Goal: Task Accomplishment & Management: Complete application form

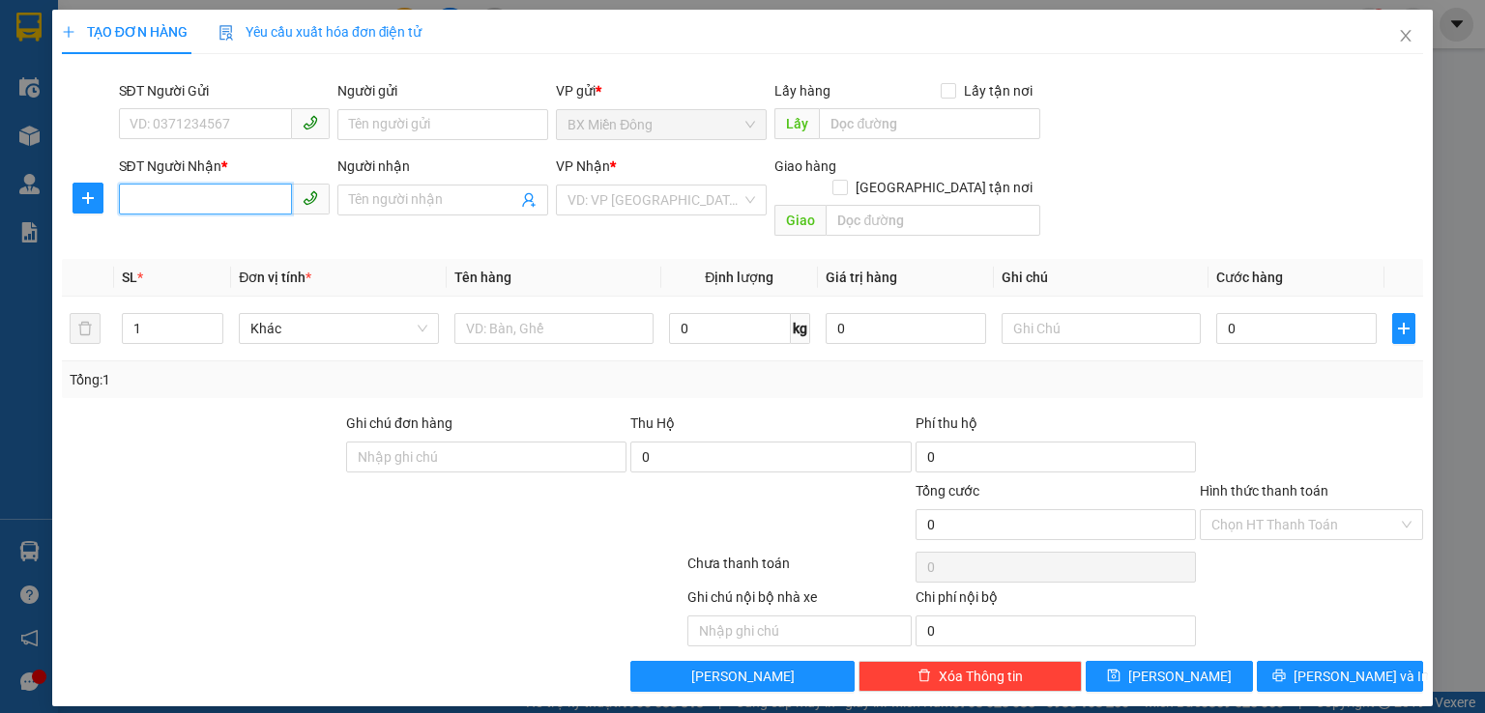
click at [252, 199] on input "SĐT Người Nhận *" at bounding box center [205, 199] width 173 height 31
type input "0336241281"
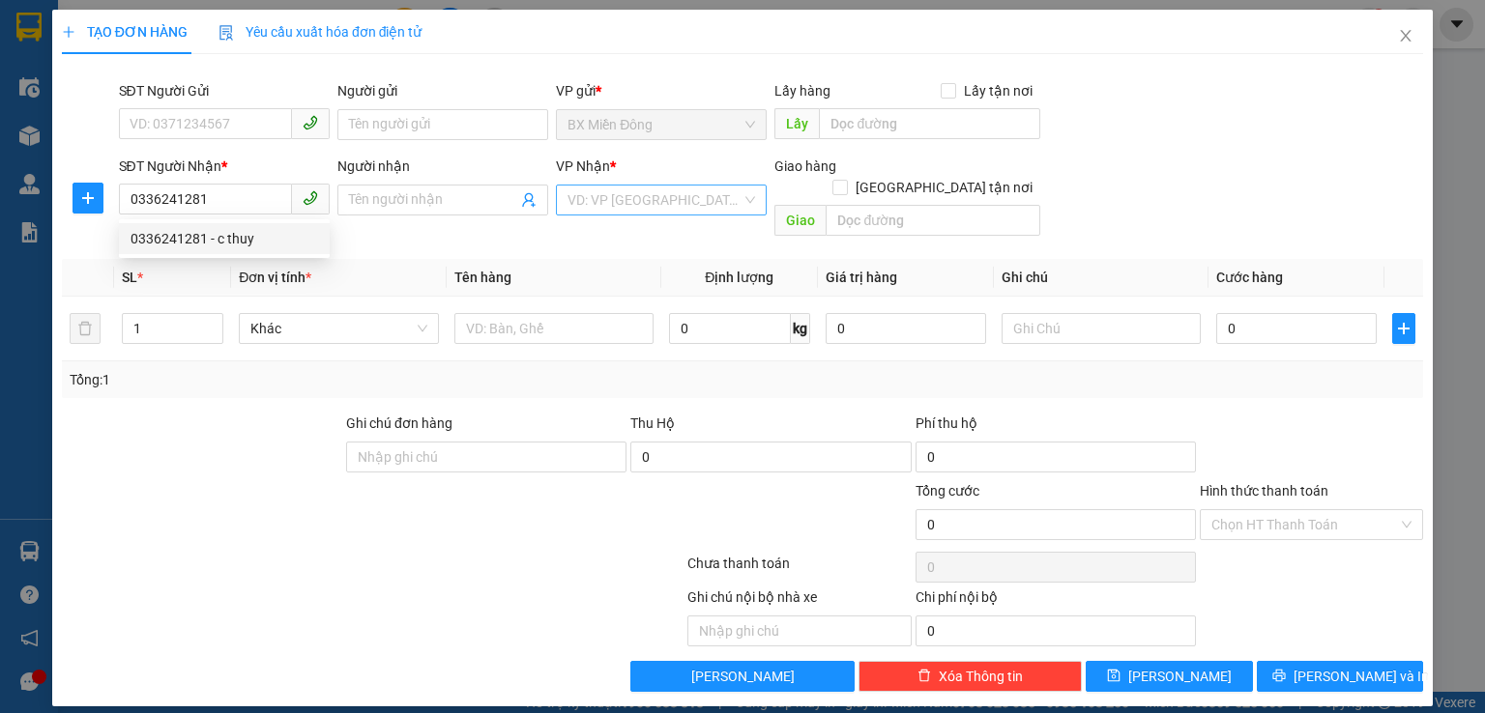
click at [643, 205] on input "search" at bounding box center [654, 200] width 174 height 29
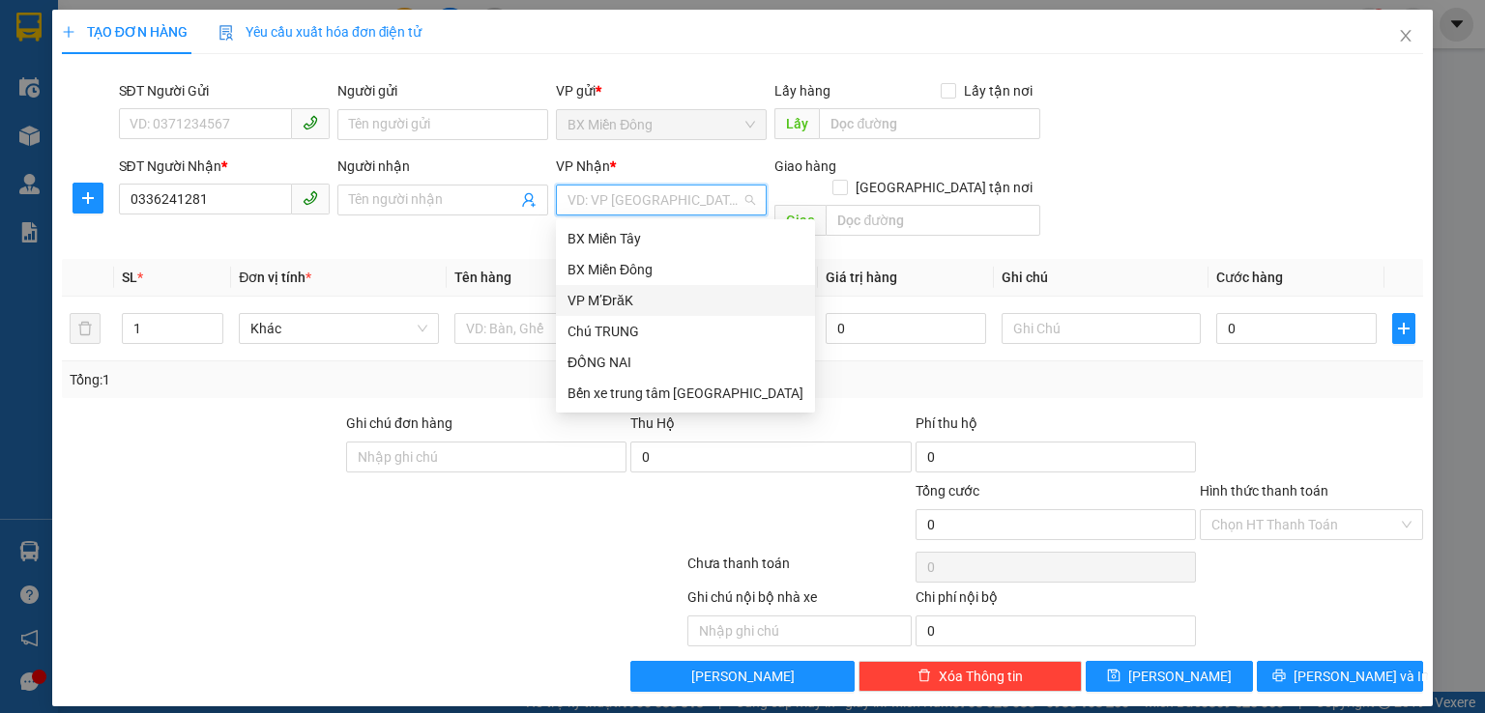
drag, startPoint x: 633, startPoint y: 299, endPoint x: 792, endPoint y: 272, distance: 160.8
click at [632, 300] on div "VP M’ĐrăK" at bounding box center [685, 300] width 236 height 21
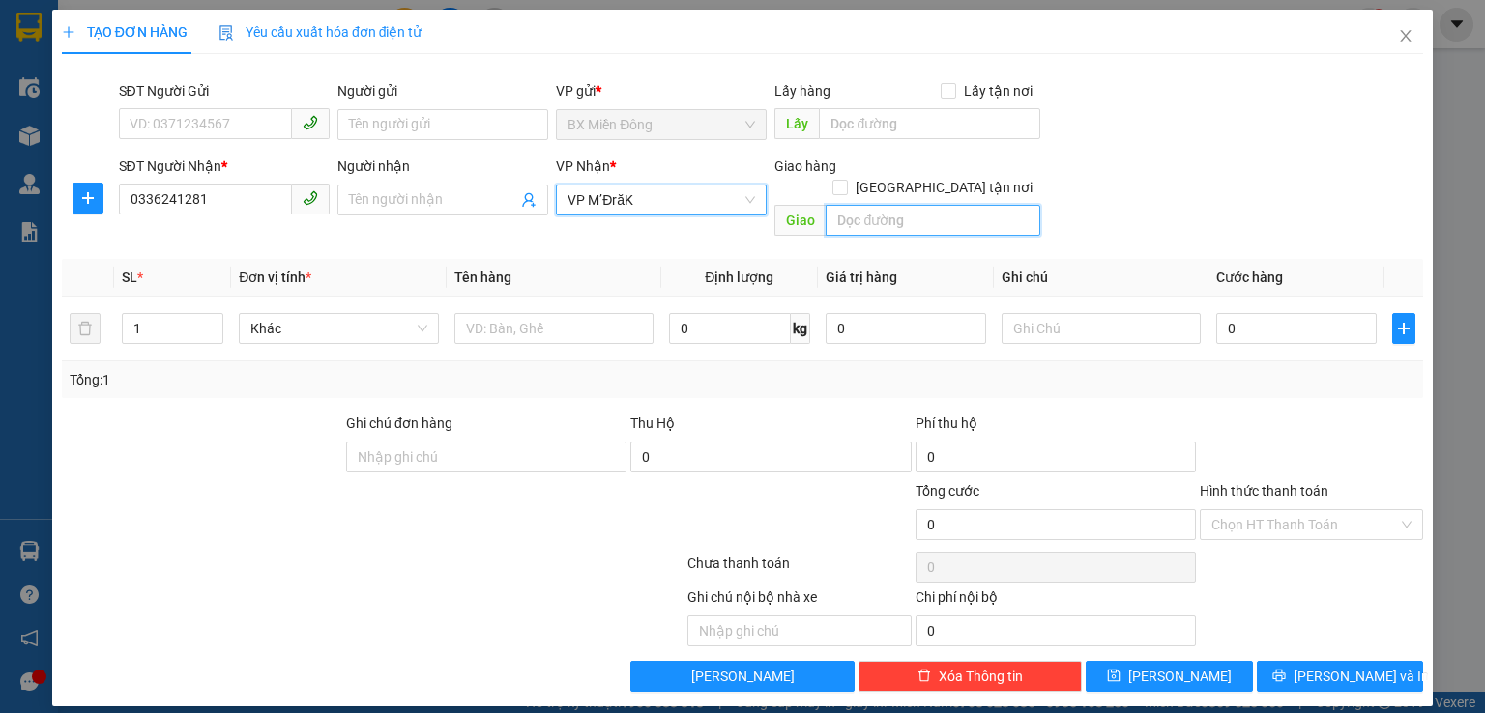
click at [904, 205] on input "text" at bounding box center [932, 220] width 215 height 31
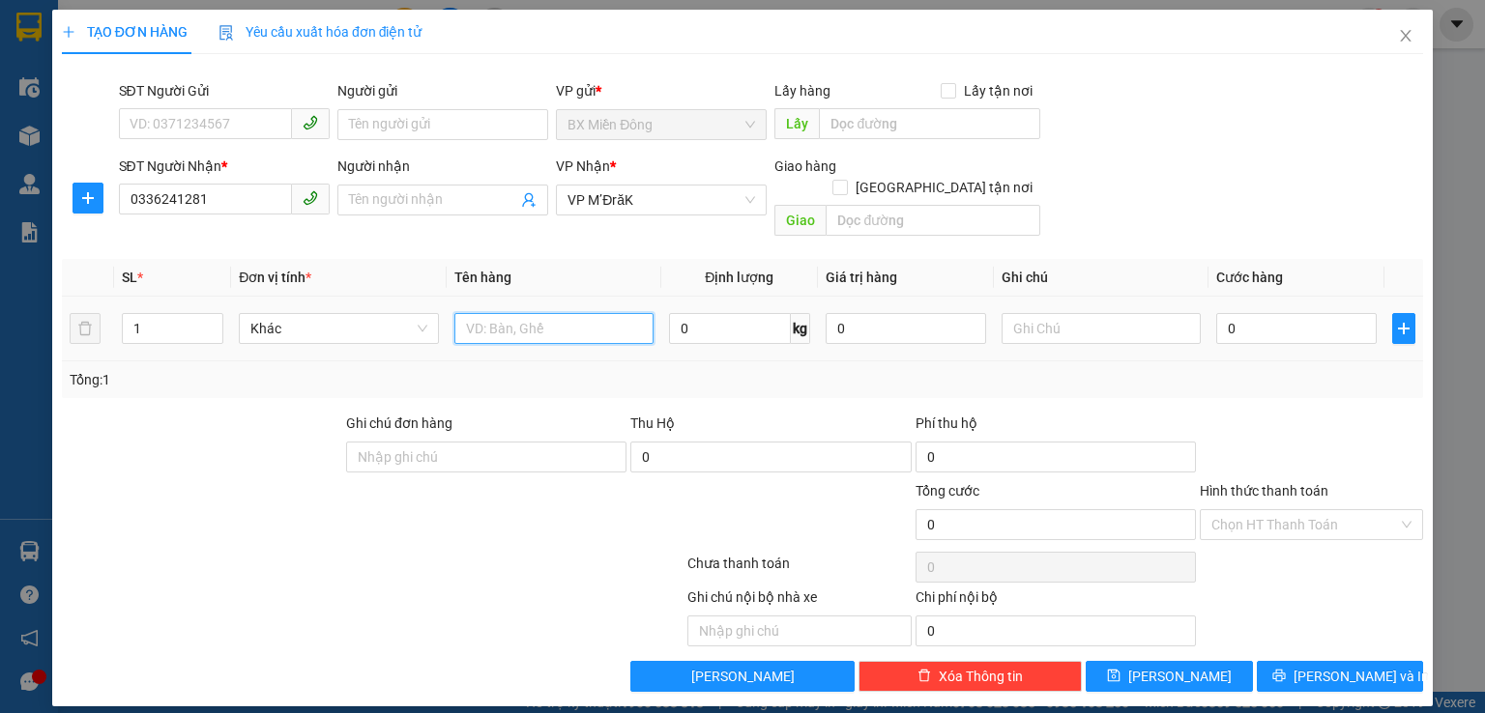
click at [498, 313] on input "text" at bounding box center [553, 328] width 199 height 31
type input "thung"
click at [1284, 313] on input "0" at bounding box center [1296, 328] width 160 height 31
type input "5"
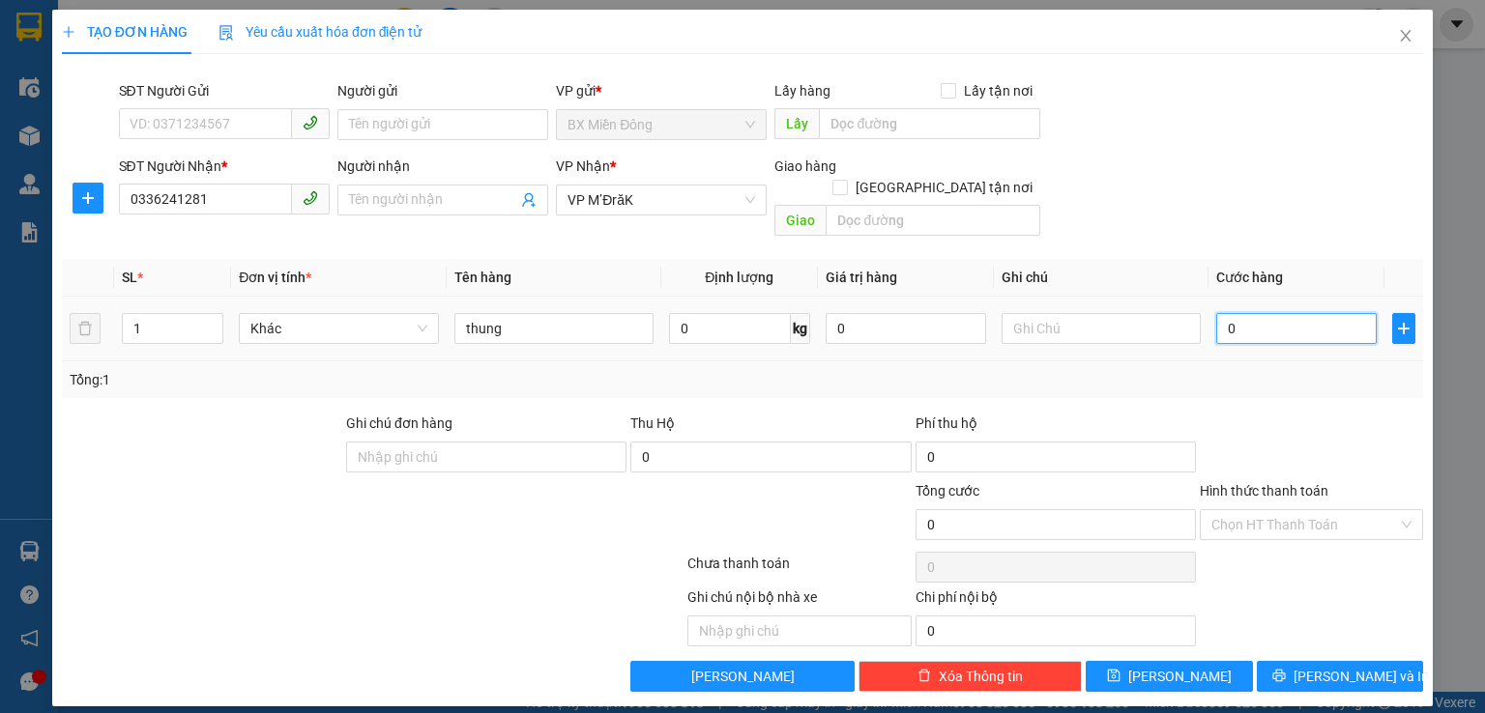
type input "5"
type input "50"
type input "500"
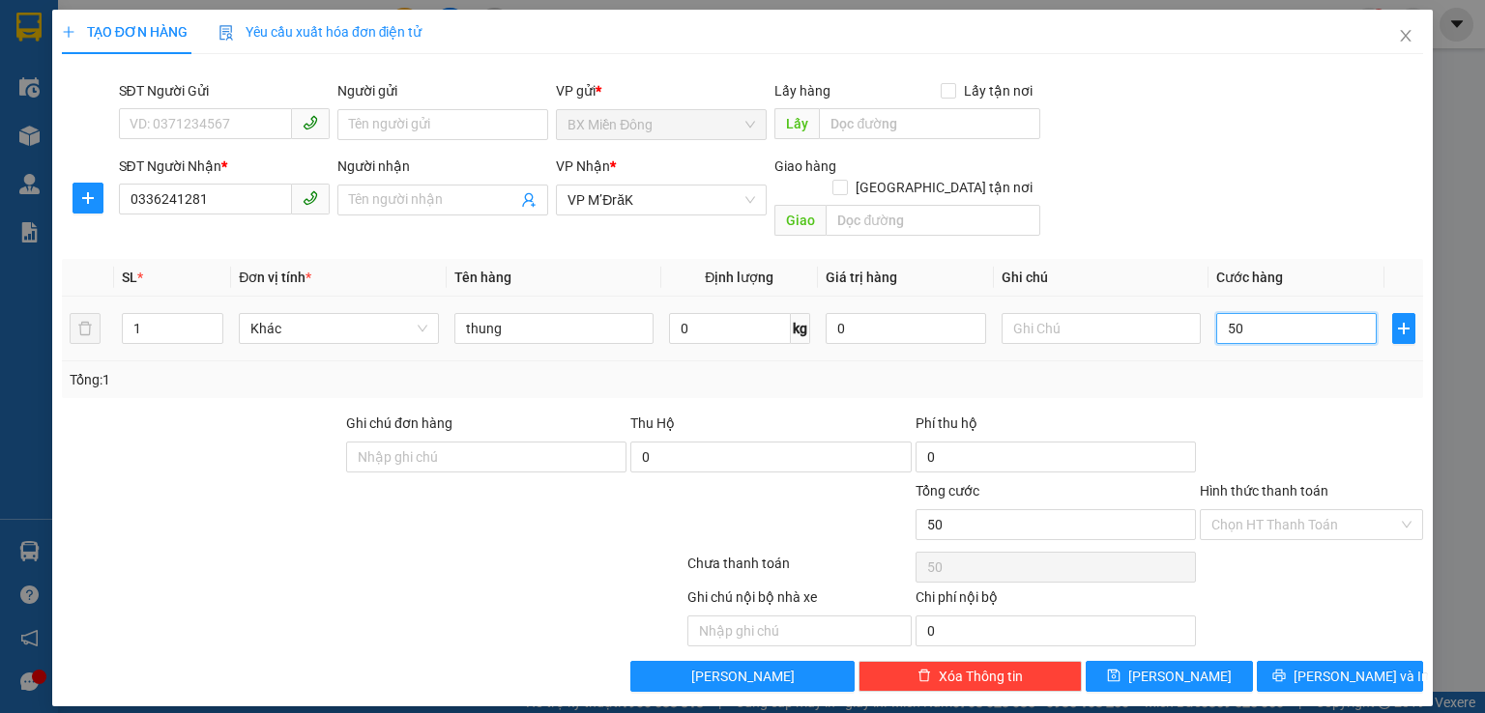
type input "500"
type input "5.000"
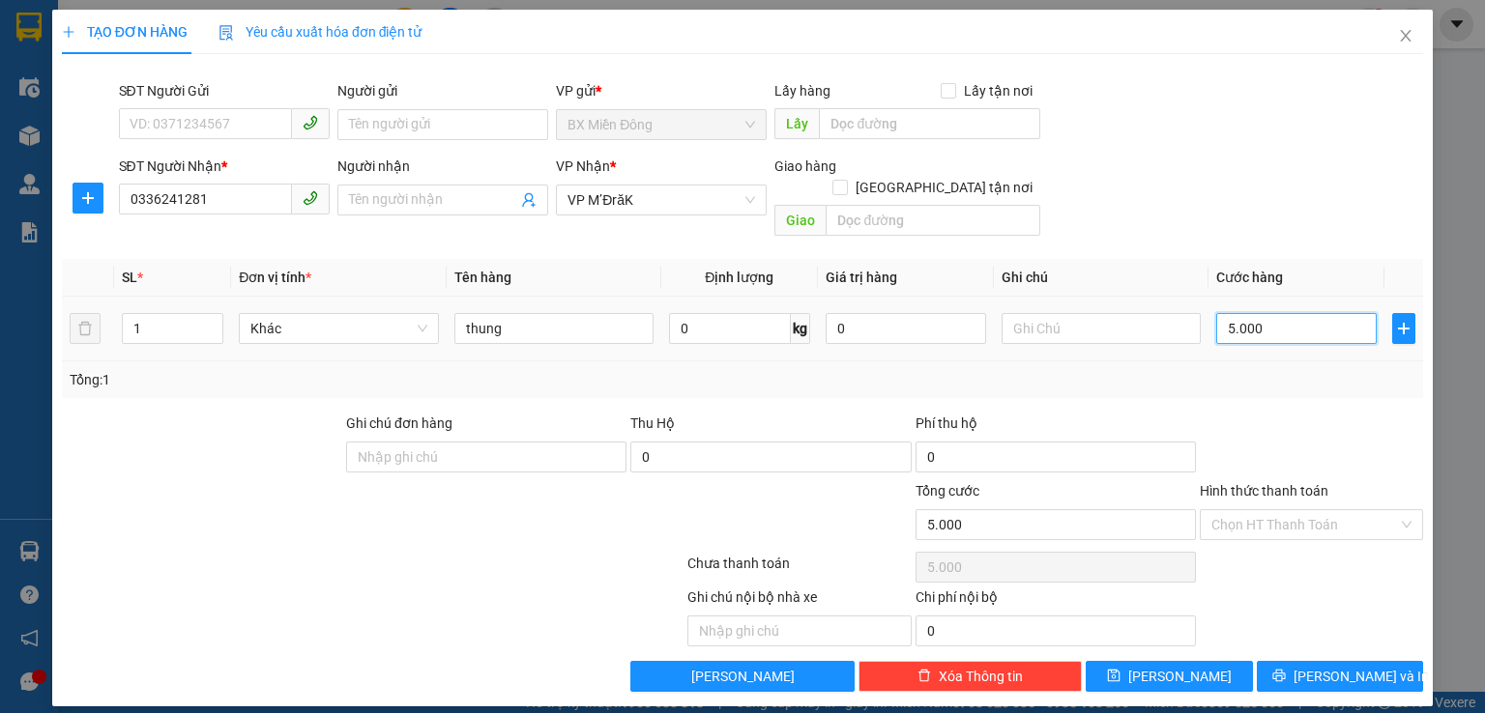
type input "50.000"
click at [1270, 510] on input "Hình thức thanh toán" at bounding box center [1304, 524] width 187 height 29
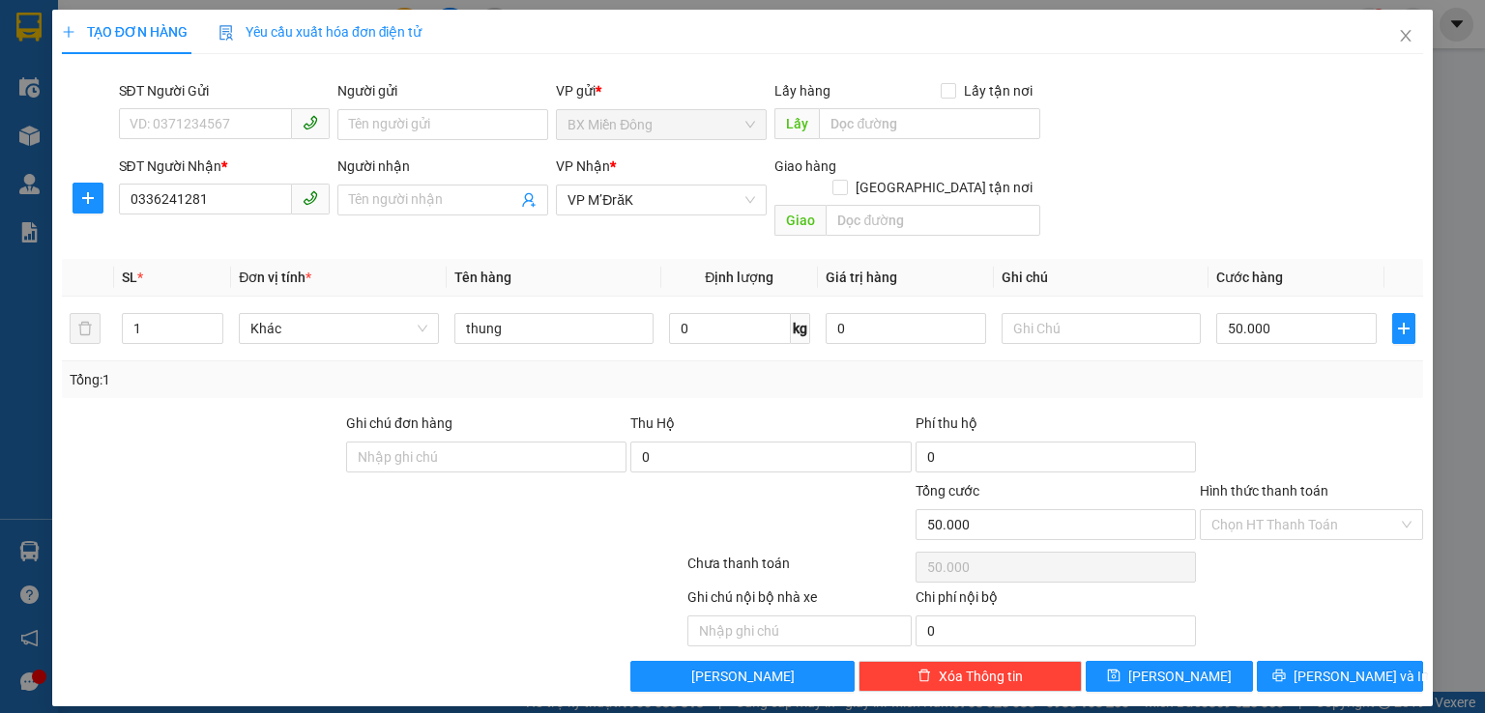
click at [1347, 183] on div "SĐT Người Nhận * 0336241281 Người nhận Tên người nhận VP Nhận * VP M’ĐrăK Giao …" at bounding box center [771, 200] width 1312 height 89
drag, startPoint x: 1363, startPoint y: 648, endPoint x: 1309, endPoint y: 565, distance: 98.4
click at [1365, 666] on span "[PERSON_NAME] và In" at bounding box center [1360, 676] width 135 height 21
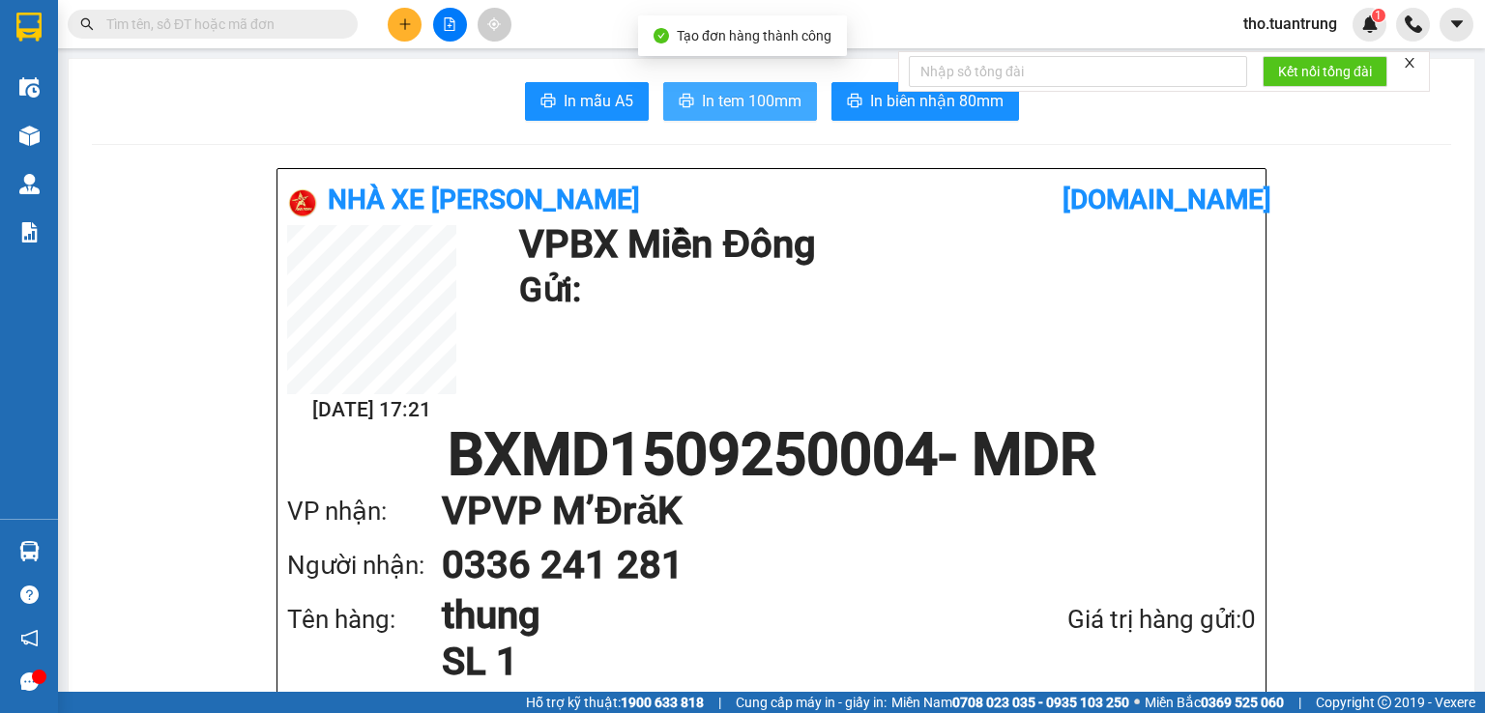
click at [789, 97] on span "In tem 100mm" at bounding box center [752, 101] width 100 height 24
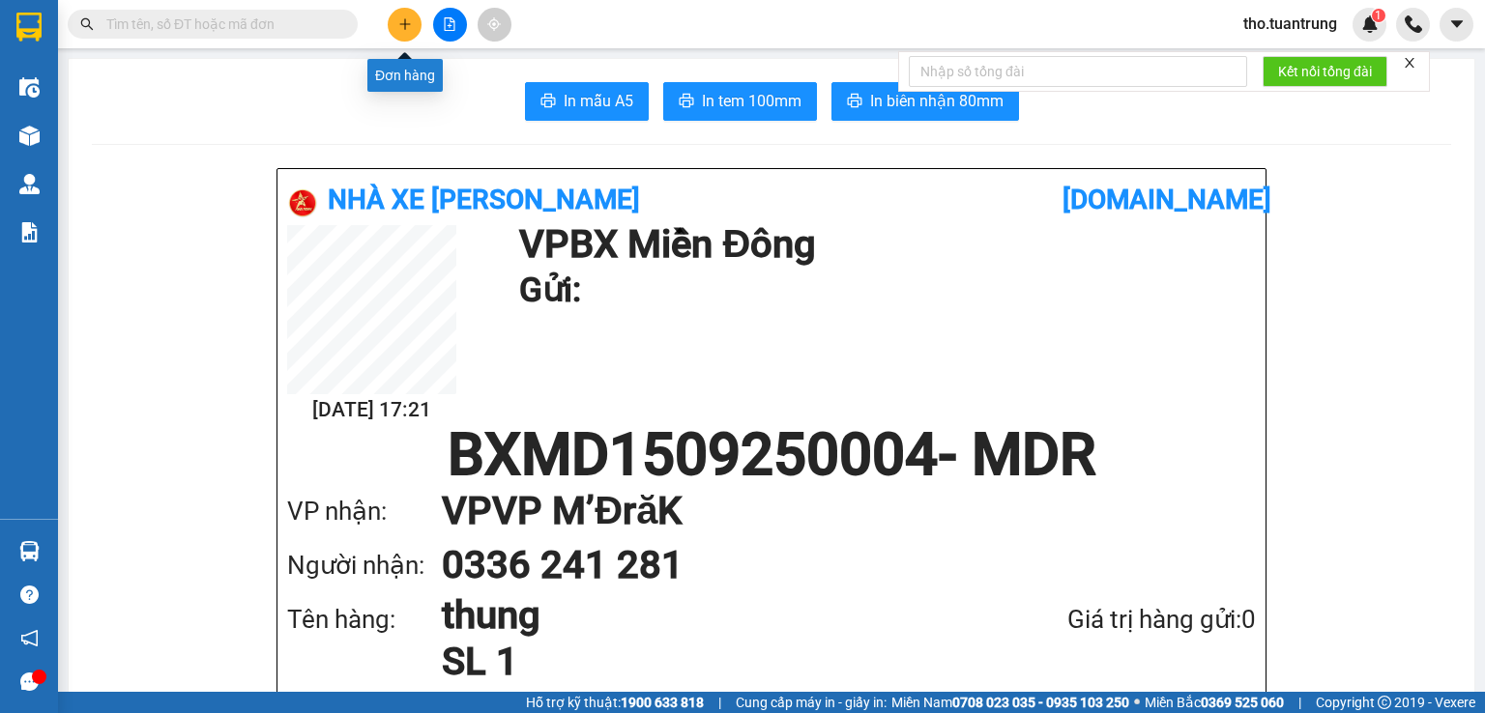
click at [408, 28] on icon "plus" at bounding box center [405, 24] width 14 height 14
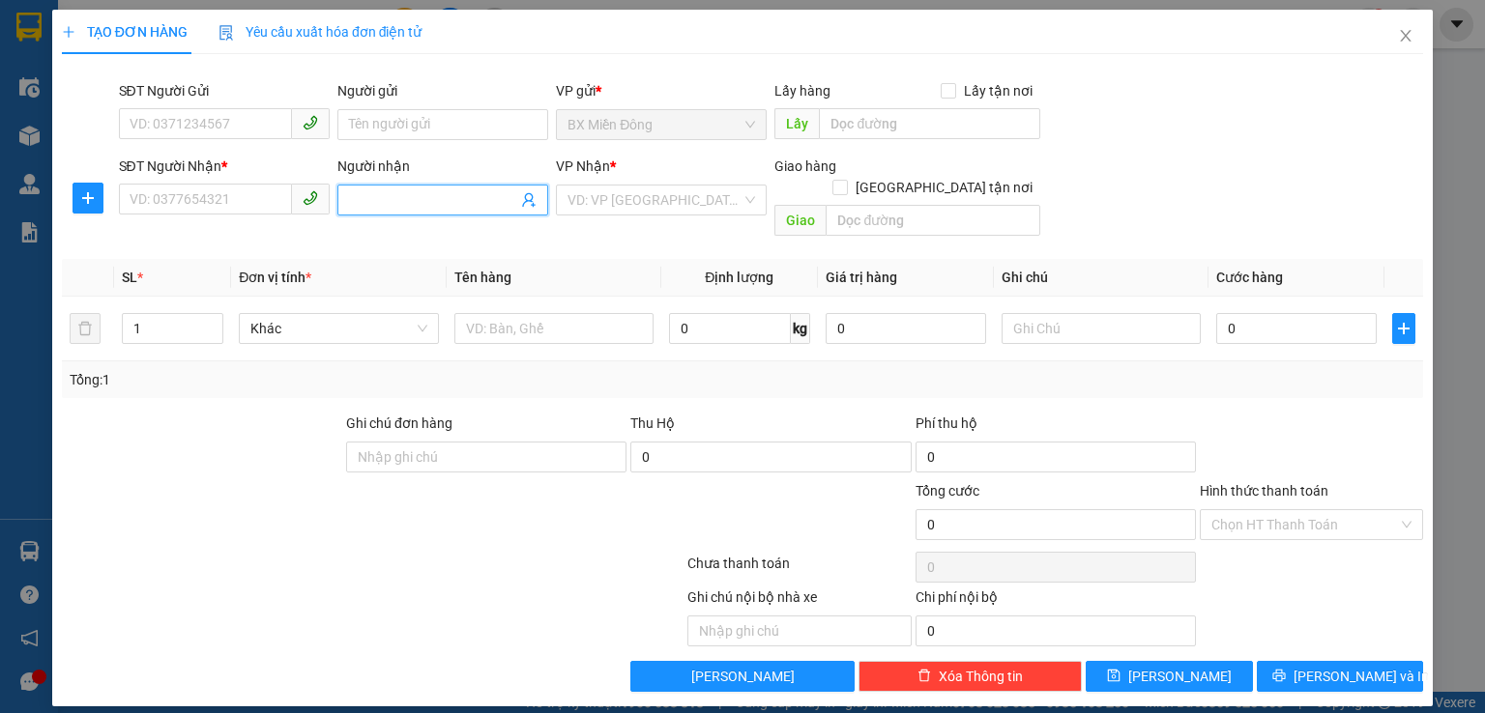
click at [392, 204] on input "Người nhận" at bounding box center [433, 199] width 168 height 21
type input "ha chau"
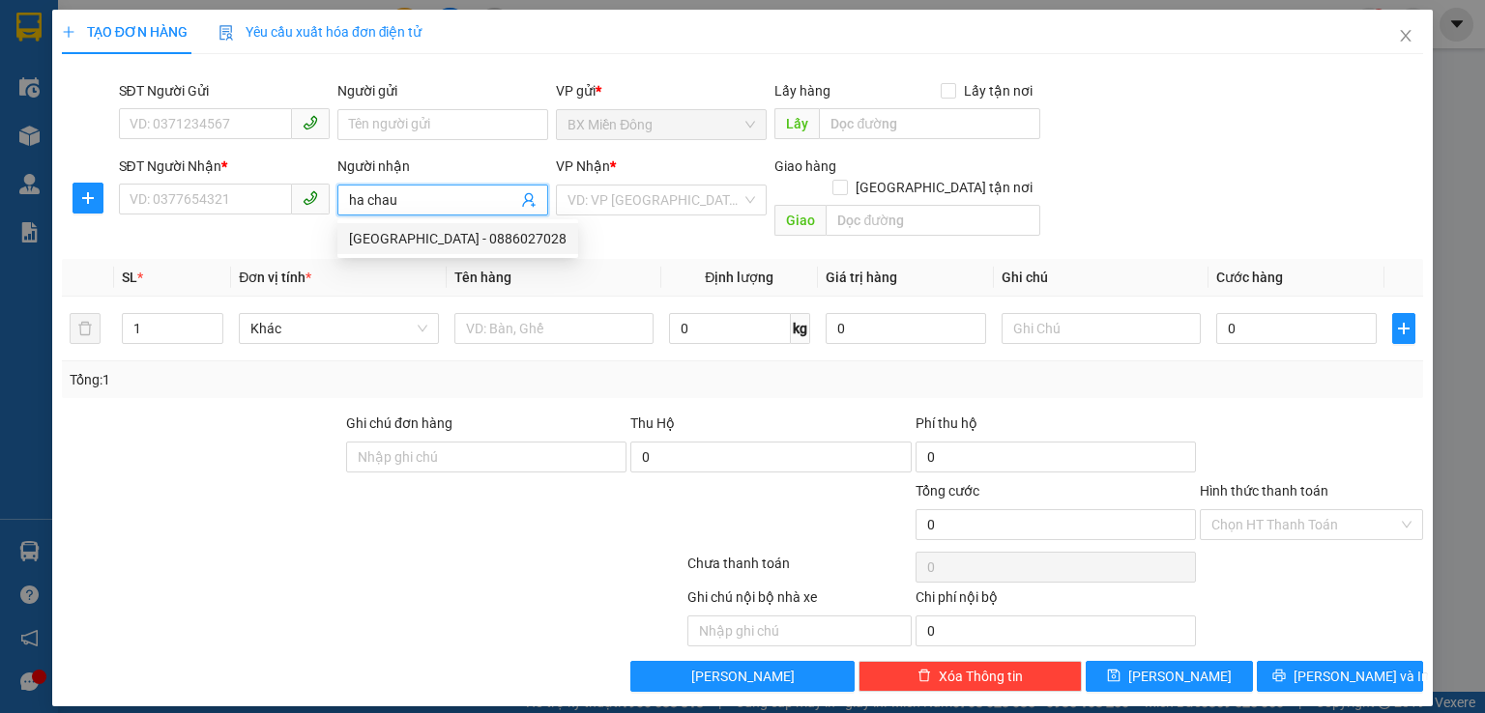
click at [389, 237] on div "[GEOGRAPHIC_DATA] - 0886027028" at bounding box center [457, 238] width 217 height 21
type input "0886027028"
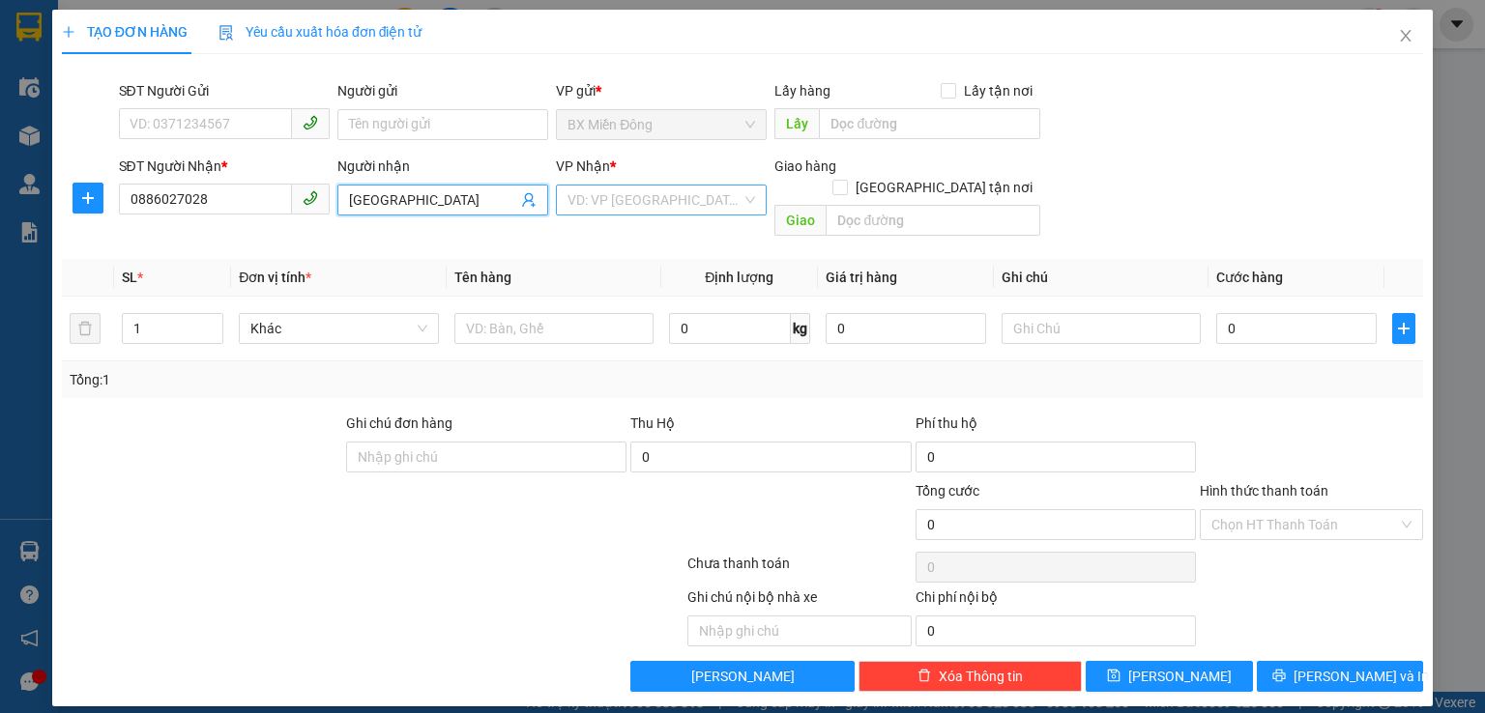
type input "[GEOGRAPHIC_DATA]"
click at [598, 194] on input "search" at bounding box center [654, 200] width 174 height 29
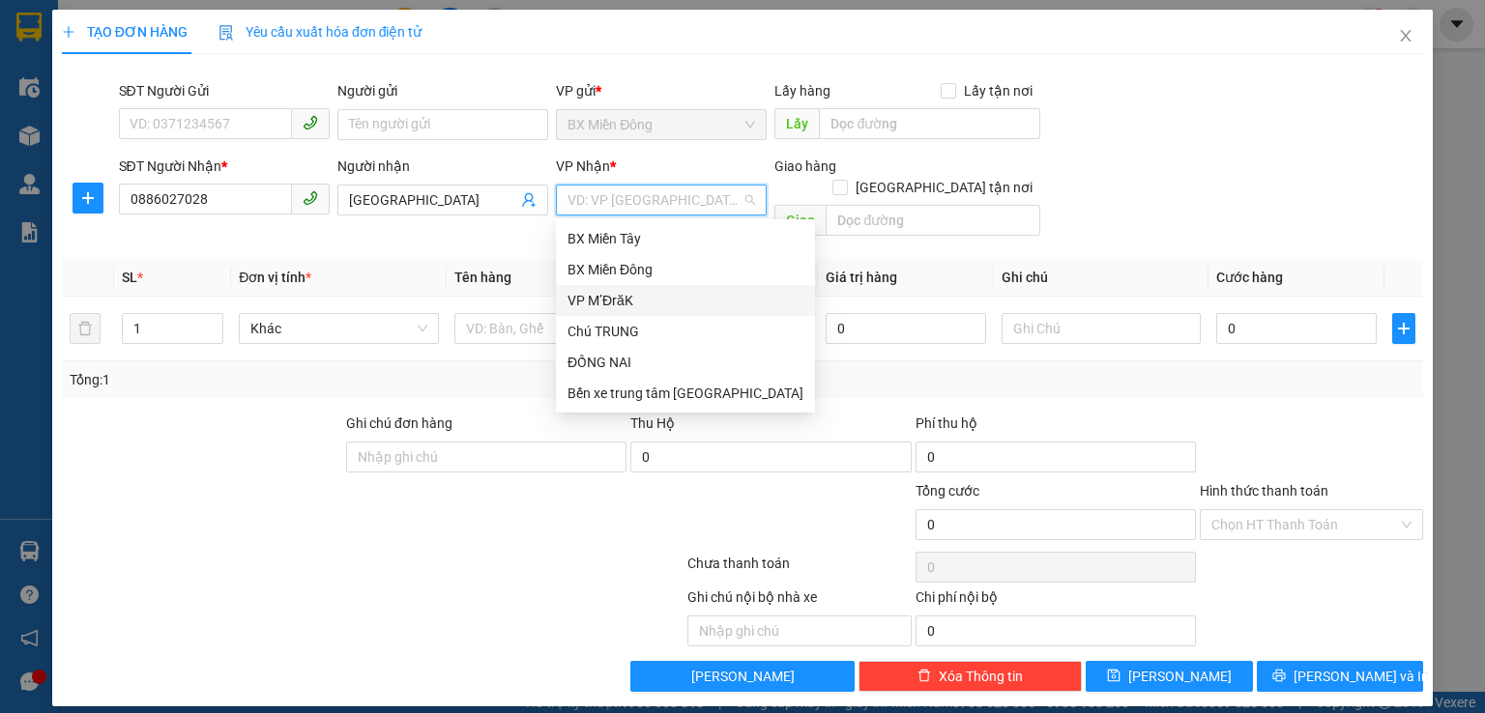
click at [619, 300] on div "VP M’ĐrăK" at bounding box center [685, 300] width 236 height 21
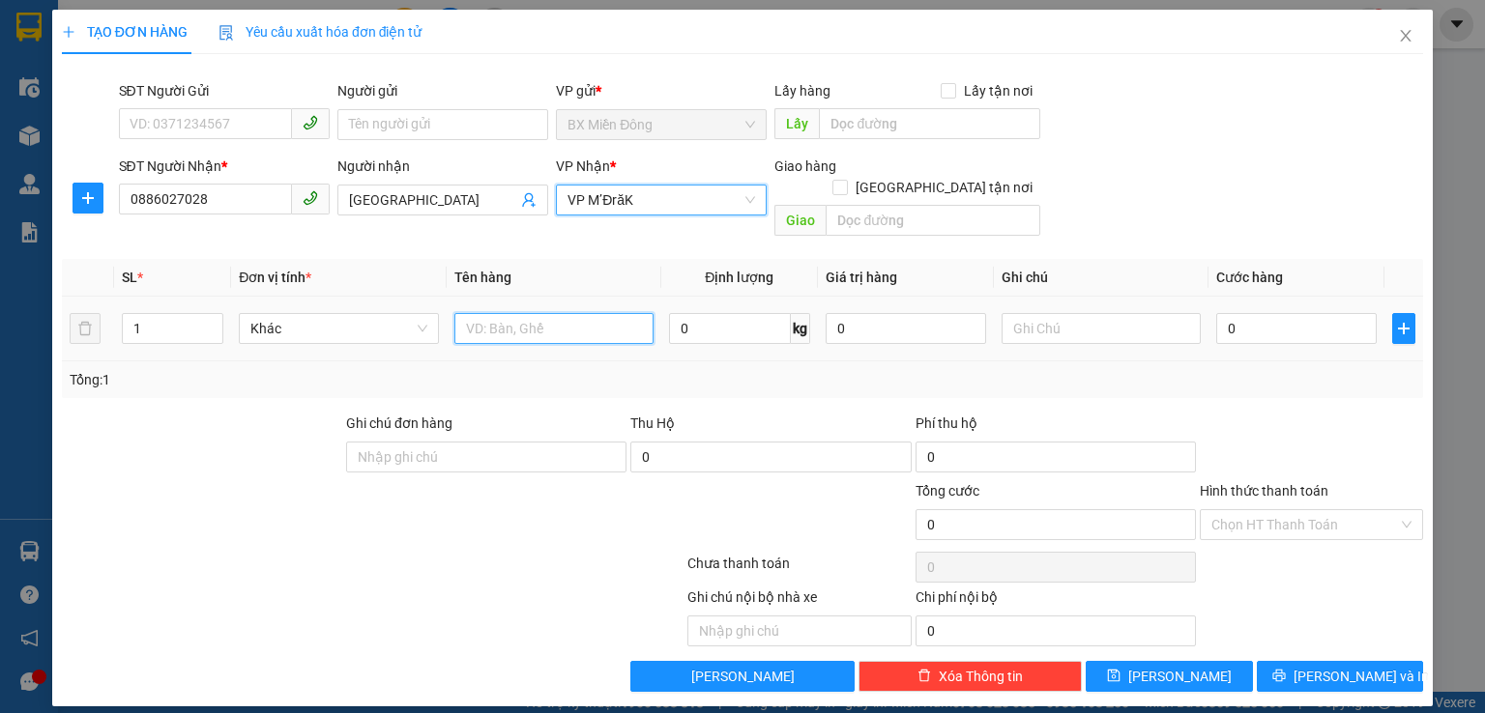
click at [524, 313] on input "text" at bounding box center [553, 328] width 199 height 31
type input "thung"
click at [288, 445] on div at bounding box center [202, 447] width 284 height 68
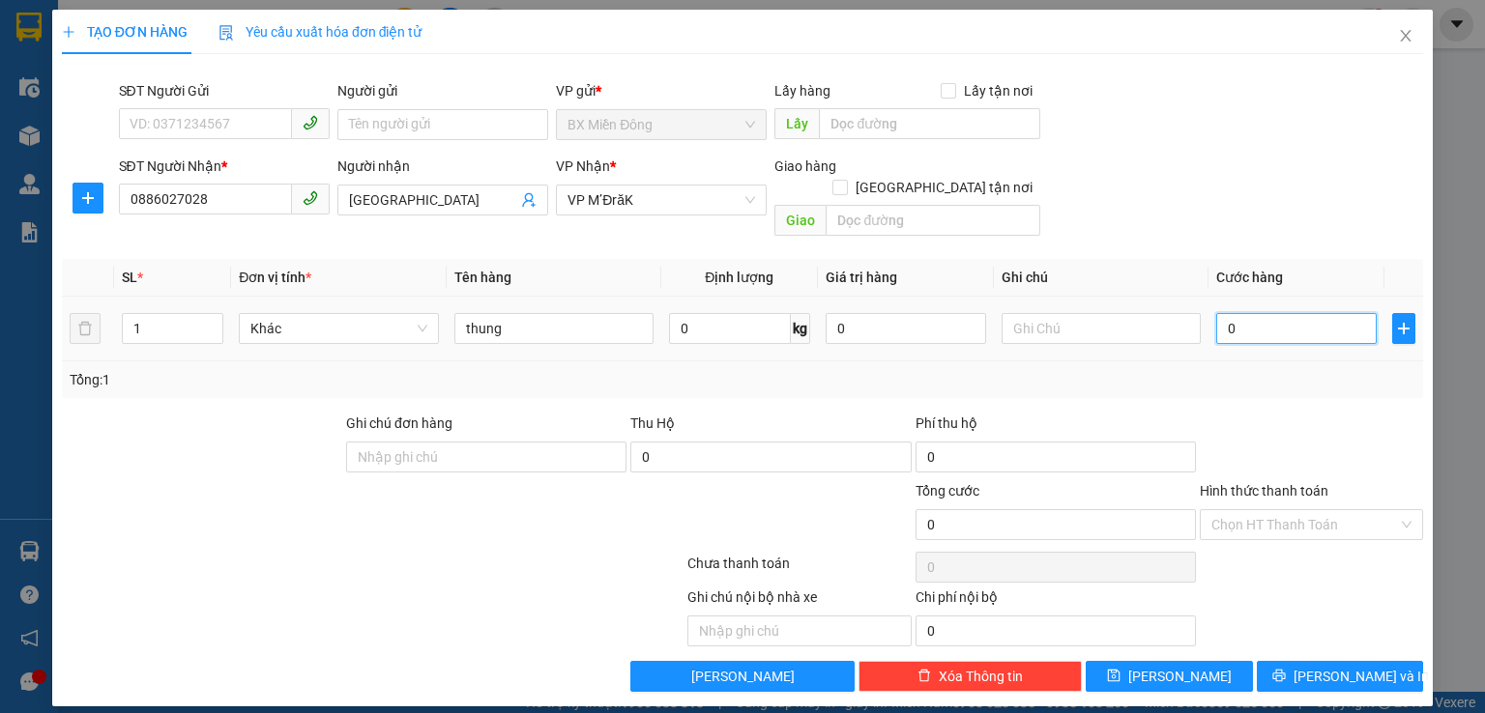
click at [1271, 321] on input "0" at bounding box center [1296, 328] width 160 height 31
type input "5"
type input "50"
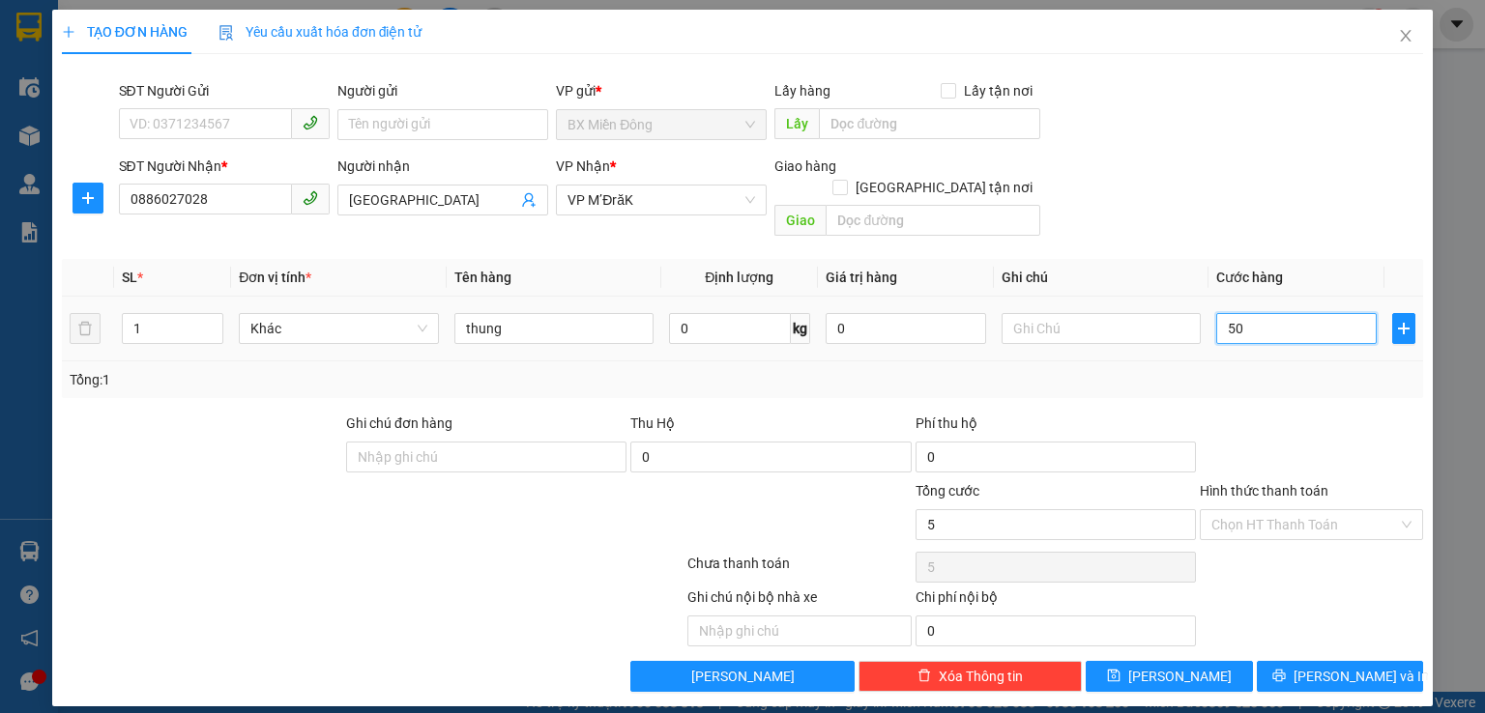
type input "50"
type input "500"
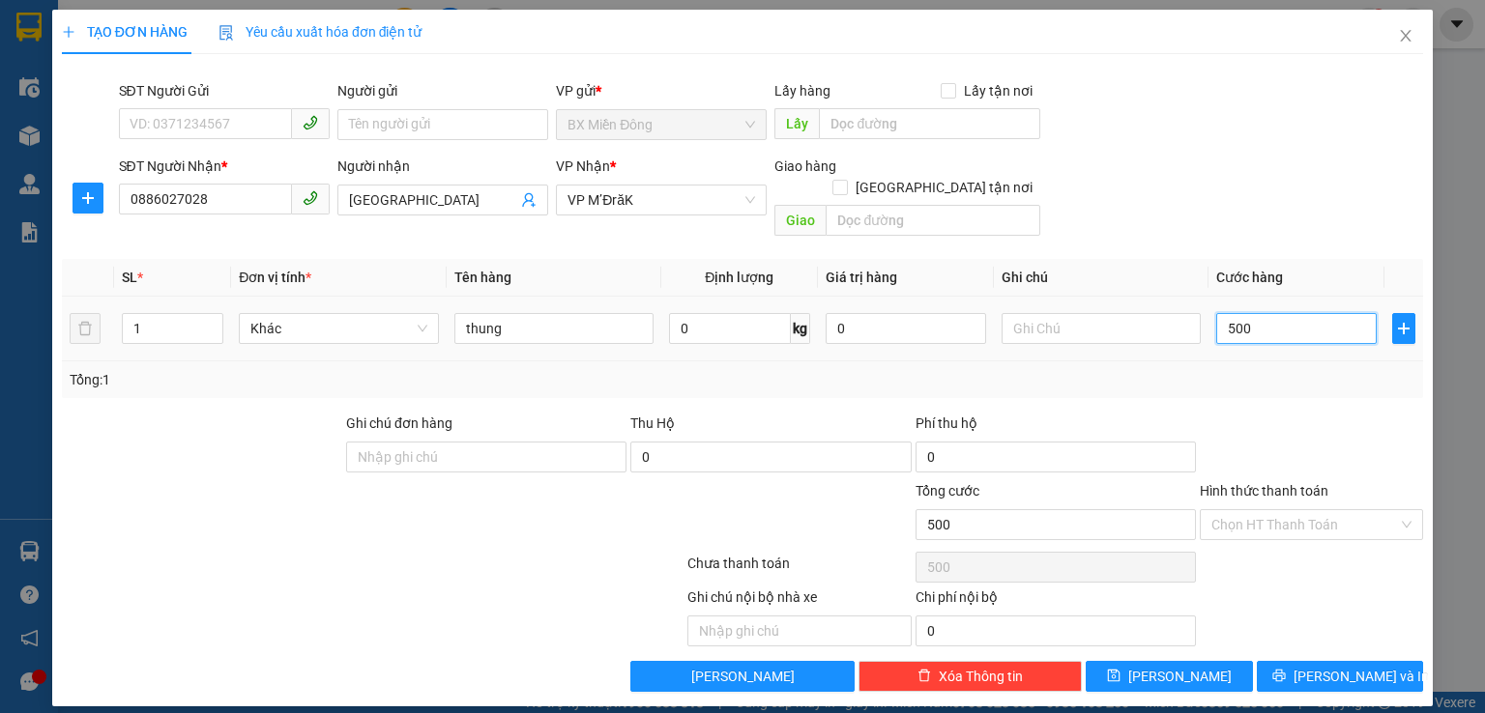
type input "5.000"
type input "50.000"
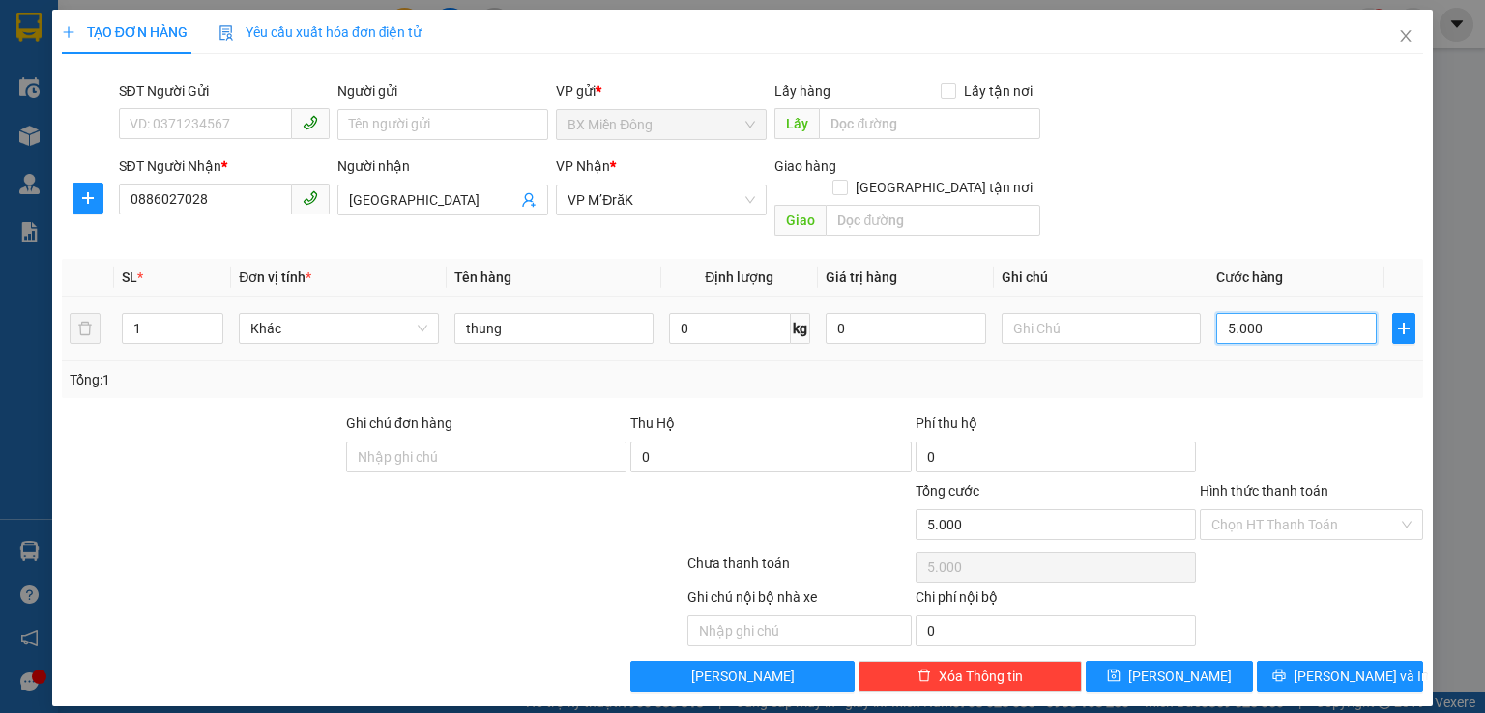
type input "50.000"
type input "500.000"
type input "50.000"
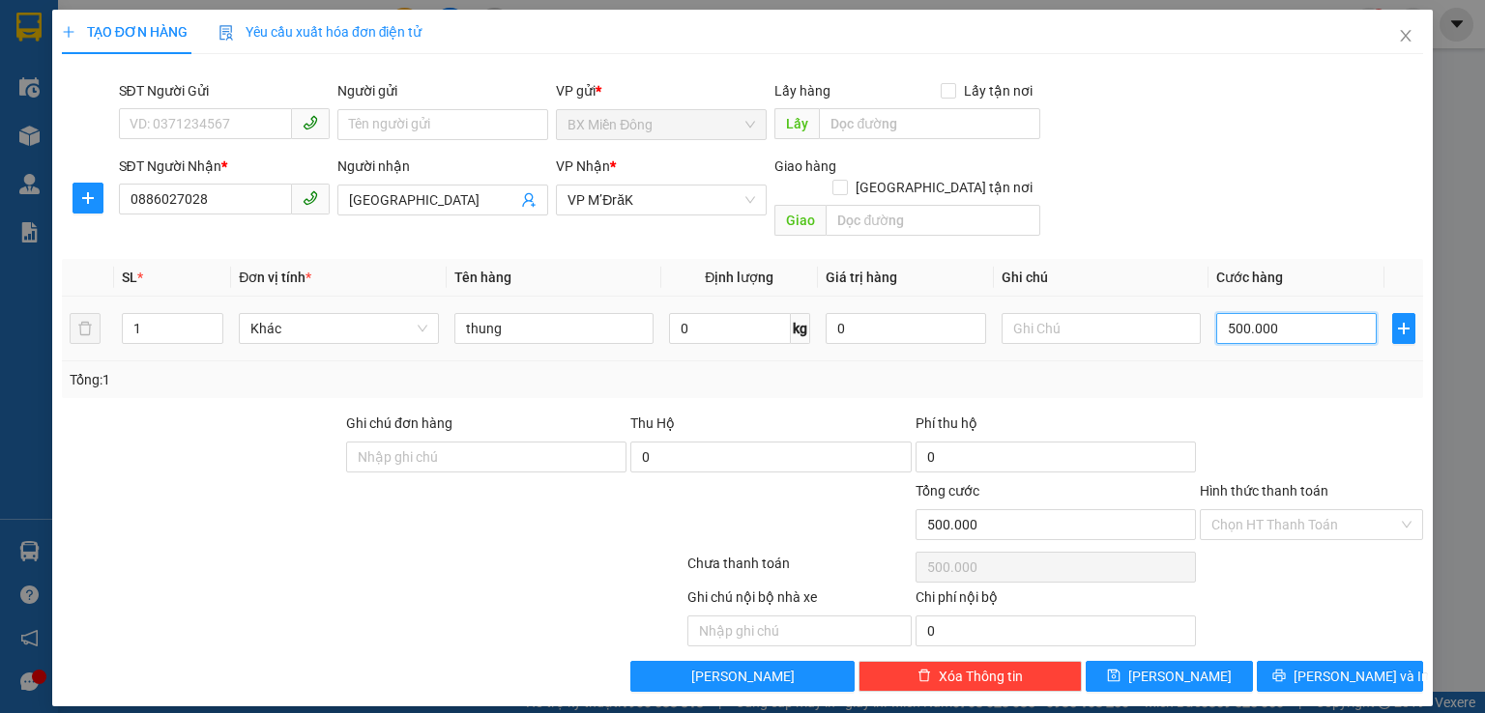
type input "50.000"
click at [1333, 666] on span "[PERSON_NAME] và In" at bounding box center [1360, 676] width 135 height 21
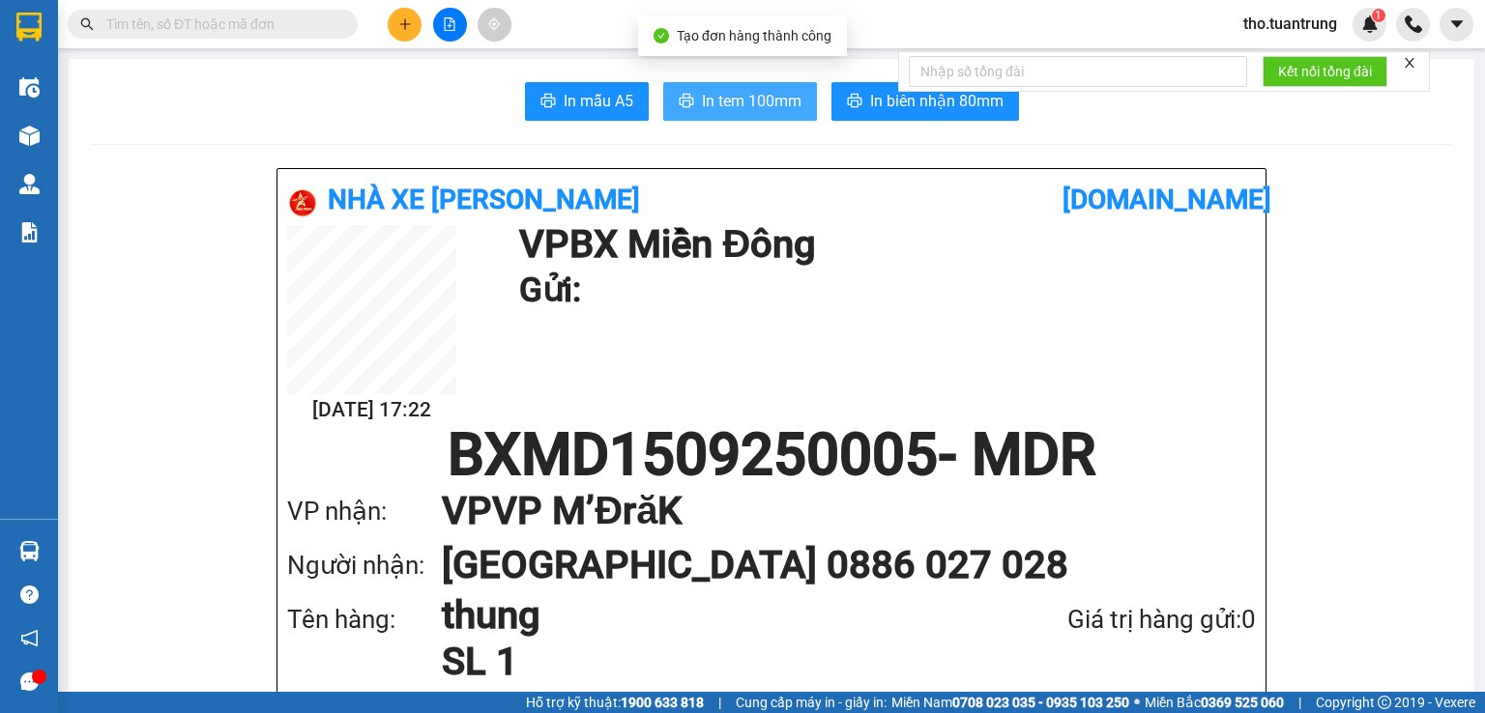
click at [761, 86] on button "In tem 100mm" at bounding box center [740, 101] width 154 height 39
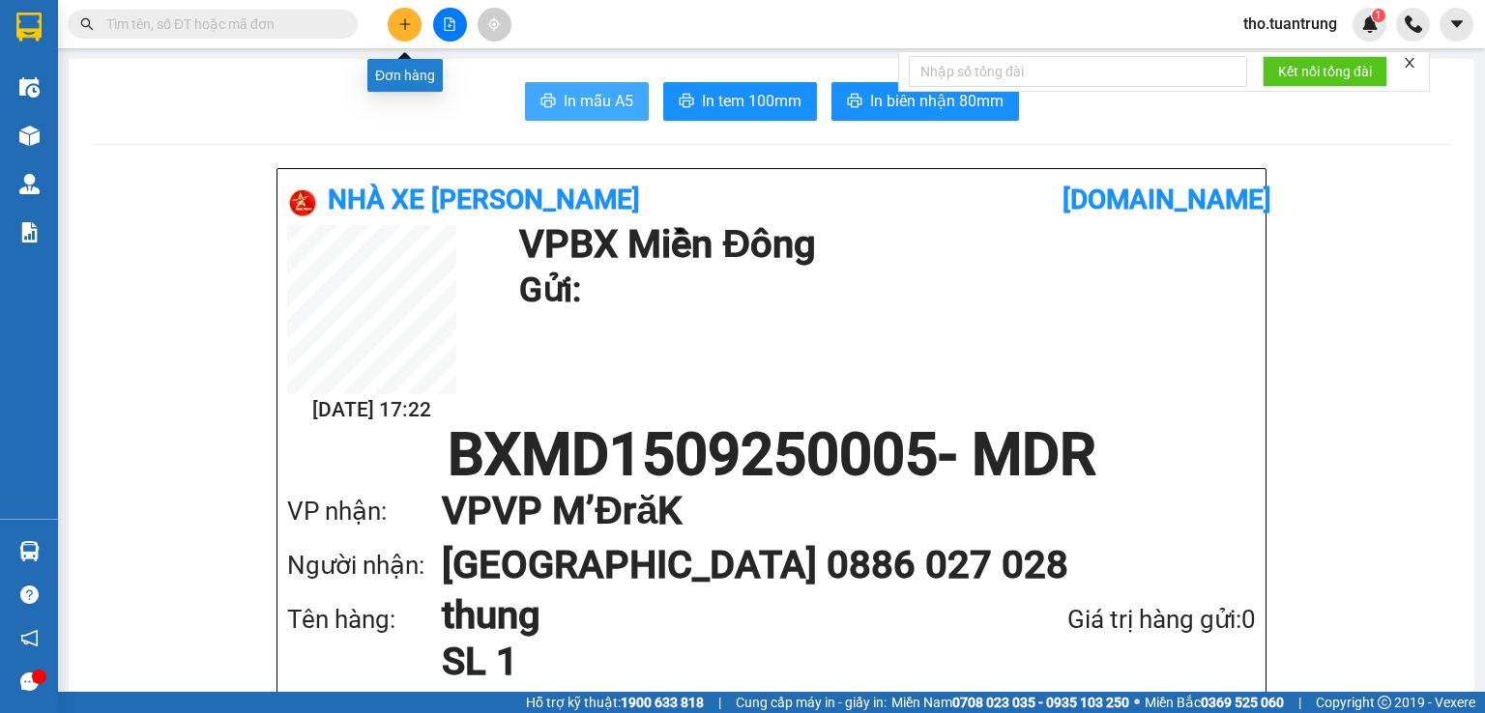
click at [408, 26] on icon "plus" at bounding box center [405, 24] width 14 height 14
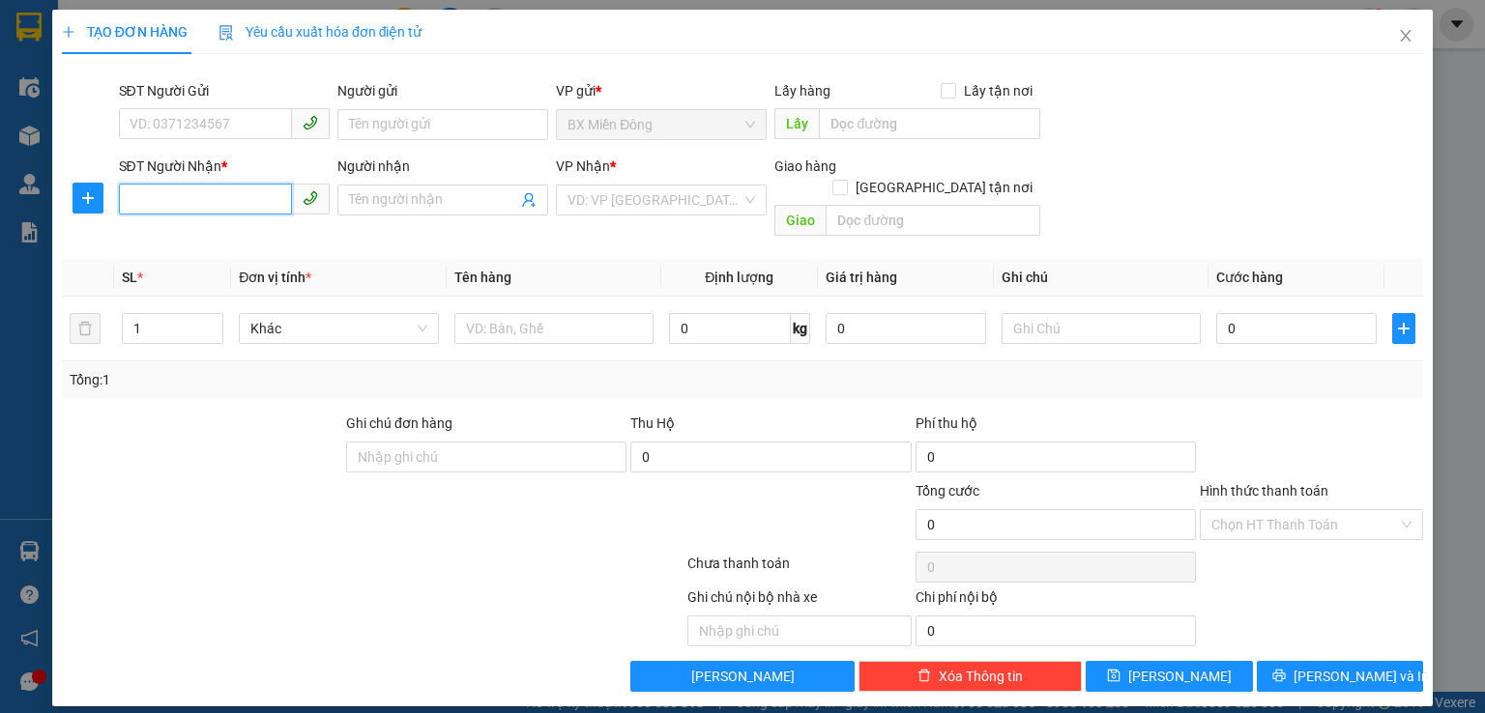
click at [247, 192] on input "SĐT Người Nhận *" at bounding box center [205, 199] width 173 height 31
type input "0949143839"
click at [644, 195] on input "search" at bounding box center [654, 200] width 174 height 29
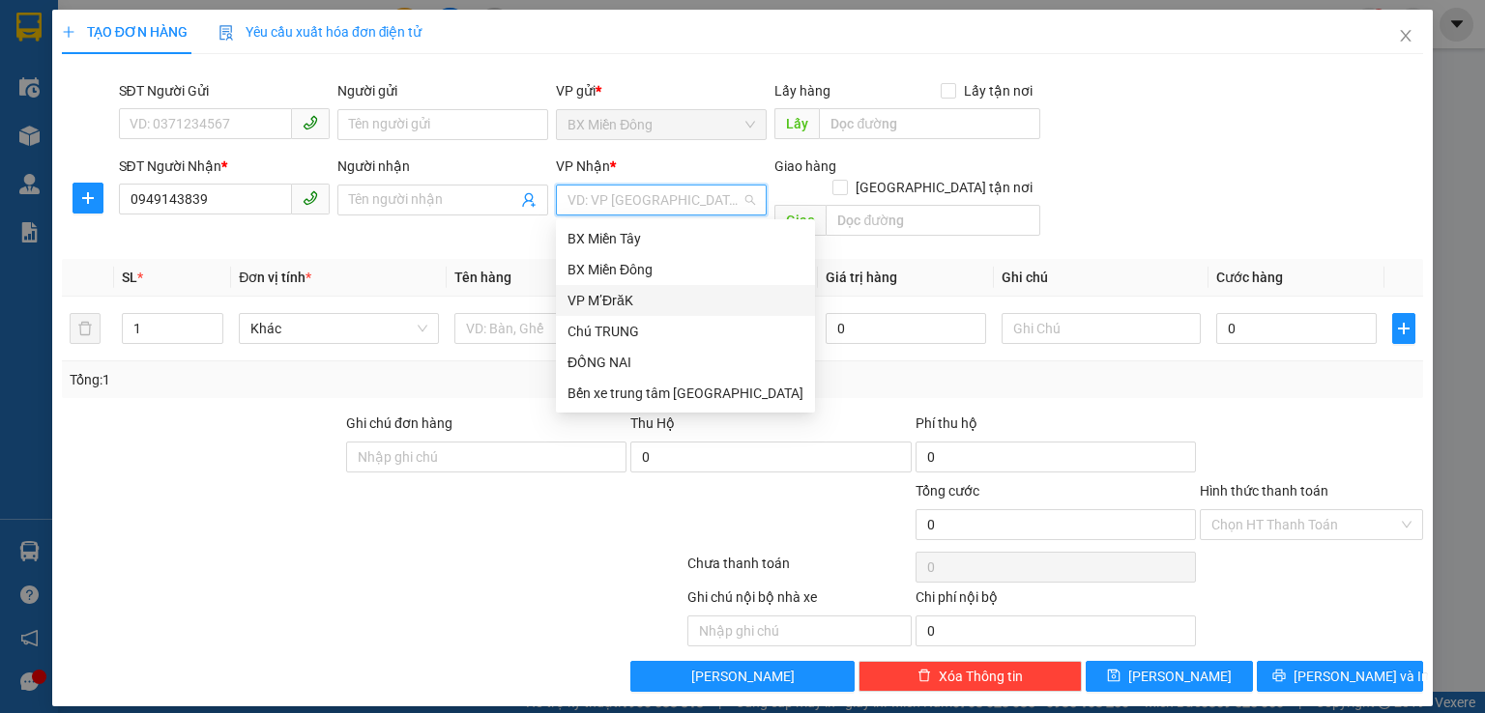
click at [622, 300] on div "VP M’ĐrăK" at bounding box center [685, 300] width 236 height 21
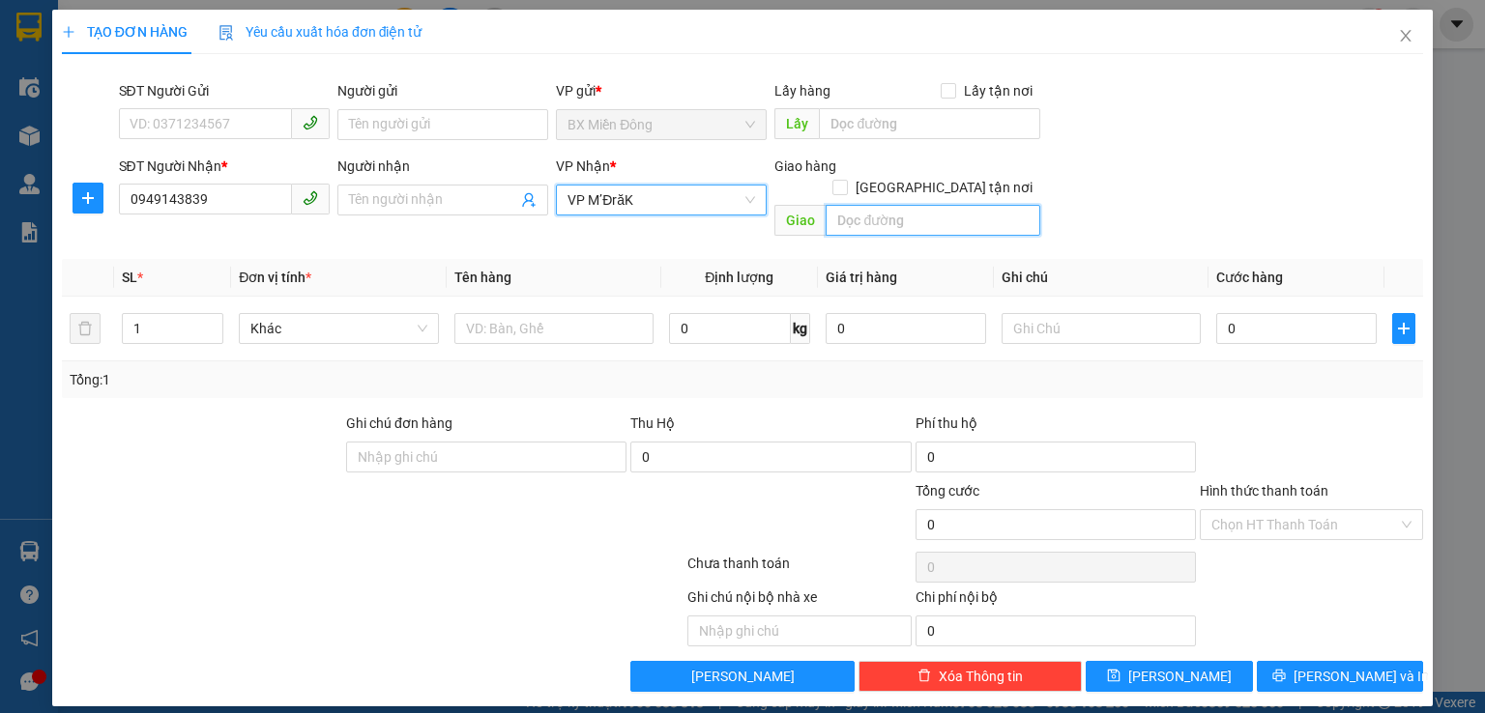
click at [962, 205] on input "text" at bounding box center [932, 220] width 215 height 31
type input "km73"
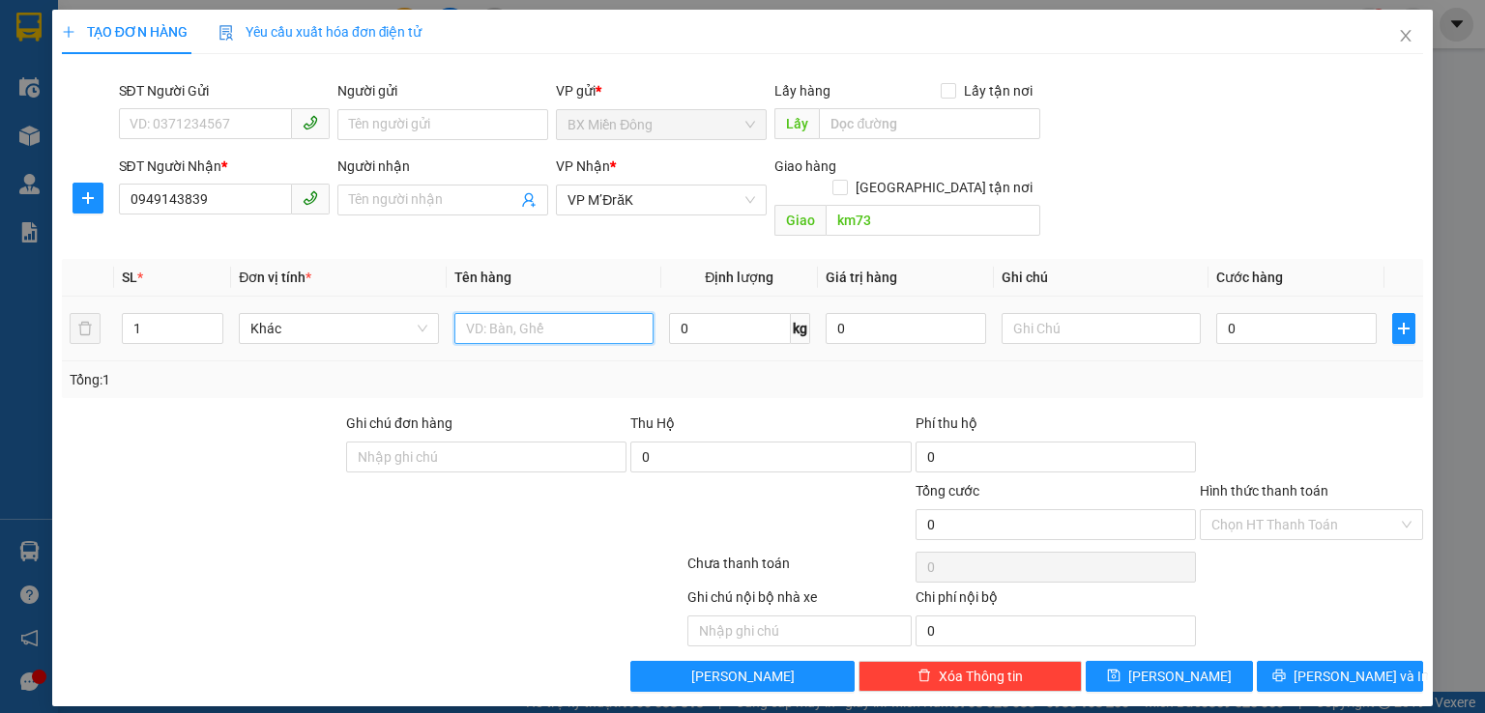
click at [570, 313] on input "text" at bounding box center [553, 328] width 199 height 31
type input "thung"
type input "5"
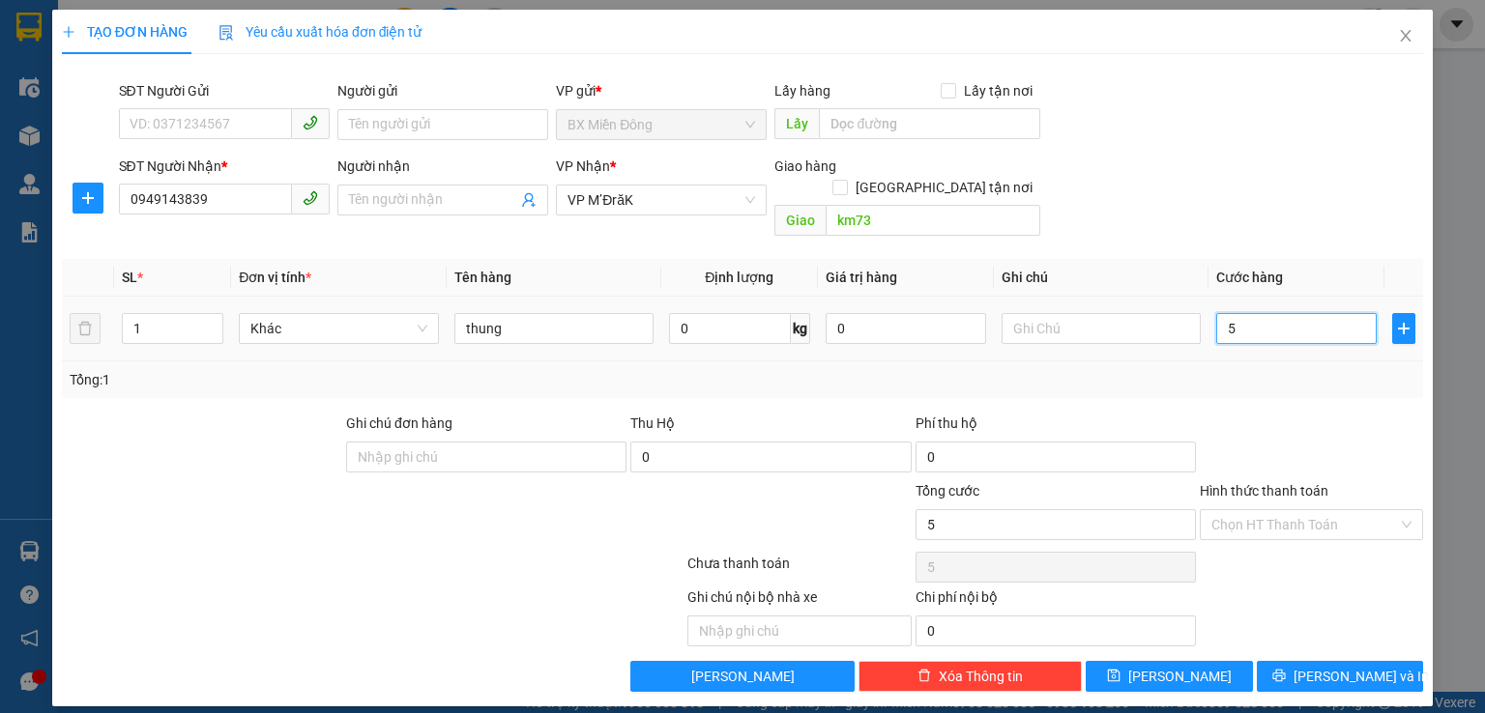
type input "50"
type input "500"
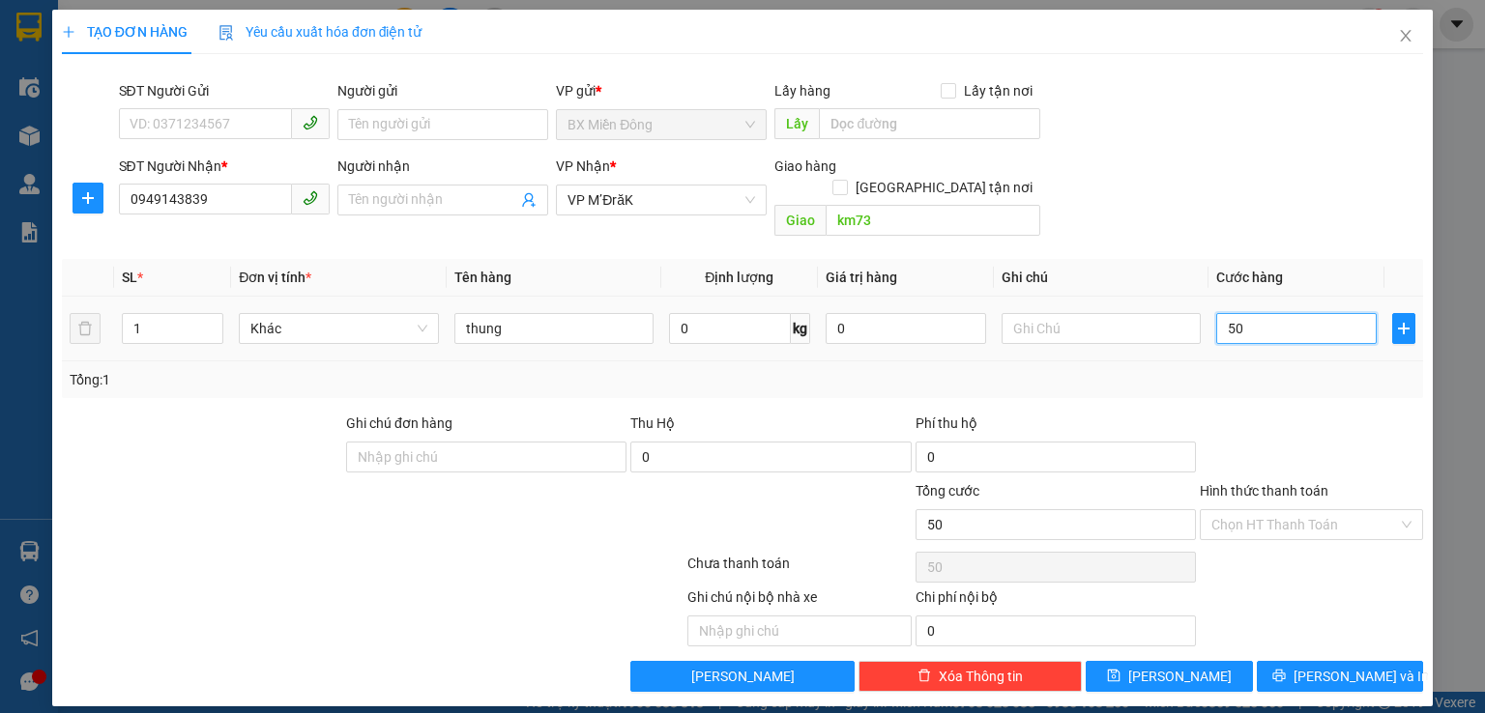
type input "500"
type input "5.000"
type input "50.000"
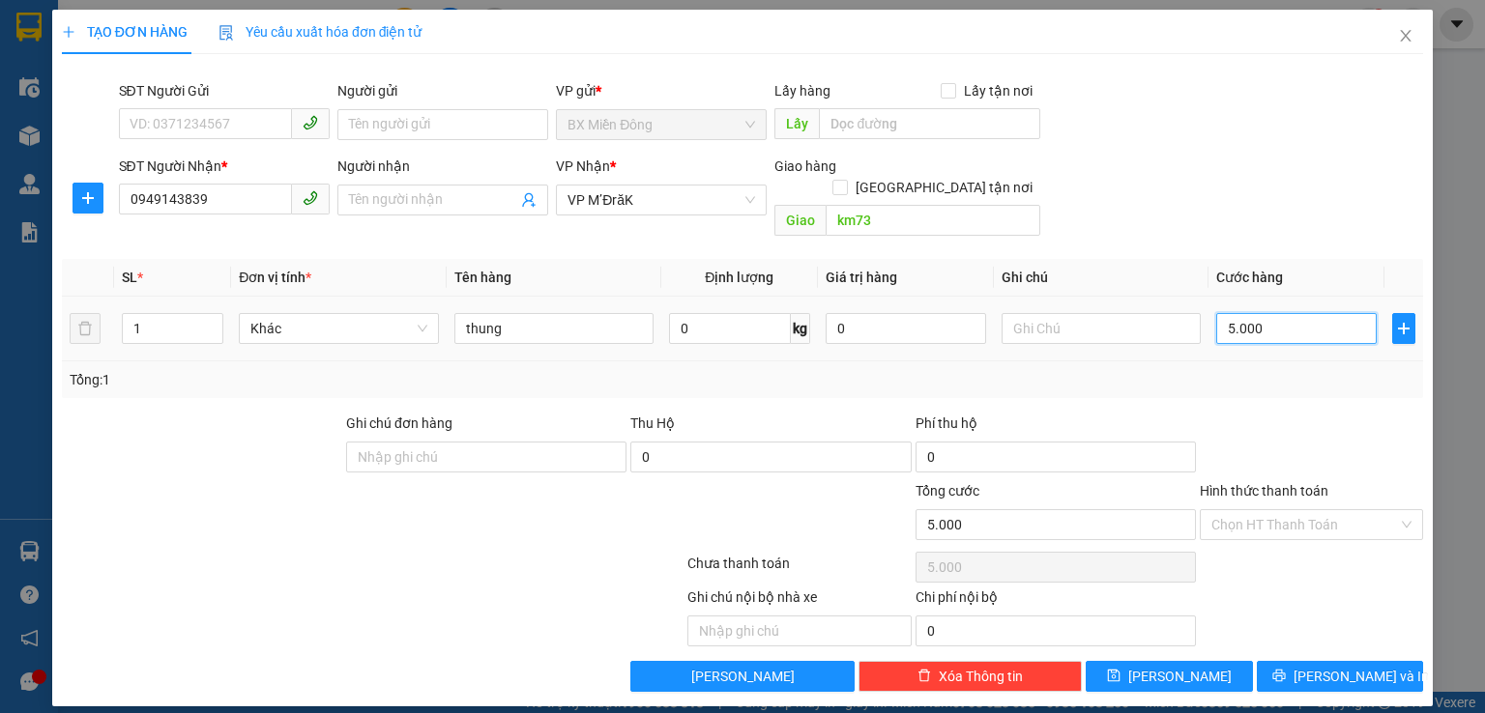
type input "50.000"
click at [1388, 510] on input "Hình thức thanh toán" at bounding box center [1304, 524] width 187 height 29
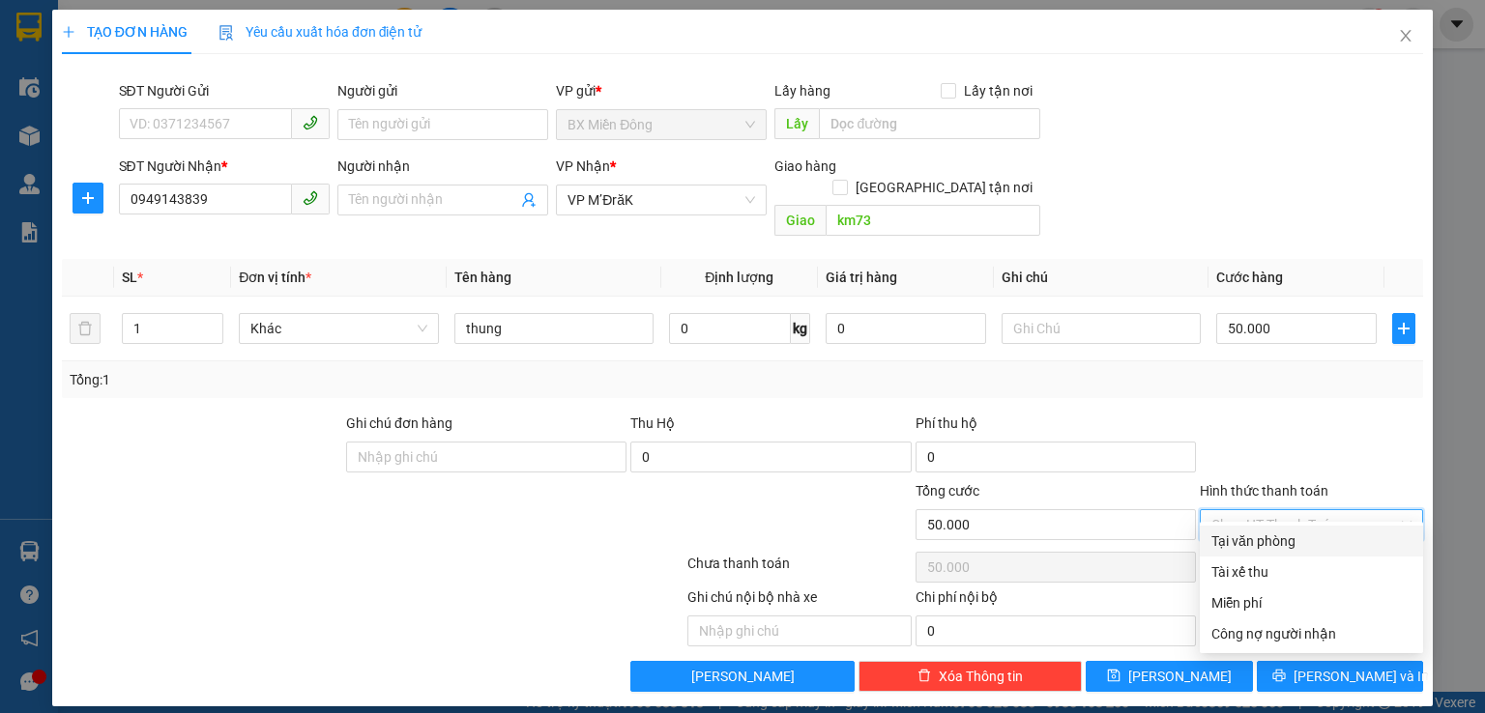
click at [1301, 538] on div "Tại văn phòng" at bounding box center [1311, 541] width 200 height 21
type input "0"
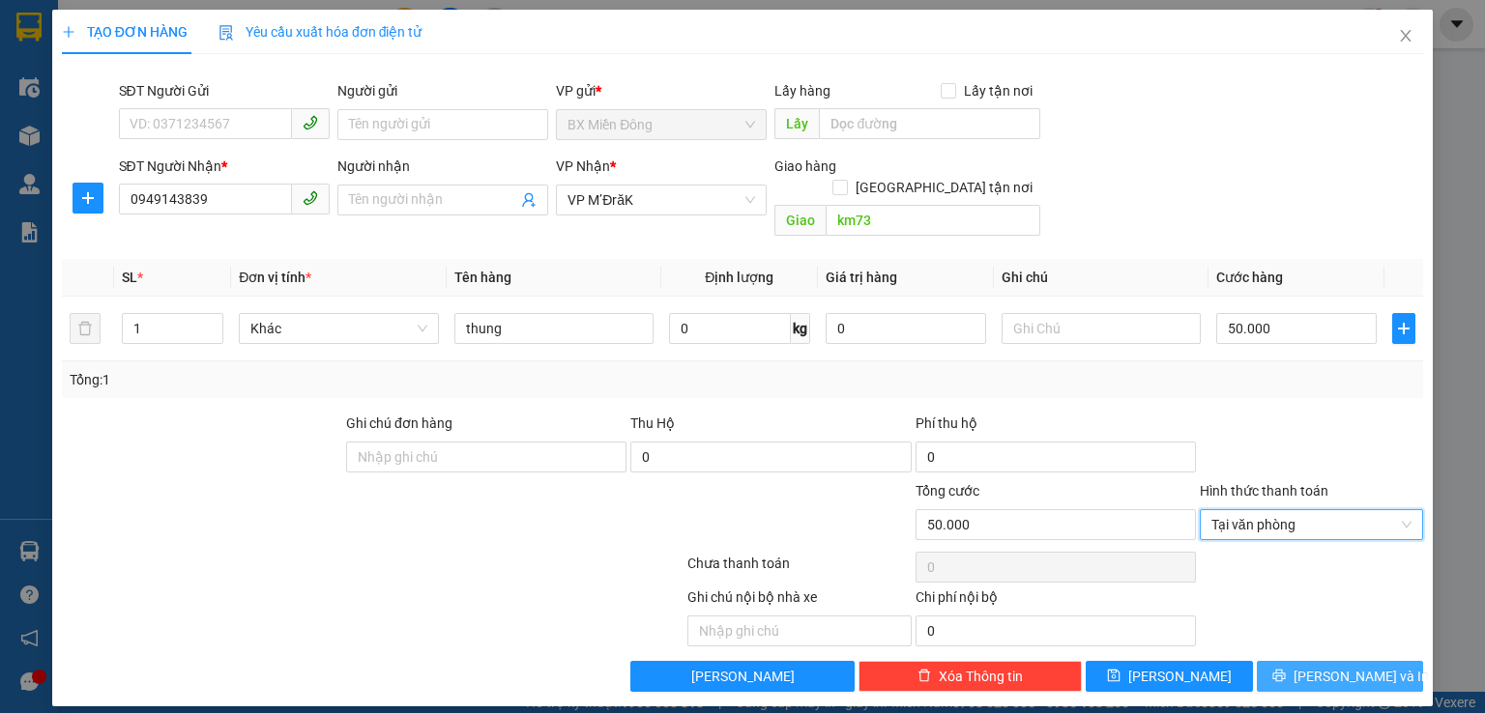
click at [1358, 666] on span "[PERSON_NAME] và In" at bounding box center [1360, 676] width 135 height 21
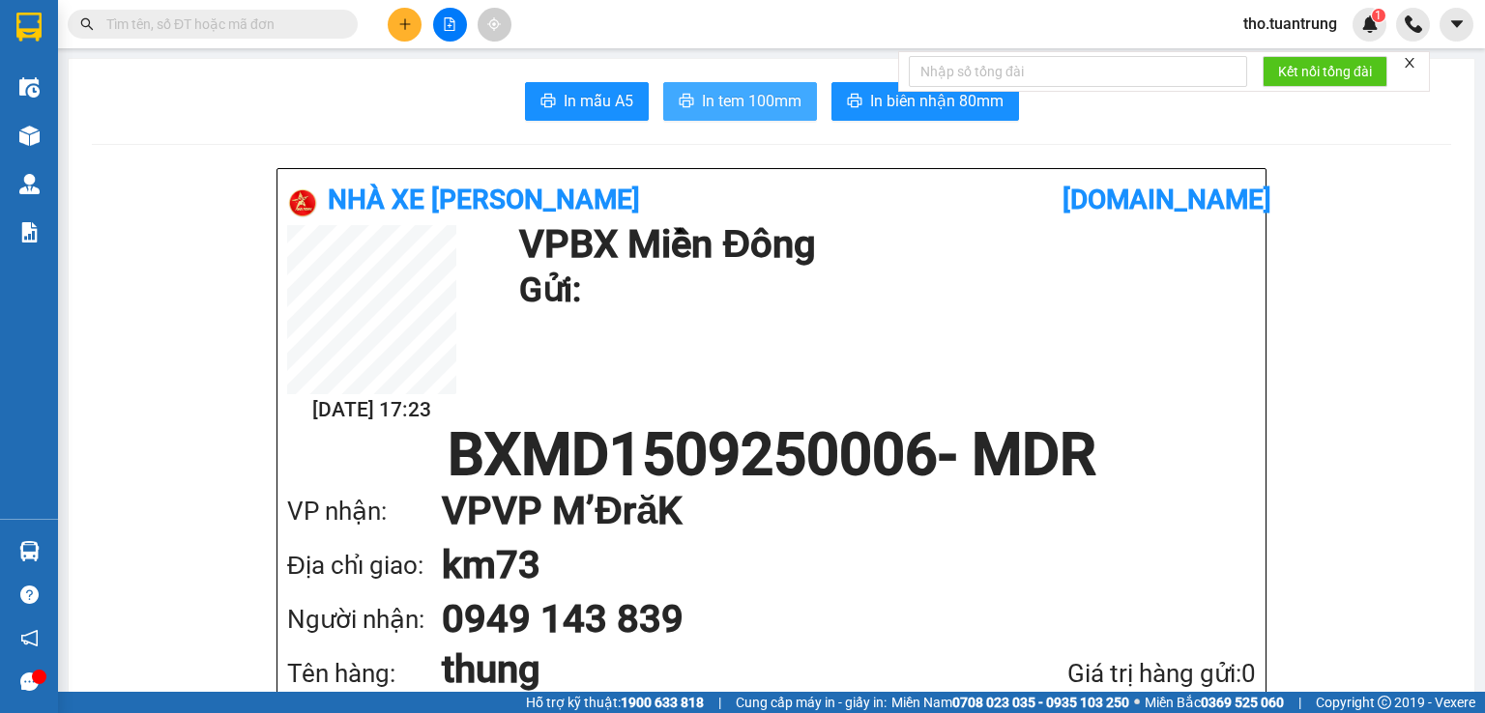
click at [735, 107] on span "In tem 100mm" at bounding box center [752, 101] width 100 height 24
click at [399, 31] on button at bounding box center [405, 25] width 34 height 34
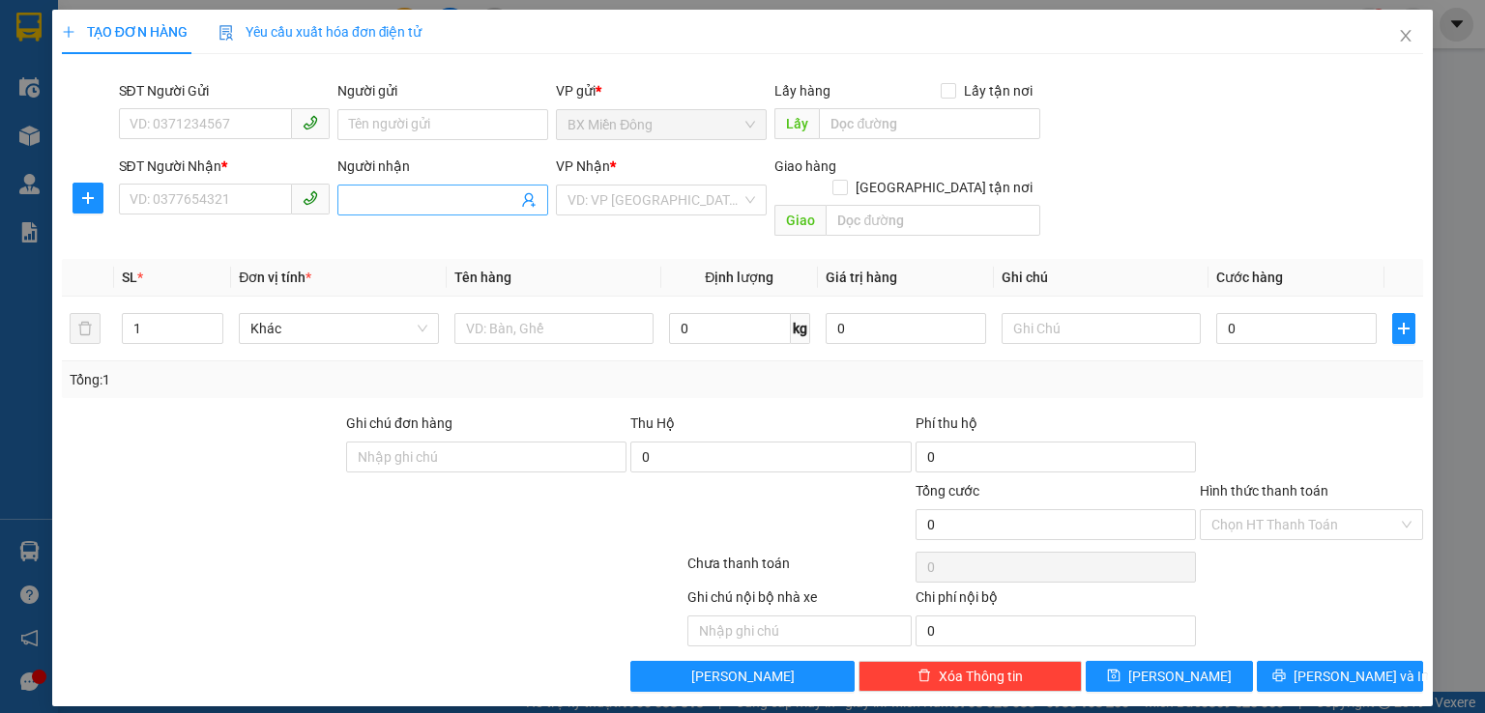
click at [406, 202] on input "Người nhận" at bounding box center [433, 199] width 168 height 21
type input "p"
type input "[PERSON_NAME]"
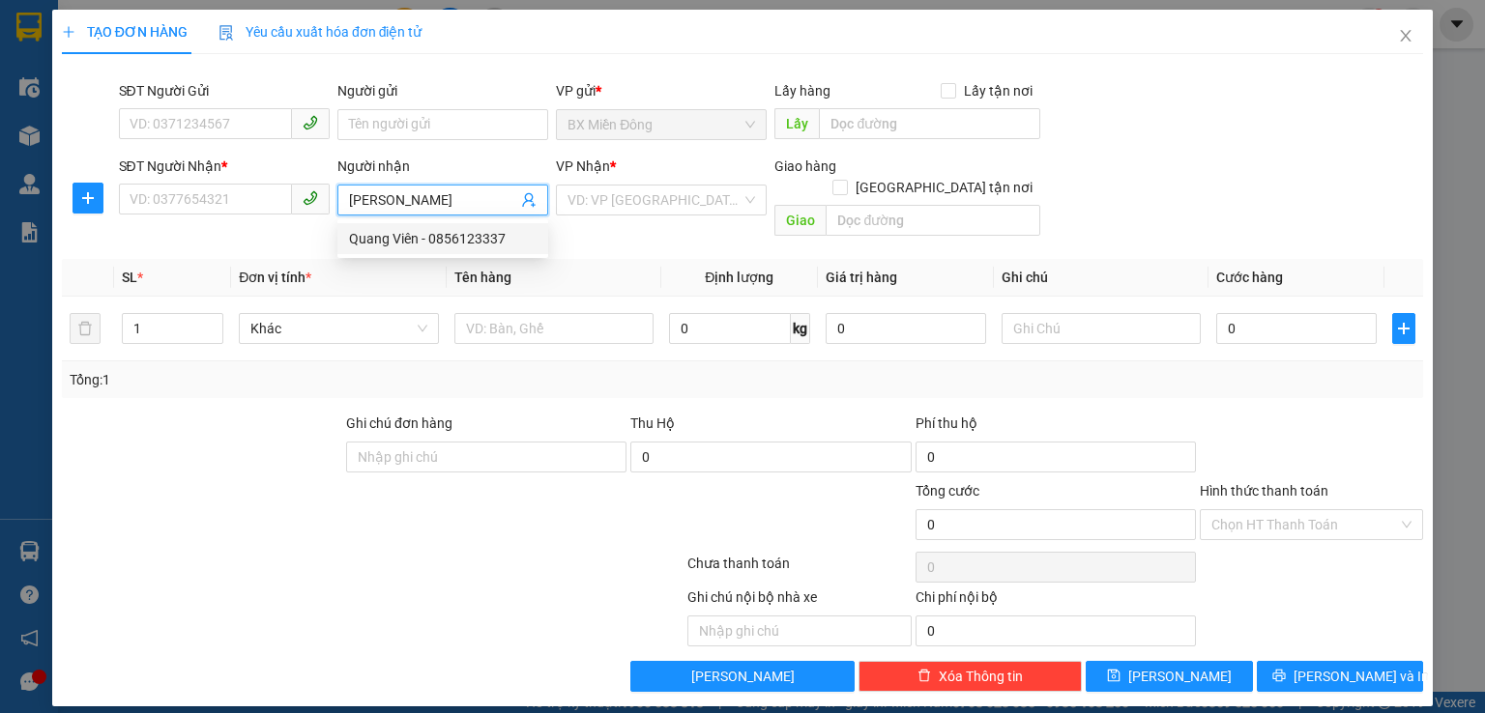
click at [450, 230] on div "Quang Viên - 0856123337" at bounding box center [442, 238] width 187 height 21
type input "0856123337"
type input "[PERSON_NAME]"
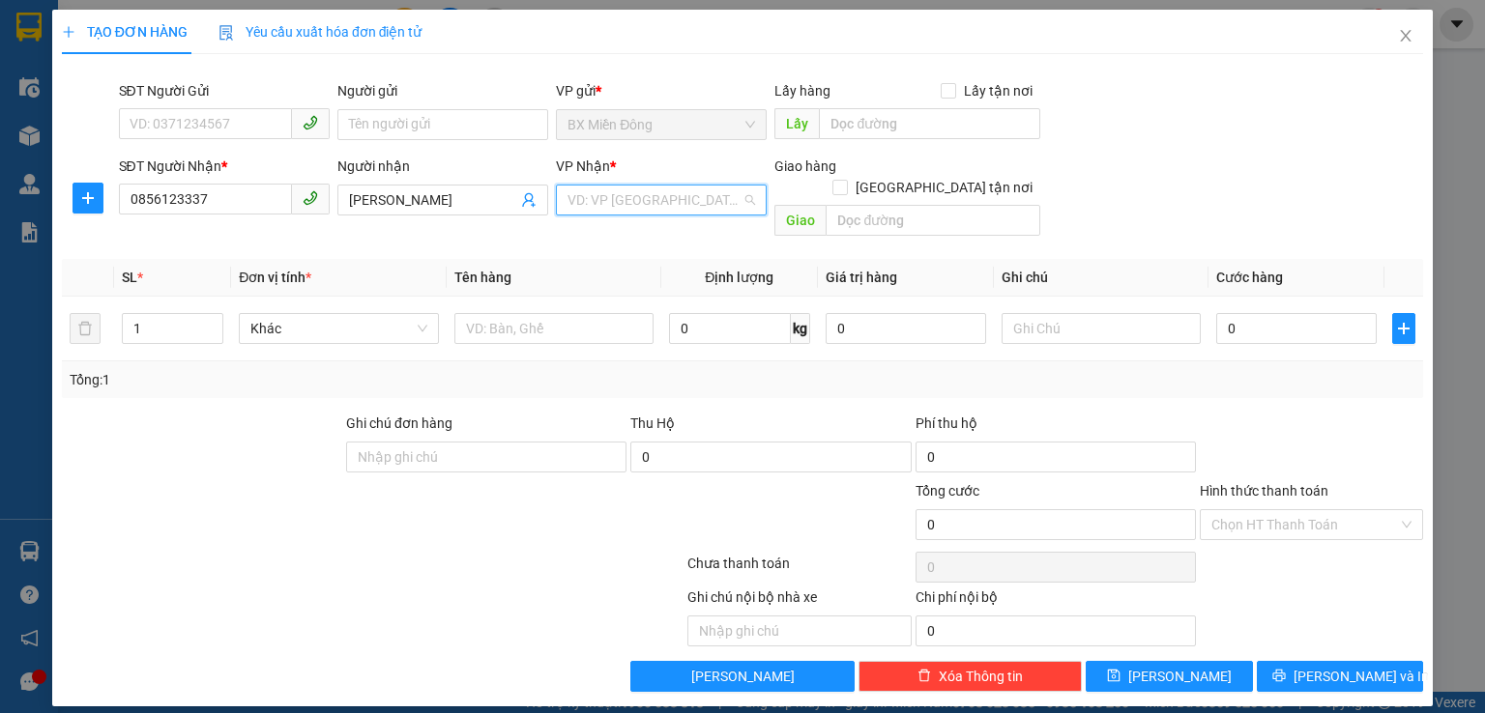
click at [611, 203] on input "search" at bounding box center [654, 200] width 174 height 29
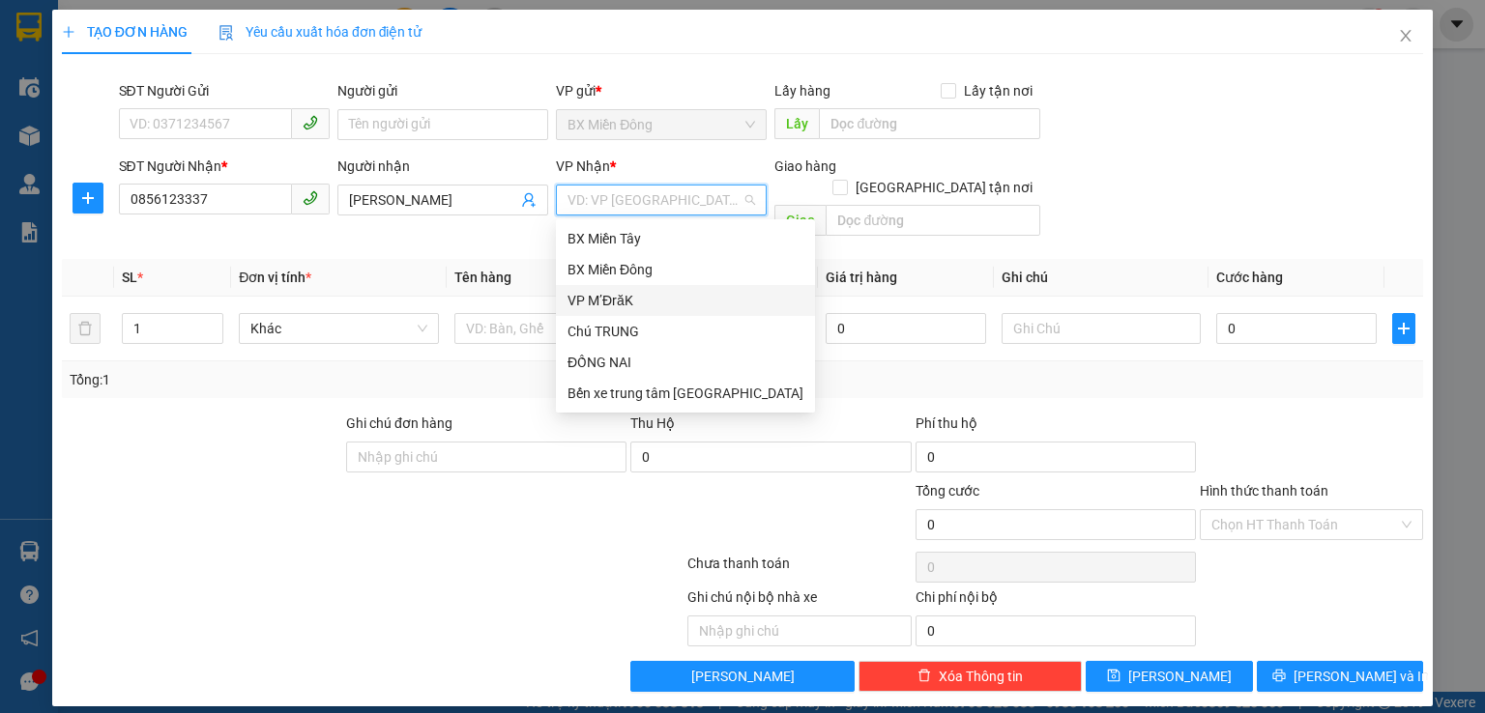
click at [613, 300] on div "VP M’ĐrăK" at bounding box center [685, 300] width 236 height 21
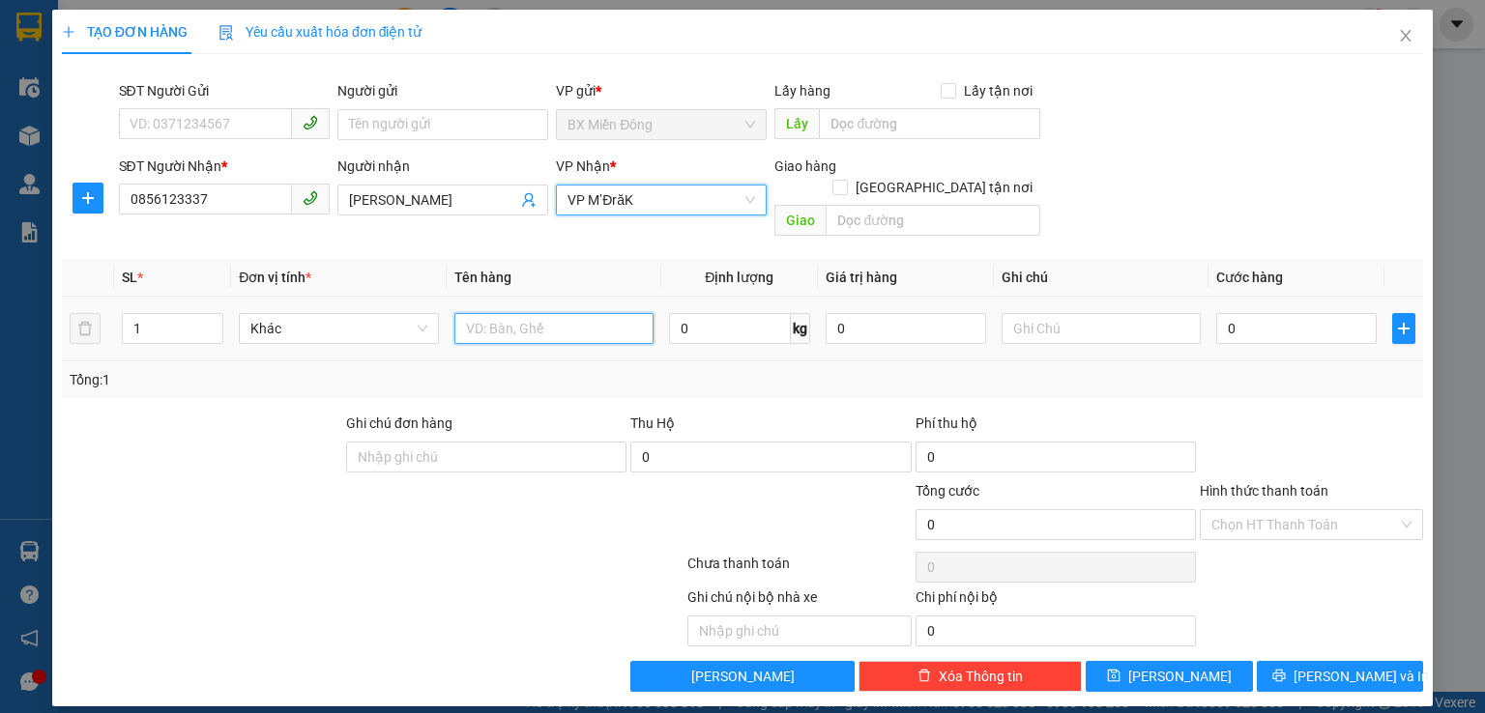
click at [507, 313] on input "text" at bounding box center [553, 328] width 199 height 31
type input "cuc"
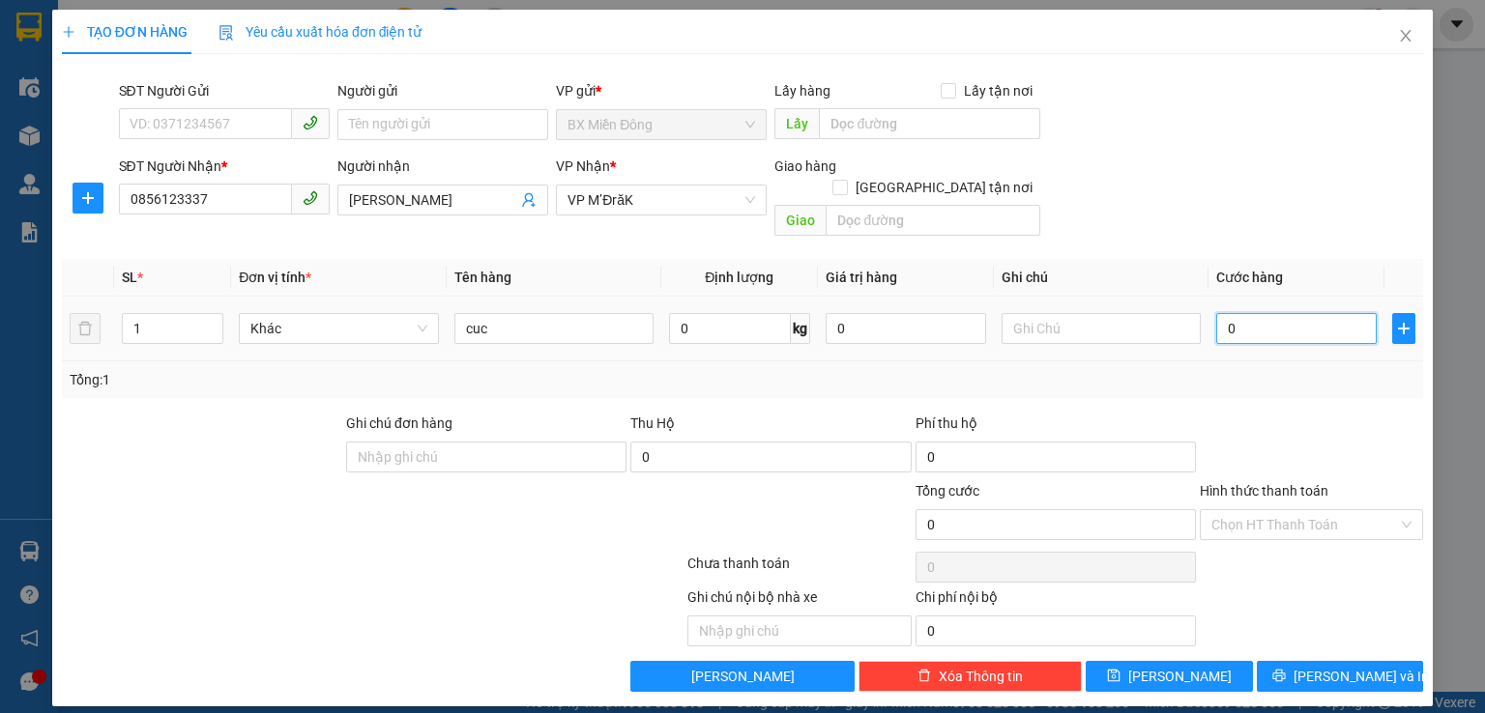
click at [1253, 313] on input "0" at bounding box center [1296, 328] width 160 height 31
type input "5"
type input "50"
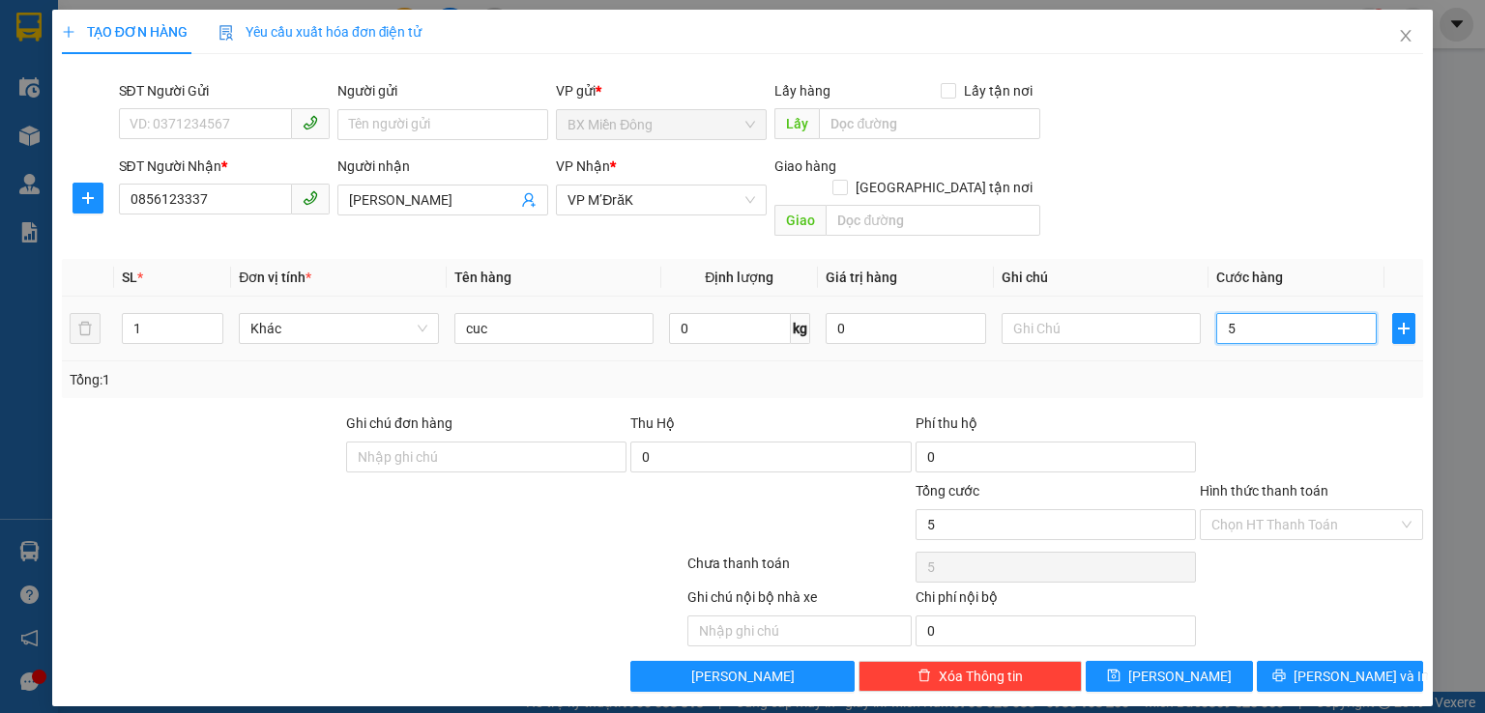
type input "50"
type input "500"
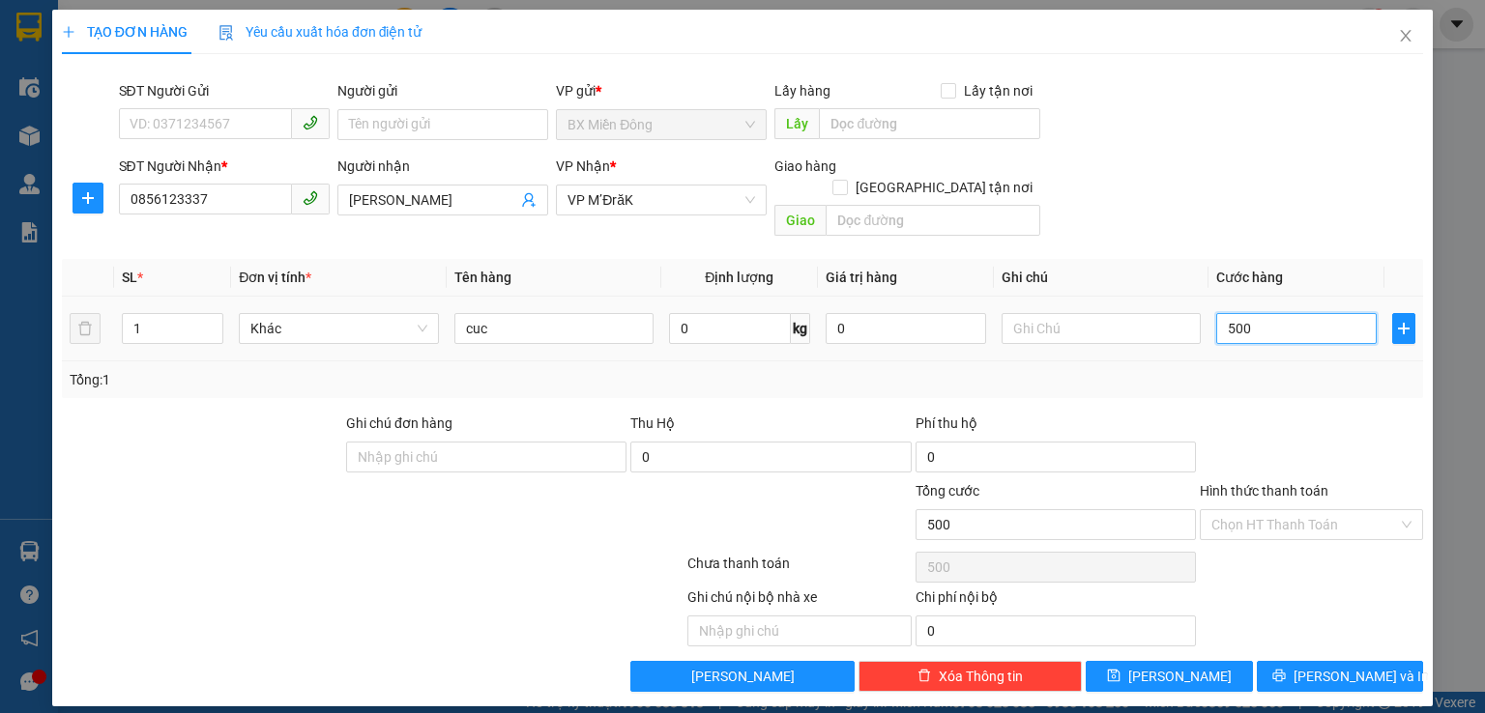
type input "5.000"
type input "50.000"
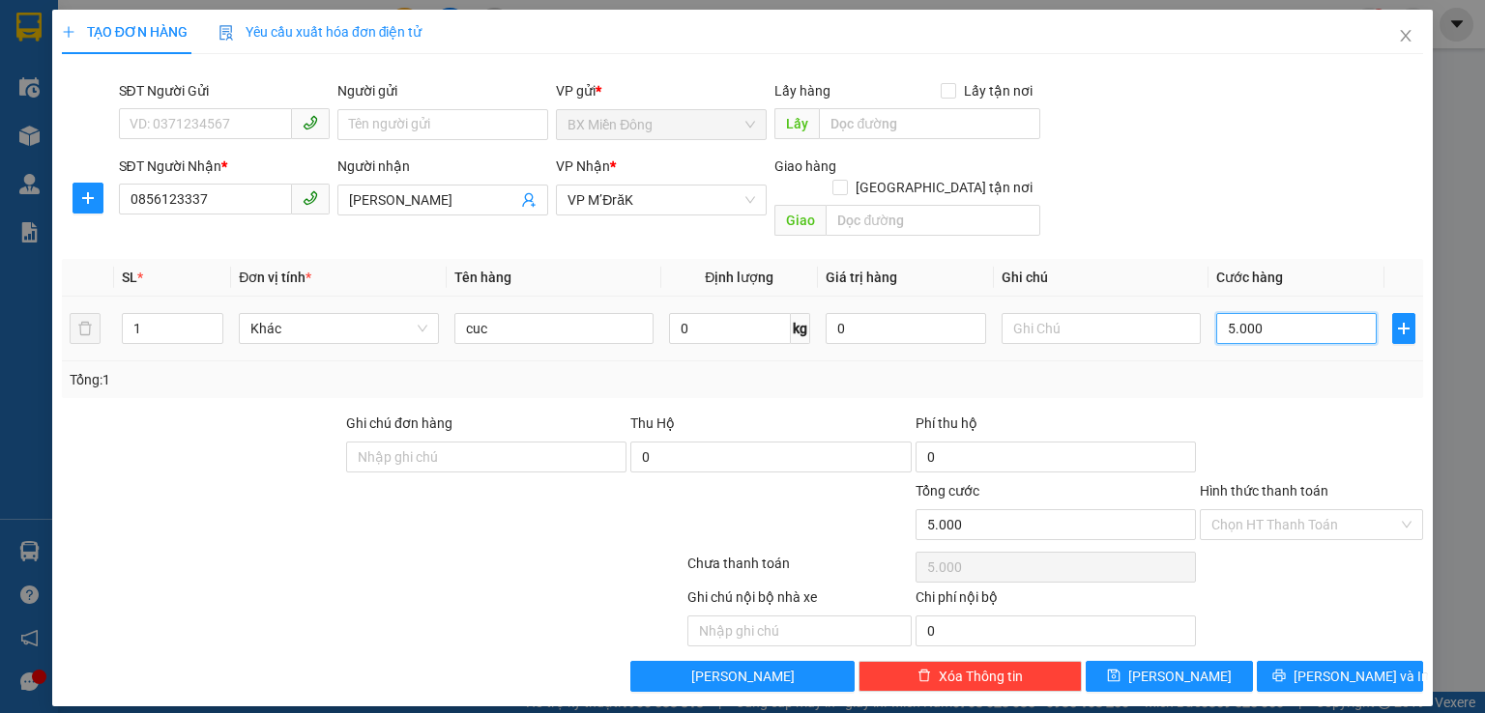
type input "50.000"
click at [1345, 666] on span "[PERSON_NAME] và In" at bounding box center [1360, 676] width 135 height 21
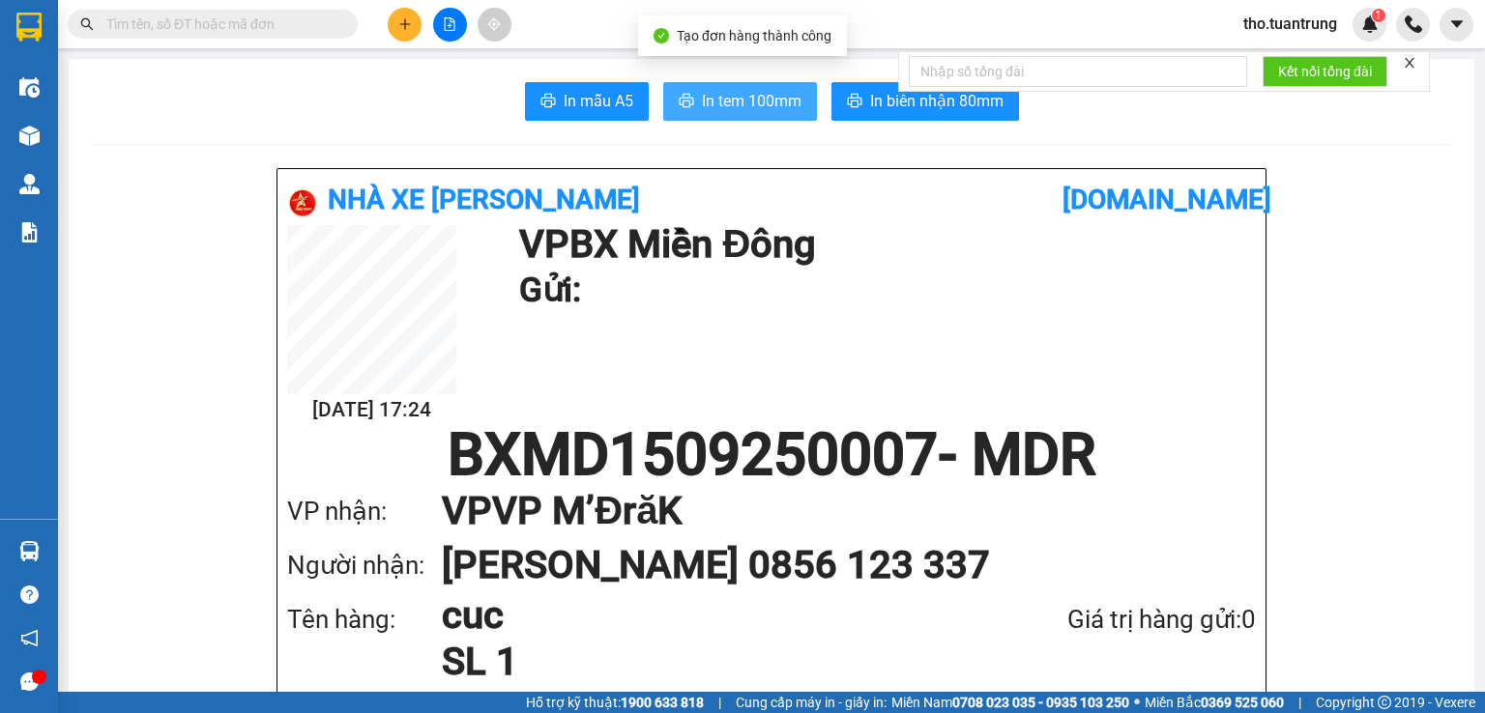
click at [769, 105] on span "In tem 100mm" at bounding box center [752, 101] width 100 height 24
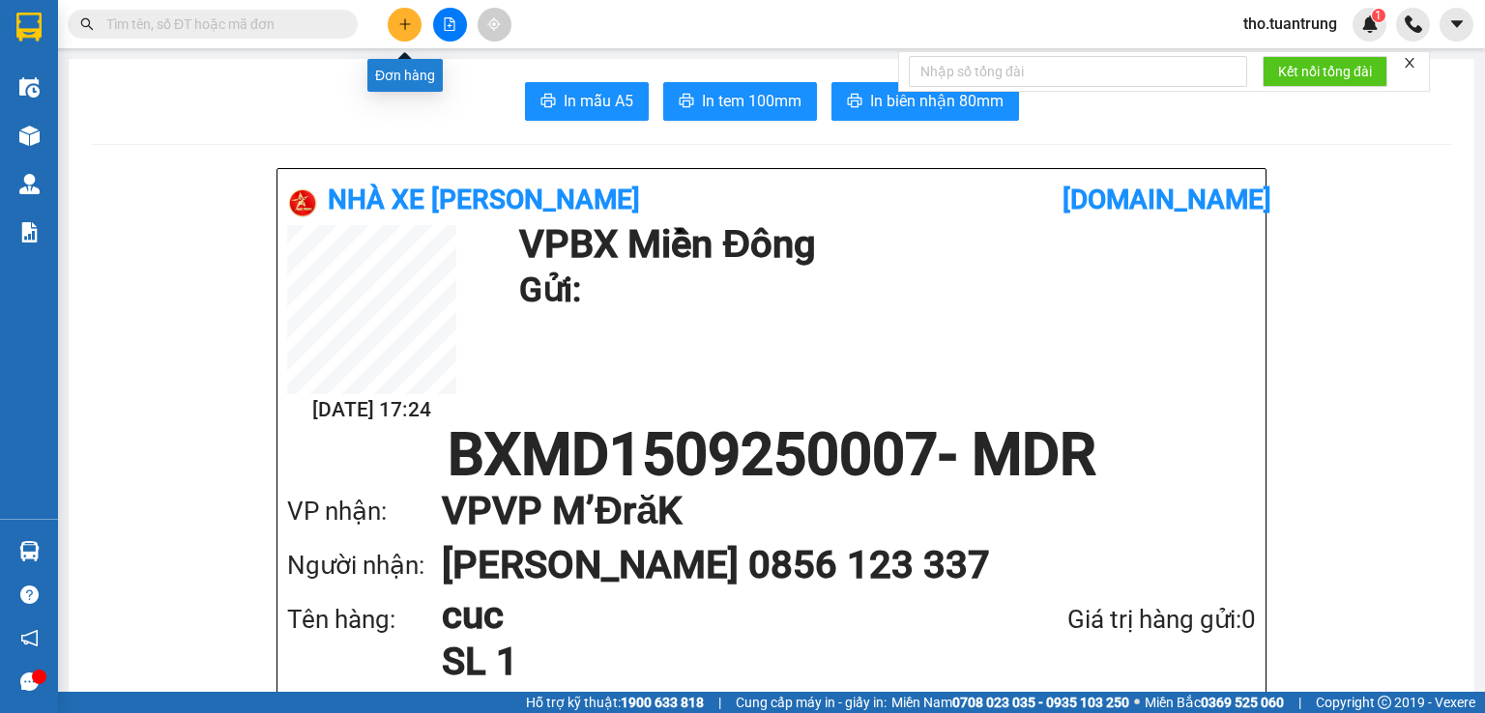
click at [406, 24] on icon "plus" at bounding box center [405, 24] width 14 height 14
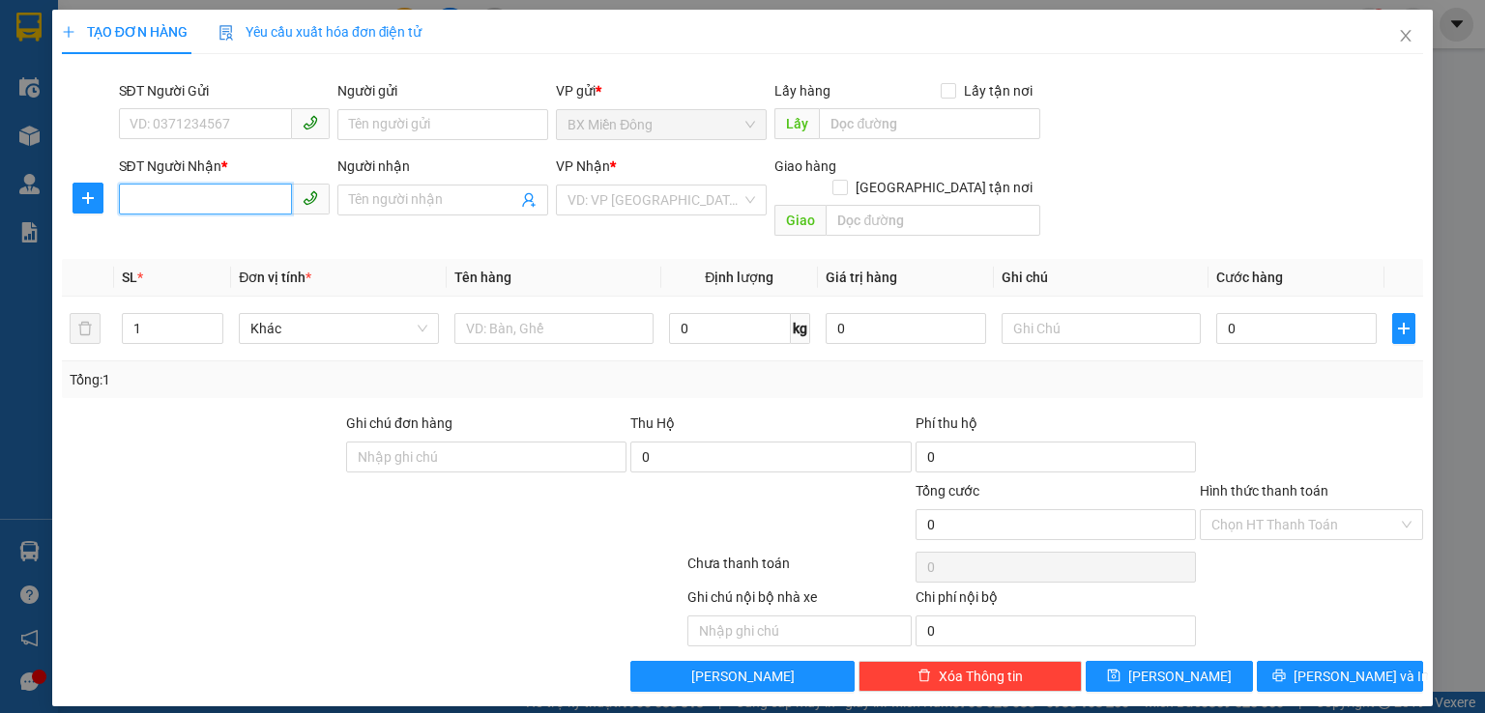
click at [213, 198] on input "SĐT Người Nhận *" at bounding box center [205, 199] width 173 height 31
click at [174, 238] on div "0363631989 - cường" at bounding box center [223, 238] width 187 height 21
type input "0363631989"
type input "cường"
type input "ntc"
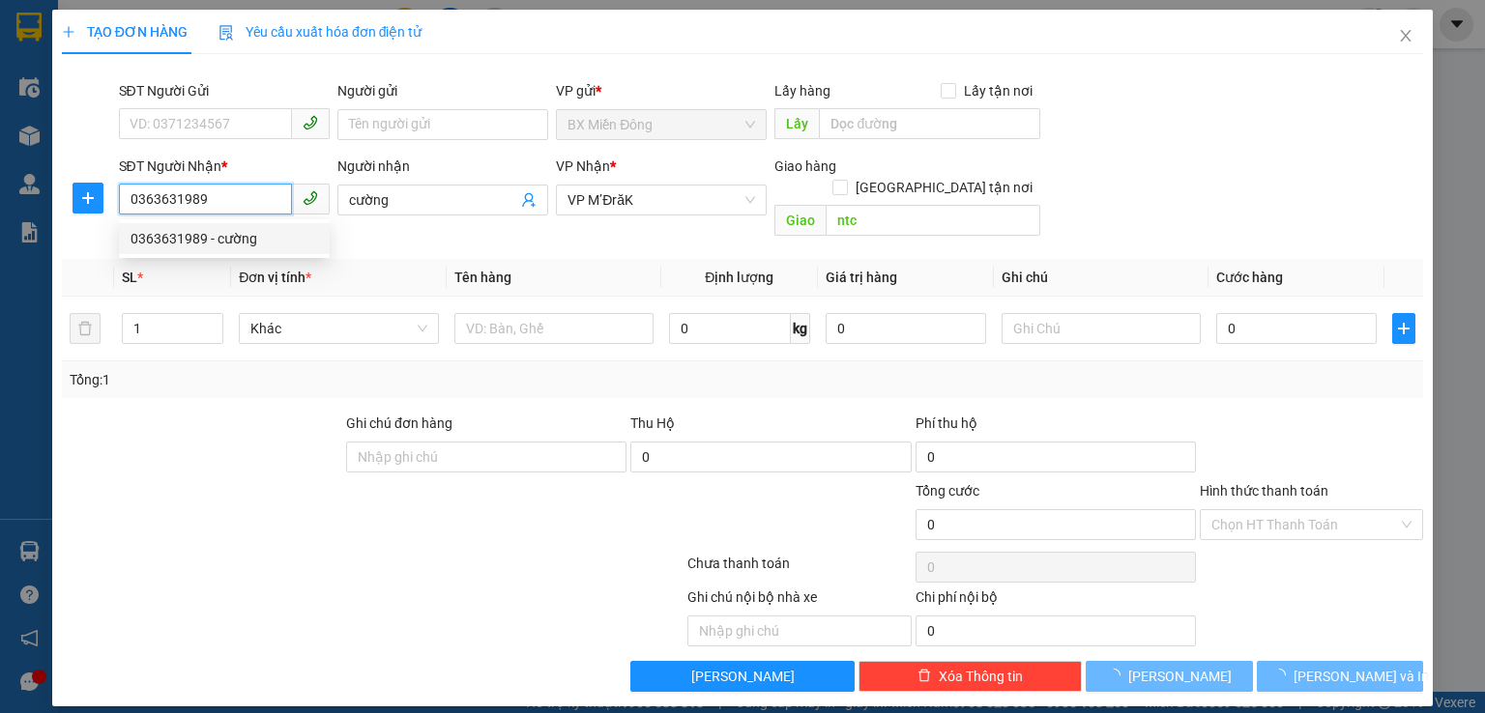
type input "150.000"
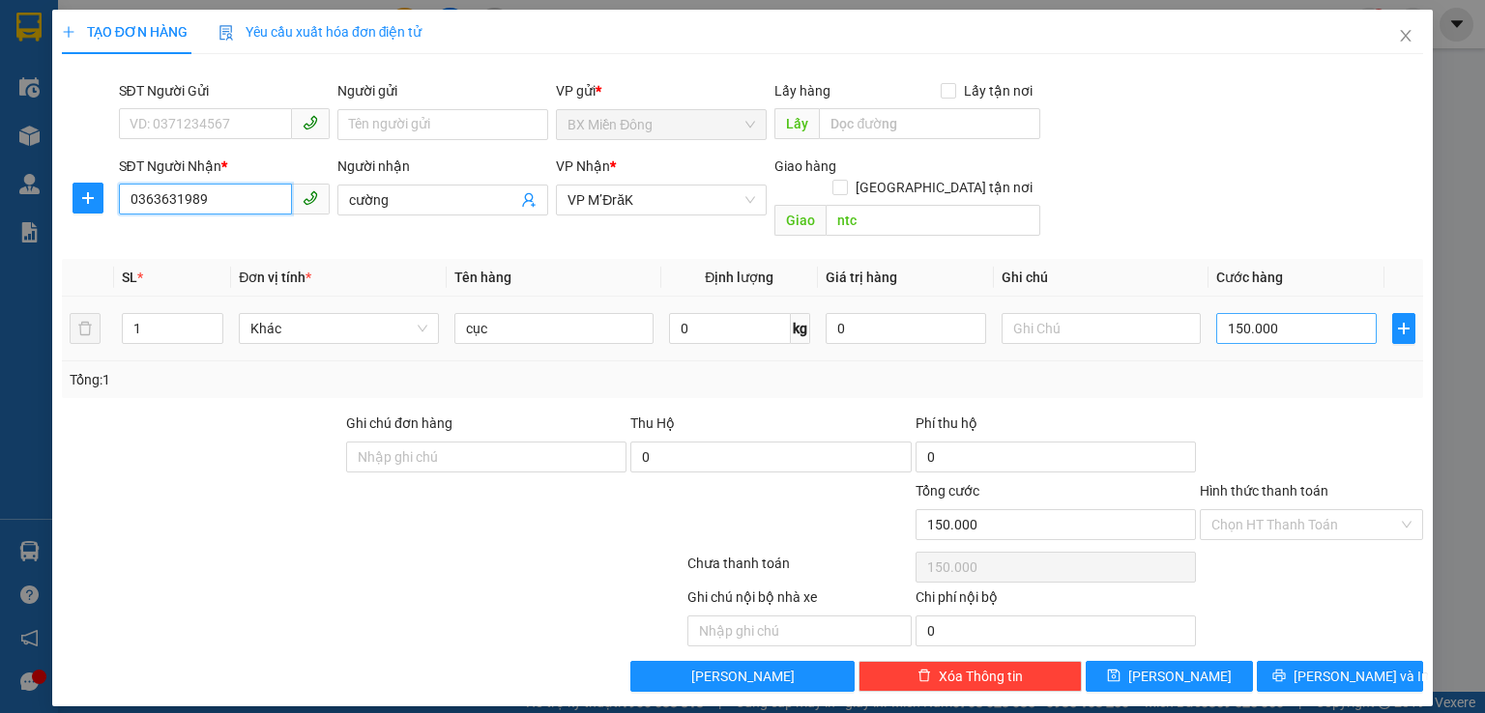
type input "0363631989"
click at [1300, 313] on input "150.000" at bounding box center [1296, 328] width 160 height 31
type input "5"
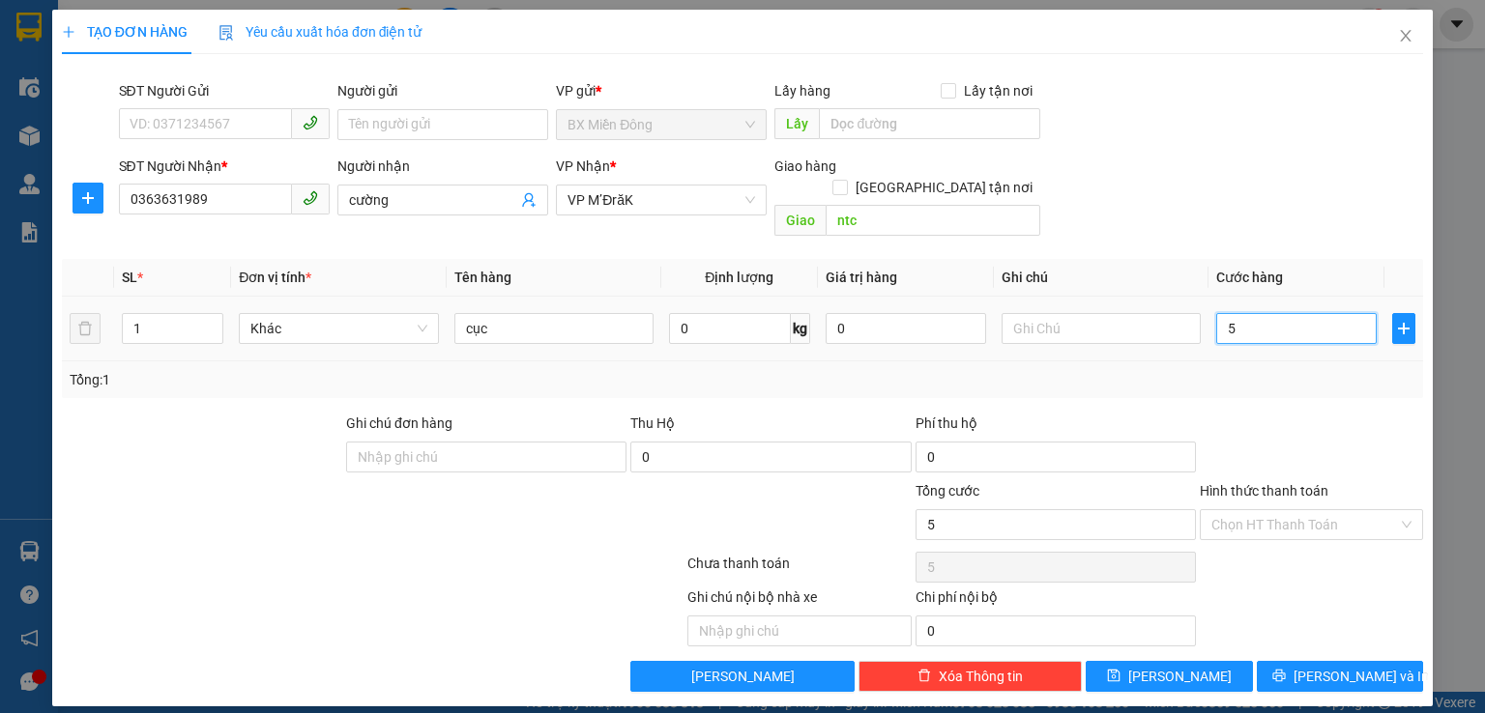
type input "50"
type input "500"
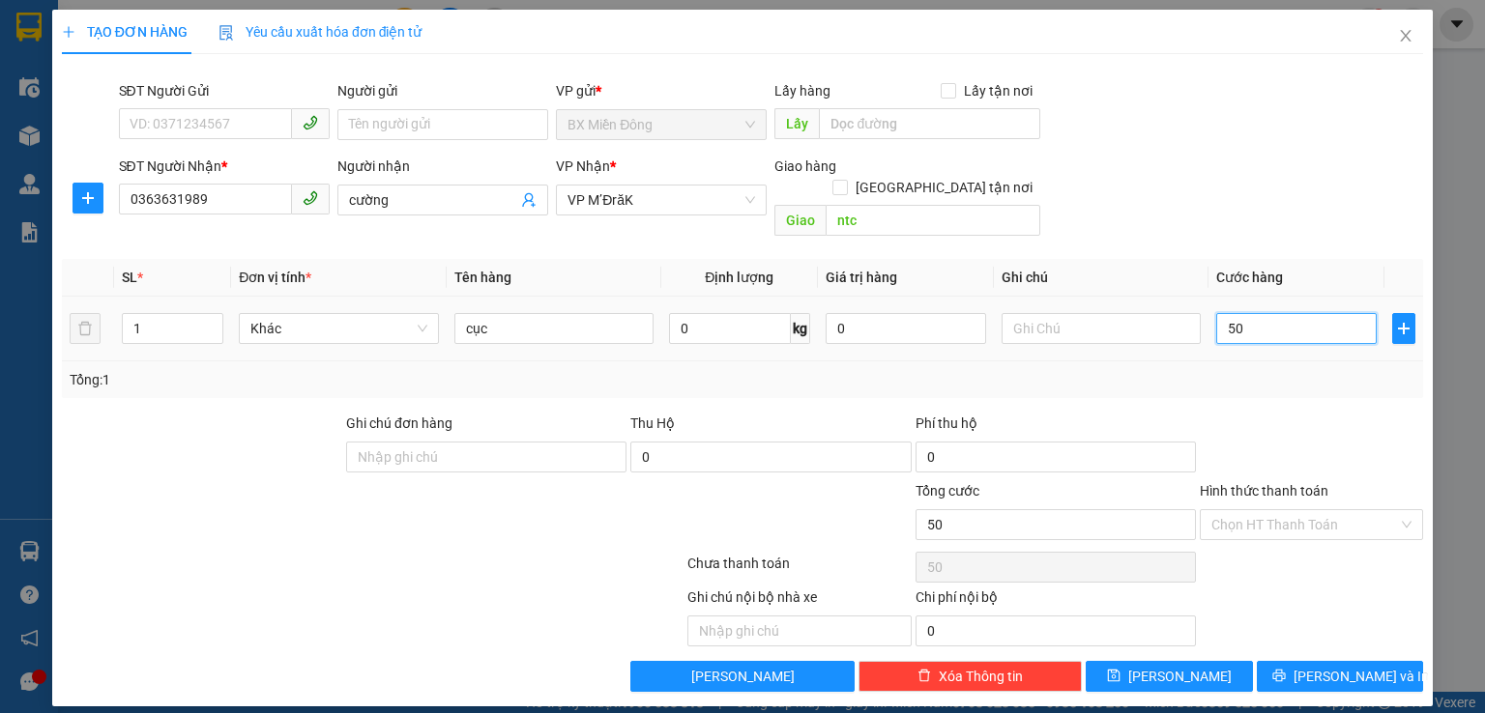
type input "500"
type input "5.000"
type input "50.000"
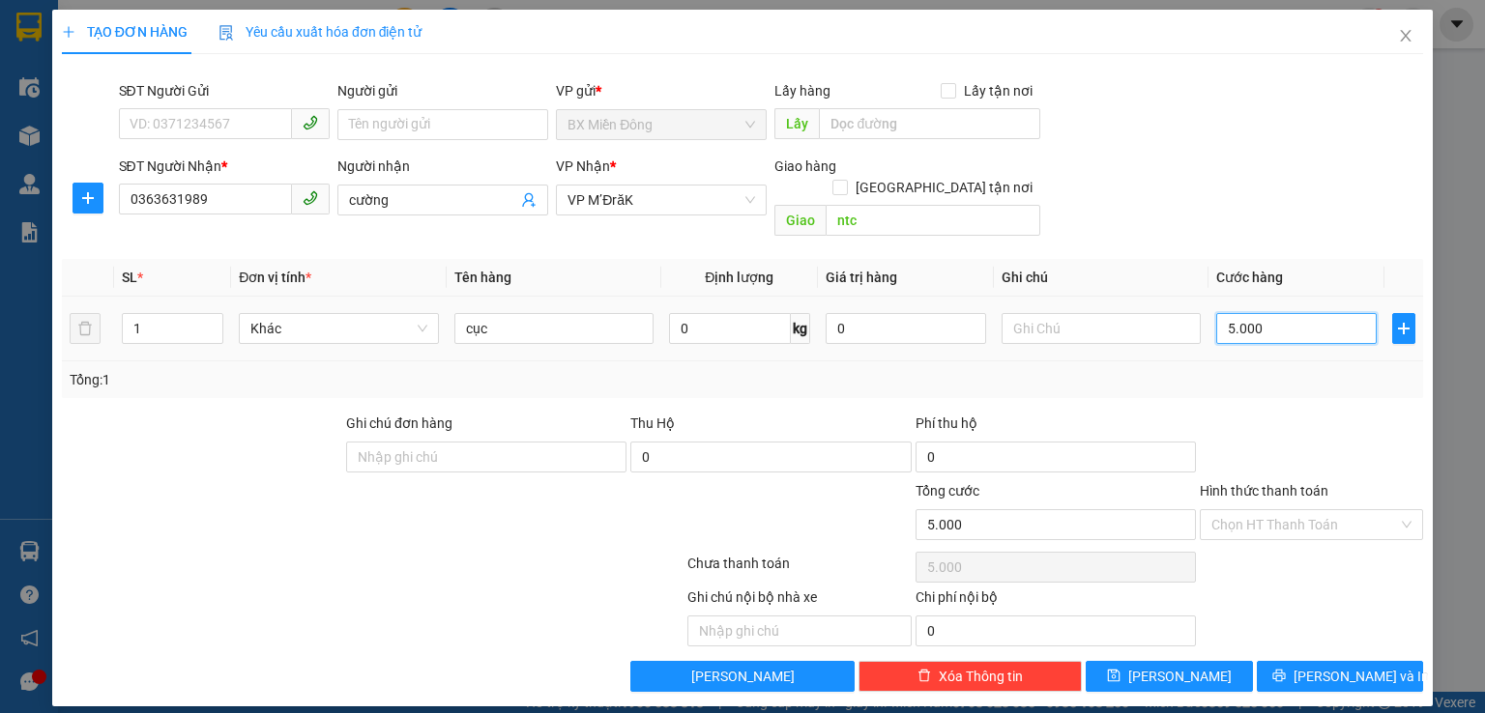
type input "50.000"
drag, startPoint x: 1345, startPoint y: 650, endPoint x: 1281, endPoint y: 617, distance: 73.1
click at [1346, 666] on span "[PERSON_NAME] và In" at bounding box center [1360, 676] width 135 height 21
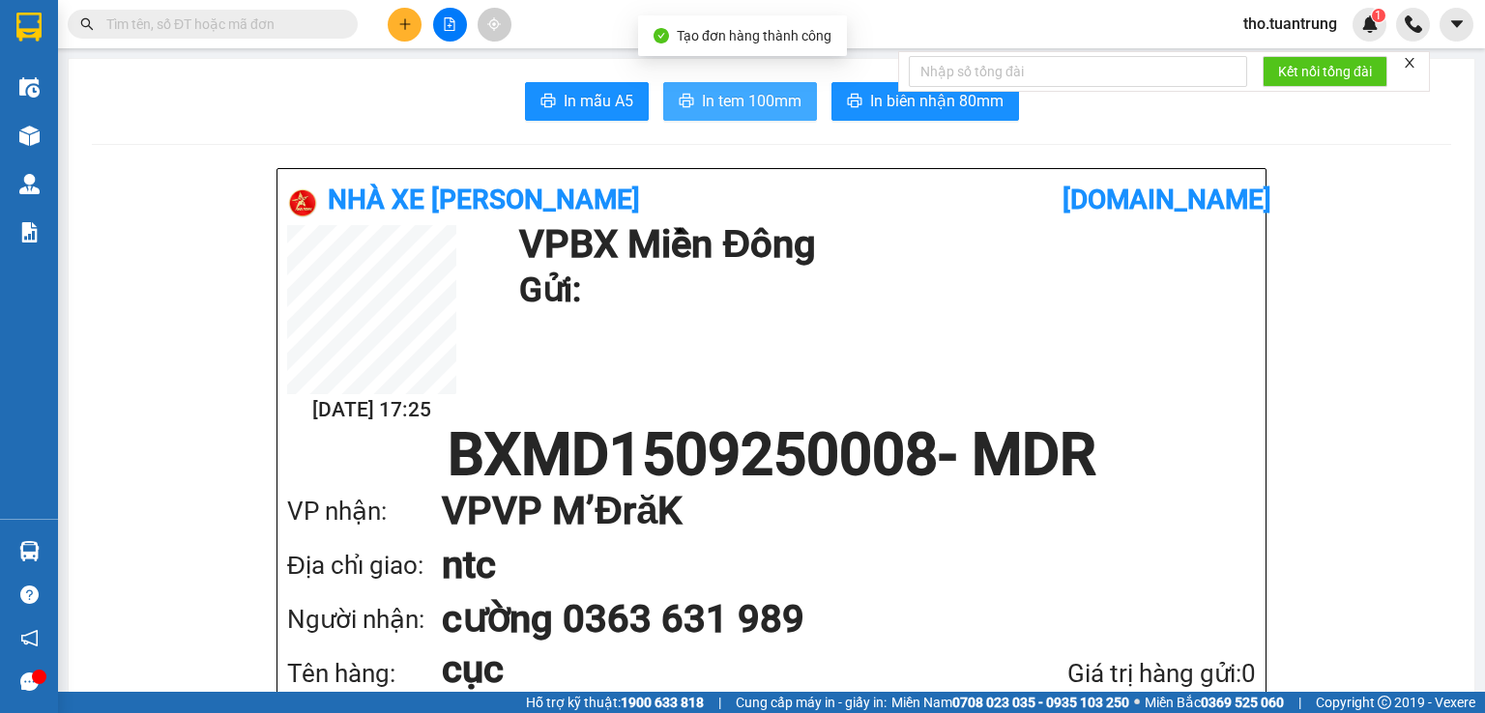
click at [754, 99] on span "In tem 100mm" at bounding box center [752, 101] width 100 height 24
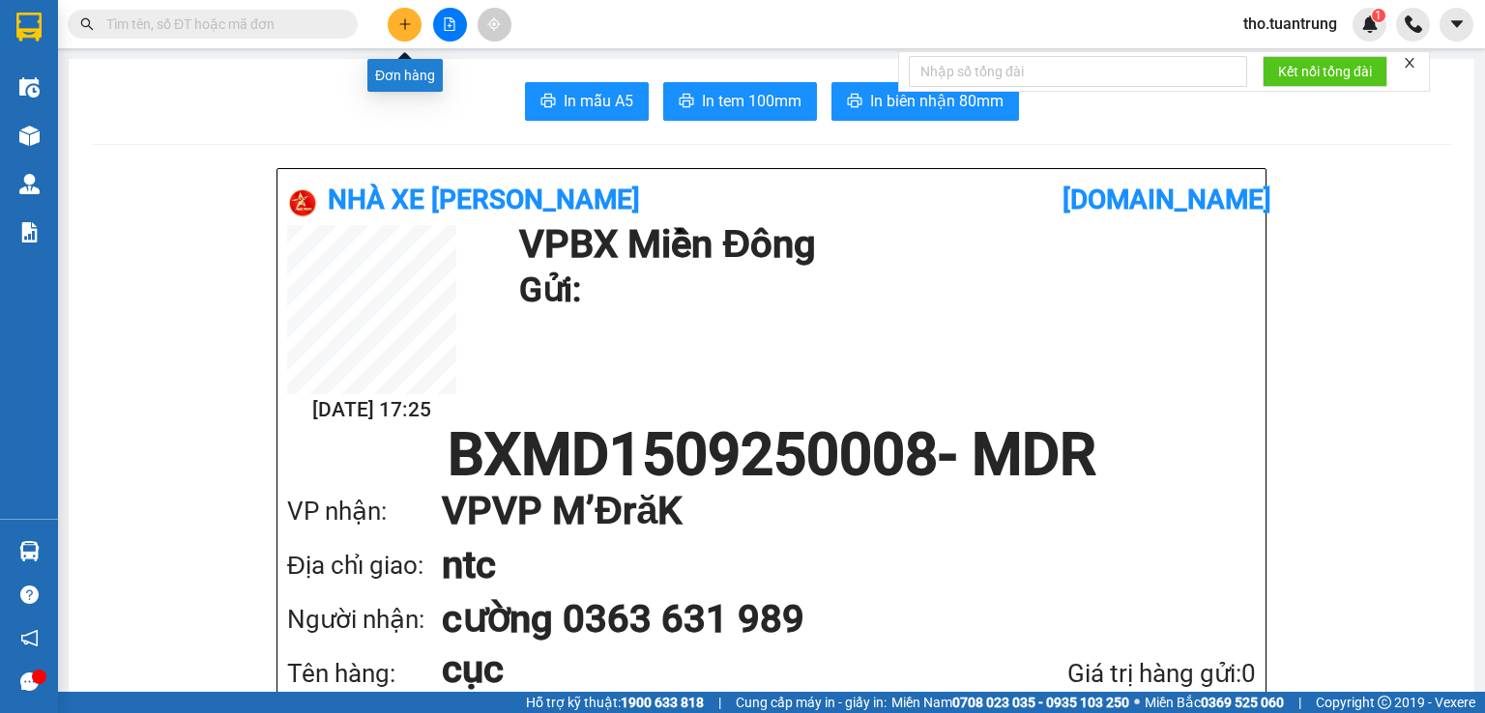
click at [407, 31] on button at bounding box center [405, 25] width 34 height 34
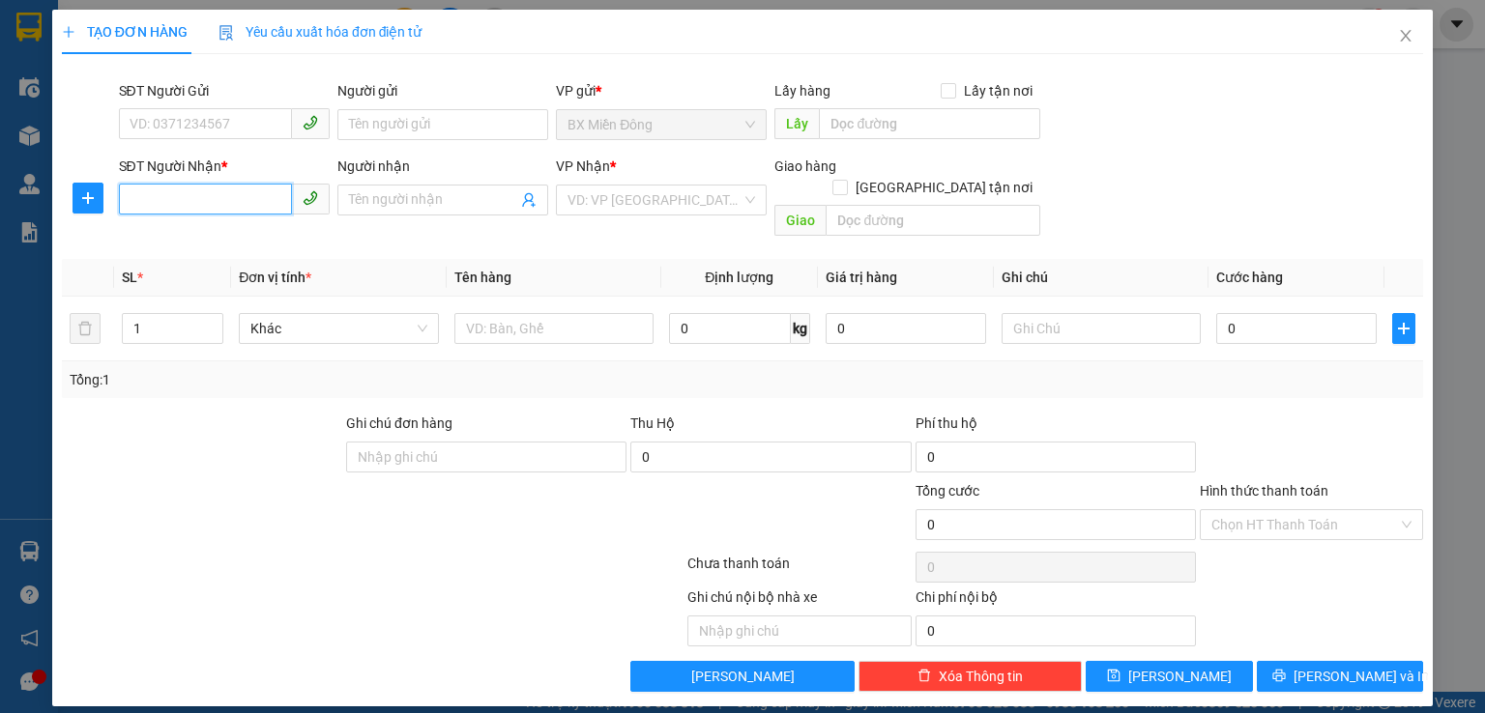
click at [155, 198] on input "SĐT Người Nhận *" at bounding box center [205, 199] width 173 height 31
type input "0962100889"
click at [589, 206] on input "search" at bounding box center [654, 200] width 174 height 29
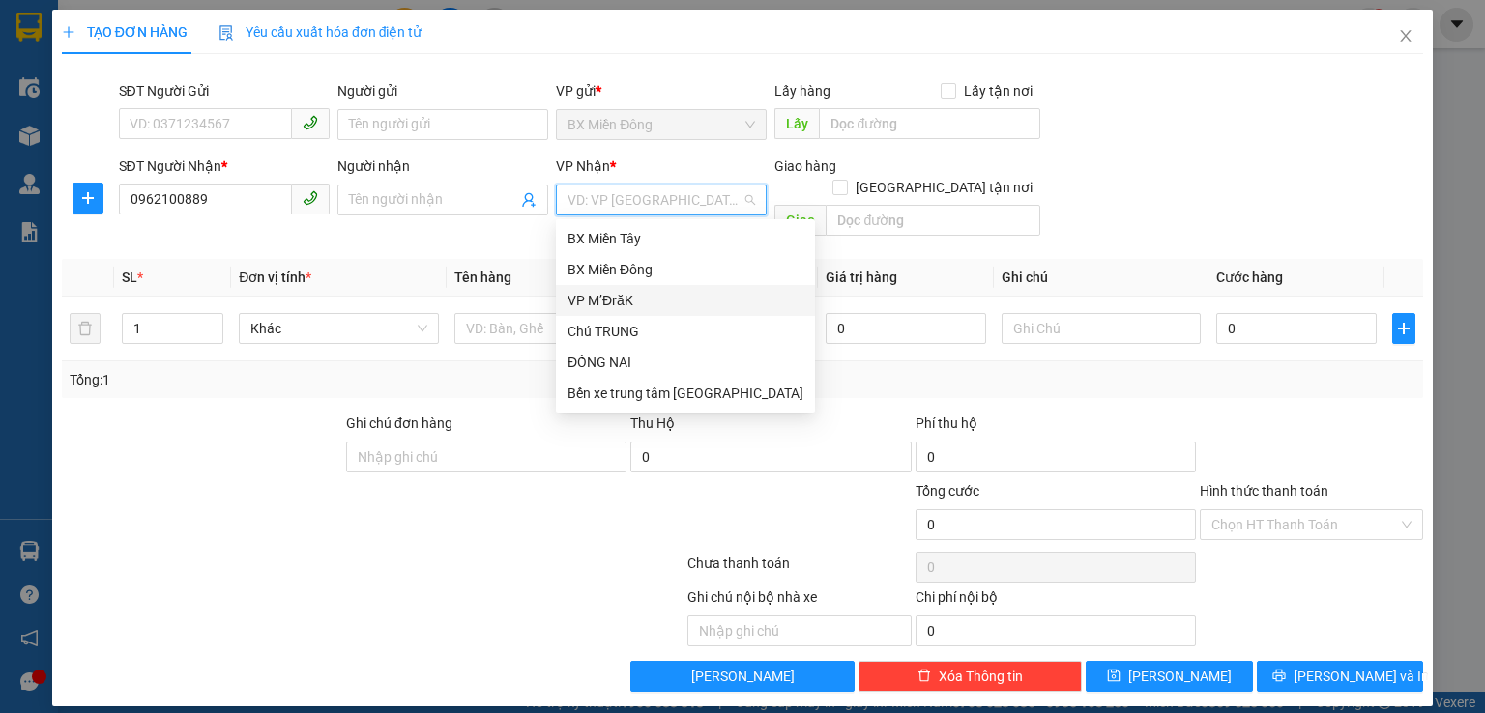
click at [603, 300] on div "VP M’ĐrăK" at bounding box center [685, 300] width 236 height 21
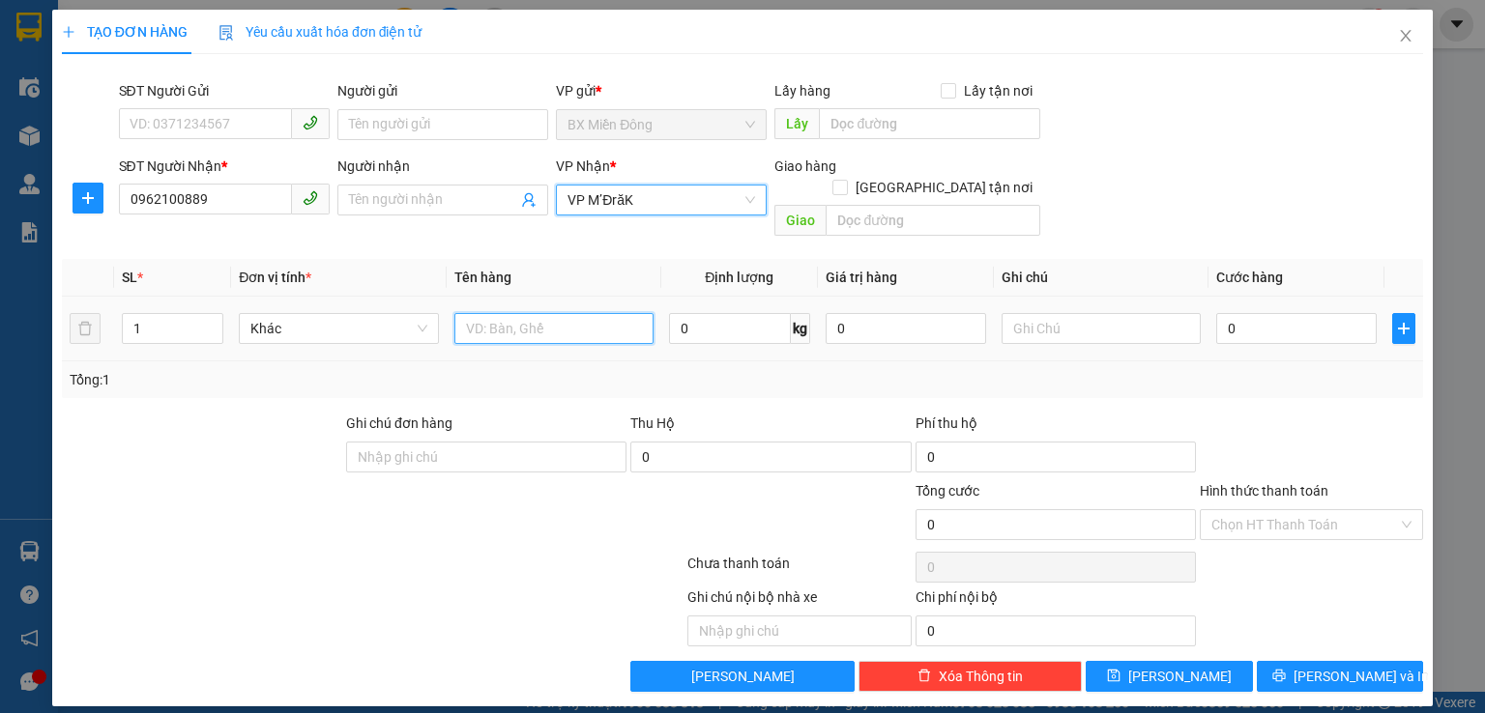
click at [466, 313] on input "text" at bounding box center [553, 328] width 199 height 31
type input "thung"
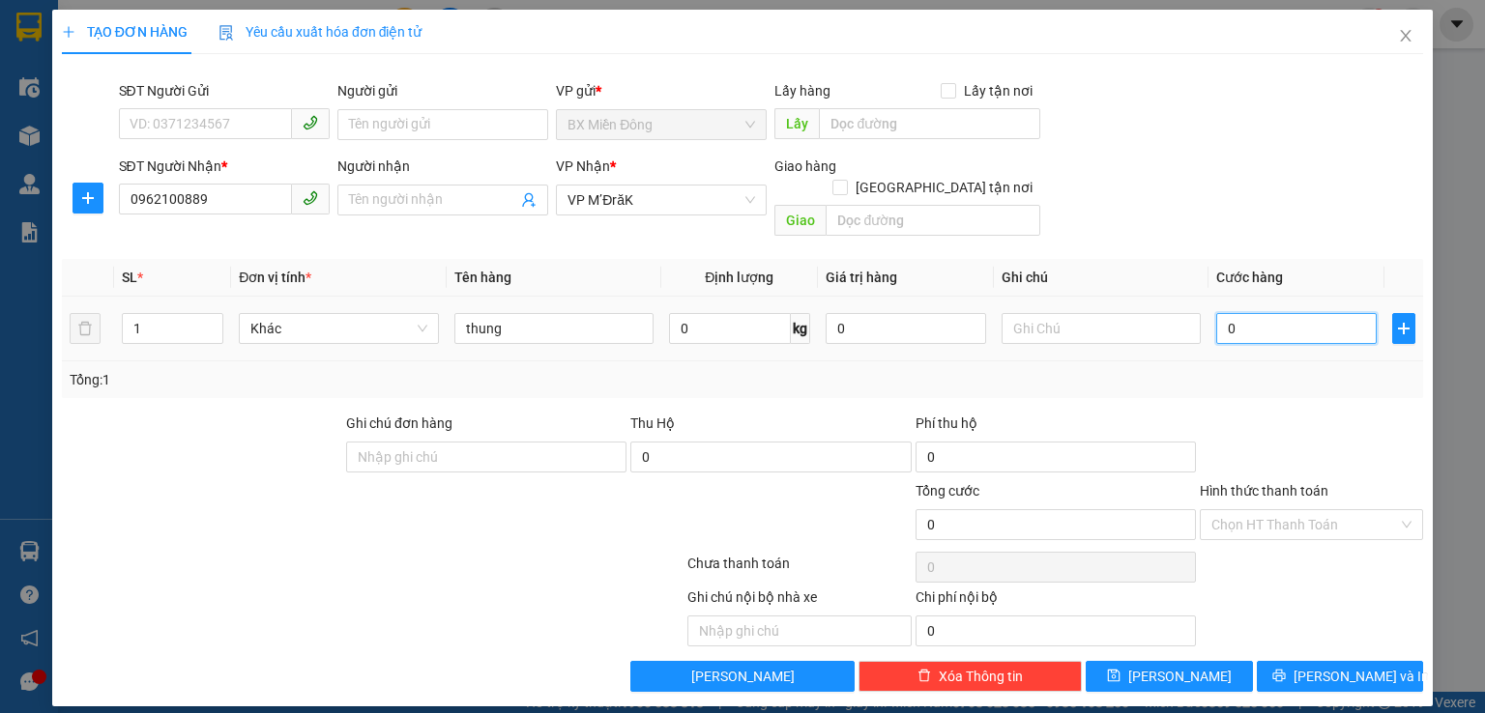
click at [1272, 313] on input "0" at bounding box center [1296, 328] width 160 height 31
type input "5"
type input "50"
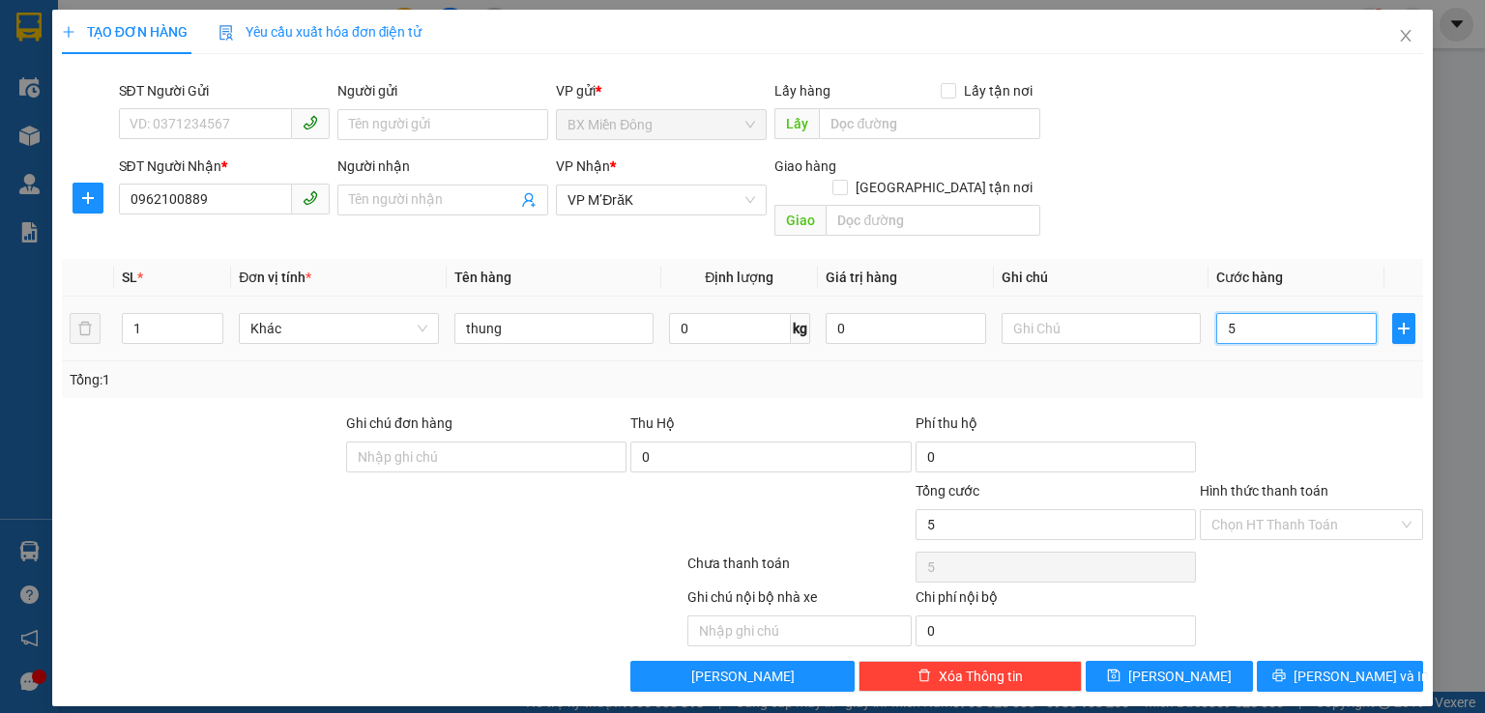
type input "50"
type input "500"
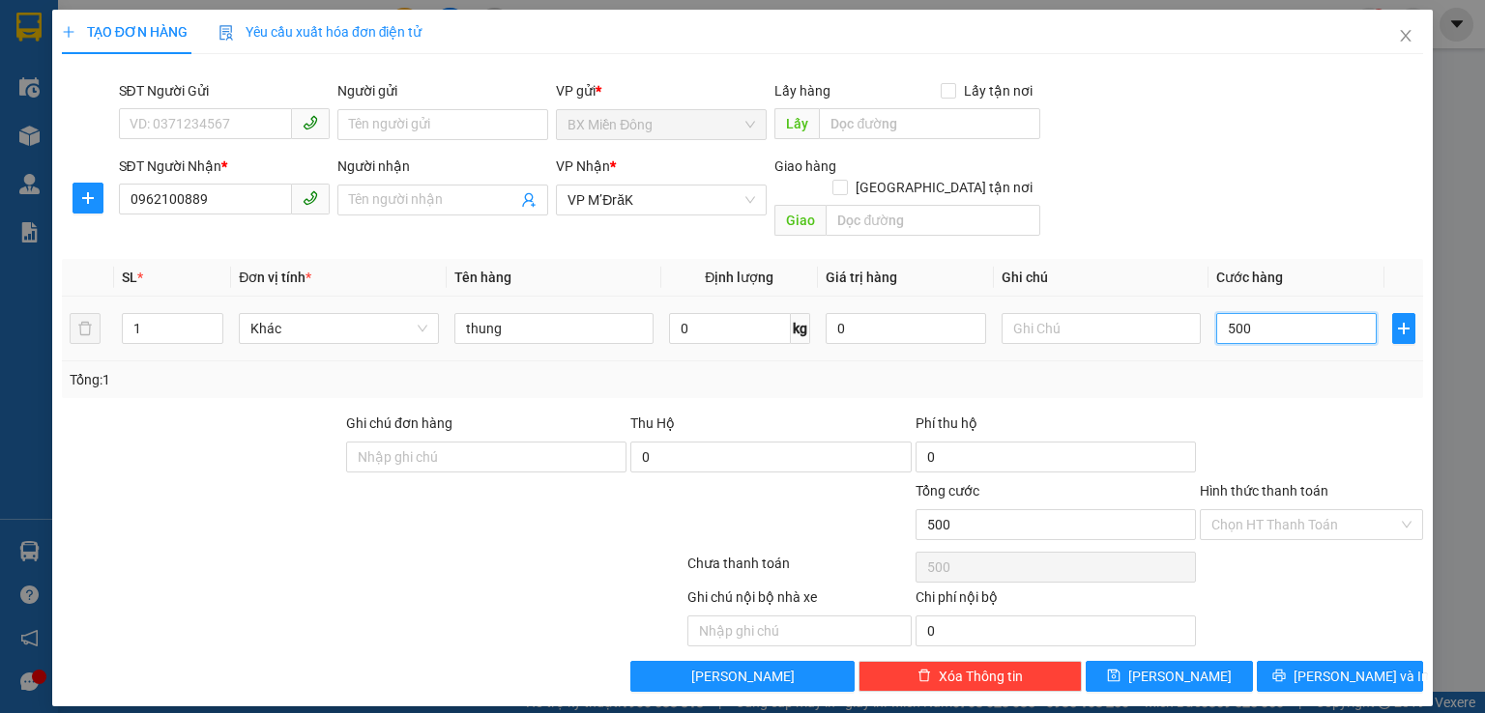
type input "5.000"
type input "50.000"
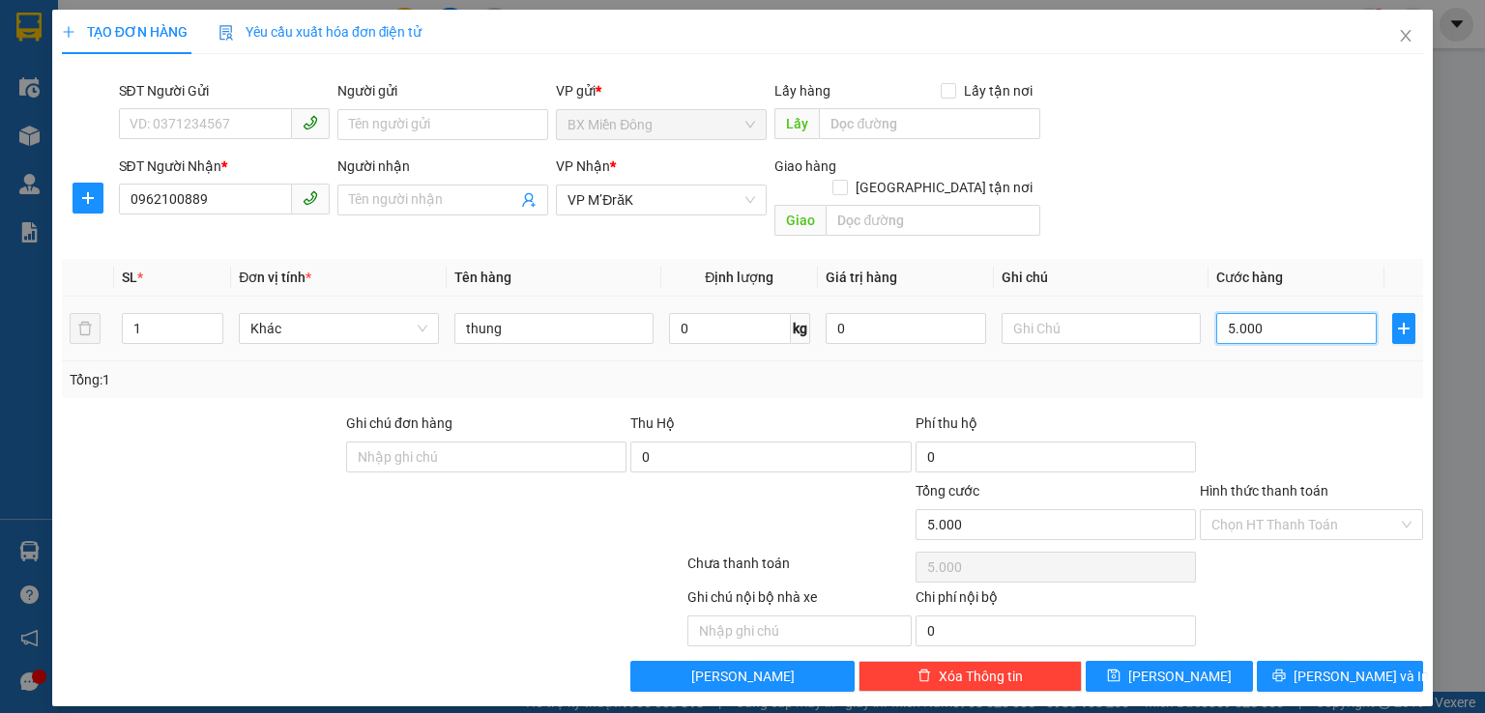
type input "50.000"
click at [1348, 666] on span "[PERSON_NAME] và In" at bounding box center [1360, 676] width 135 height 21
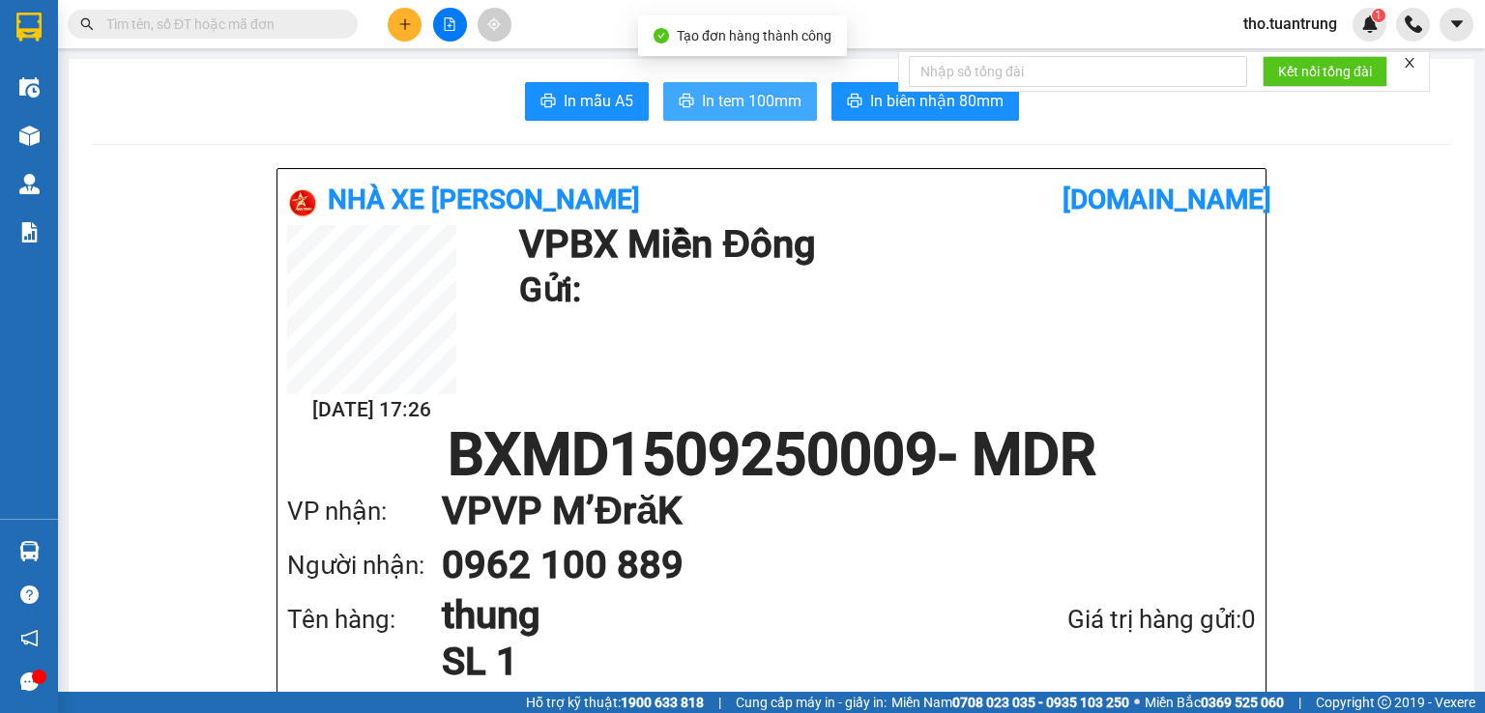
click at [757, 94] on span "In tem 100mm" at bounding box center [752, 101] width 100 height 24
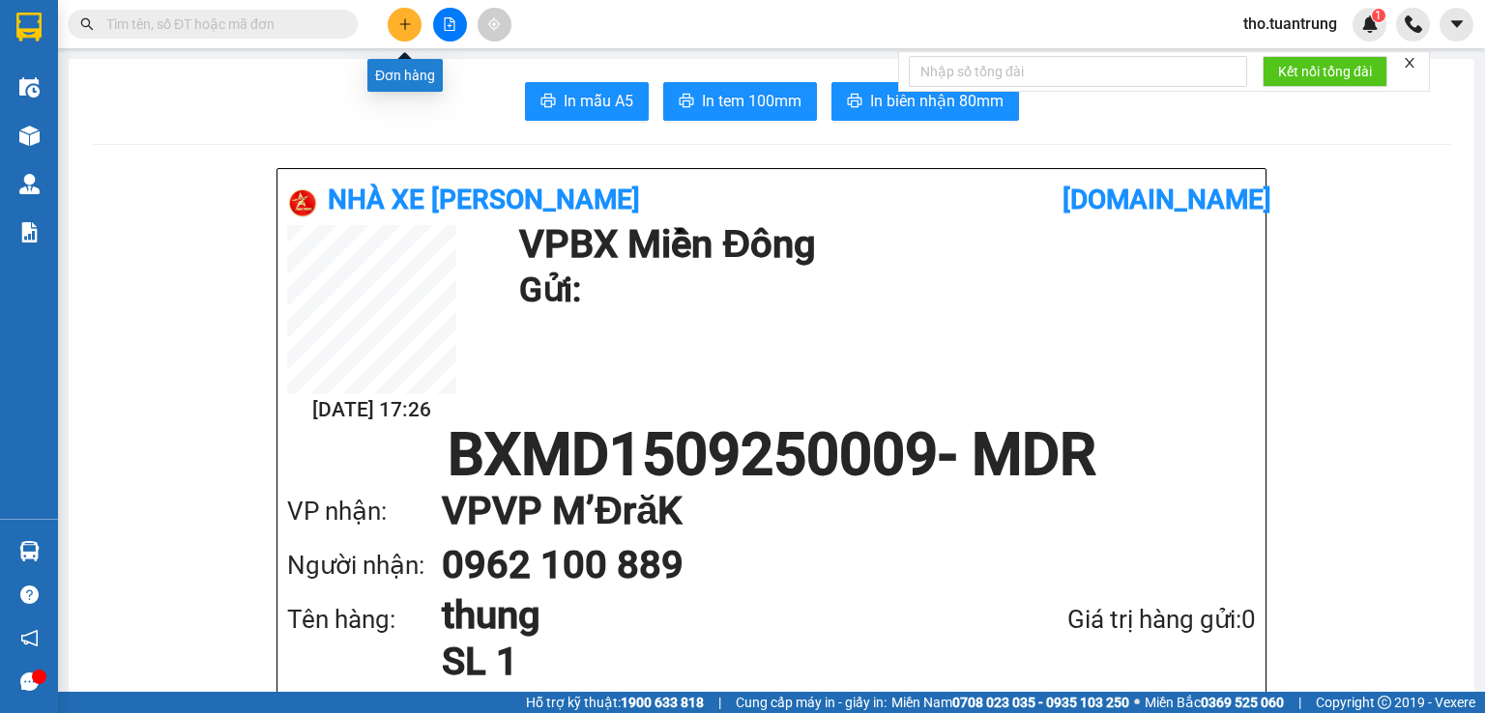
click at [405, 30] on icon "plus" at bounding box center [405, 24] width 14 height 14
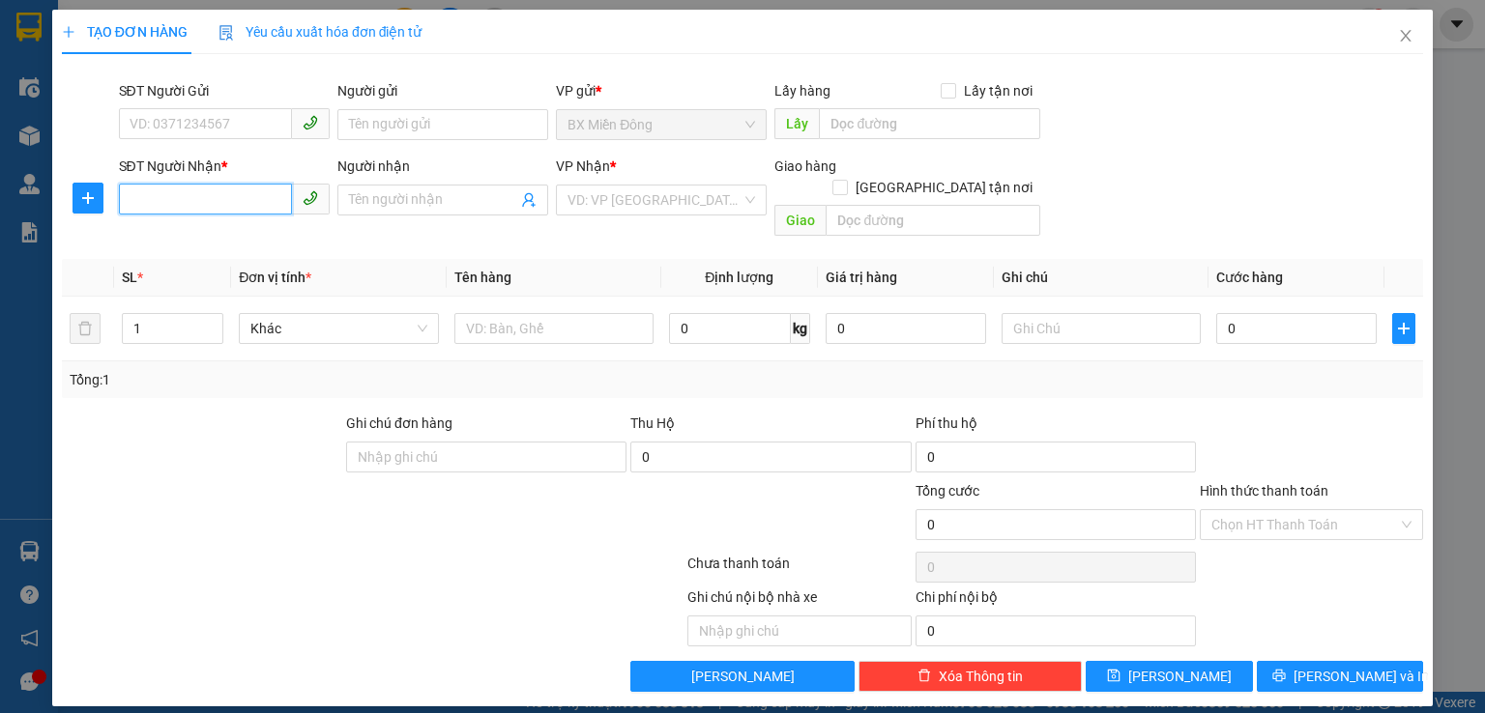
click at [235, 194] on input "SĐT Người Nhận *" at bounding box center [205, 199] width 173 height 31
click at [284, 245] on div "0948703099 - sơn" at bounding box center [223, 238] width 187 height 21
type input "0948703099"
type input "sơn"
type input "km67"
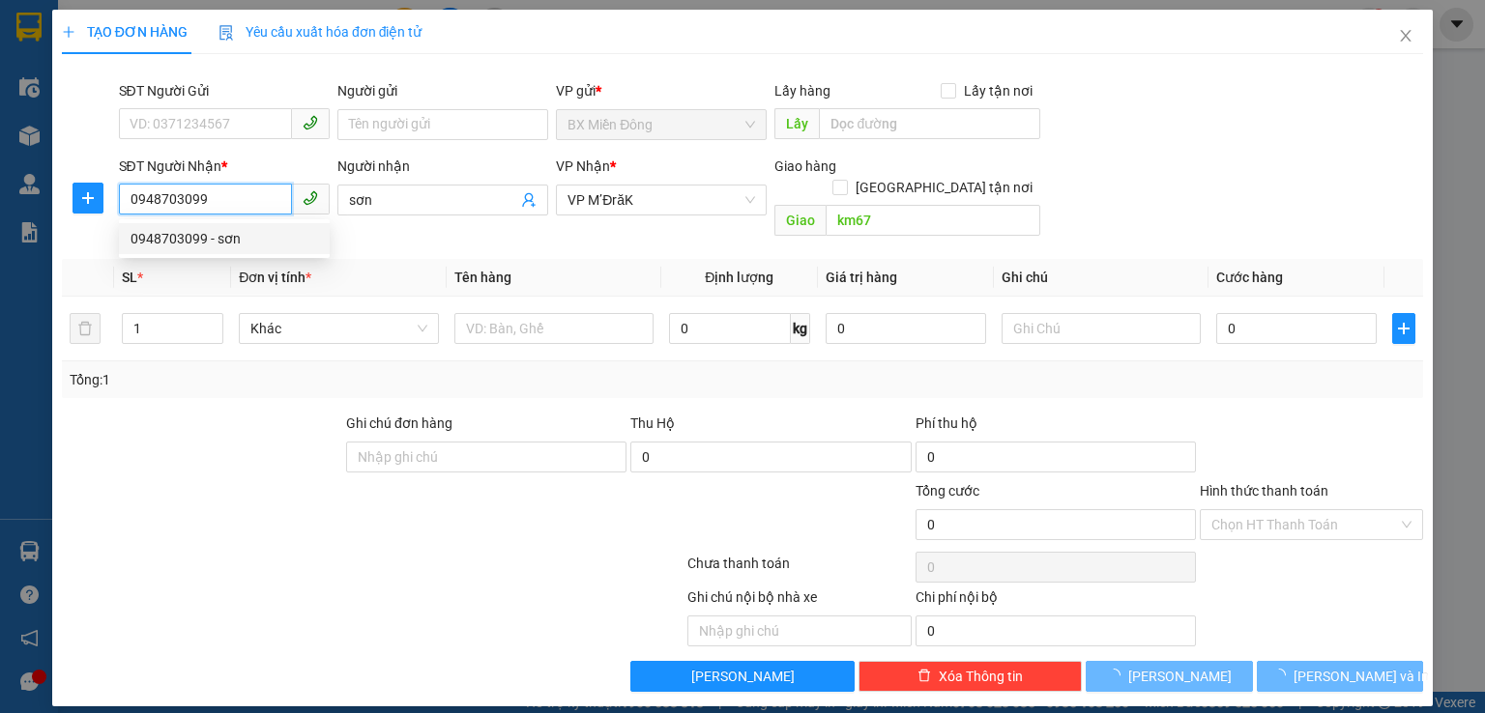
type input "100.000"
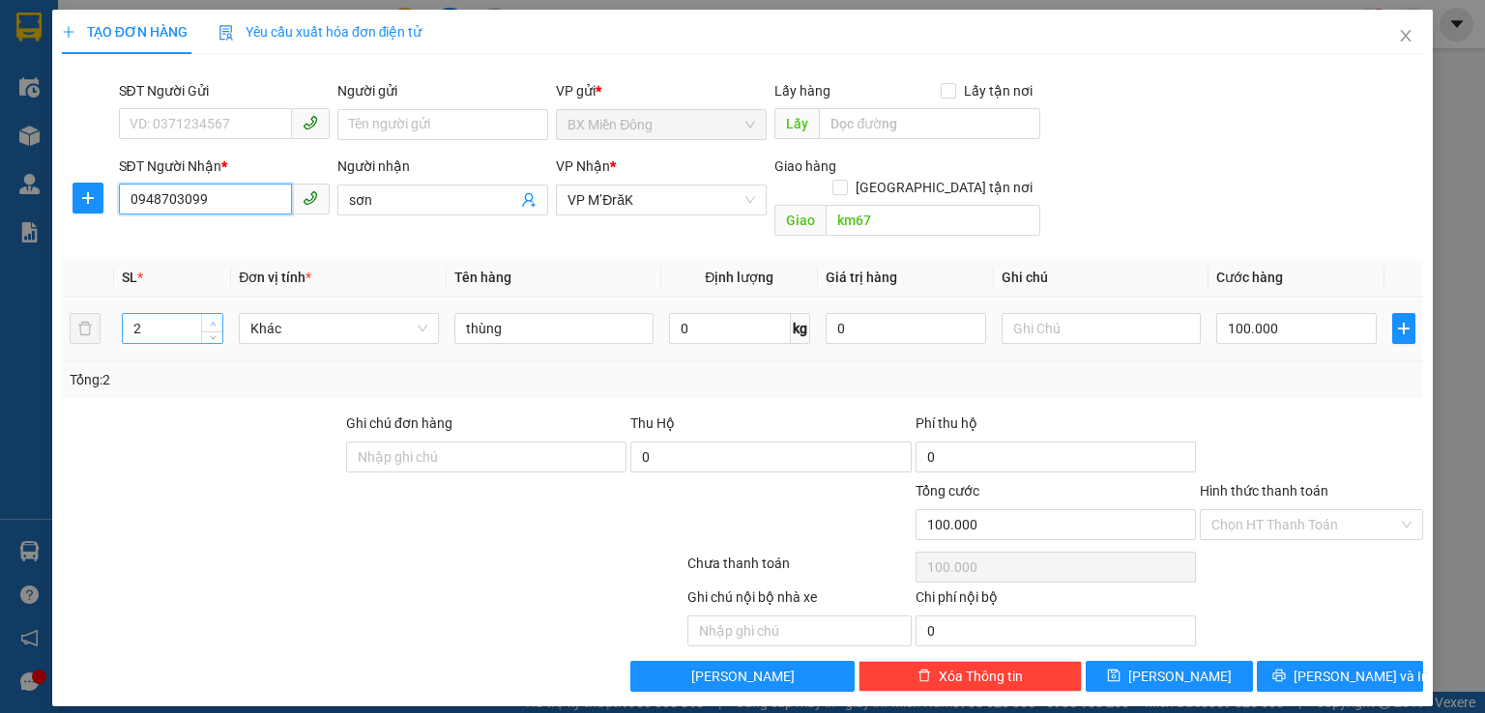
type input "0948703099"
click at [216, 318] on span "up" at bounding box center [213, 324] width 12 height 12
type input "4"
click at [216, 318] on span "up" at bounding box center [213, 324] width 12 height 12
click at [1327, 313] on input "100.000" at bounding box center [1296, 328] width 160 height 31
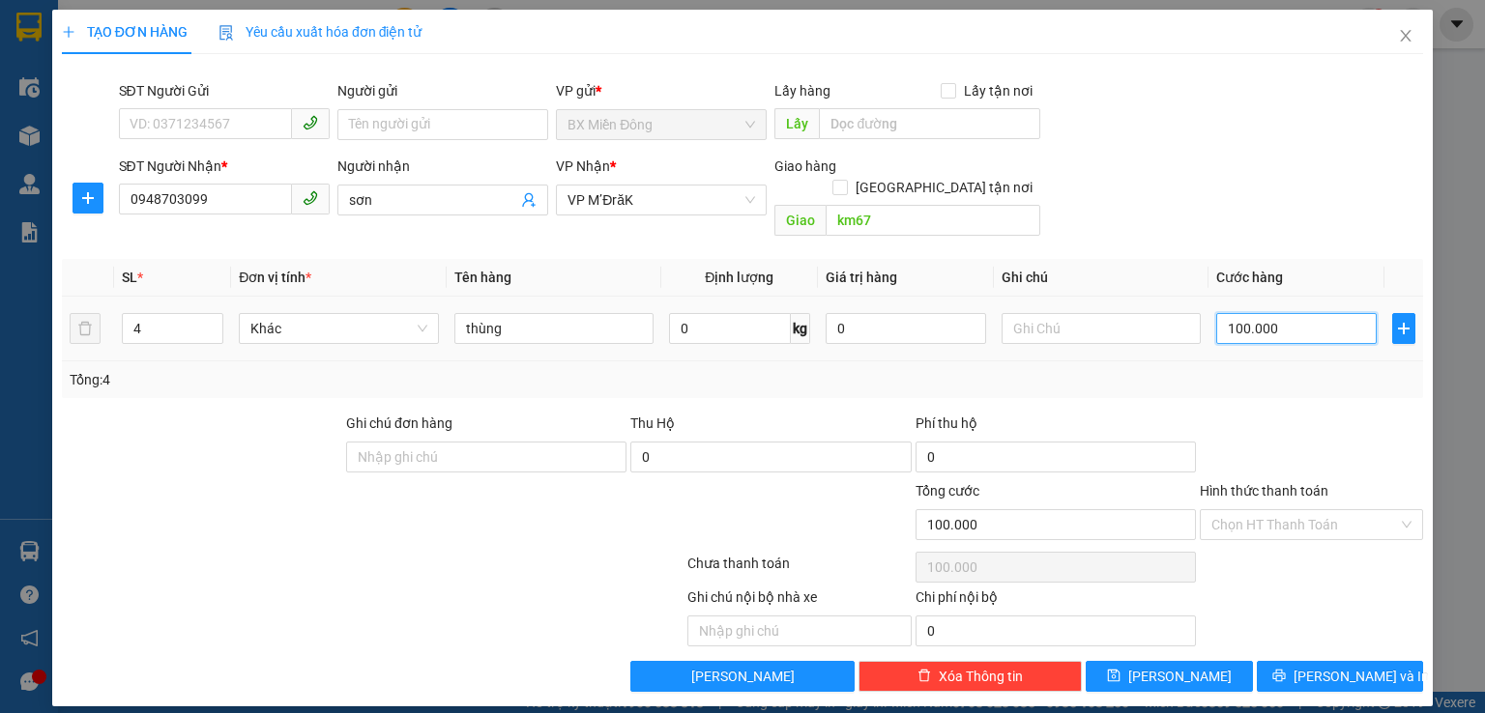
type input "5"
type input "50"
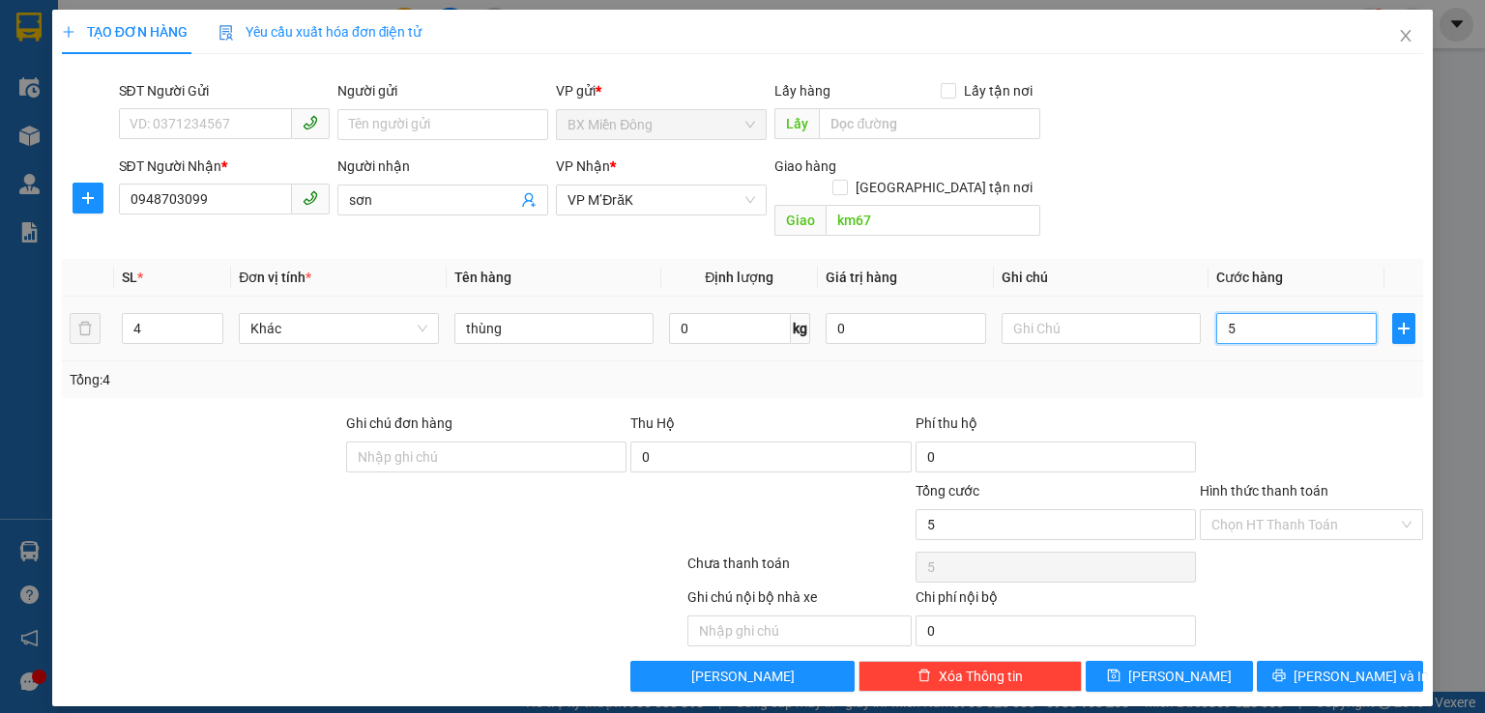
type input "50"
type input "500"
type input "5.000"
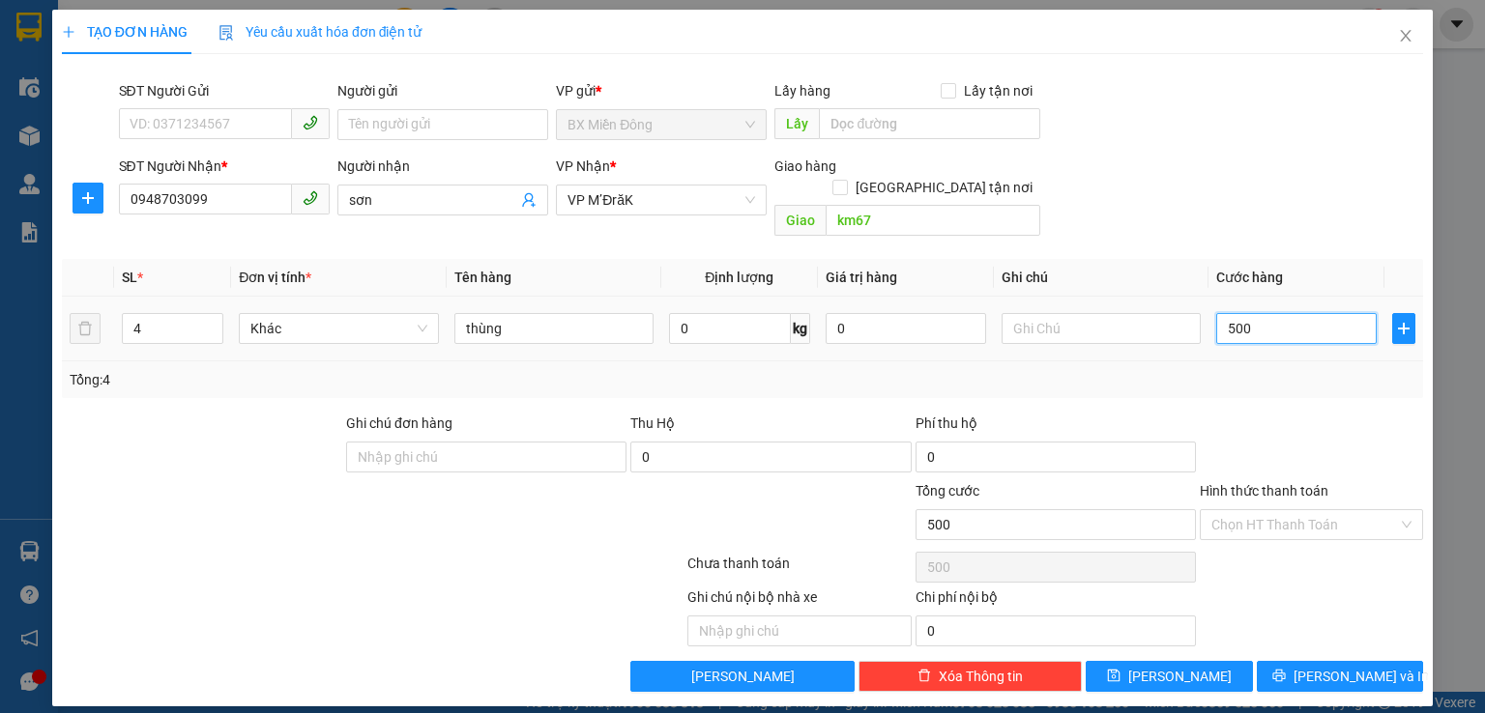
type input "5.000"
type input "50.000"
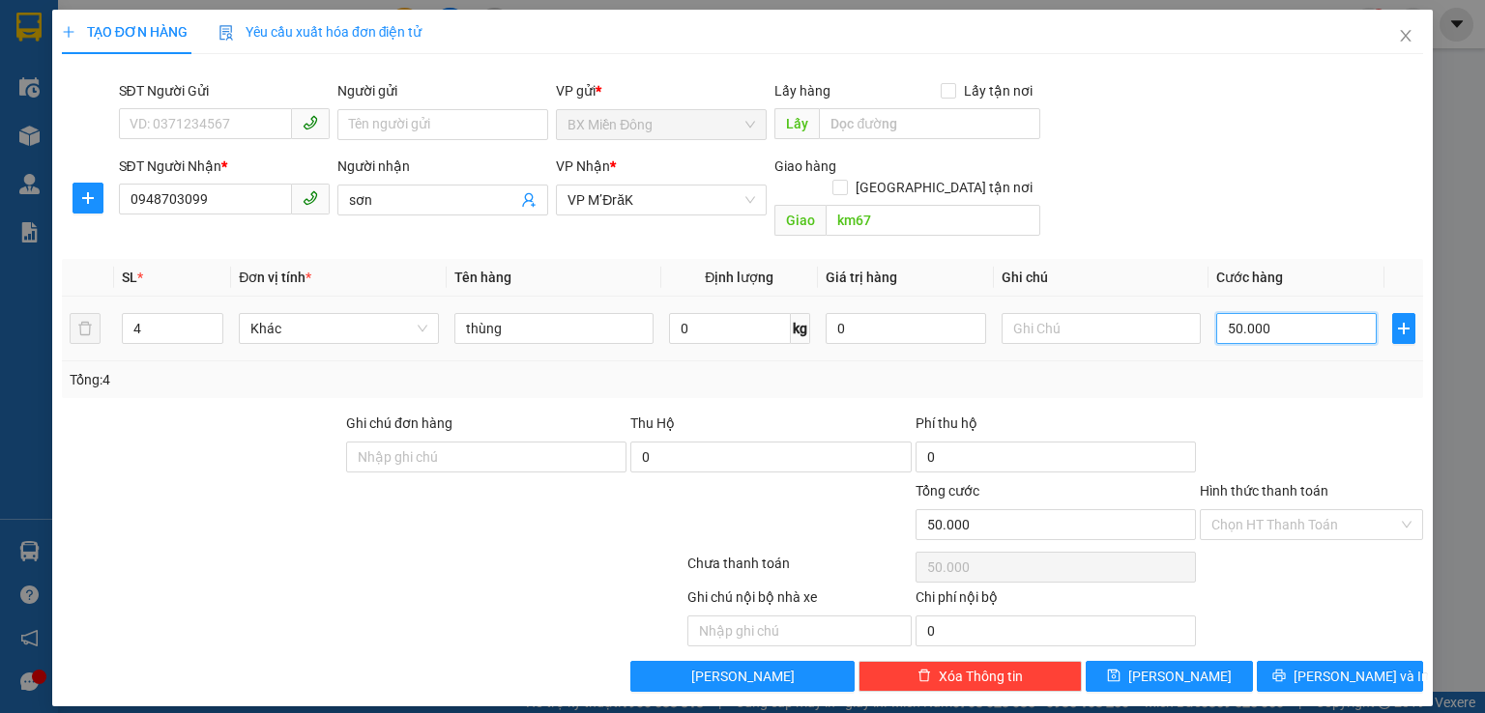
type input "500.000"
type input "50.000"
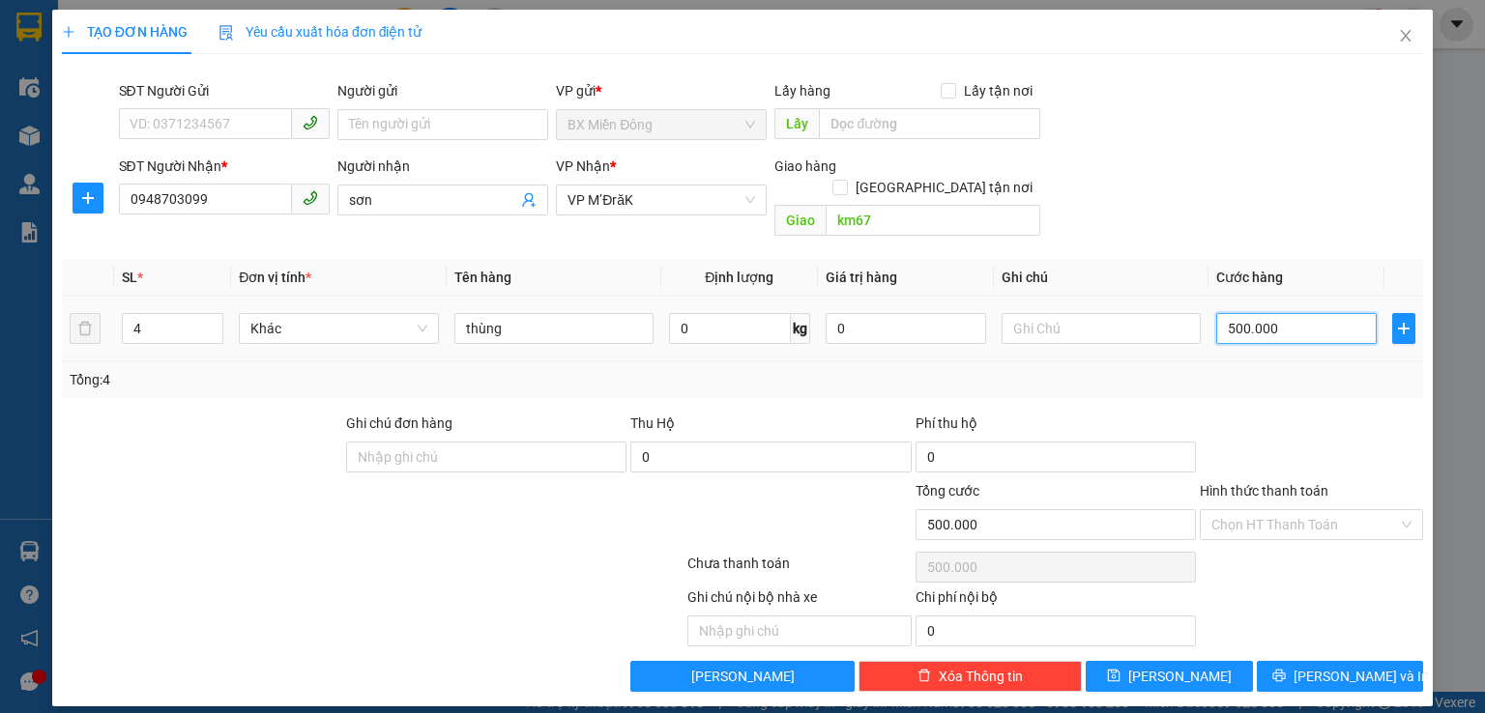
type input "50.000"
type input "5.000"
type input "500"
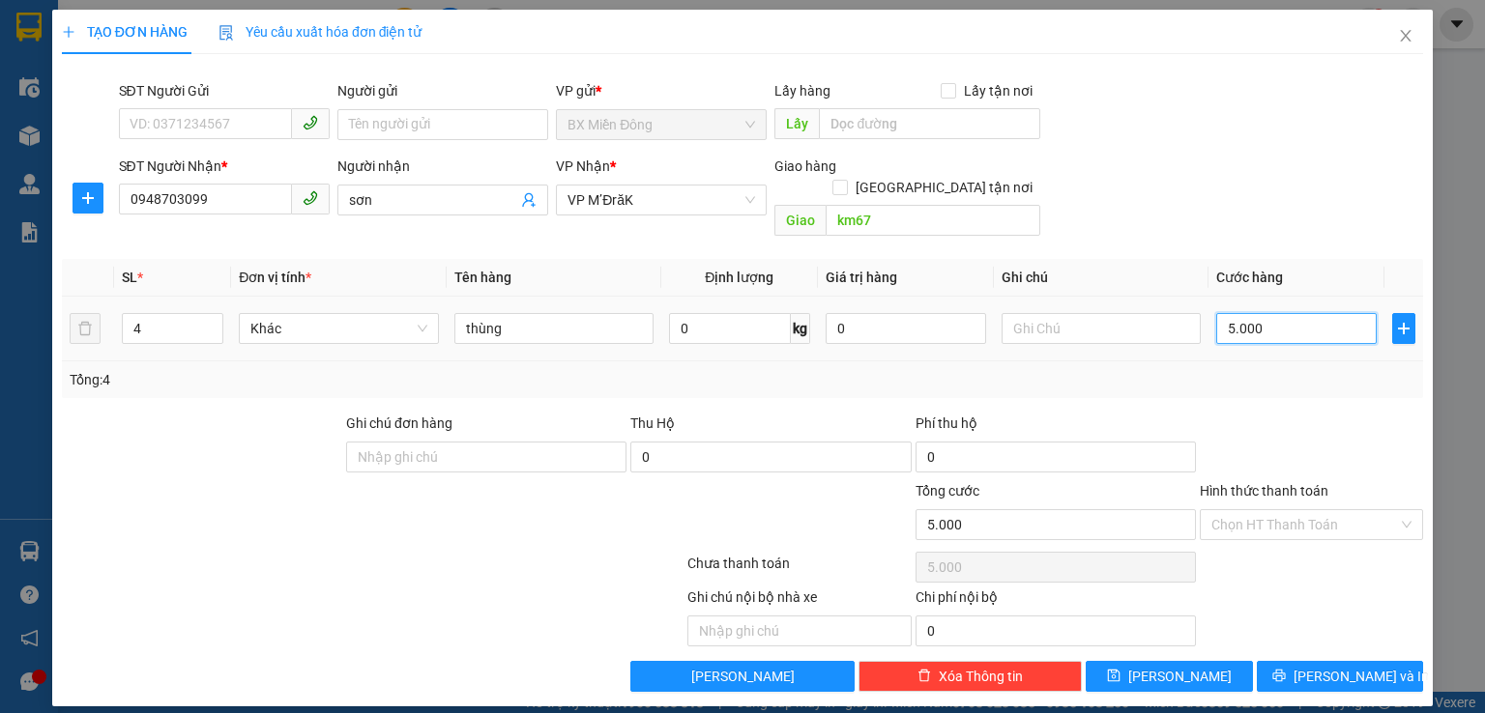
type input "500"
type input "50"
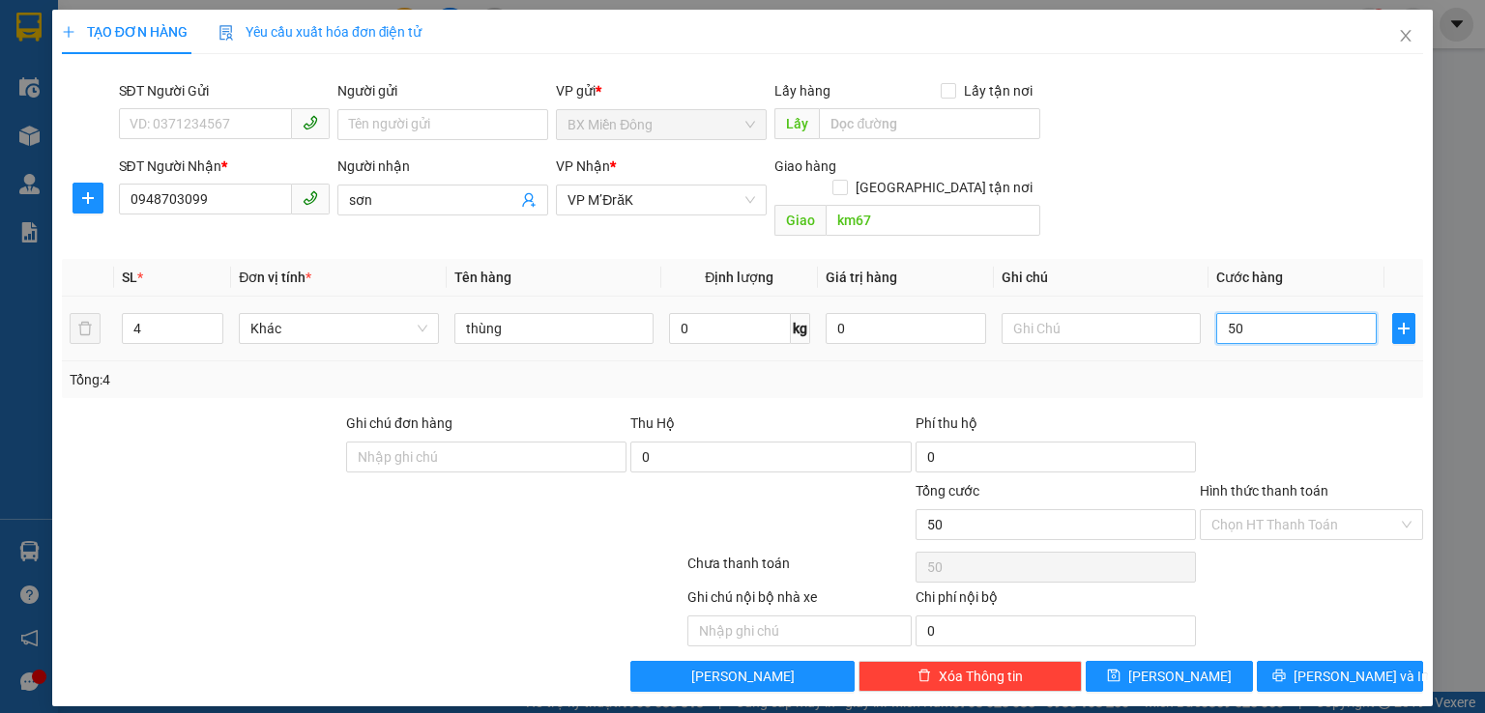
type input "5"
type input "0"
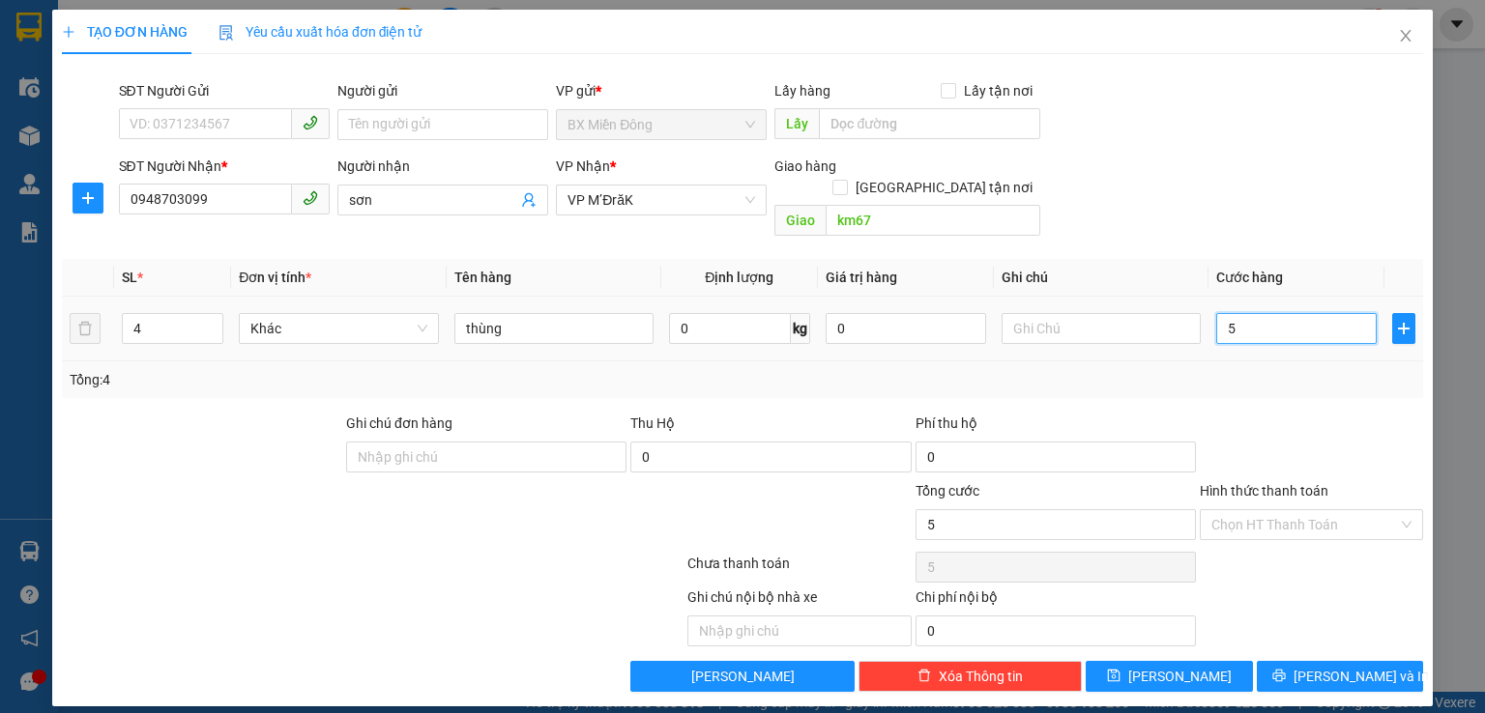
type input "0"
type input "2"
type input "02"
type input "20"
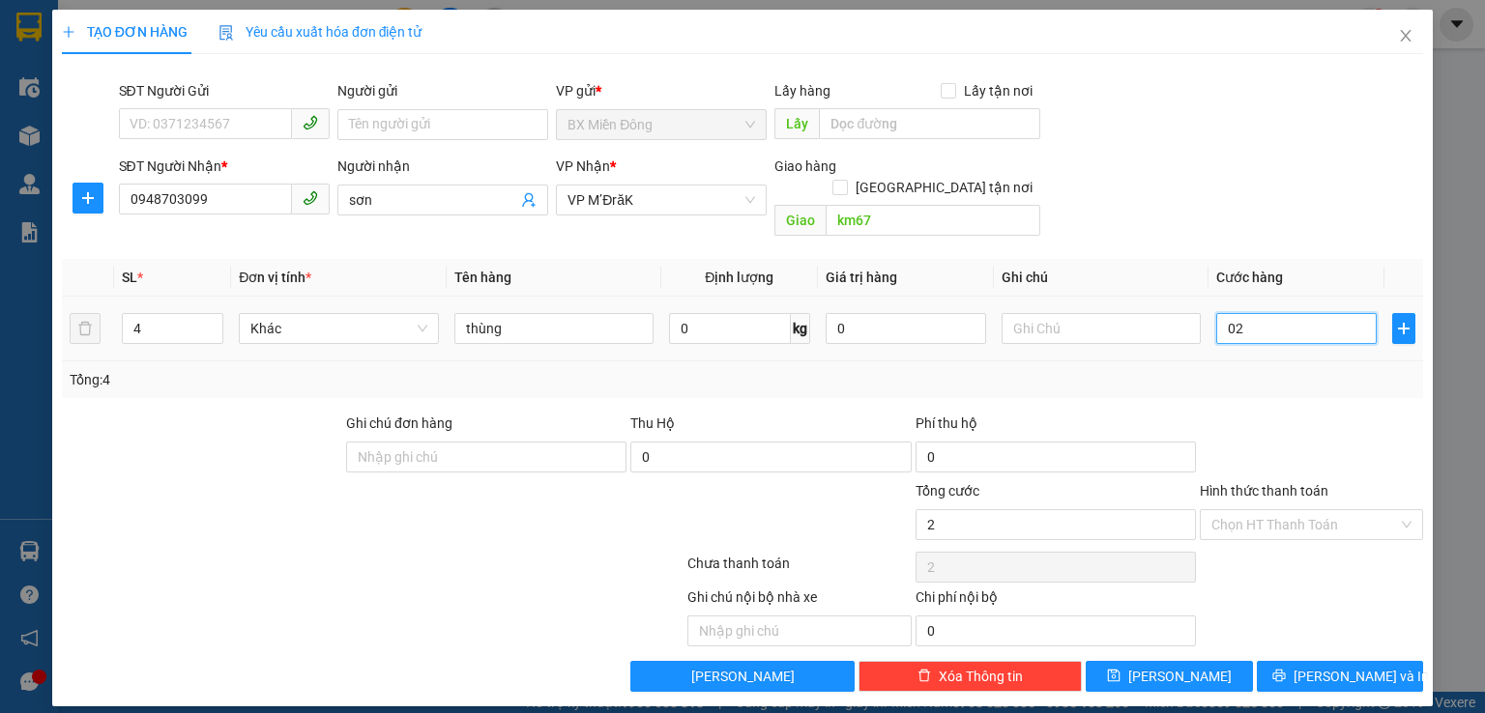
type input "20"
type input "020"
type input "200"
type input "0.200"
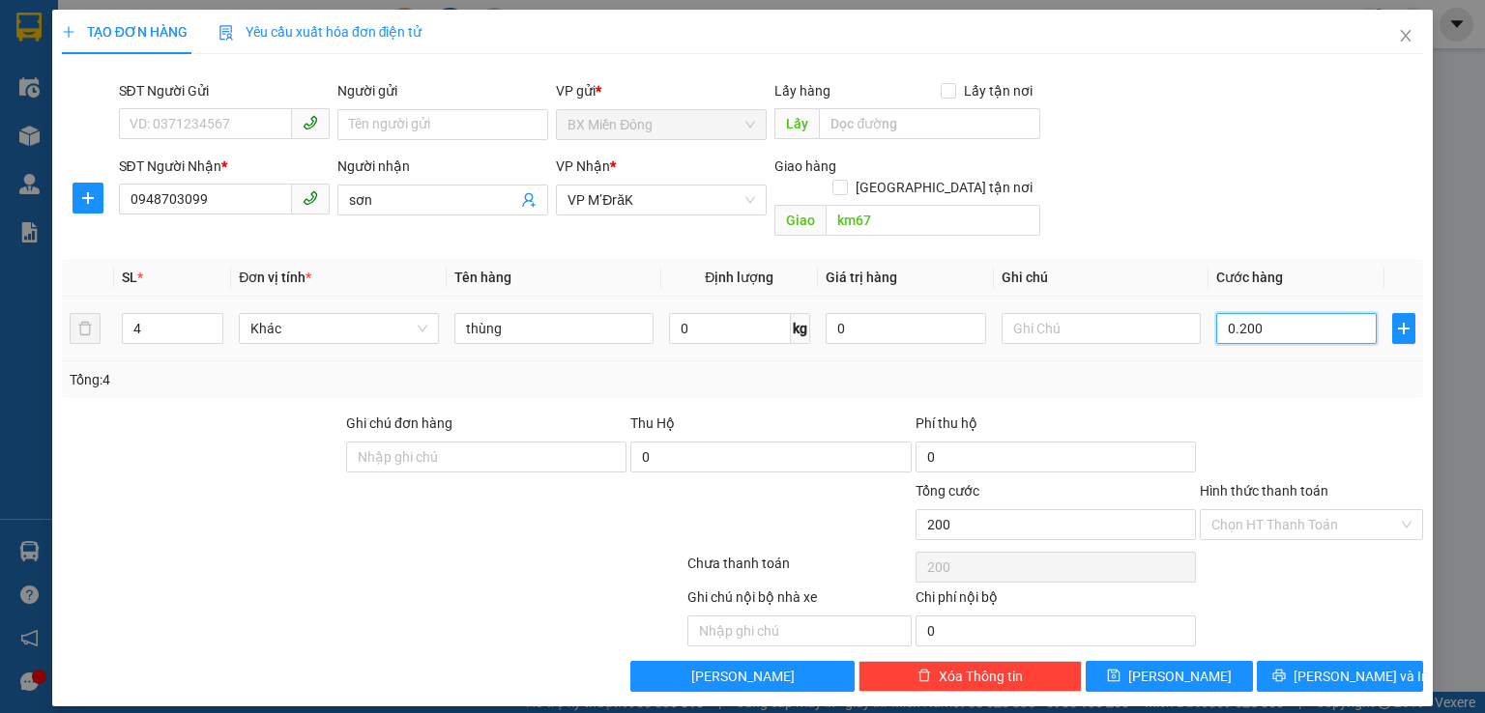
type input "2.000"
type input "02.000"
type input "20.000"
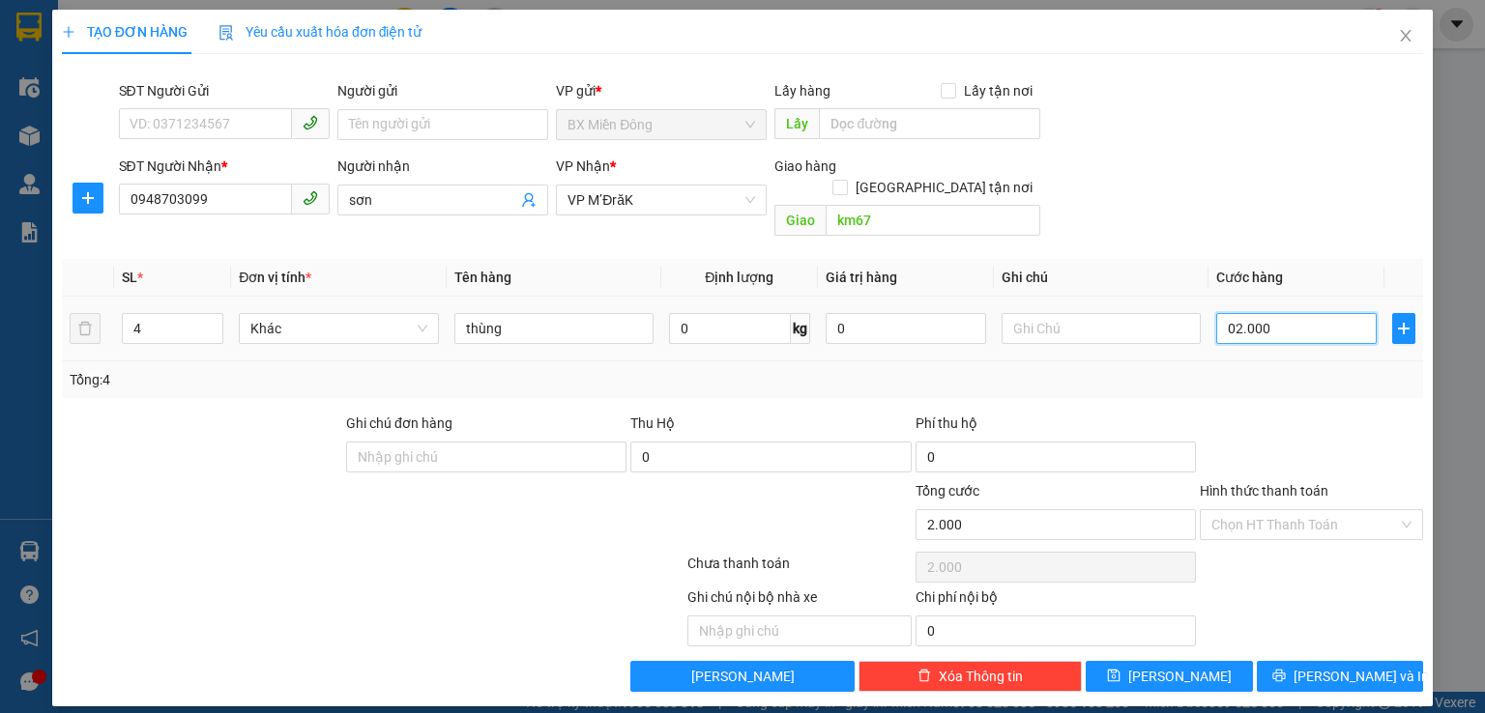
type input "020.000"
type input "200.000"
click at [1337, 587] on div "Ghi chú nội bộ nhà xe Chi phí nội bộ 0" at bounding box center [742, 617] width 1365 height 60
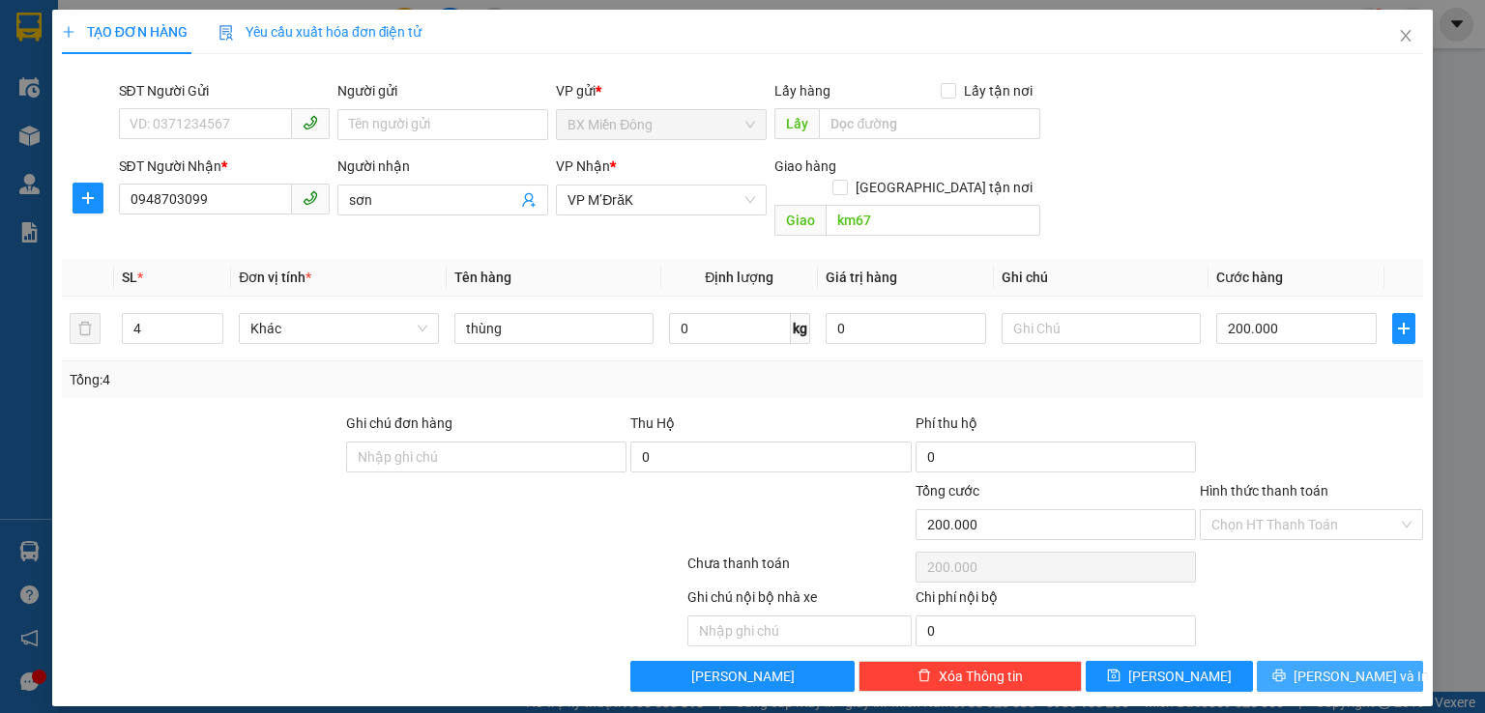
click at [1336, 666] on span "[PERSON_NAME] và In" at bounding box center [1360, 676] width 135 height 21
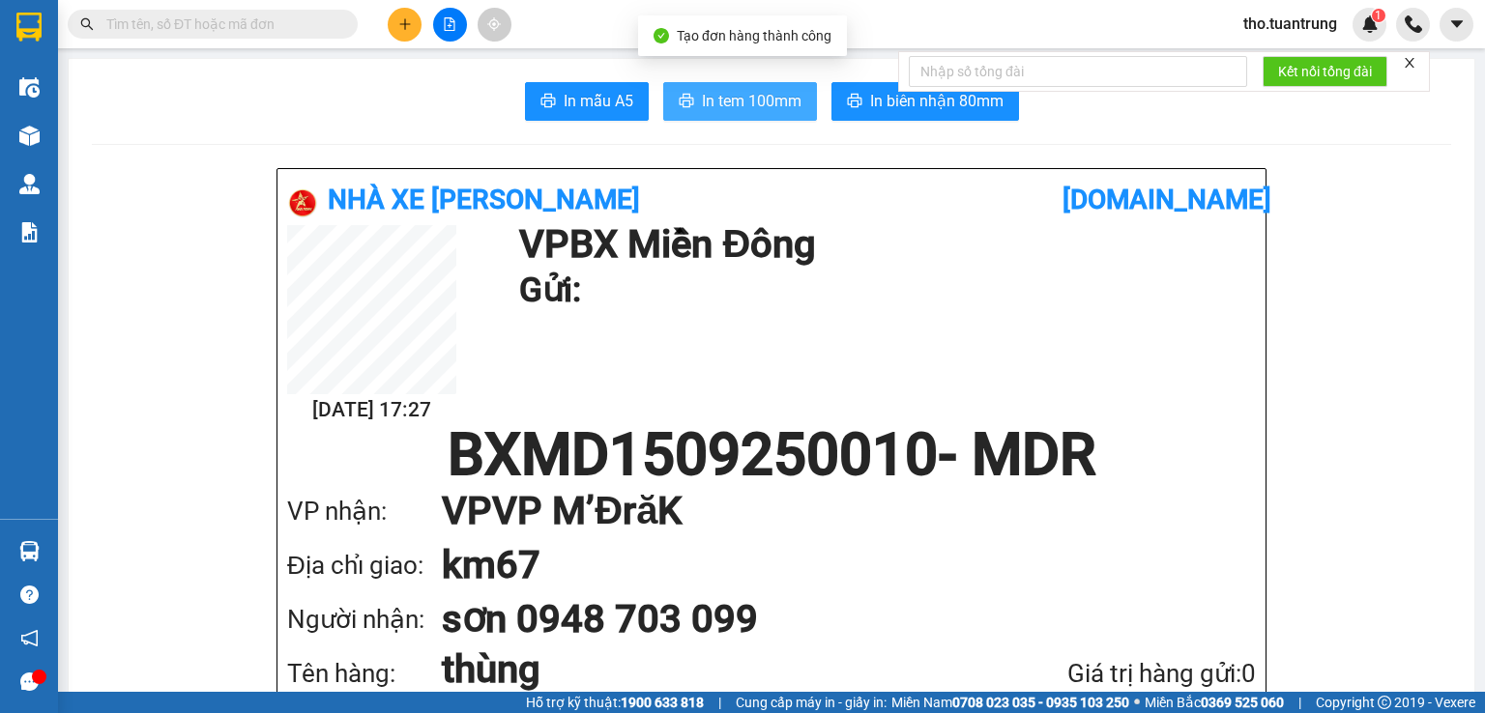
drag, startPoint x: 735, startPoint y: 102, endPoint x: 1016, endPoint y: 136, distance: 283.3
click at [735, 101] on span "In tem 100mm" at bounding box center [752, 101] width 100 height 24
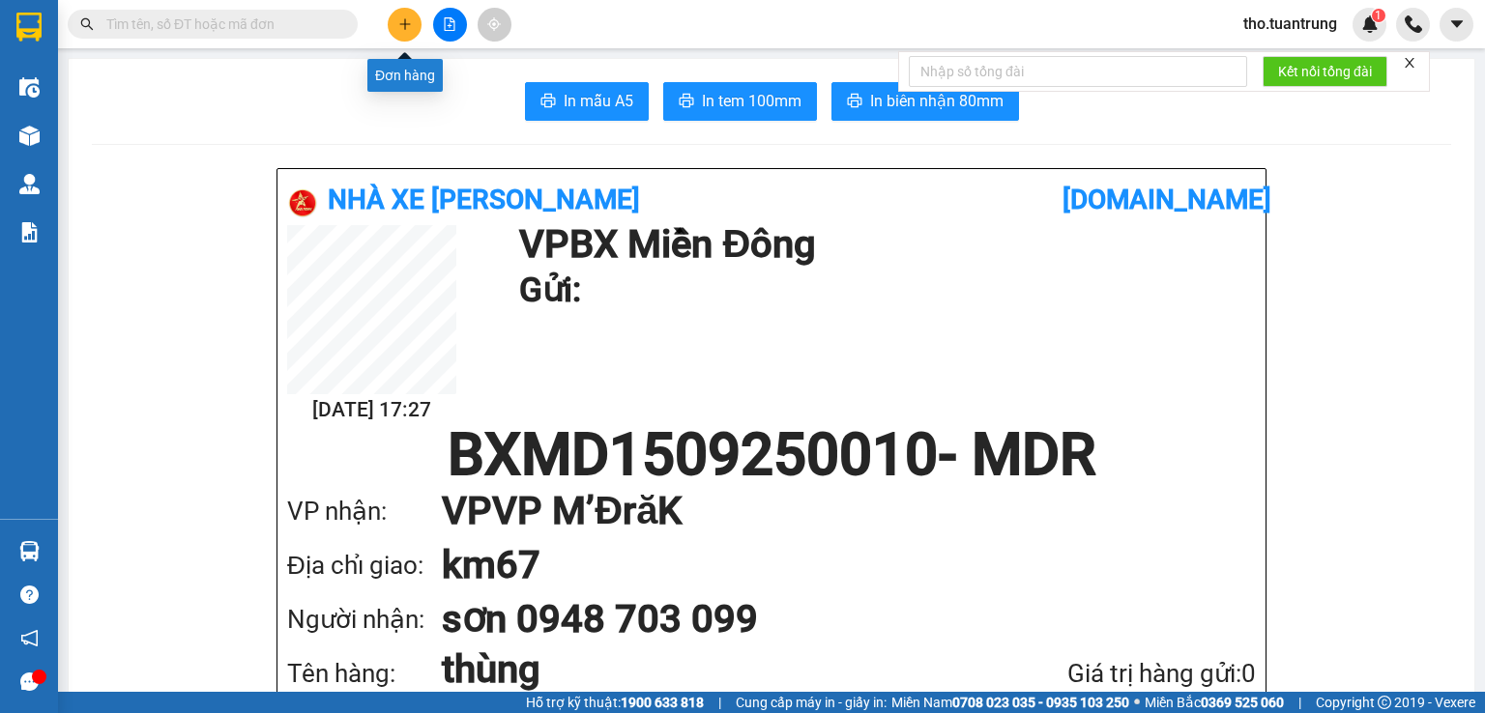
click at [415, 34] on button at bounding box center [405, 25] width 34 height 34
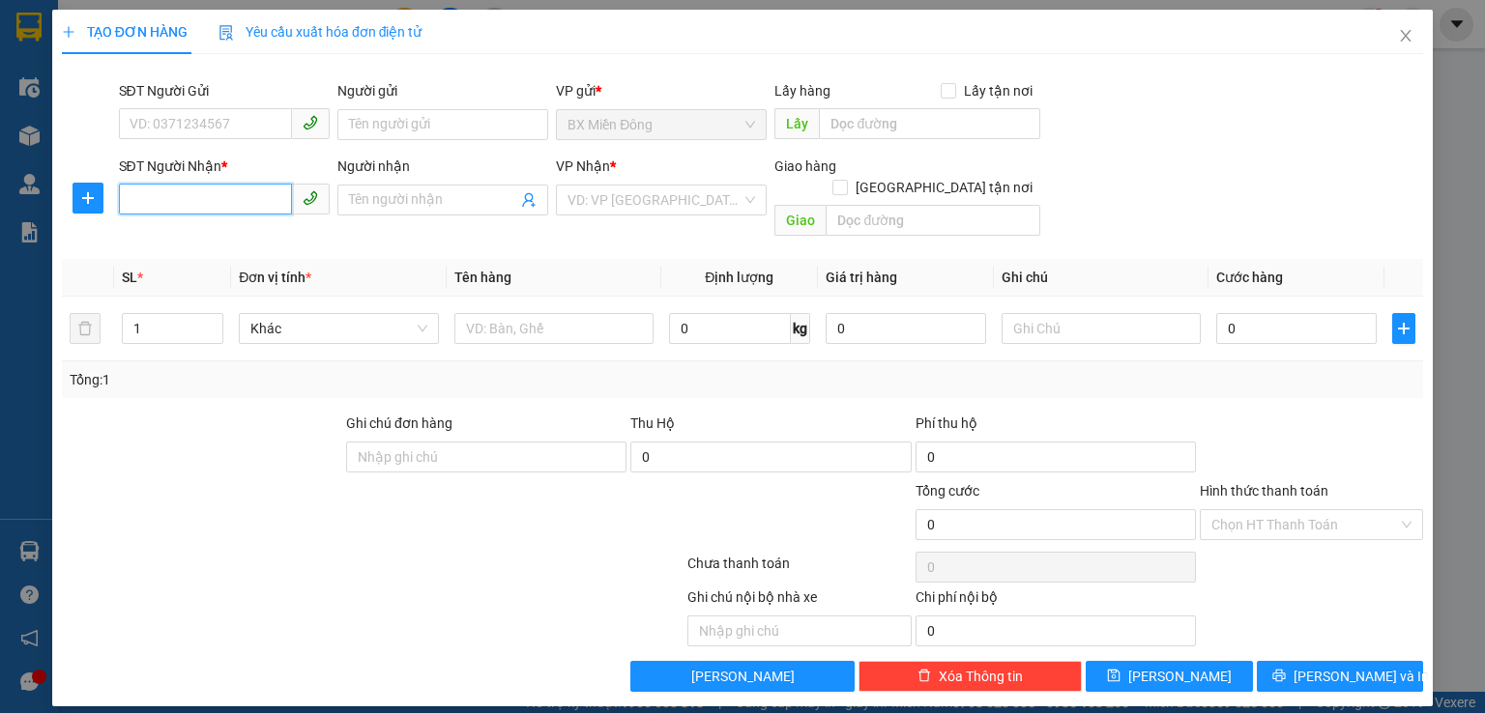
click at [244, 199] on input "SĐT Người Nhận *" at bounding box center [205, 199] width 173 height 31
click at [212, 229] on div "0377247347 - chiến" at bounding box center [223, 238] width 187 height 21
type input "0377247347"
type input "chiến"
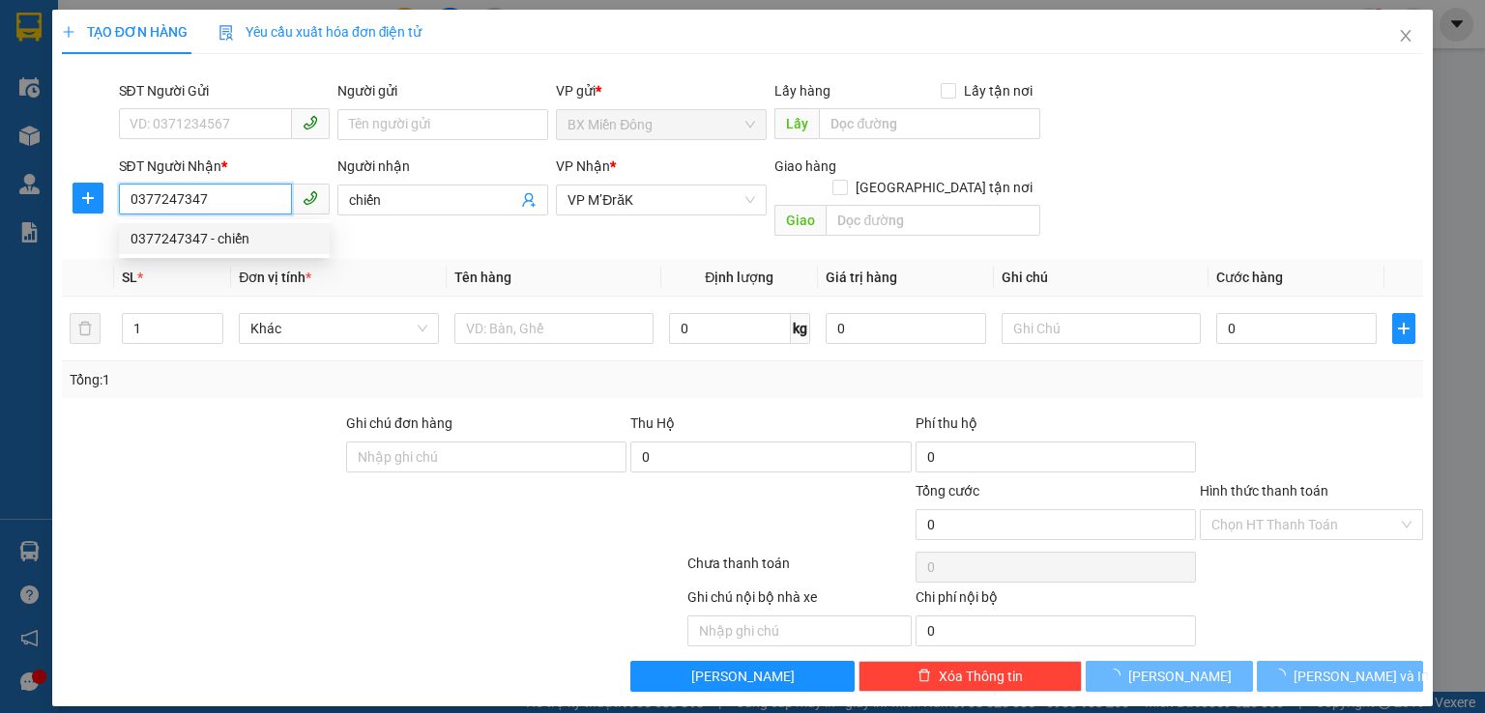
type input "150.000"
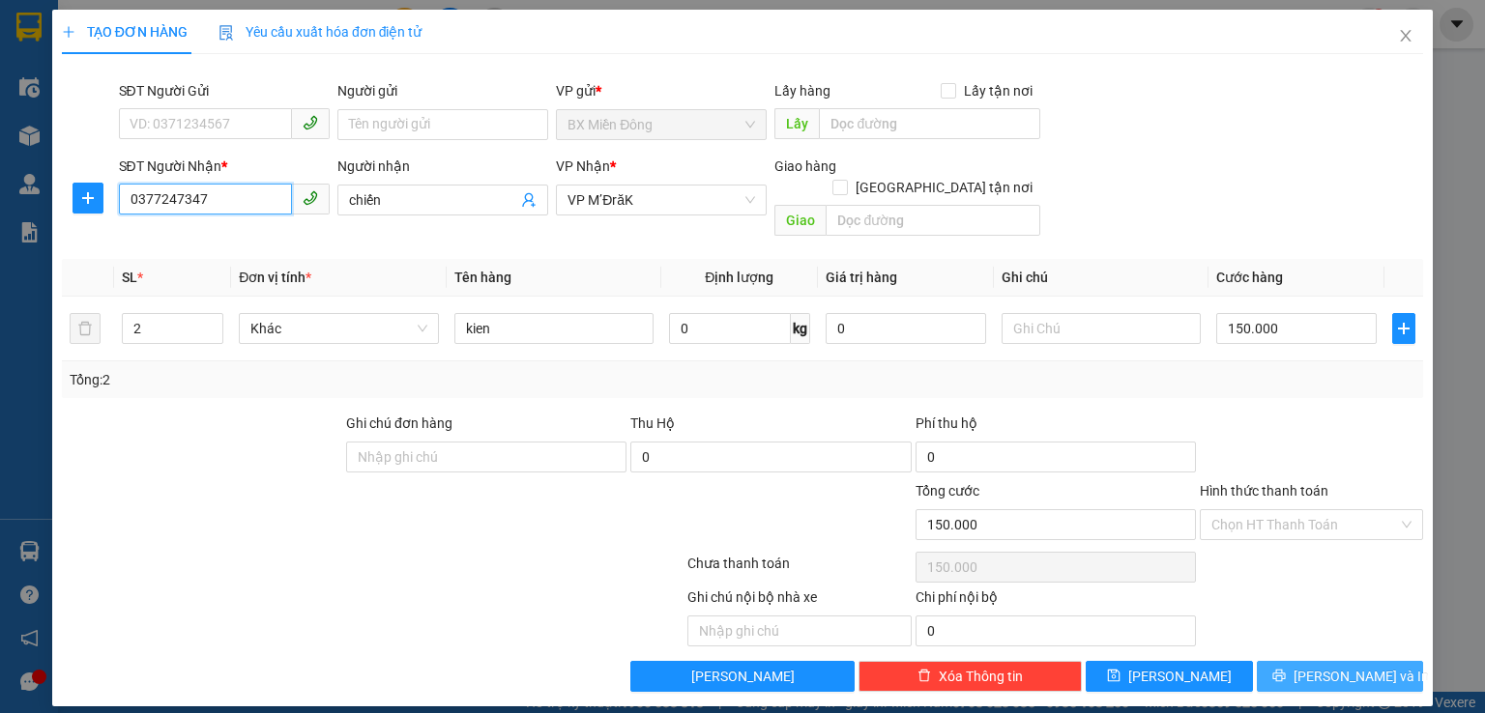
type input "0377247347"
click at [1361, 666] on span "[PERSON_NAME] và In" at bounding box center [1360, 676] width 135 height 21
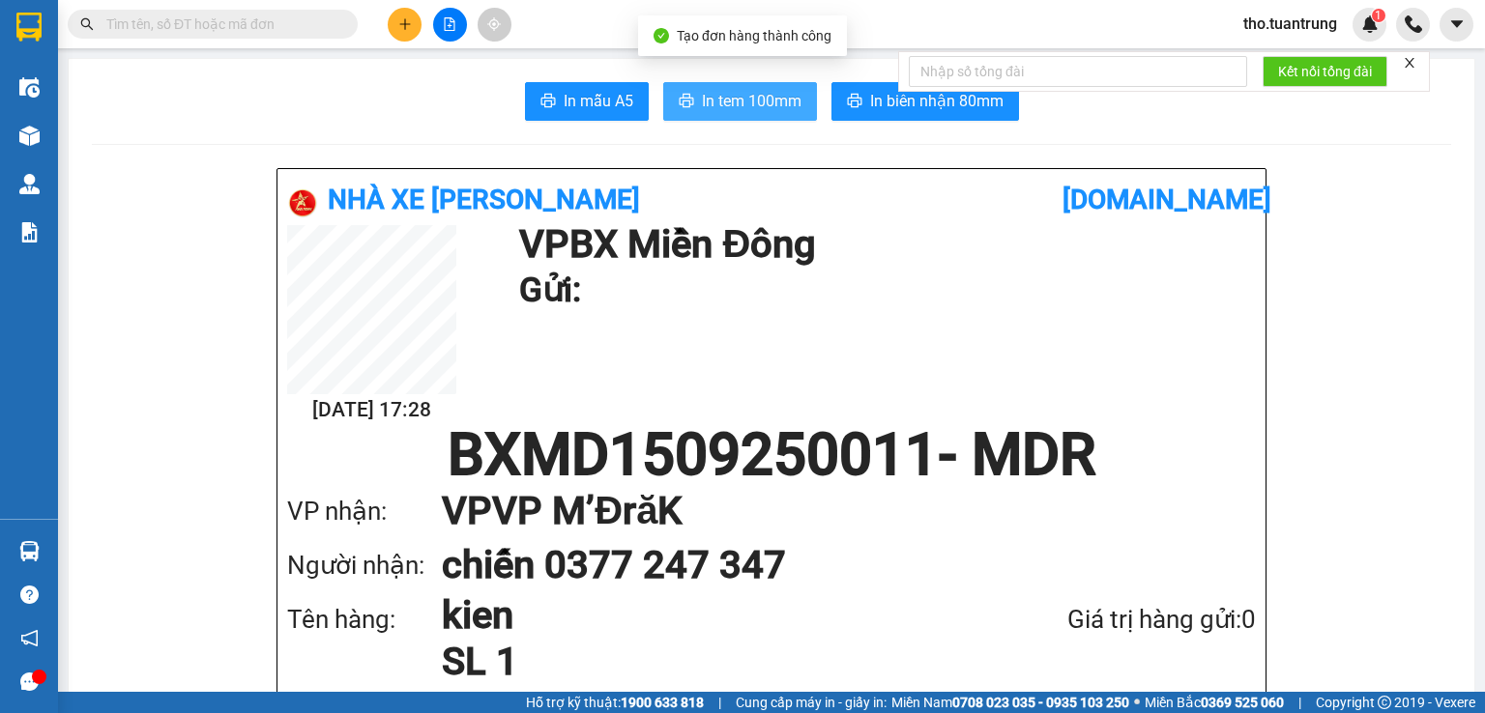
click at [746, 112] on span "In tem 100mm" at bounding box center [752, 101] width 100 height 24
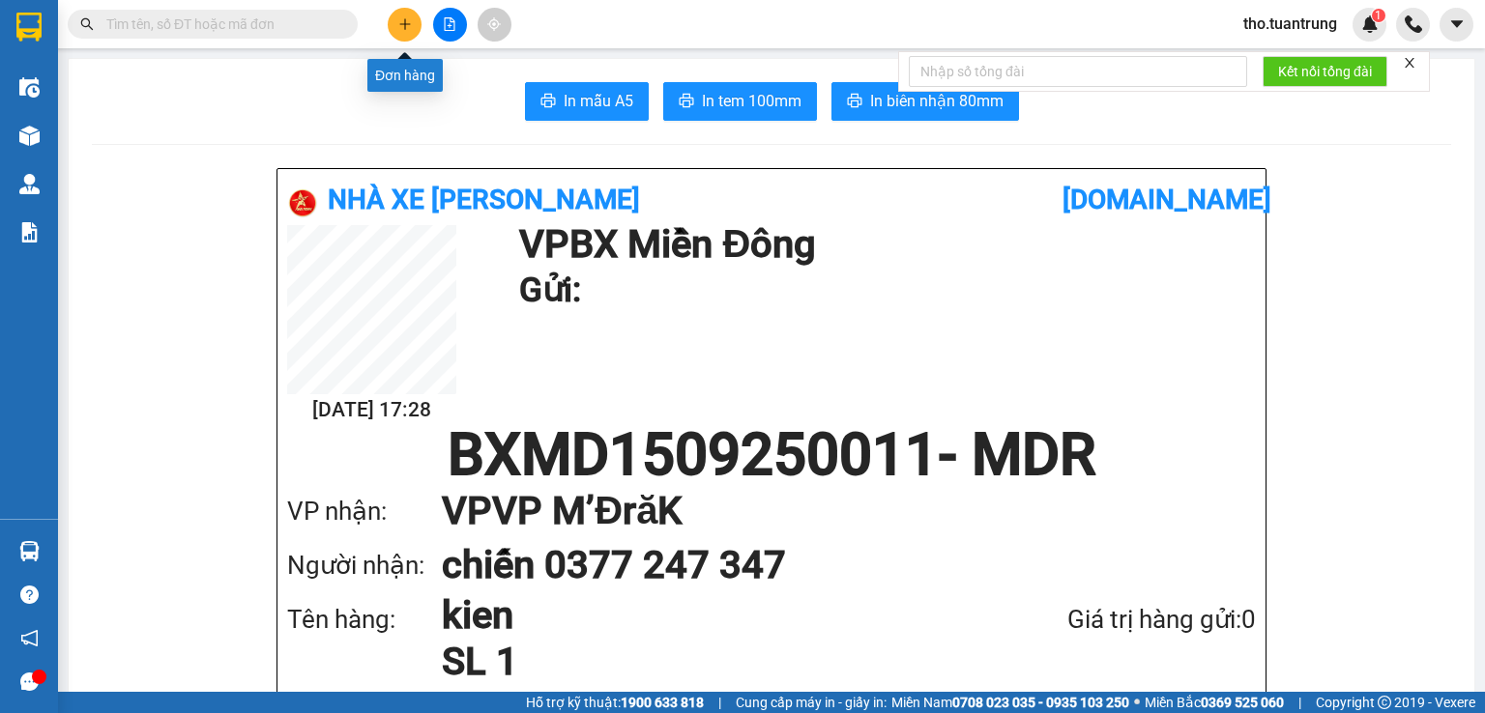
click at [406, 19] on icon "plus" at bounding box center [405, 24] width 14 height 14
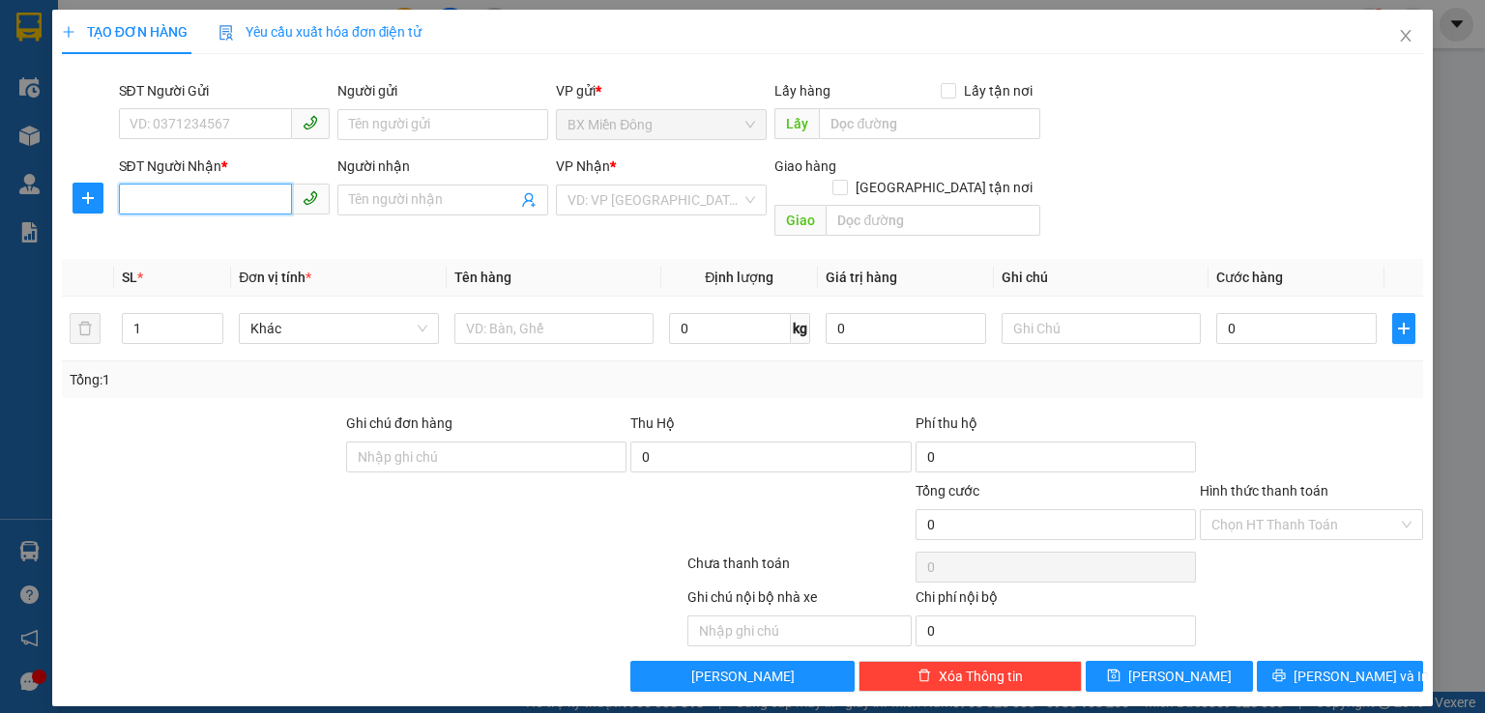
click at [263, 210] on input "SĐT Người Nhận *" at bounding box center [205, 199] width 173 height 31
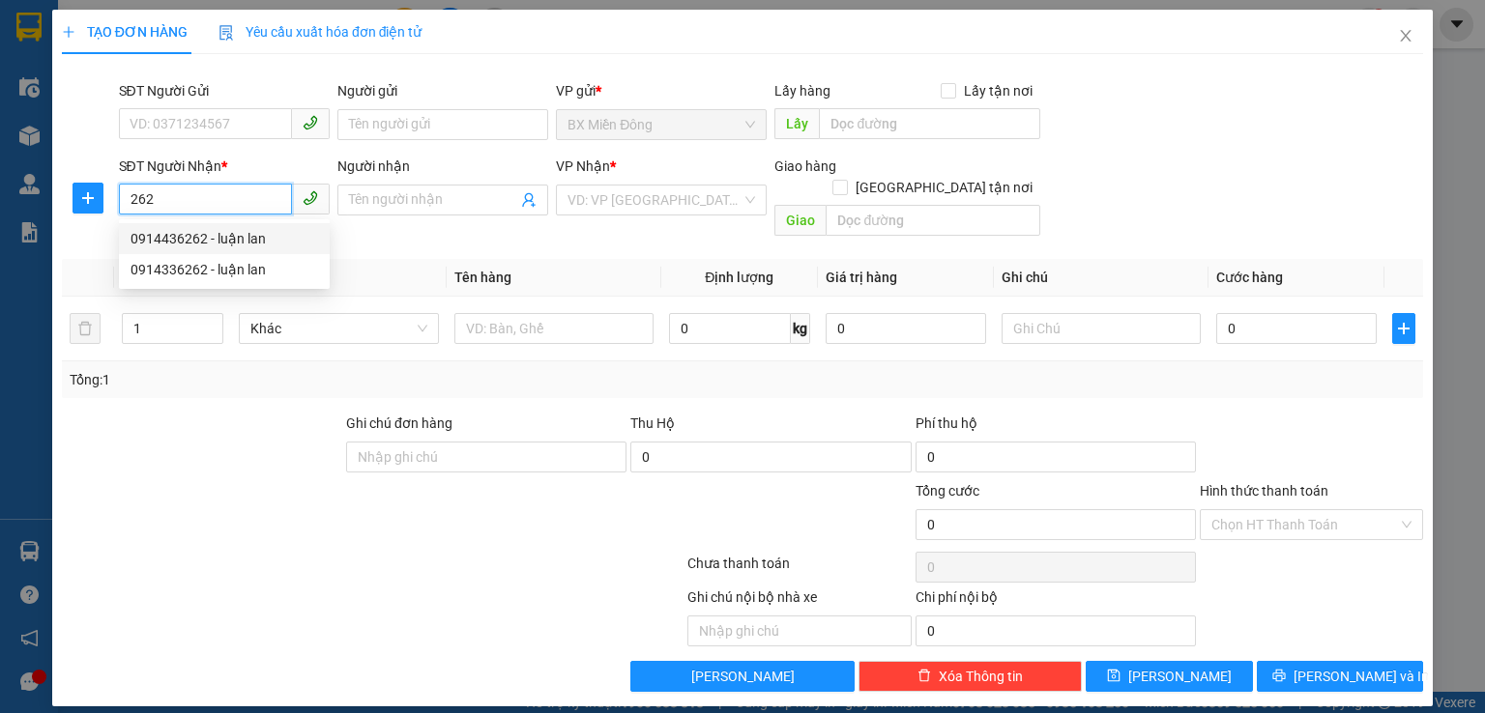
click at [286, 237] on div "0914436262 - luận lan" at bounding box center [223, 238] width 187 height 21
type input "0914436262"
type input "luận lan"
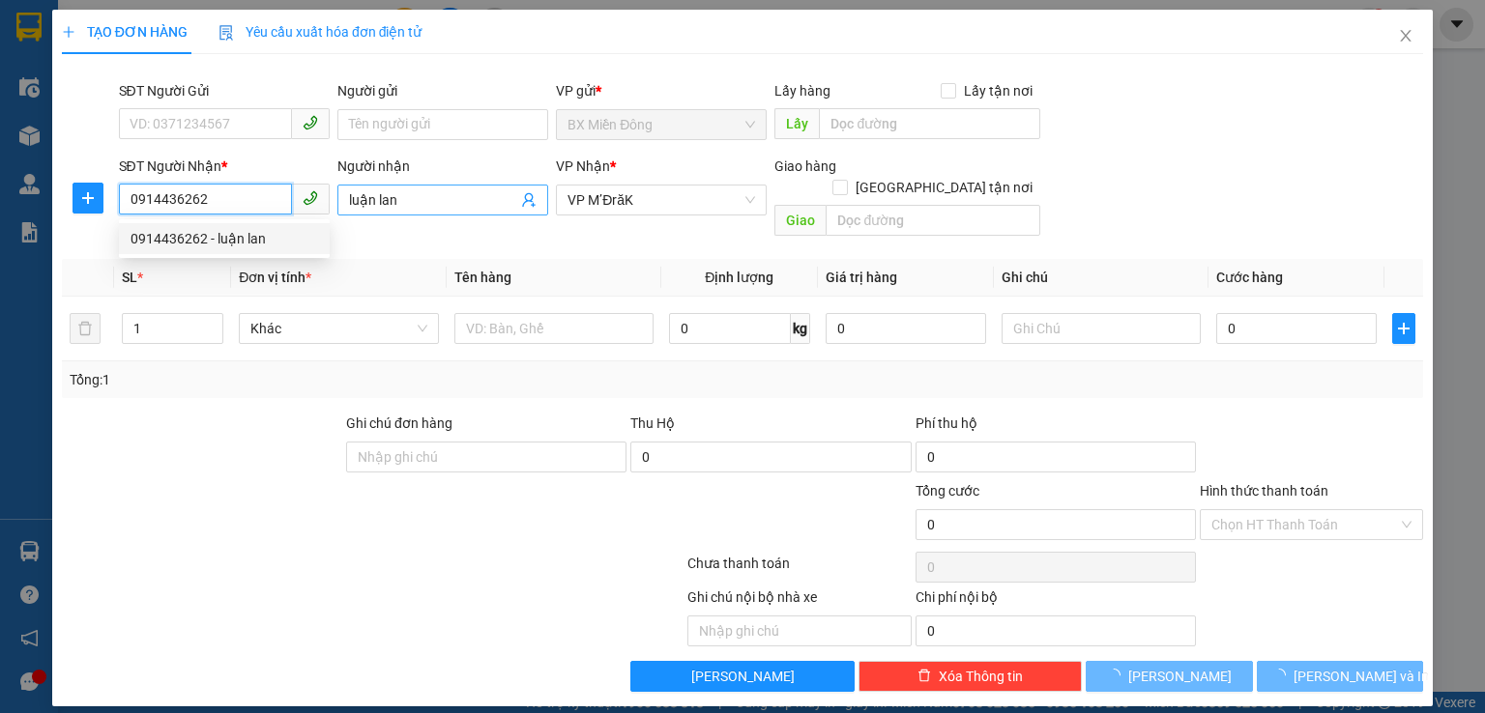
type input "50.000"
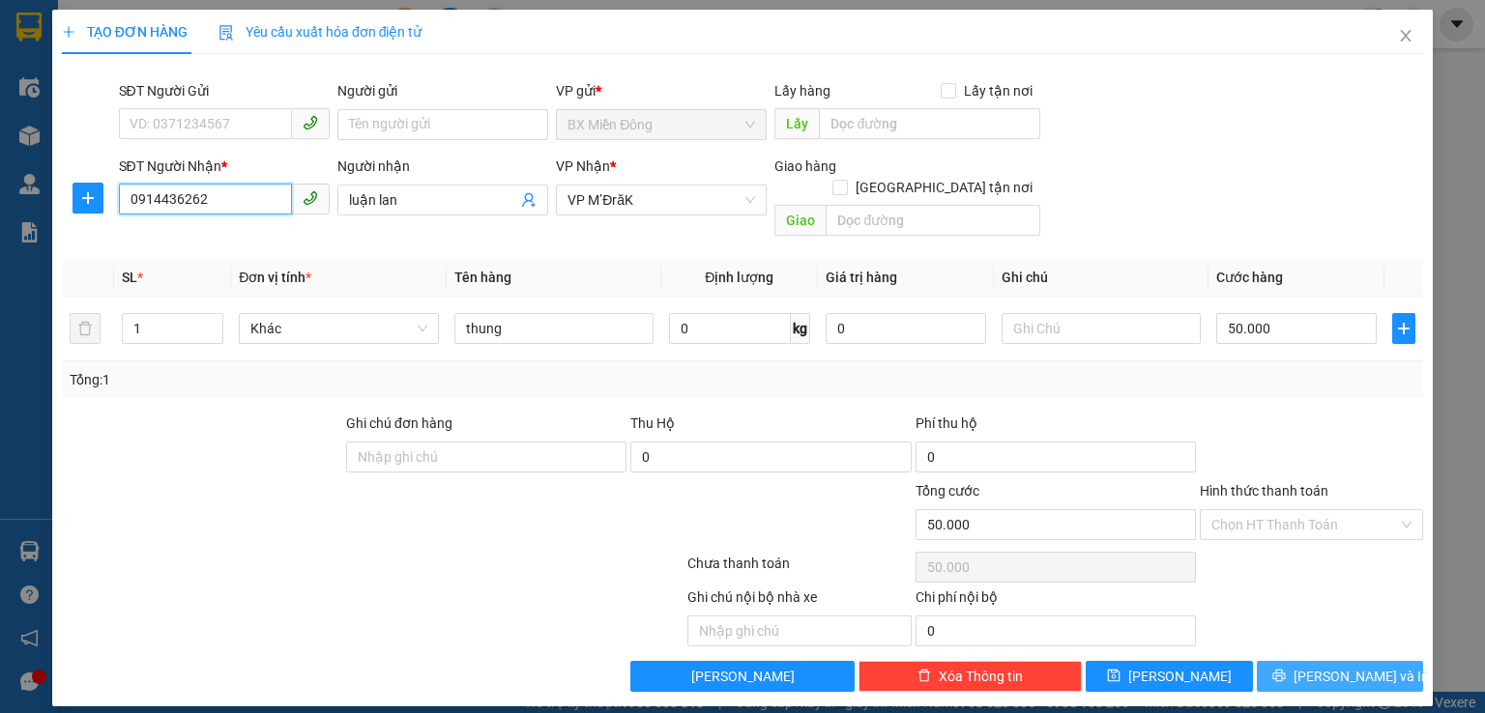
type input "0914436262"
click at [1351, 666] on span "[PERSON_NAME] và In" at bounding box center [1360, 676] width 135 height 21
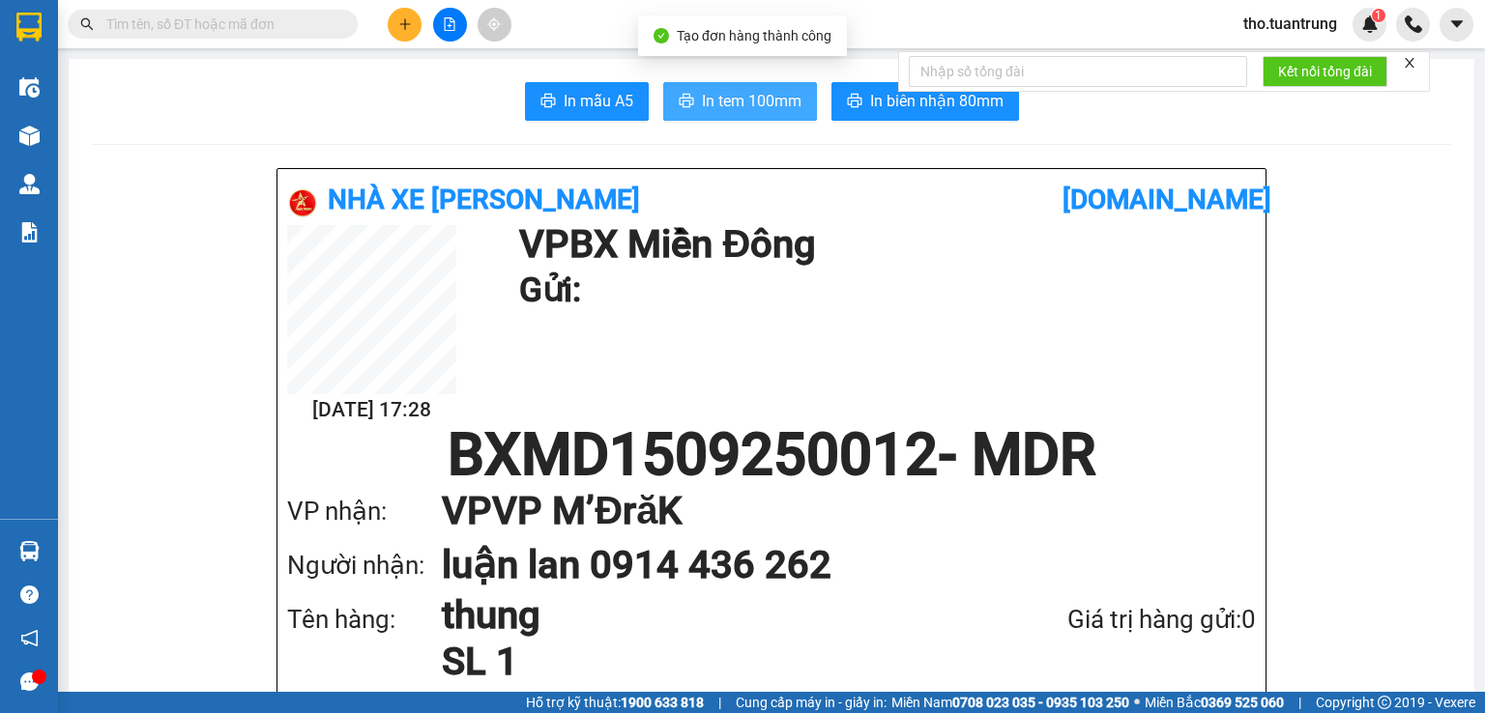
click at [723, 94] on span "In tem 100mm" at bounding box center [752, 101] width 100 height 24
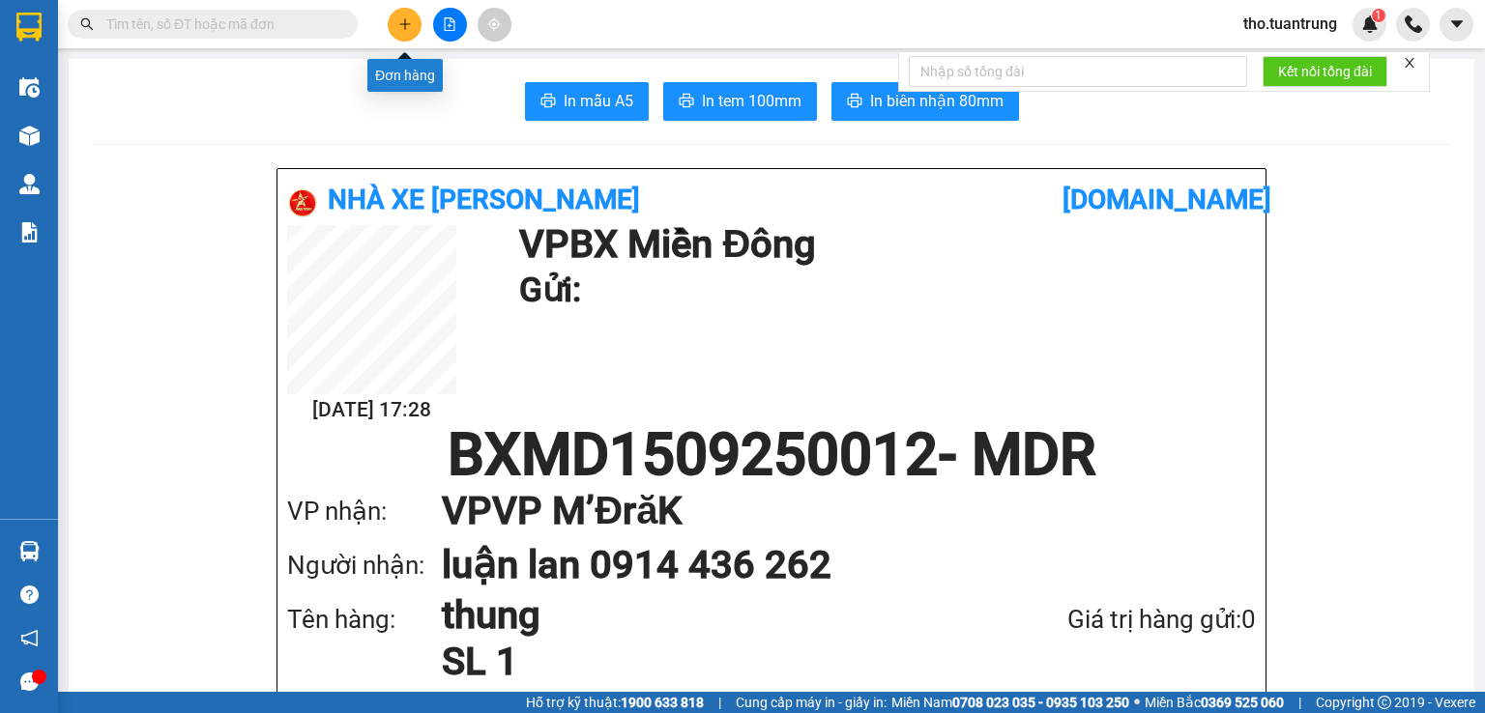
click at [404, 17] on icon "plus" at bounding box center [405, 24] width 14 height 14
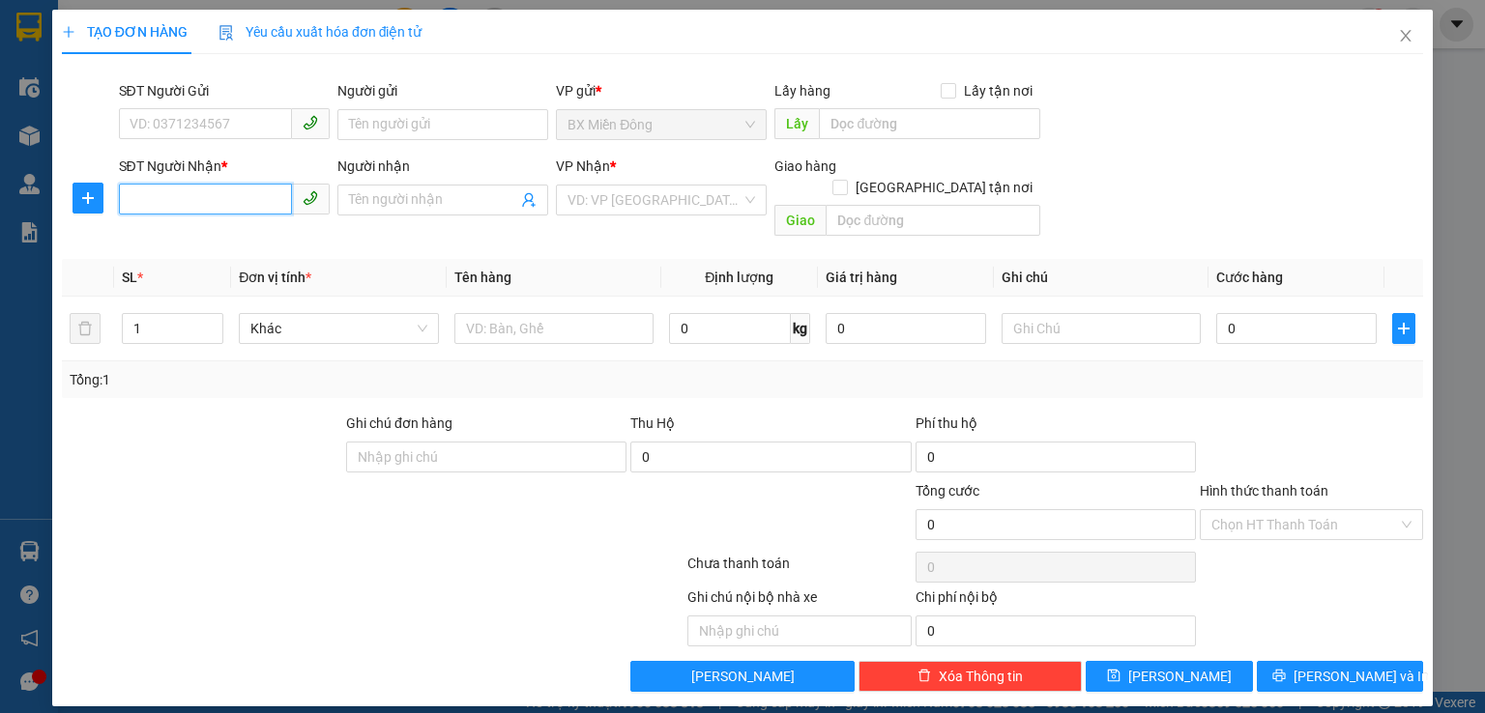
click at [186, 201] on input "SĐT Người Nhận *" at bounding box center [205, 199] width 173 height 31
type input "0937474147"
click at [615, 196] on input "search" at bounding box center [654, 200] width 174 height 29
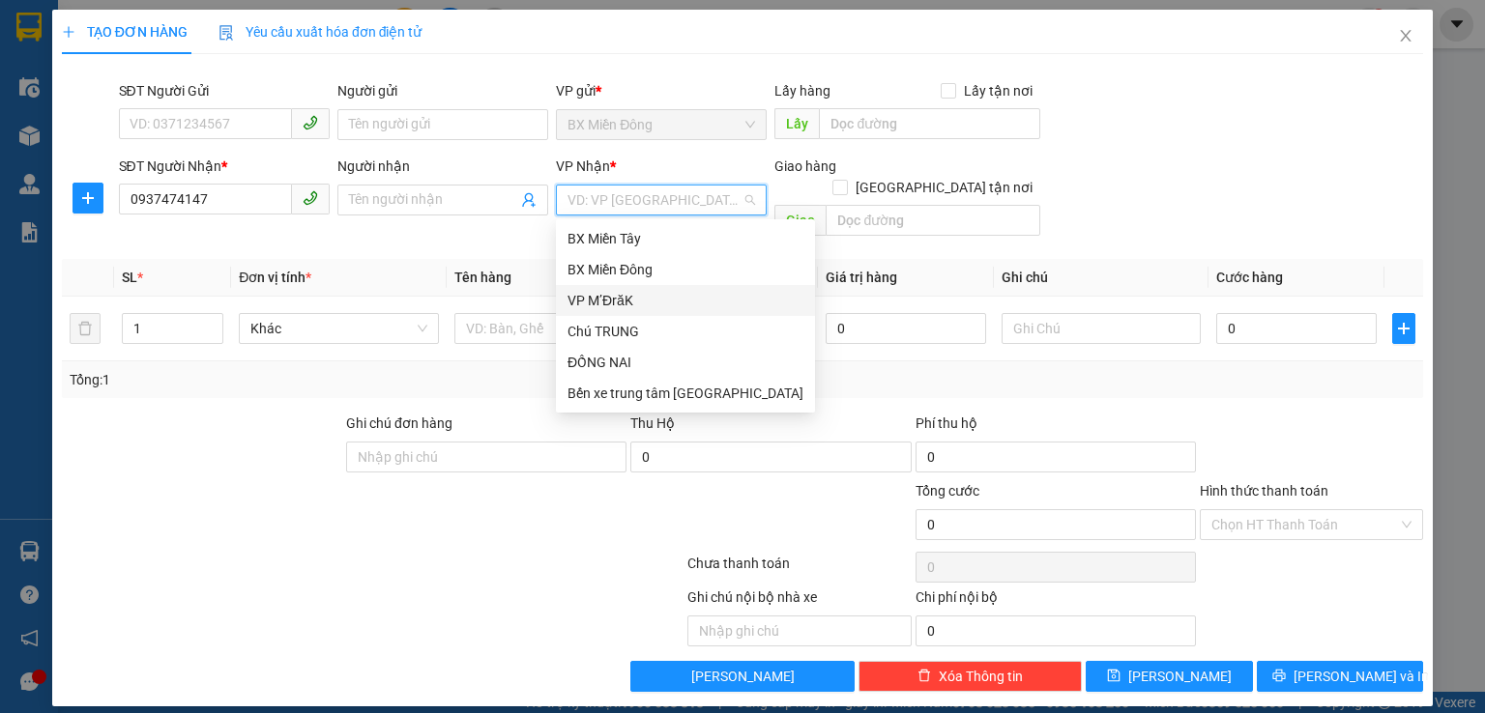
drag, startPoint x: 593, startPoint y: 295, endPoint x: 775, endPoint y: 256, distance: 185.8
click at [593, 294] on div "VP M’ĐrăK" at bounding box center [685, 300] width 236 height 21
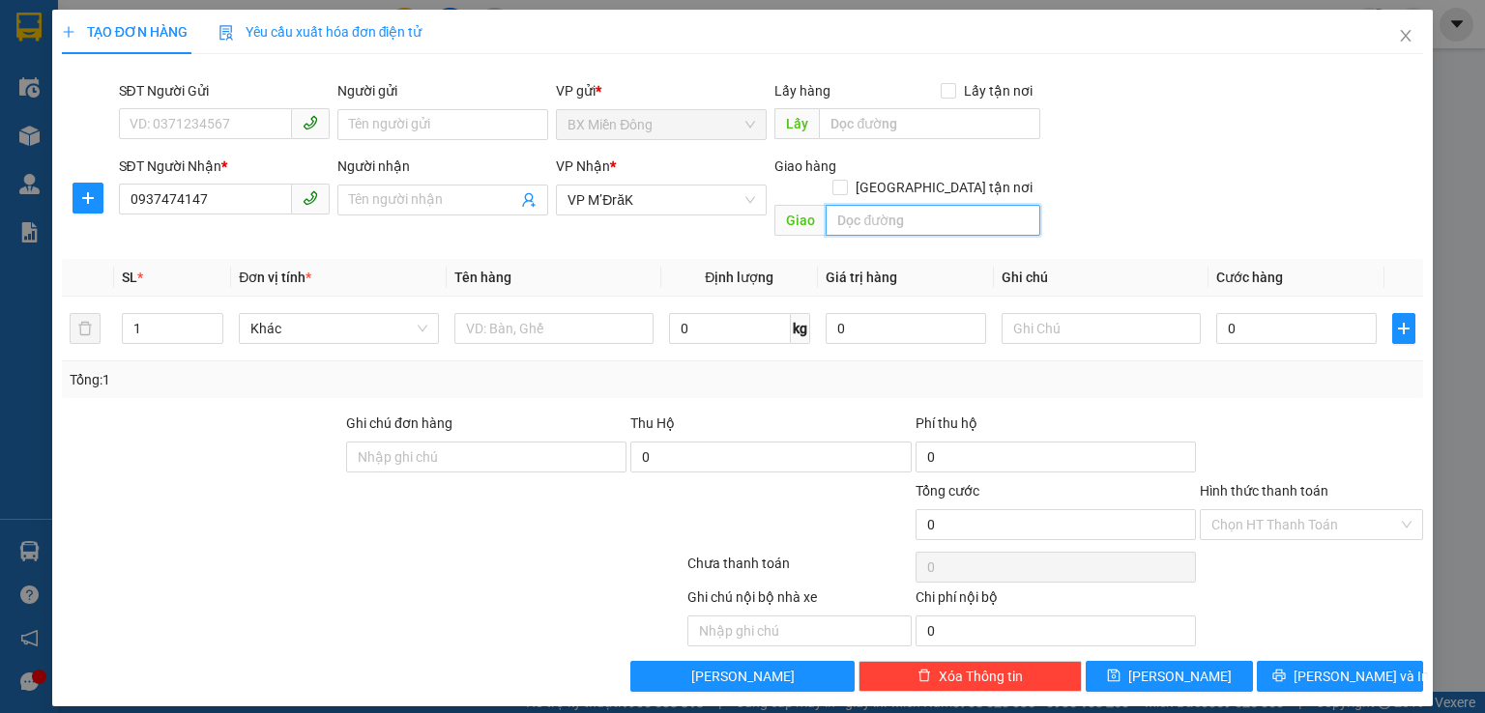
click at [875, 205] on input "text" at bounding box center [932, 220] width 215 height 31
type input "km62"
click at [495, 313] on input "text" at bounding box center [553, 328] width 199 height 31
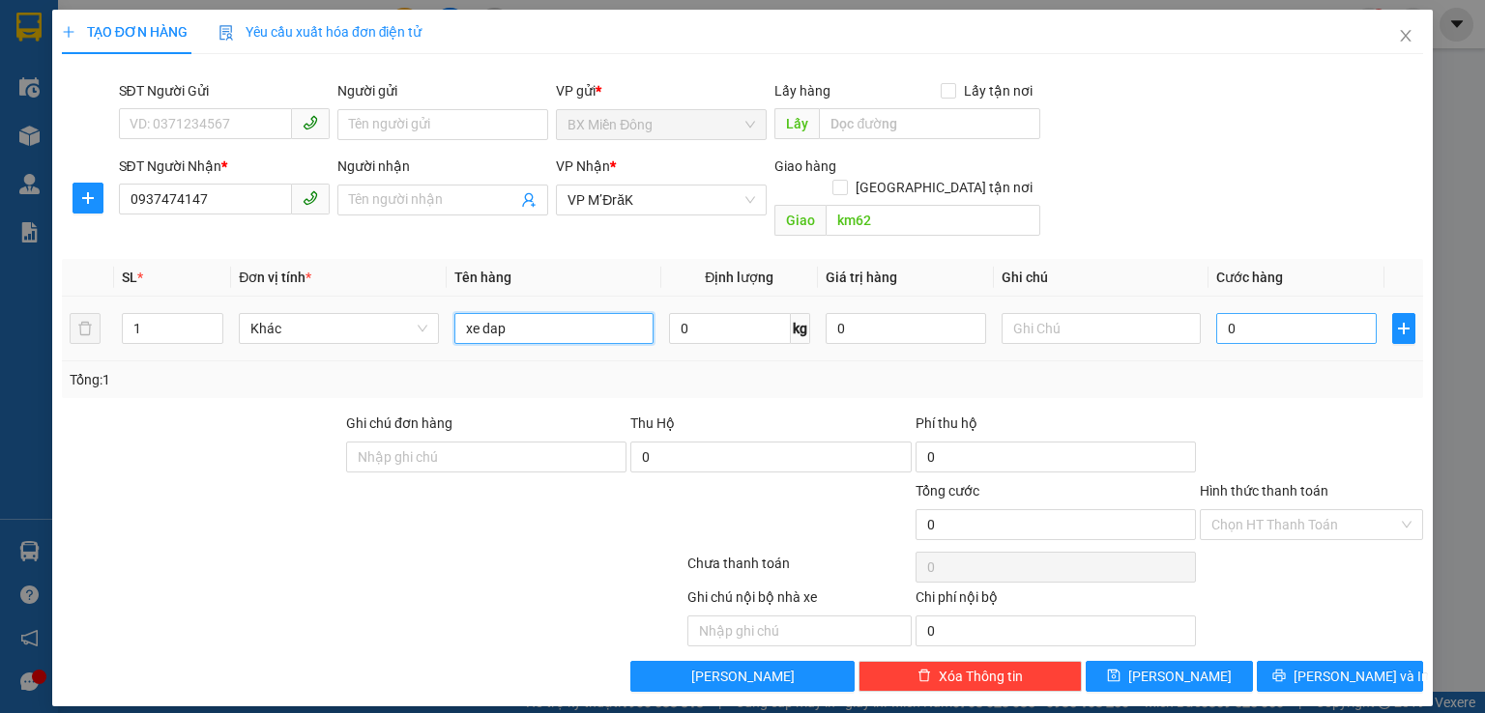
type input "xe dap"
click at [1311, 315] on input "0" at bounding box center [1296, 328] width 160 height 31
type input "2"
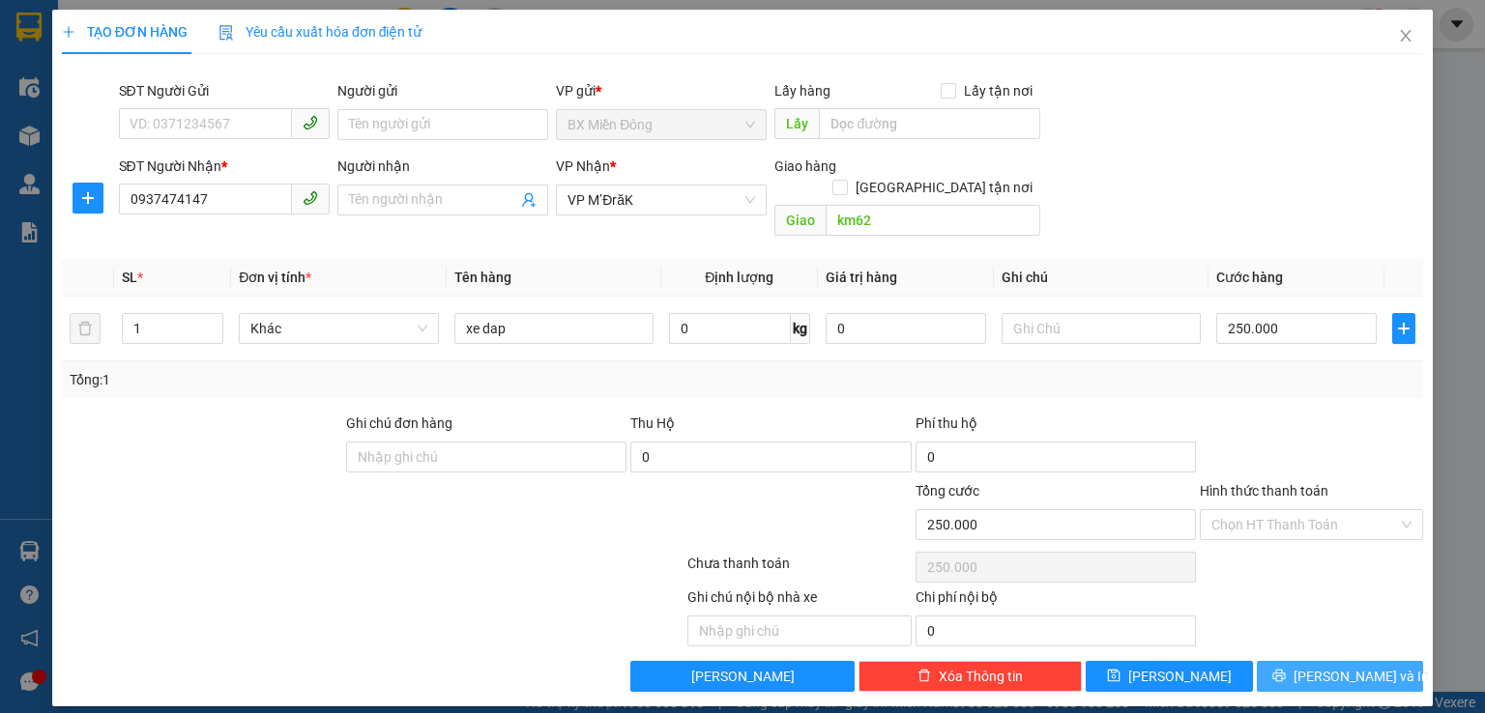
click at [1338, 666] on span "[PERSON_NAME] và In" at bounding box center [1360, 676] width 135 height 21
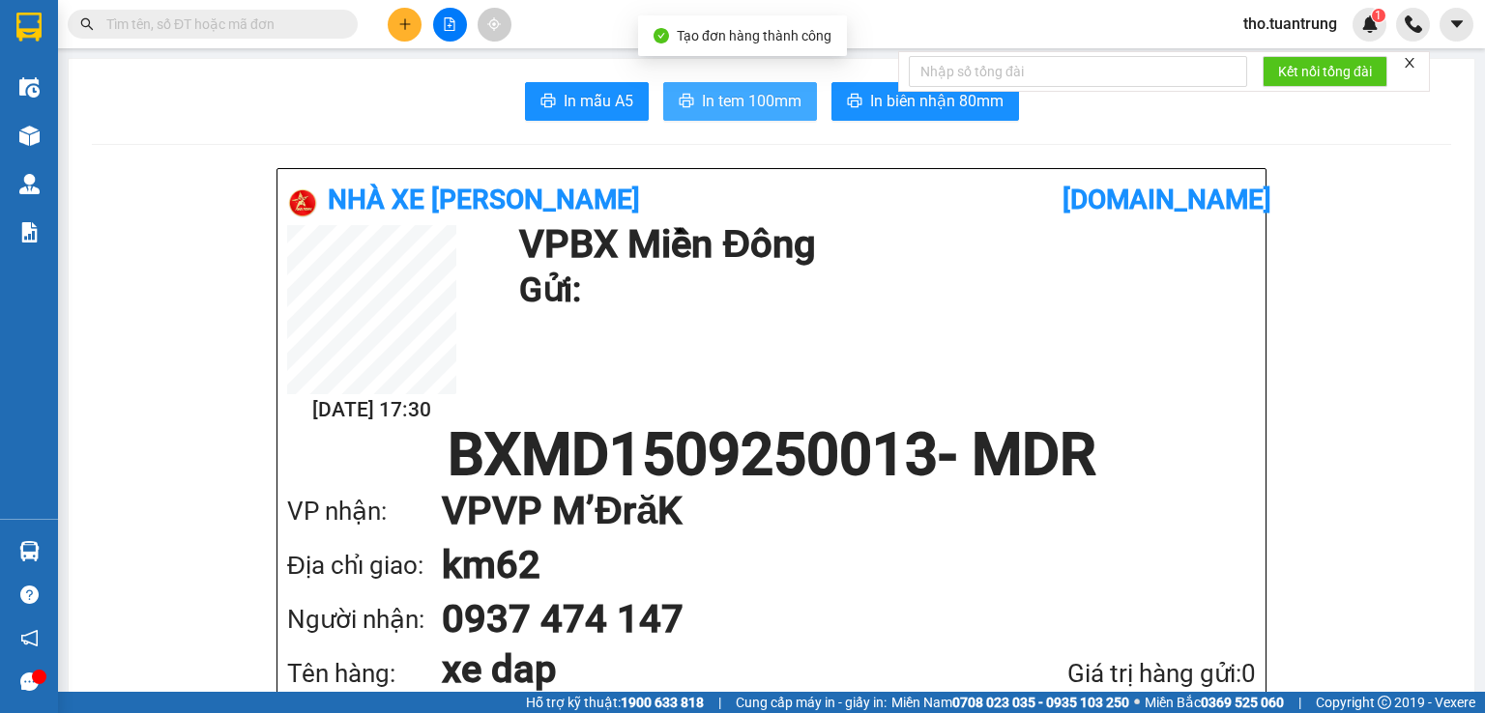
click at [769, 100] on span "In tem 100mm" at bounding box center [752, 101] width 100 height 24
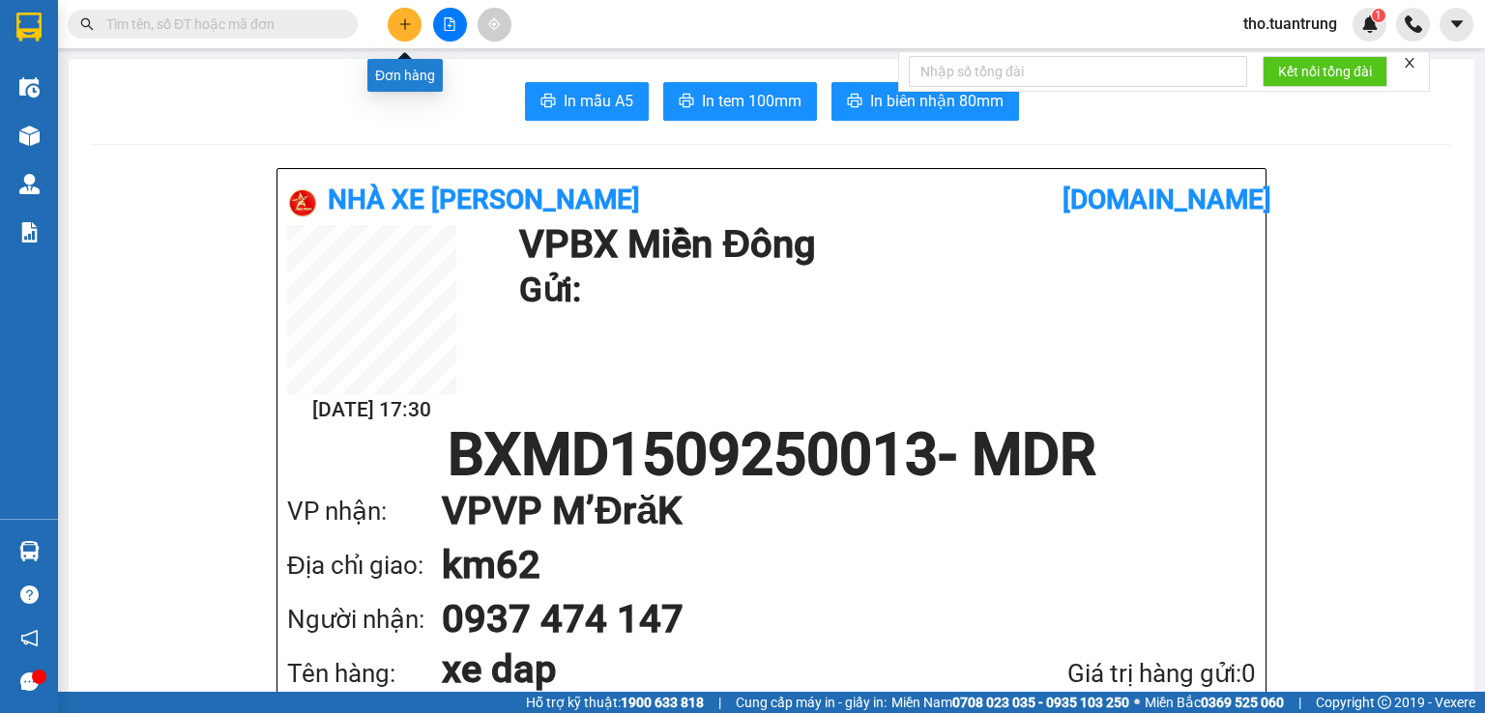
click at [402, 33] on button at bounding box center [405, 25] width 34 height 34
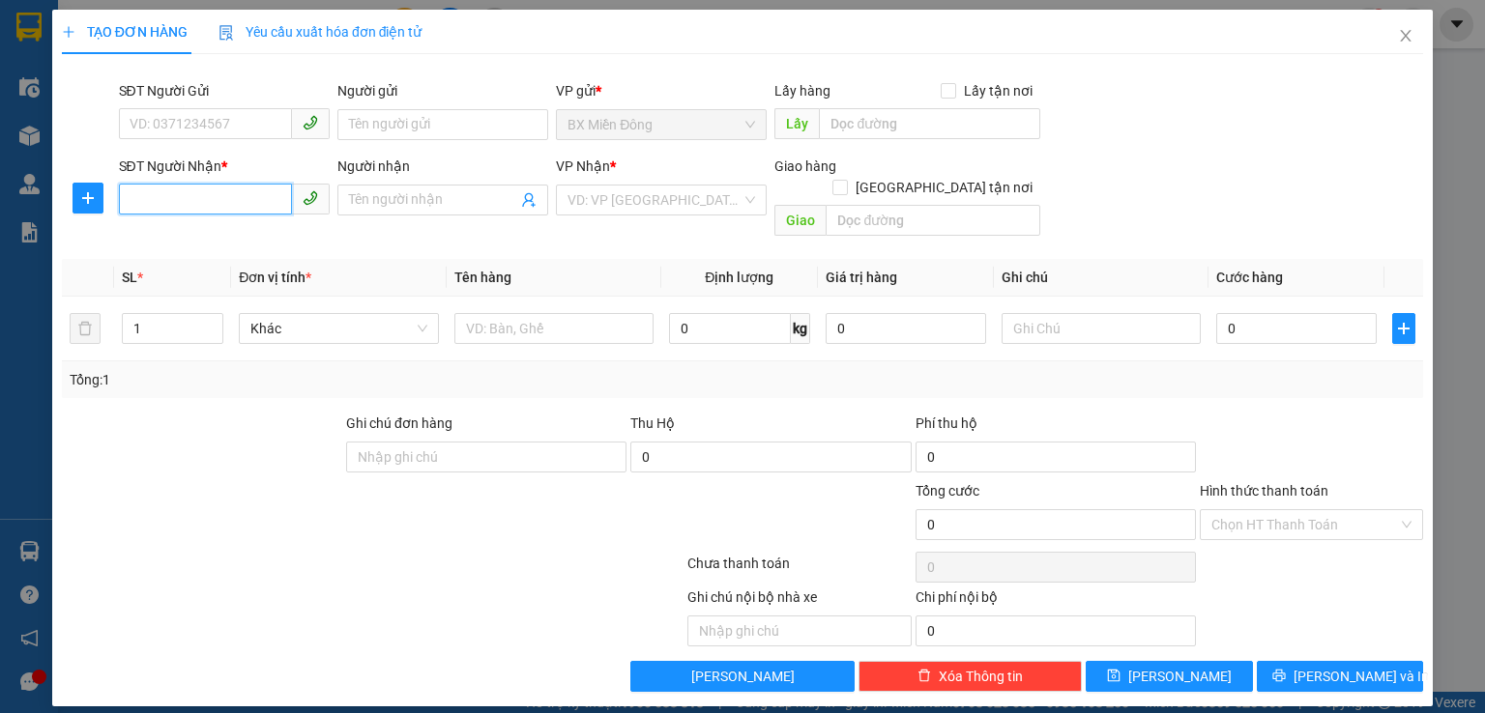
click at [240, 207] on input "SĐT Người Nhận *" at bounding box center [205, 199] width 173 height 31
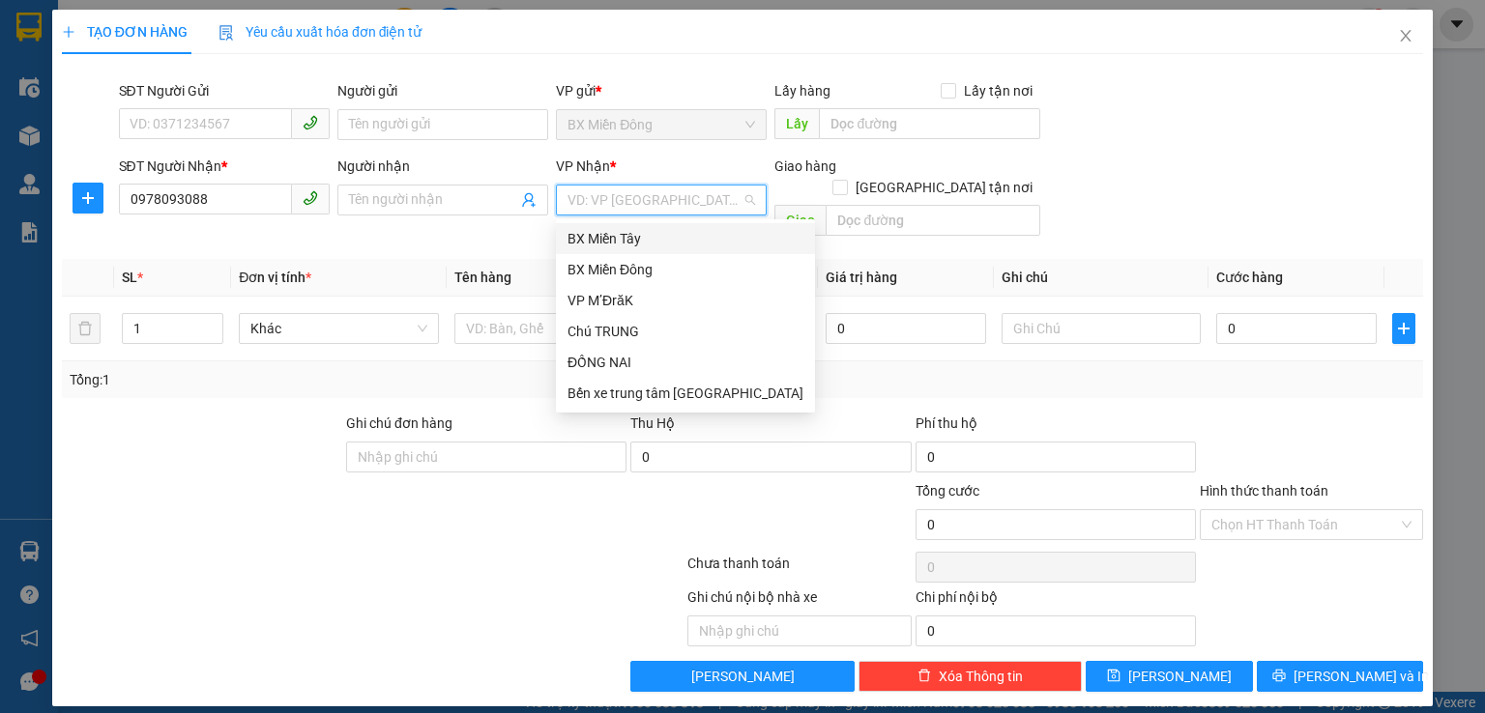
click at [589, 195] on input "search" at bounding box center [654, 200] width 174 height 29
drag, startPoint x: 629, startPoint y: 303, endPoint x: 725, endPoint y: 260, distance: 104.7
click at [631, 303] on div "VP M’ĐrăK" at bounding box center [685, 300] width 236 height 21
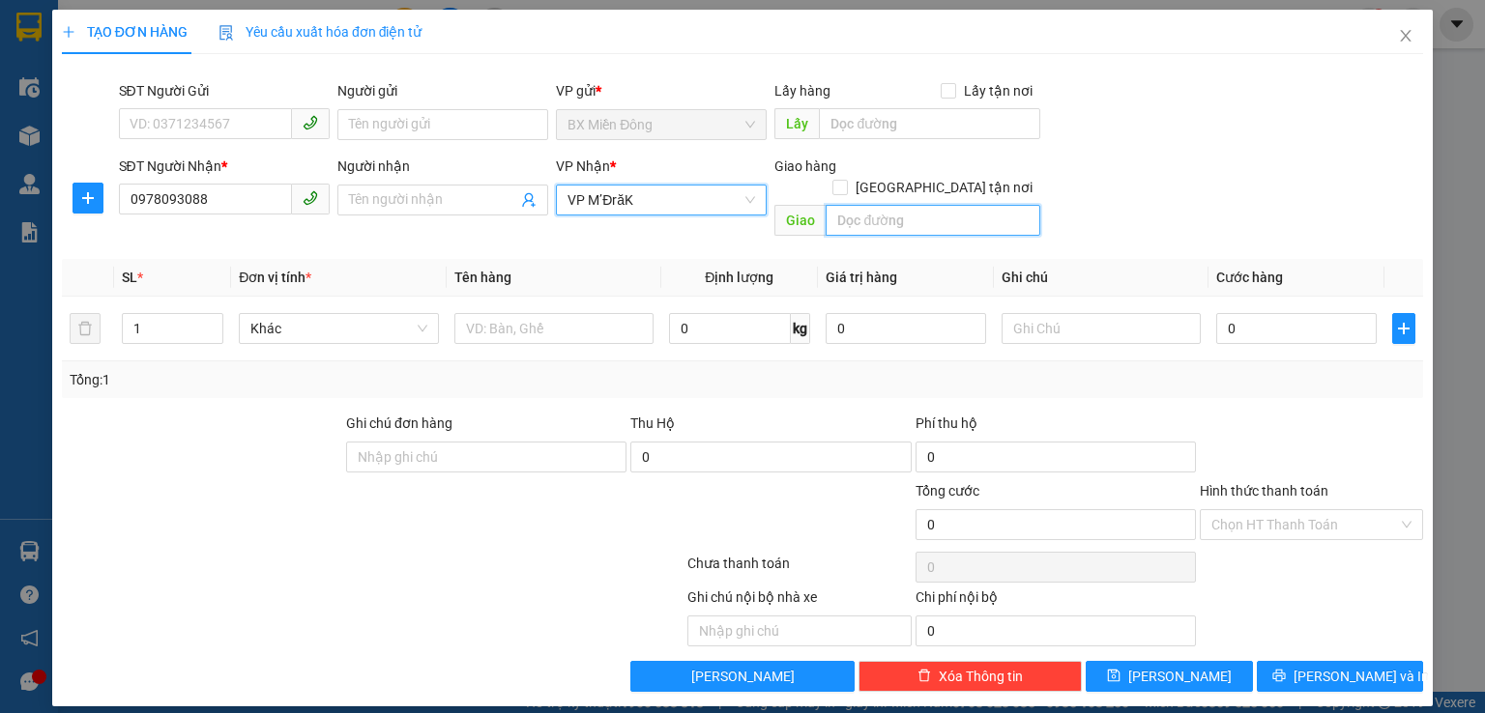
click at [857, 206] on input "text" at bounding box center [932, 220] width 215 height 31
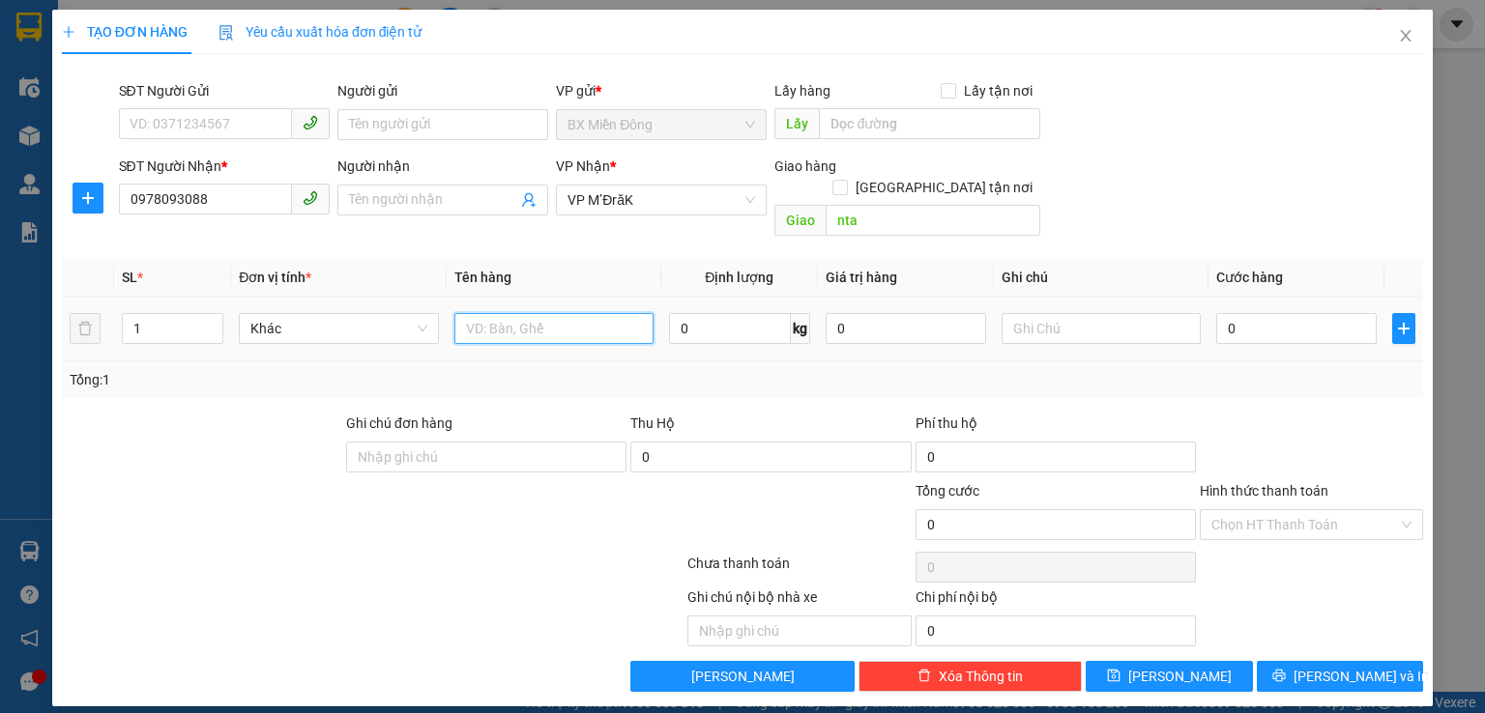
click at [523, 313] on input "text" at bounding box center [553, 328] width 199 height 31
click at [560, 313] on input "xe" at bounding box center [553, 328] width 199 height 31
click at [1296, 313] on input "0" at bounding box center [1296, 328] width 160 height 31
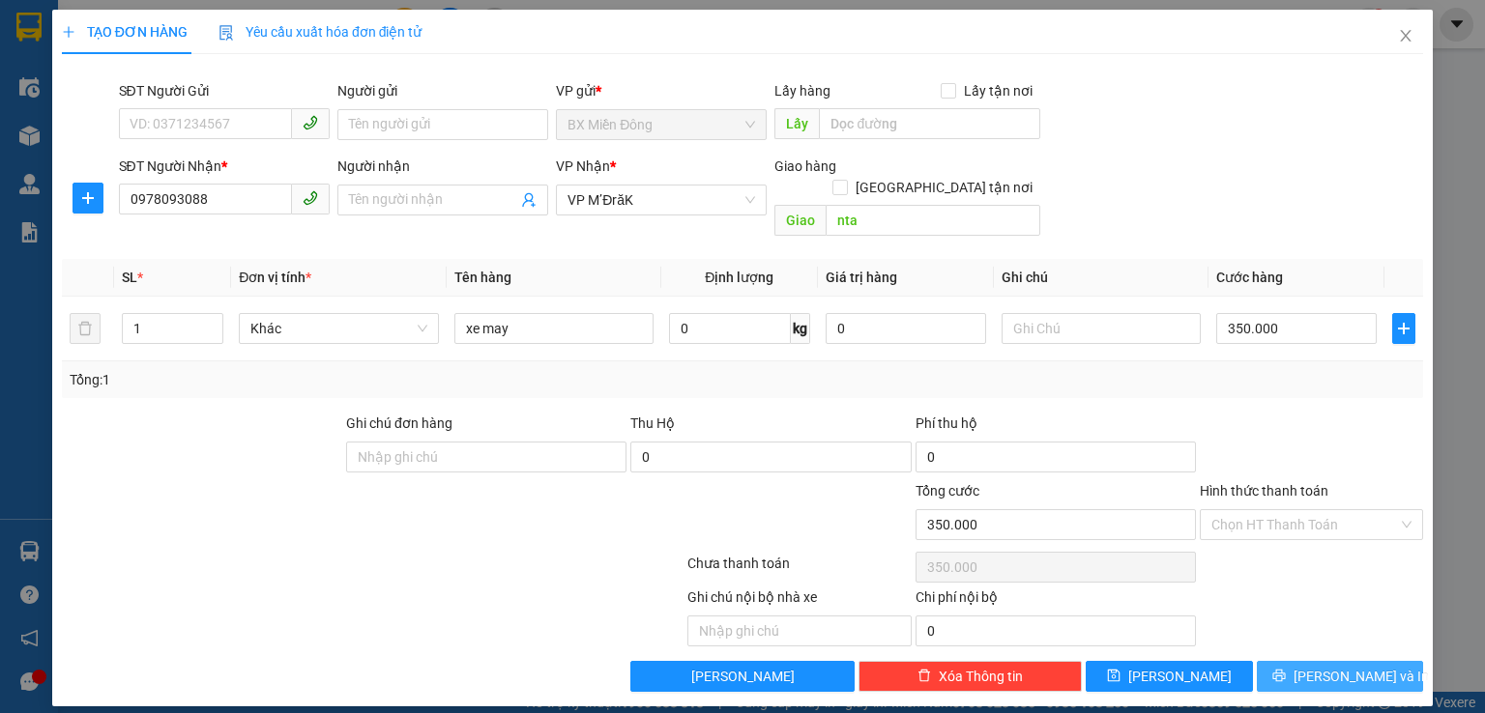
click at [1338, 666] on span "[PERSON_NAME] và In" at bounding box center [1360, 676] width 135 height 21
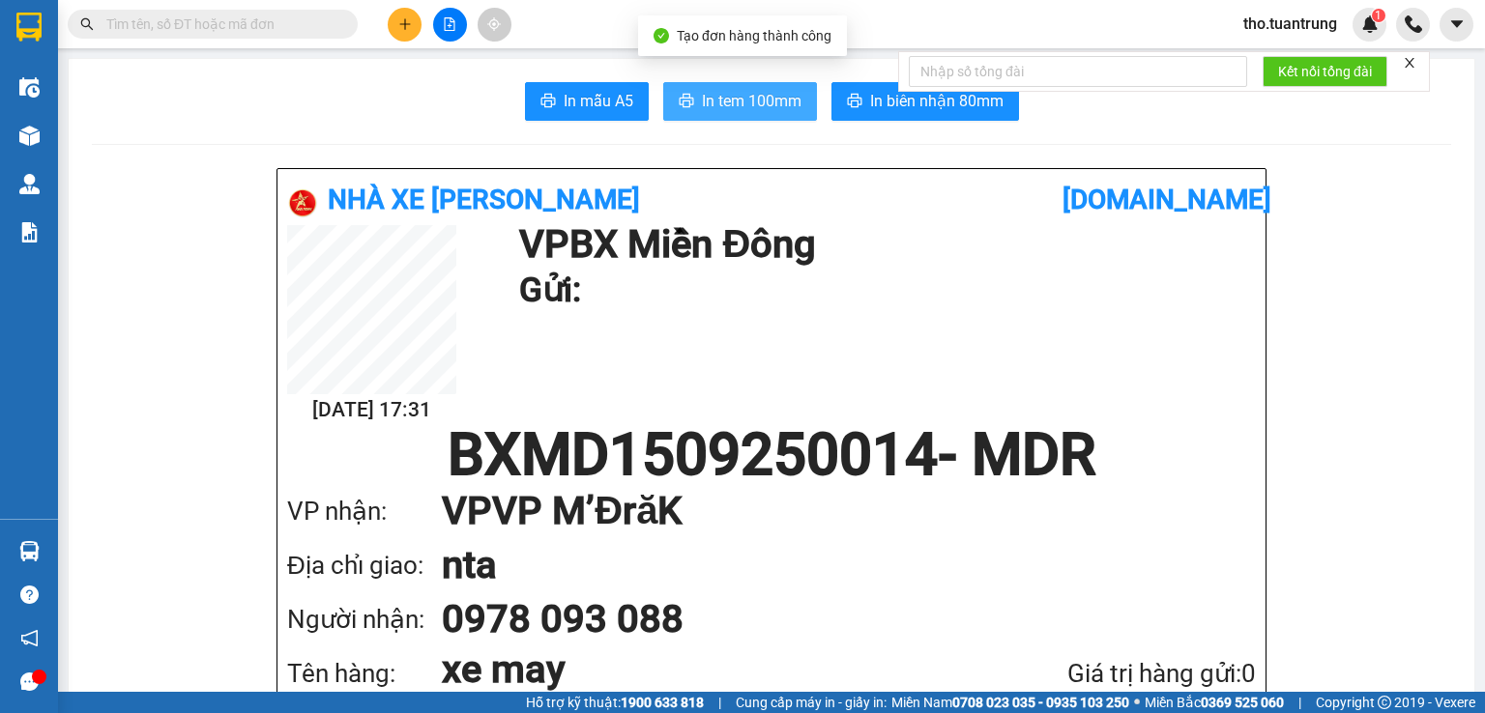
click at [750, 88] on button "In tem 100mm" at bounding box center [740, 101] width 154 height 39
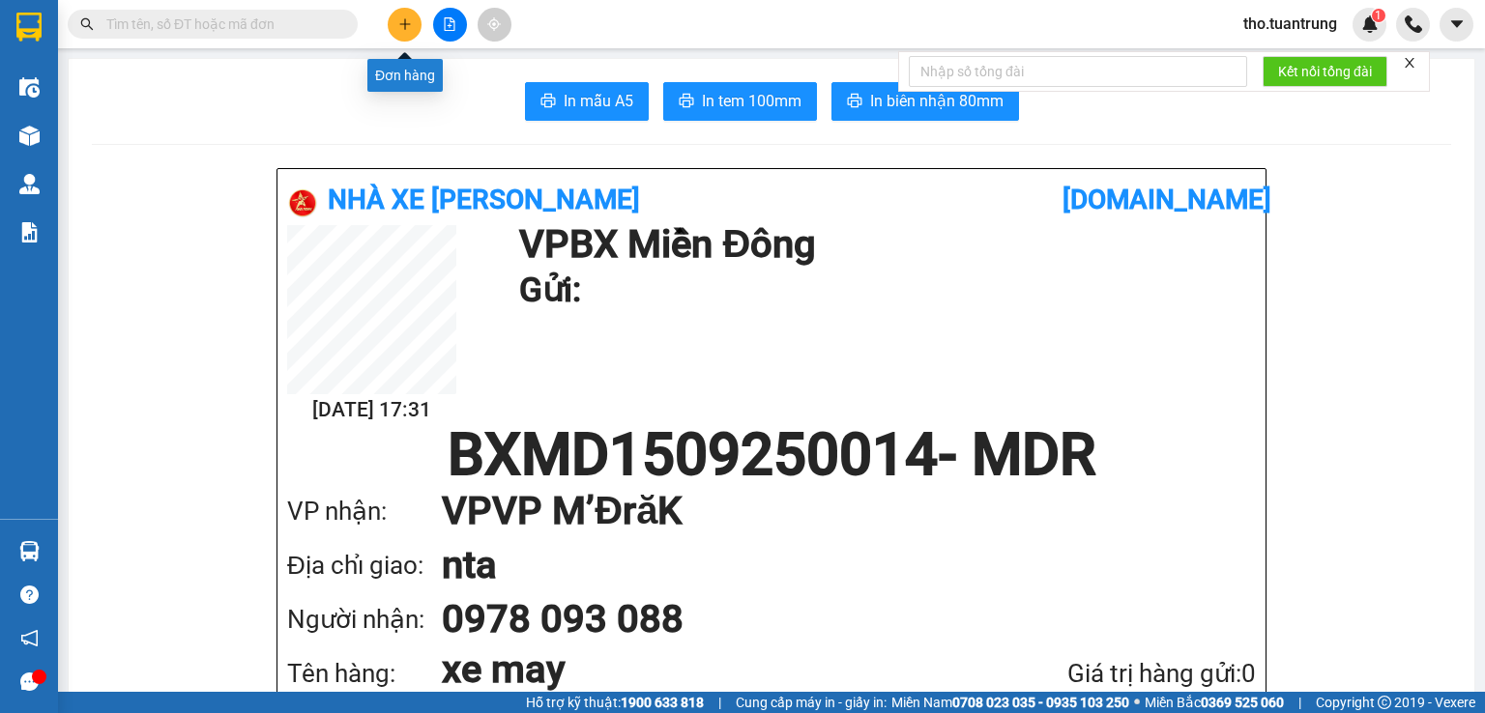
click at [402, 19] on icon "plus" at bounding box center [405, 24] width 14 height 14
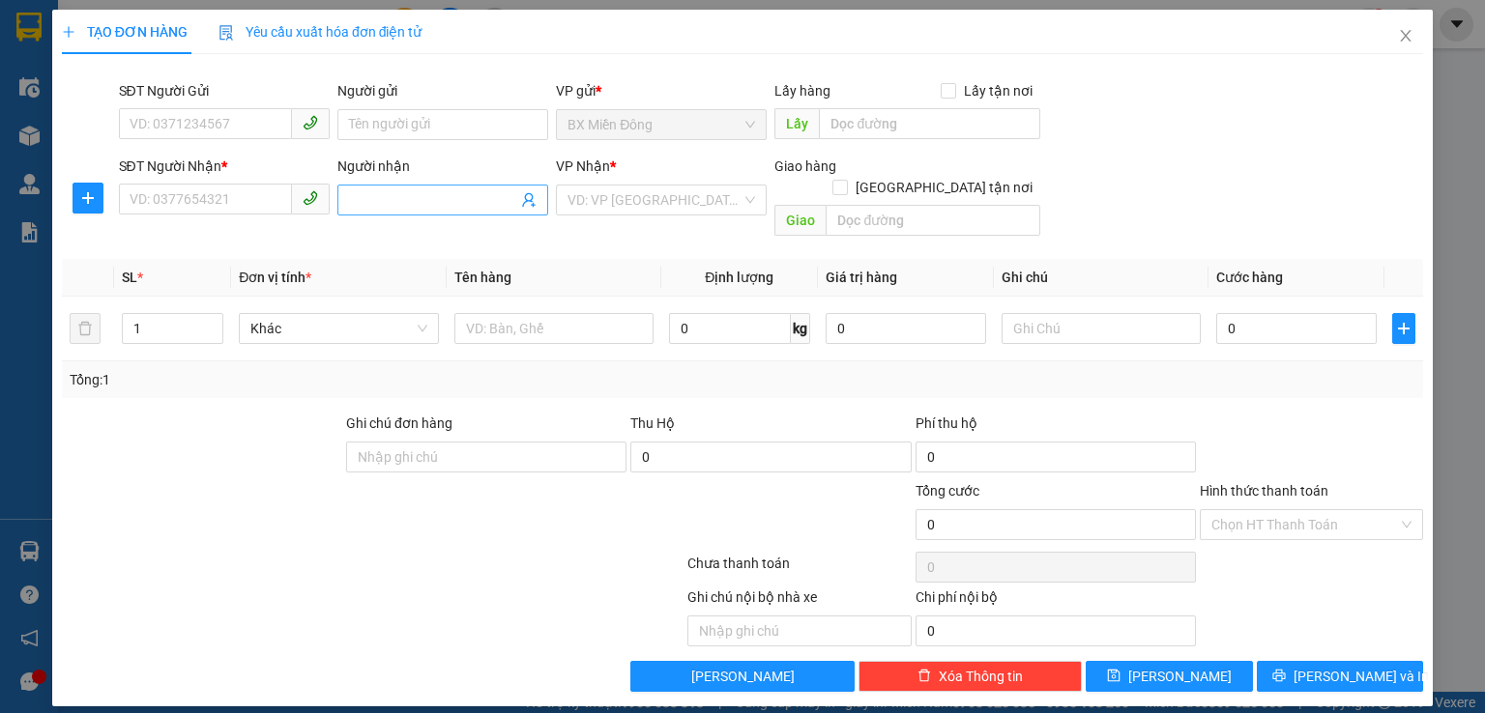
click at [466, 207] on input "Người nhận" at bounding box center [433, 199] width 168 height 21
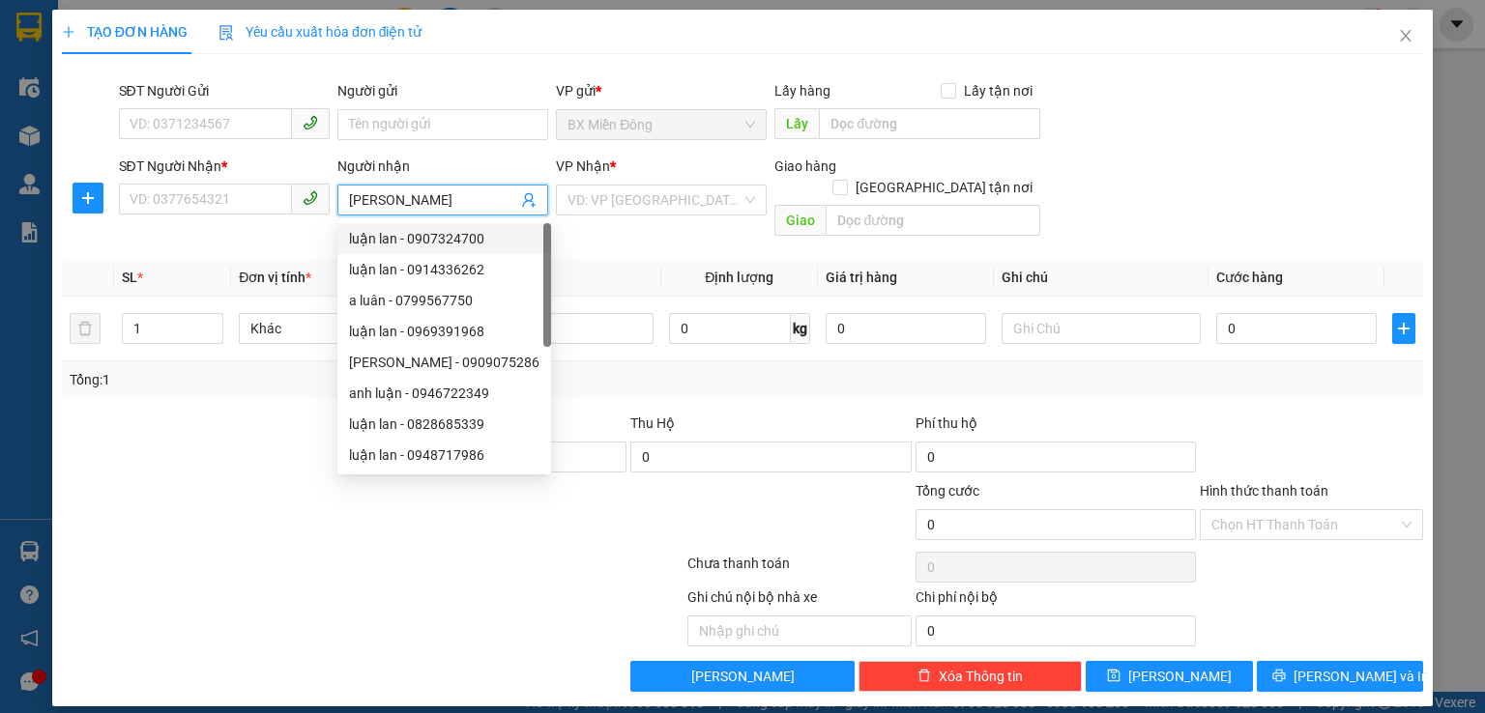
click at [421, 248] on div "luận lan - 0907324700" at bounding box center [444, 238] width 190 height 21
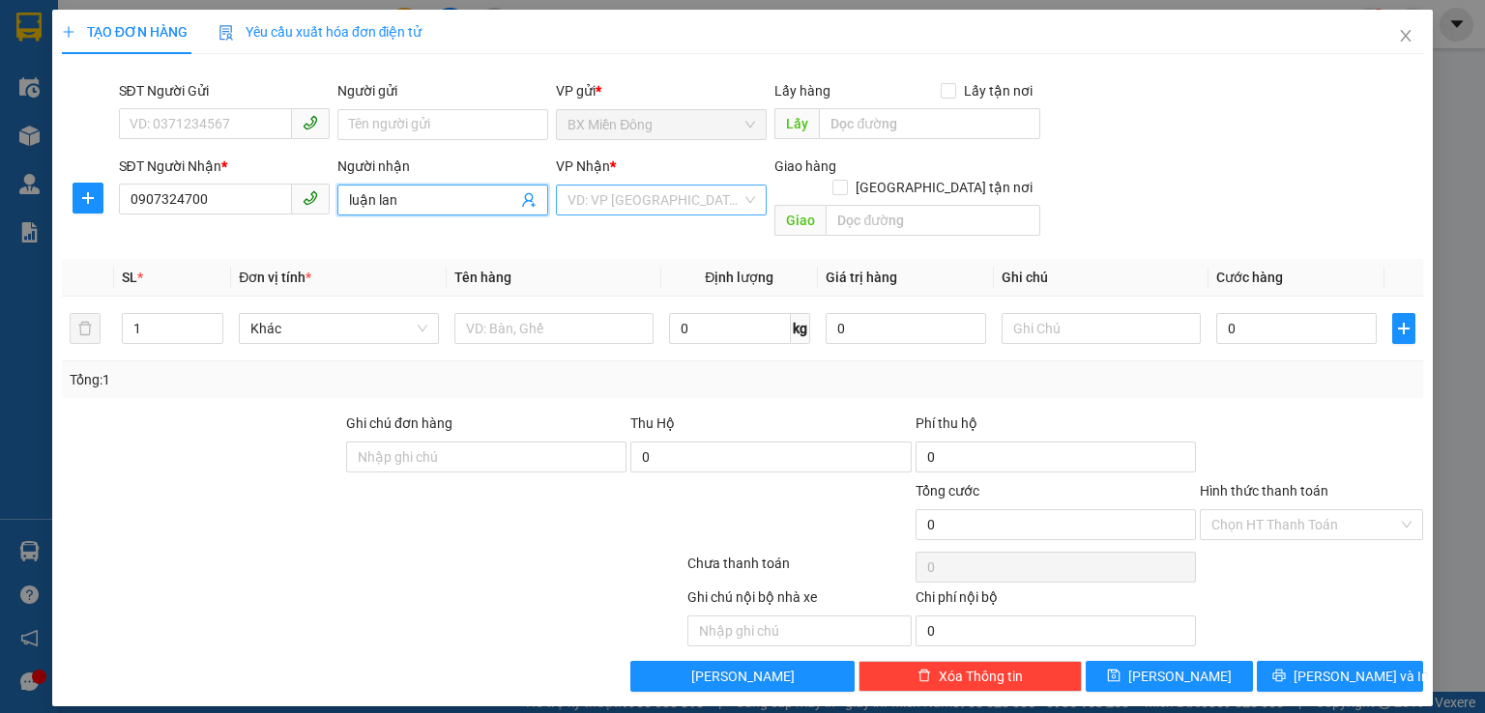
click at [661, 204] on input "search" at bounding box center [654, 200] width 174 height 29
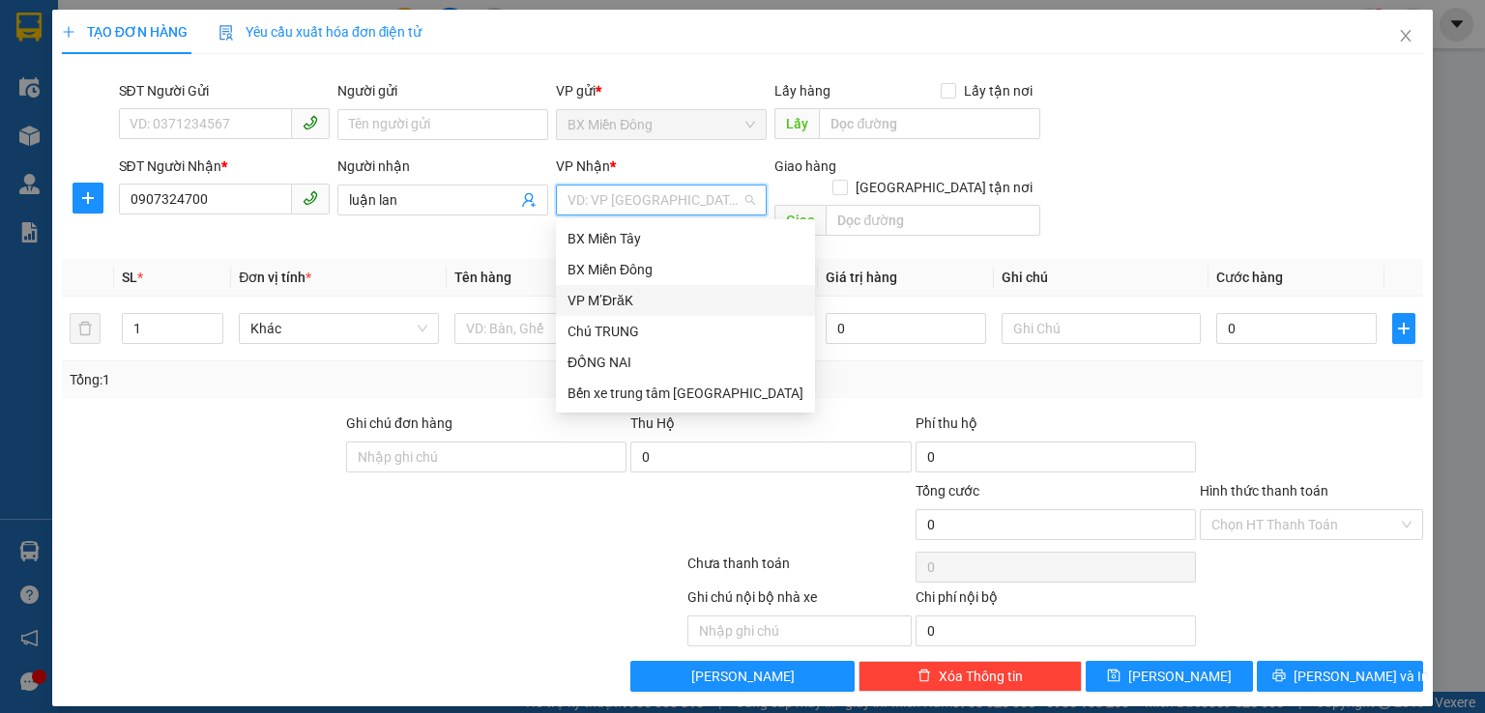
click at [622, 298] on div "VP M’ĐrăK" at bounding box center [685, 300] width 236 height 21
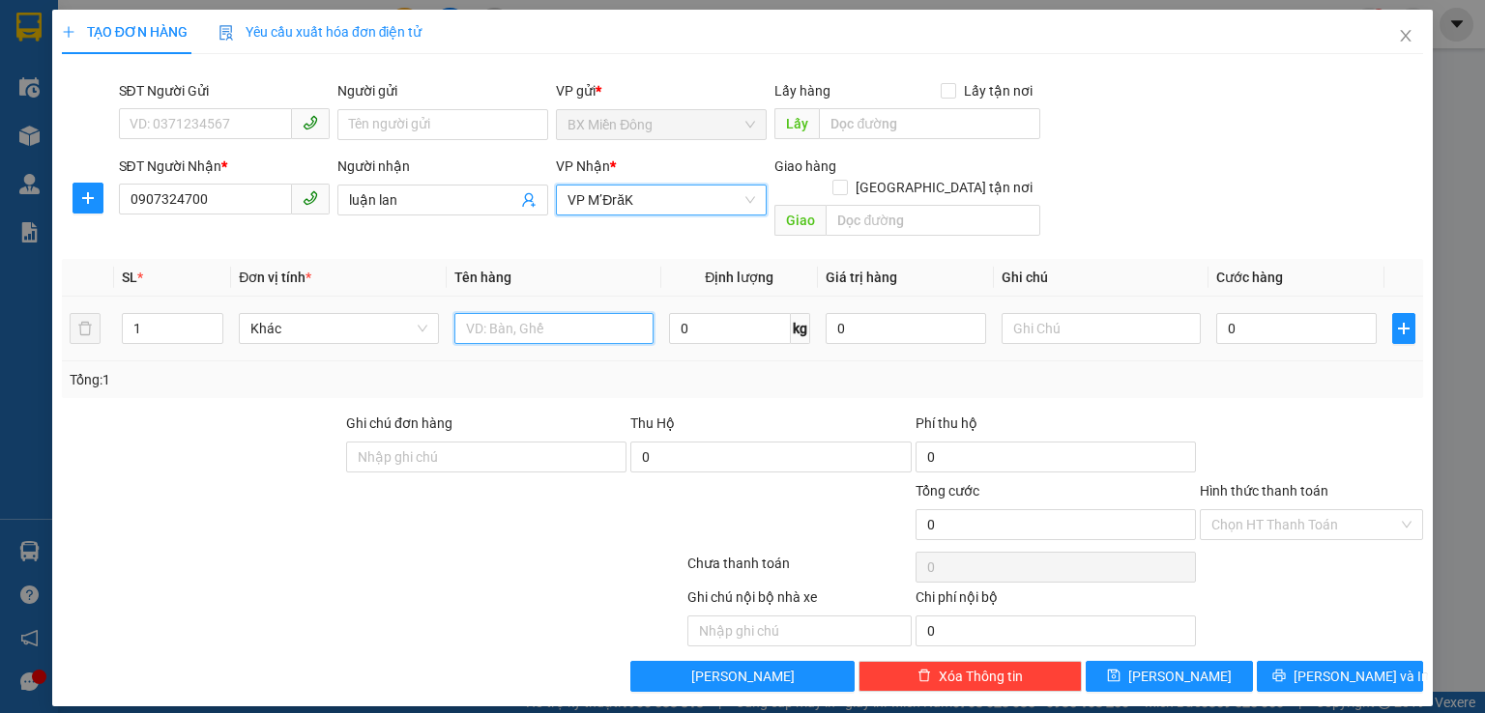
click at [548, 313] on input "text" at bounding box center [553, 328] width 199 height 31
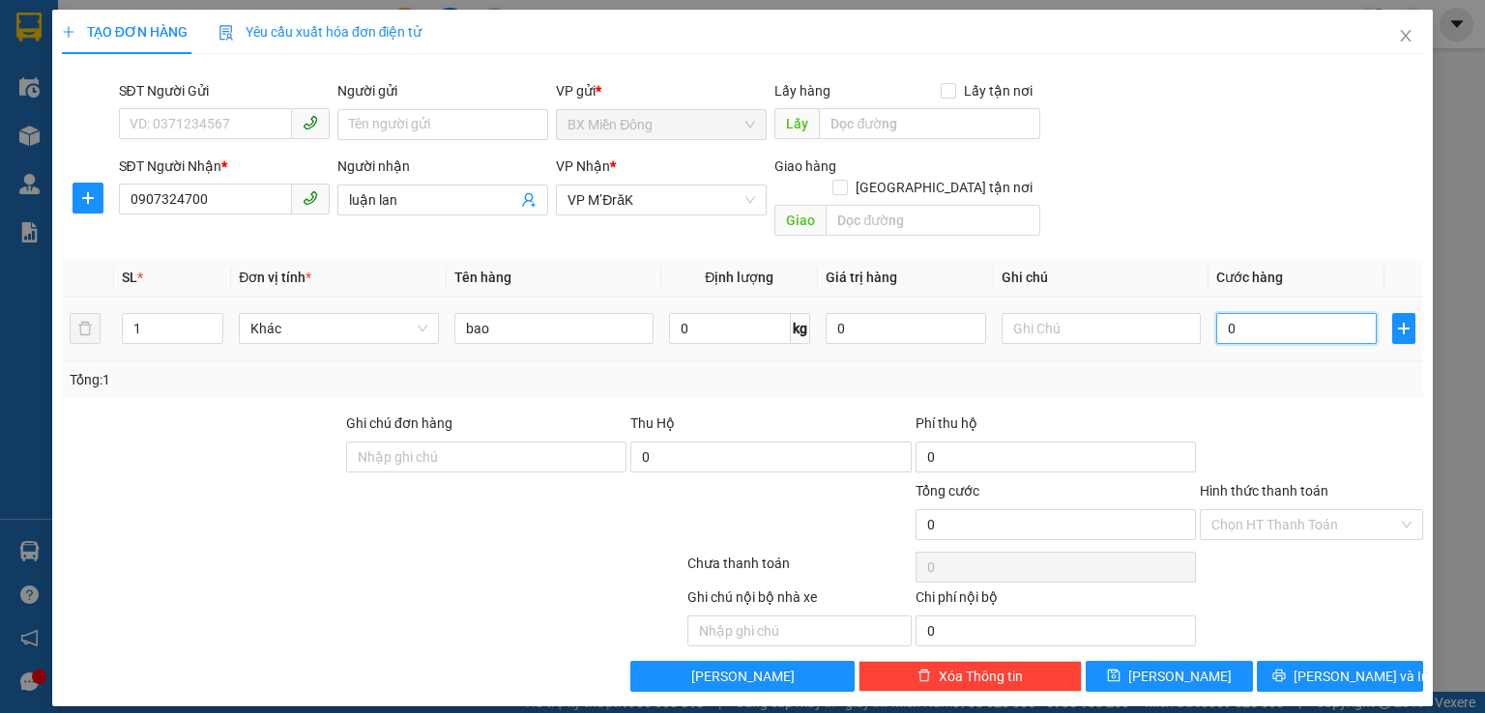
click at [1267, 317] on input "0" at bounding box center [1296, 328] width 160 height 31
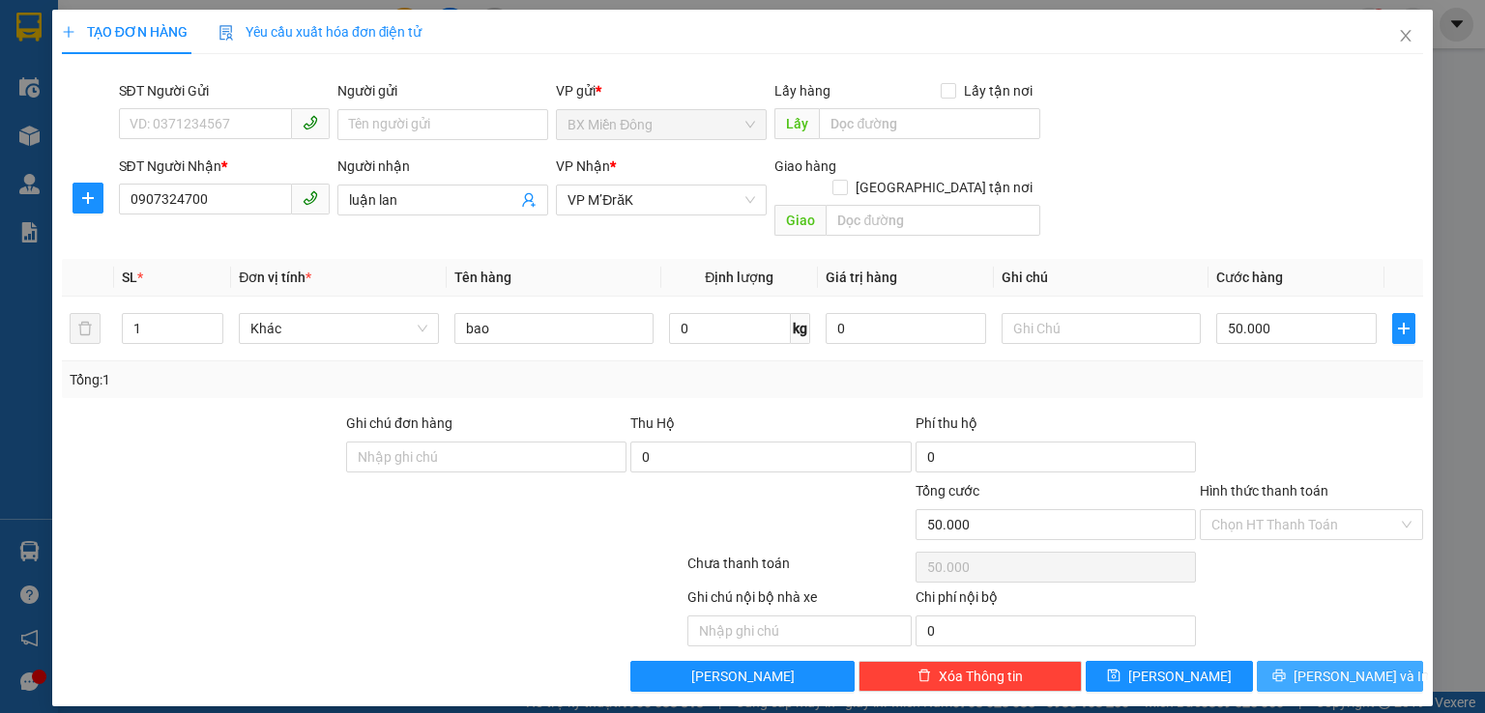
click at [1354, 666] on span "[PERSON_NAME] và In" at bounding box center [1360, 676] width 135 height 21
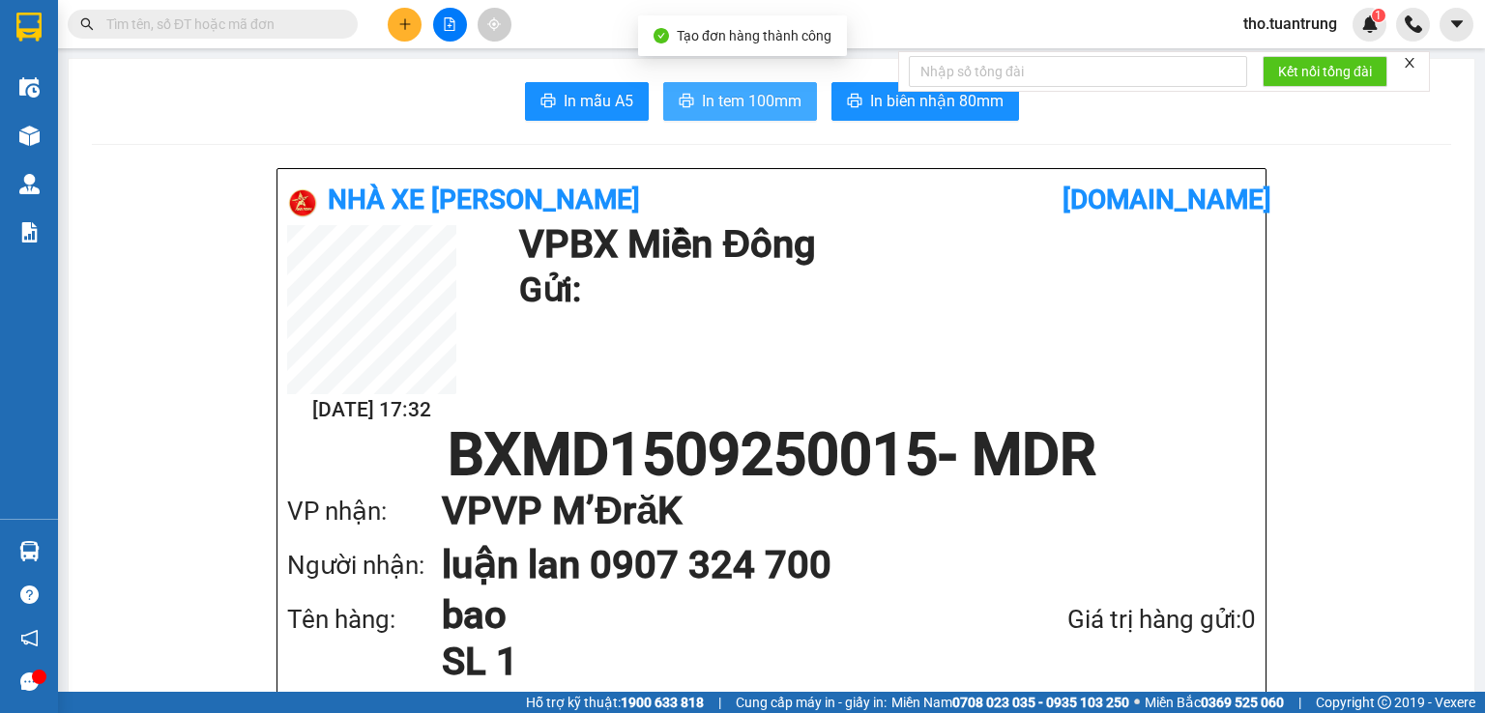
click at [732, 112] on span "In tem 100mm" at bounding box center [752, 101] width 100 height 24
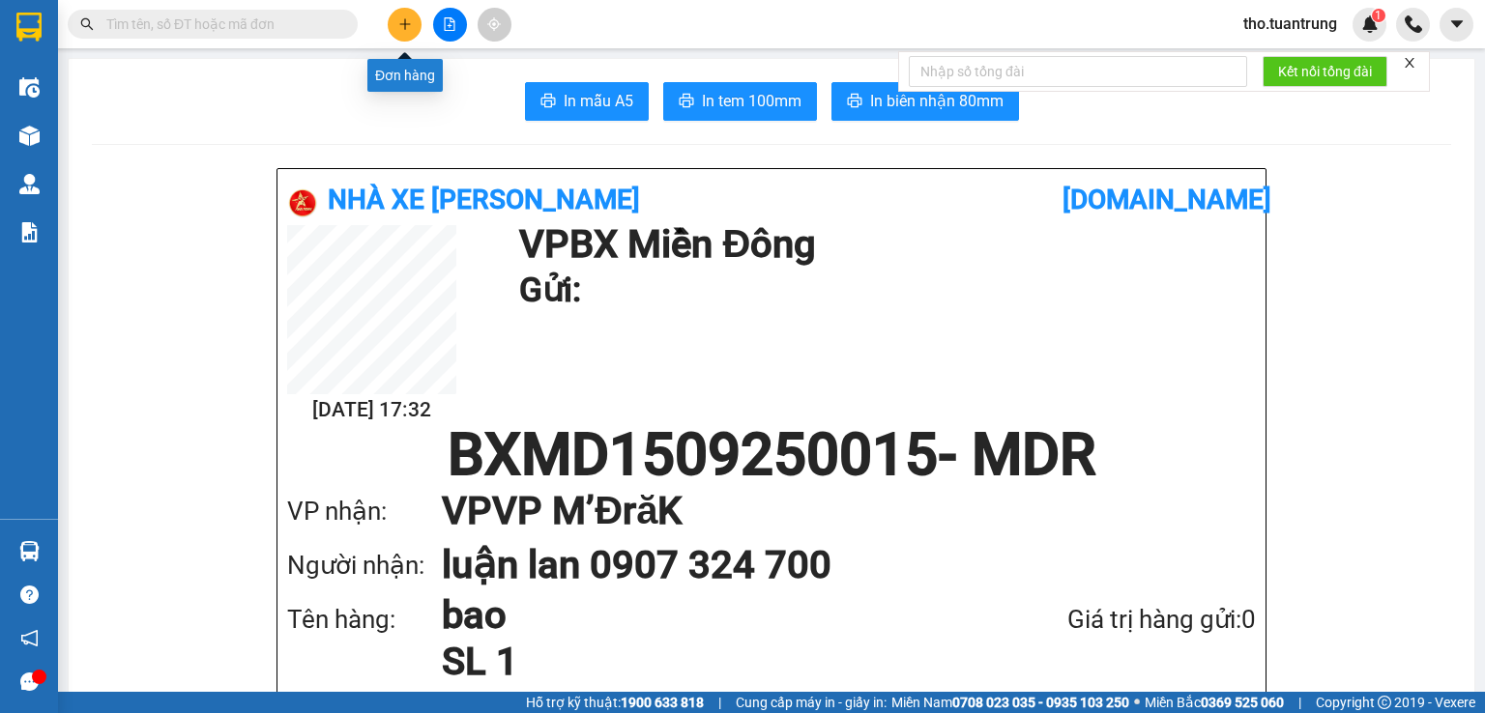
click at [411, 31] on button at bounding box center [405, 25] width 34 height 34
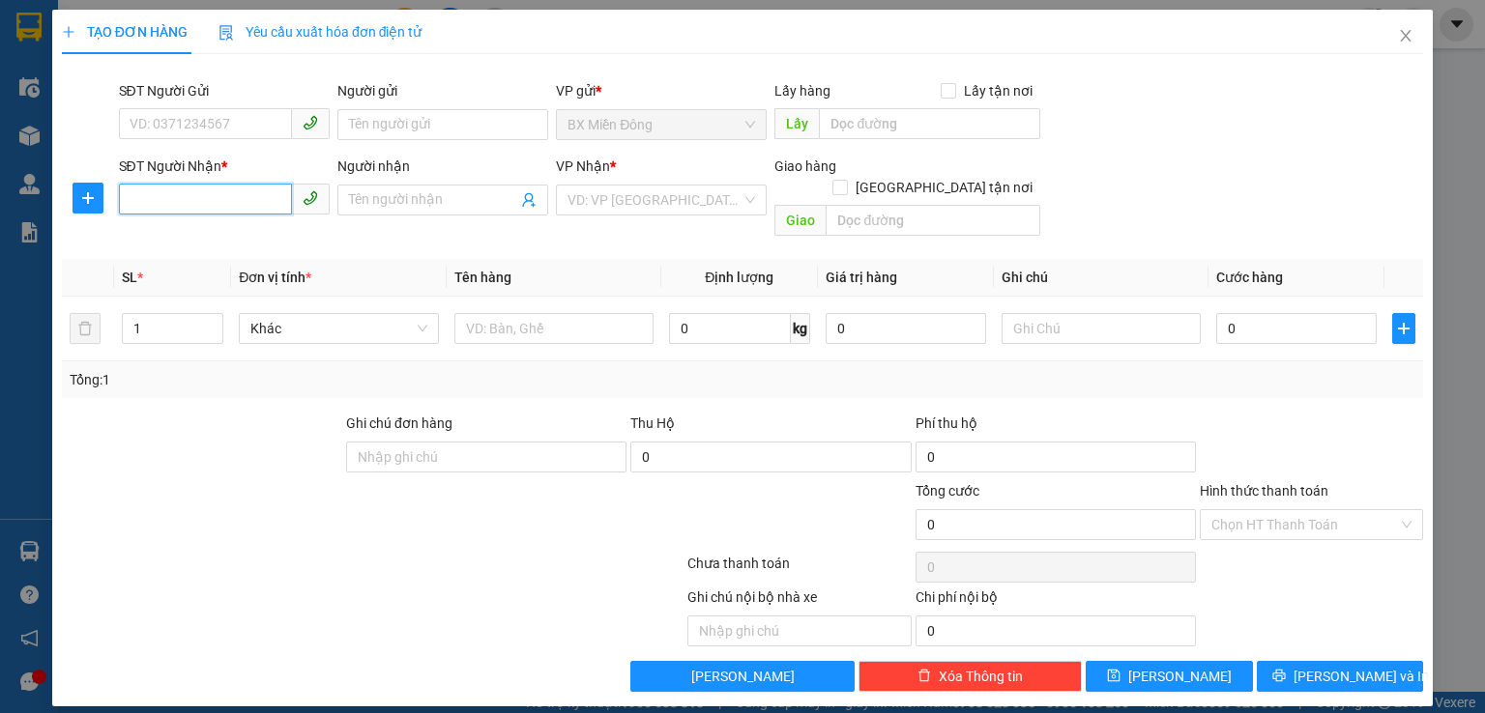
click at [223, 200] on input "SĐT Người Nhận *" at bounding box center [205, 199] width 173 height 31
drag, startPoint x: 241, startPoint y: 236, endPoint x: 416, endPoint y: 282, distance: 181.0
click at [241, 234] on div "0337725582 - huệ mỹ" at bounding box center [223, 238] width 187 height 21
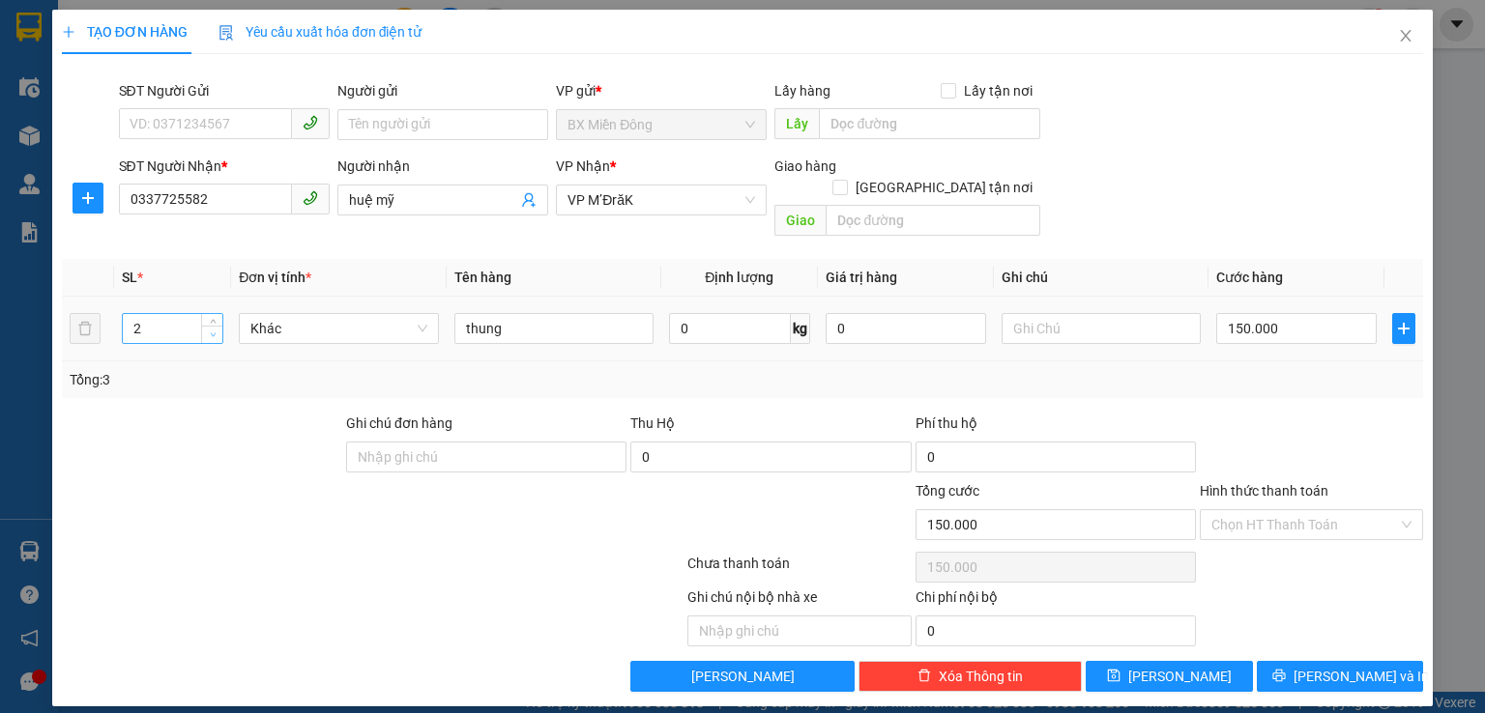
click at [216, 330] on span "down" at bounding box center [213, 336] width 12 height 12
click at [213, 330] on span "down" at bounding box center [213, 336] width 12 height 12
click at [1321, 313] on input "150.000" at bounding box center [1296, 328] width 160 height 31
click at [1323, 666] on span "[PERSON_NAME] và In" at bounding box center [1360, 676] width 135 height 21
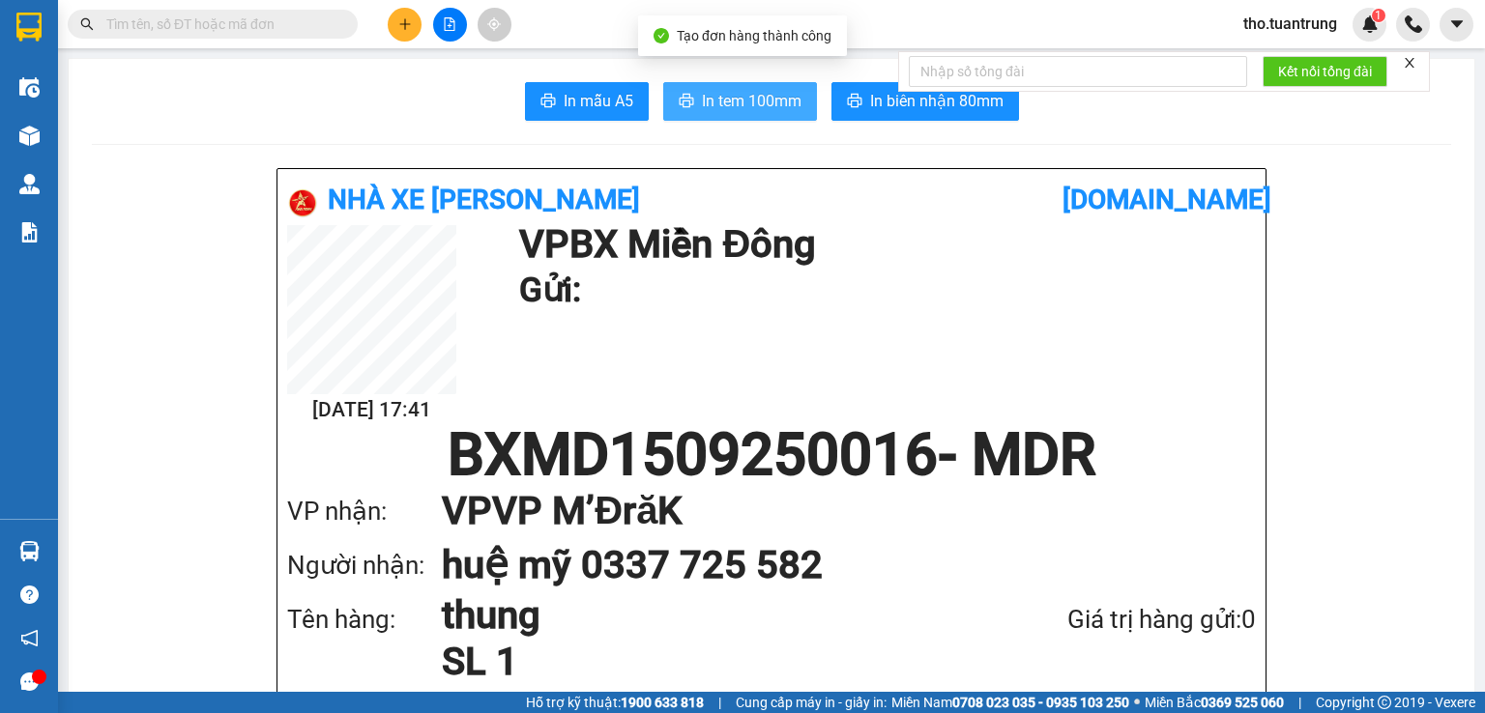
click at [764, 101] on span "In tem 100mm" at bounding box center [752, 101] width 100 height 24
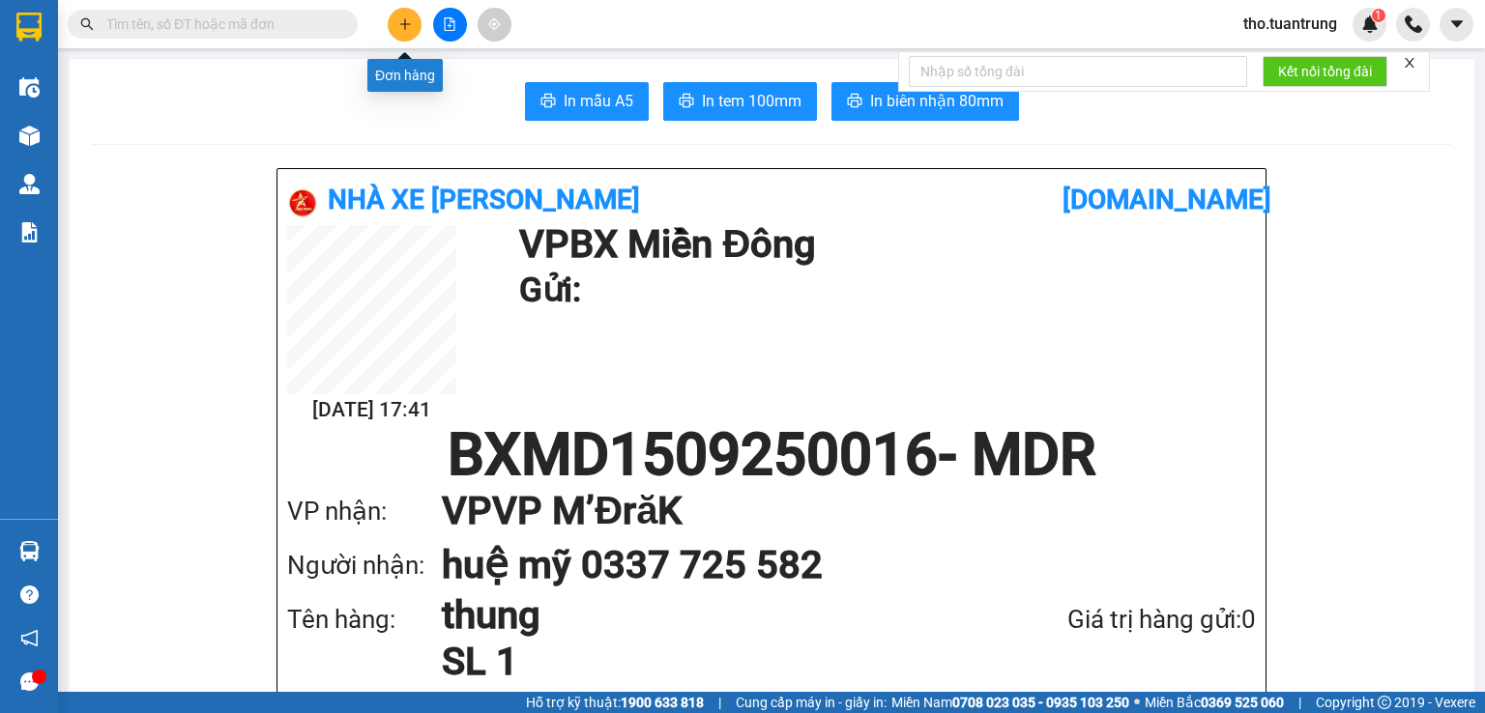
click at [404, 24] on icon "plus" at bounding box center [404, 23] width 1 height 11
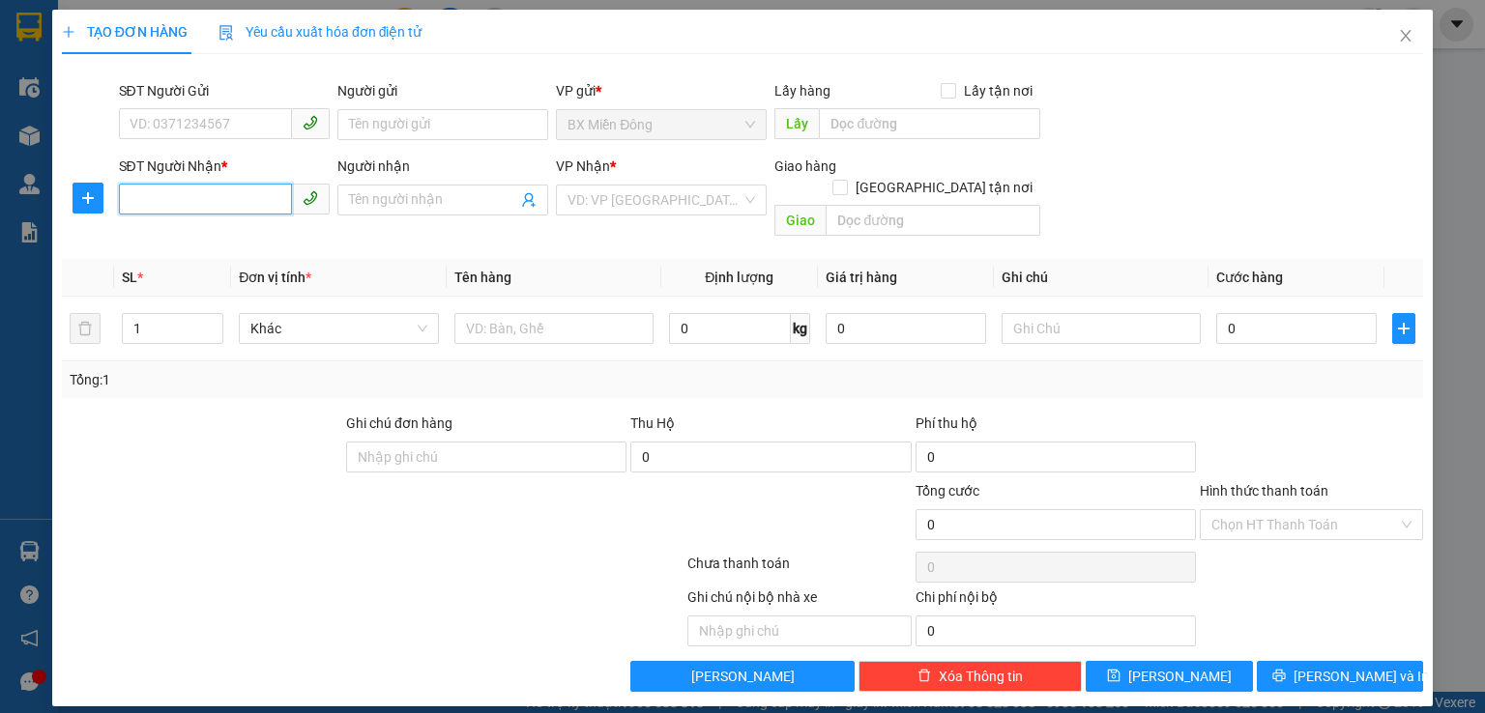
click at [185, 189] on input "SĐT Người Nhận *" at bounding box center [205, 199] width 173 height 31
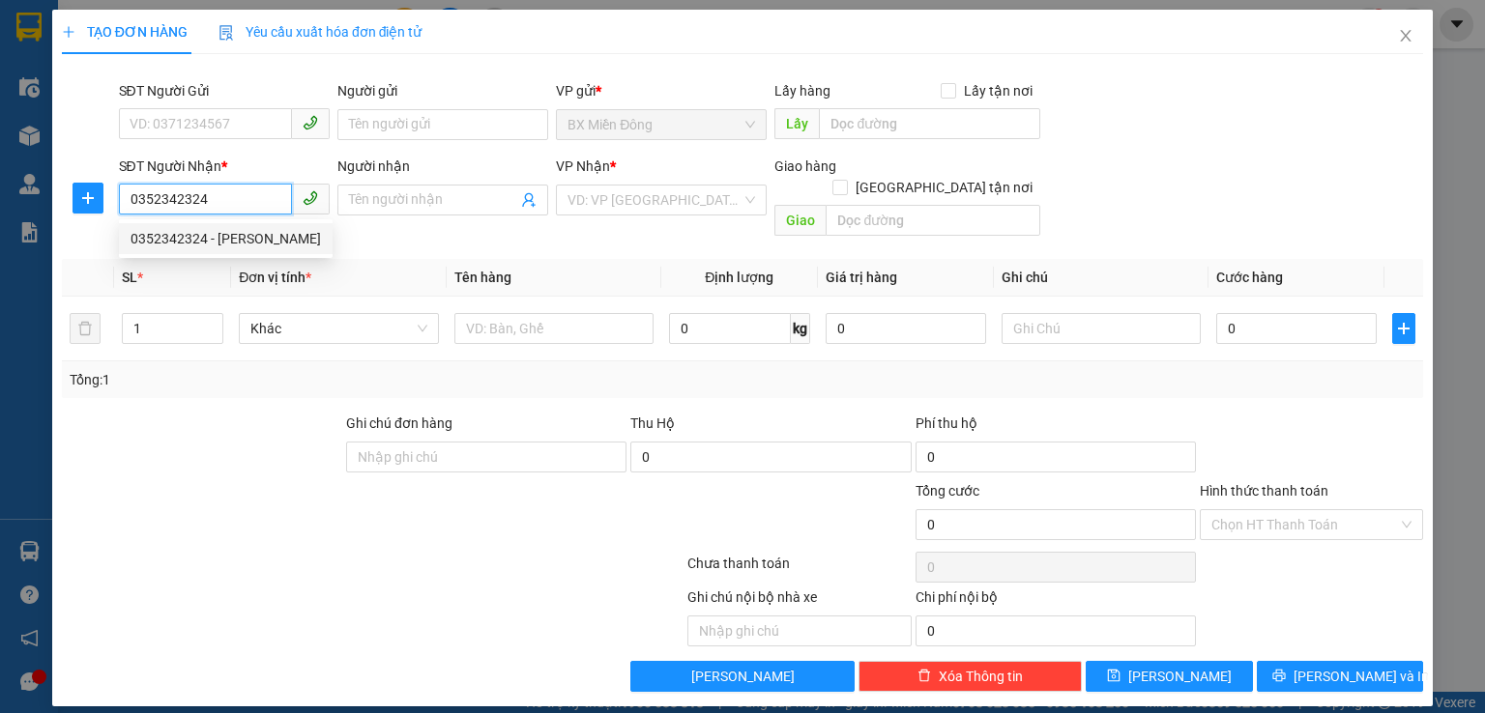
click at [245, 229] on div "0352342324 - [PERSON_NAME]" at bounding box center [225, 238] width 190 height 21
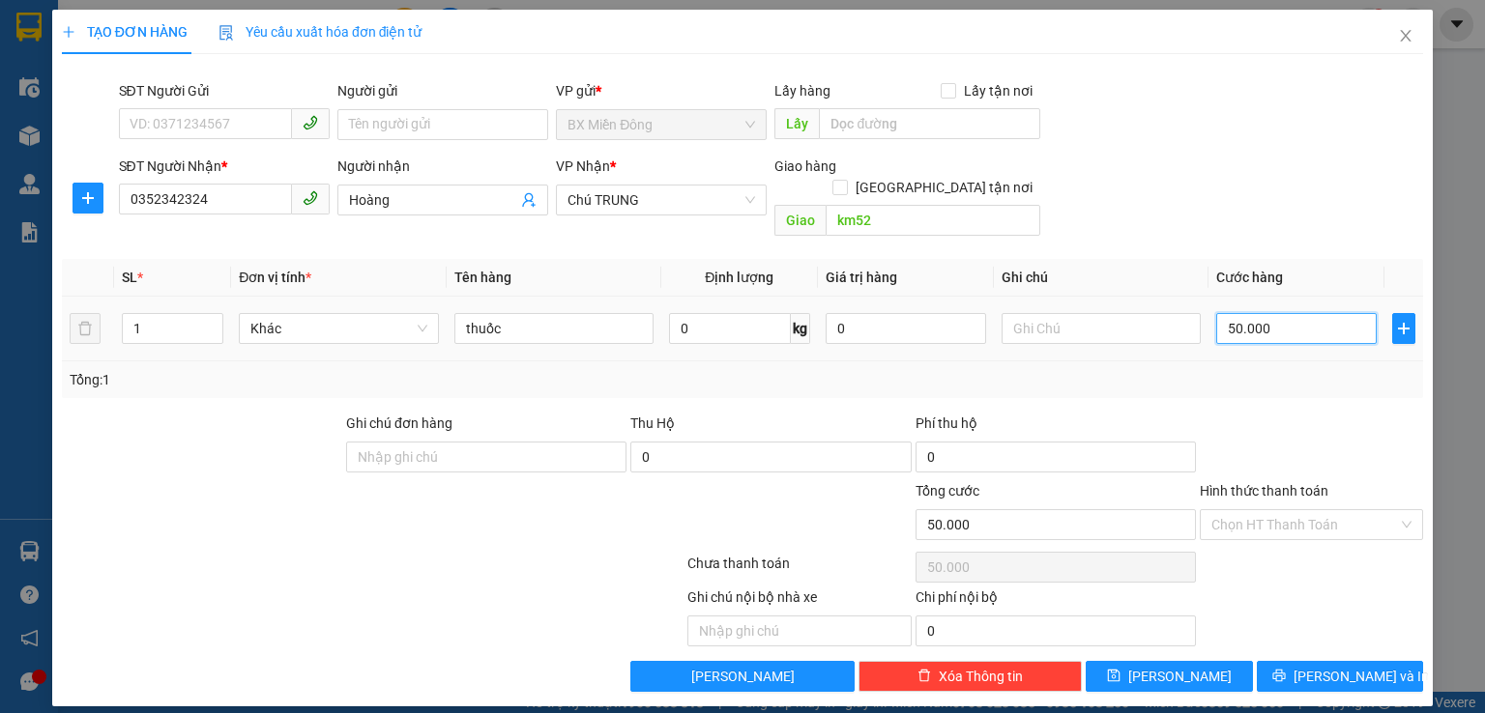
click at [1278, 313] on input "50.000" at bounding box center [1296, 328] width 160 height 31
click at [1264, 510] on input "Hình thức thanh toán" at bounding box center [1304, 524] width 187 height 29
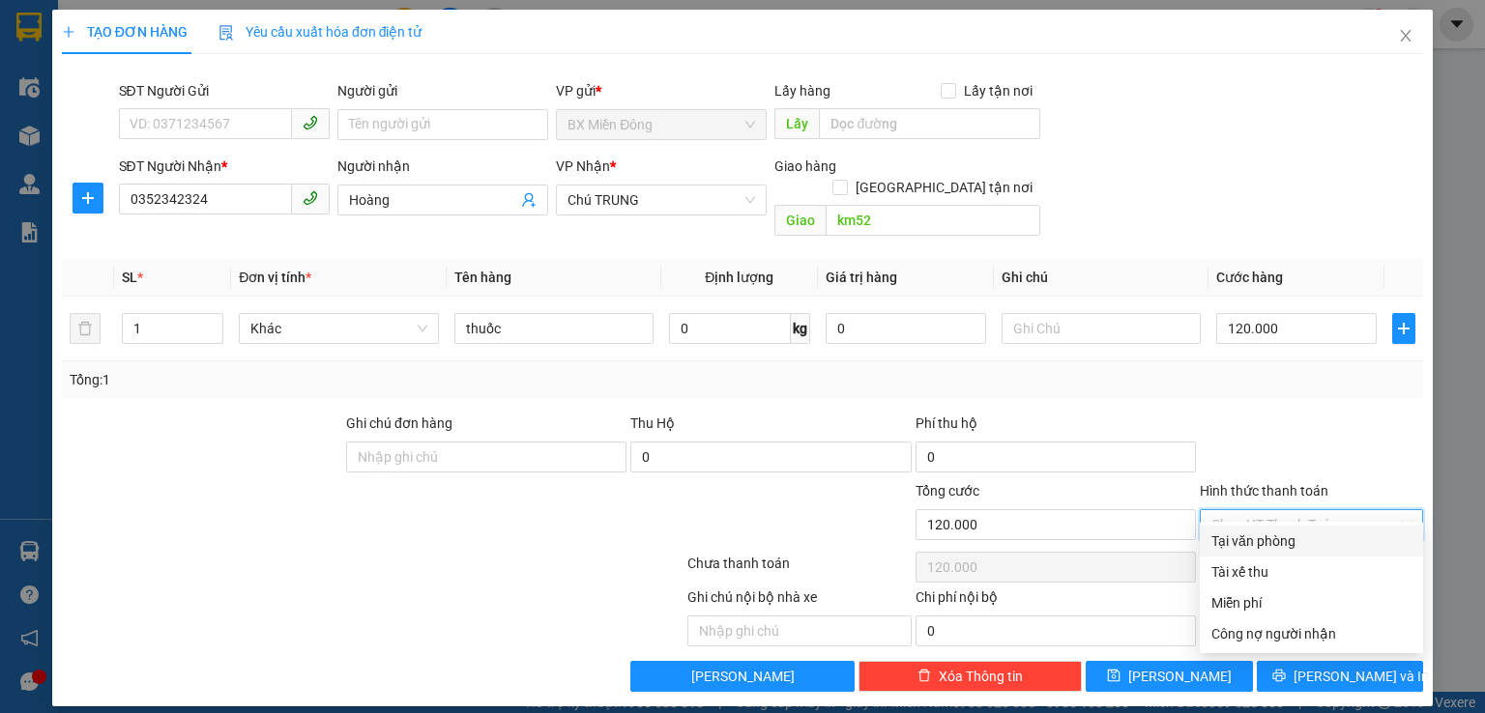
click at [1276, 547] on div "Tại văn phòng" at bounding box center [1311, 541] width 200 height 21
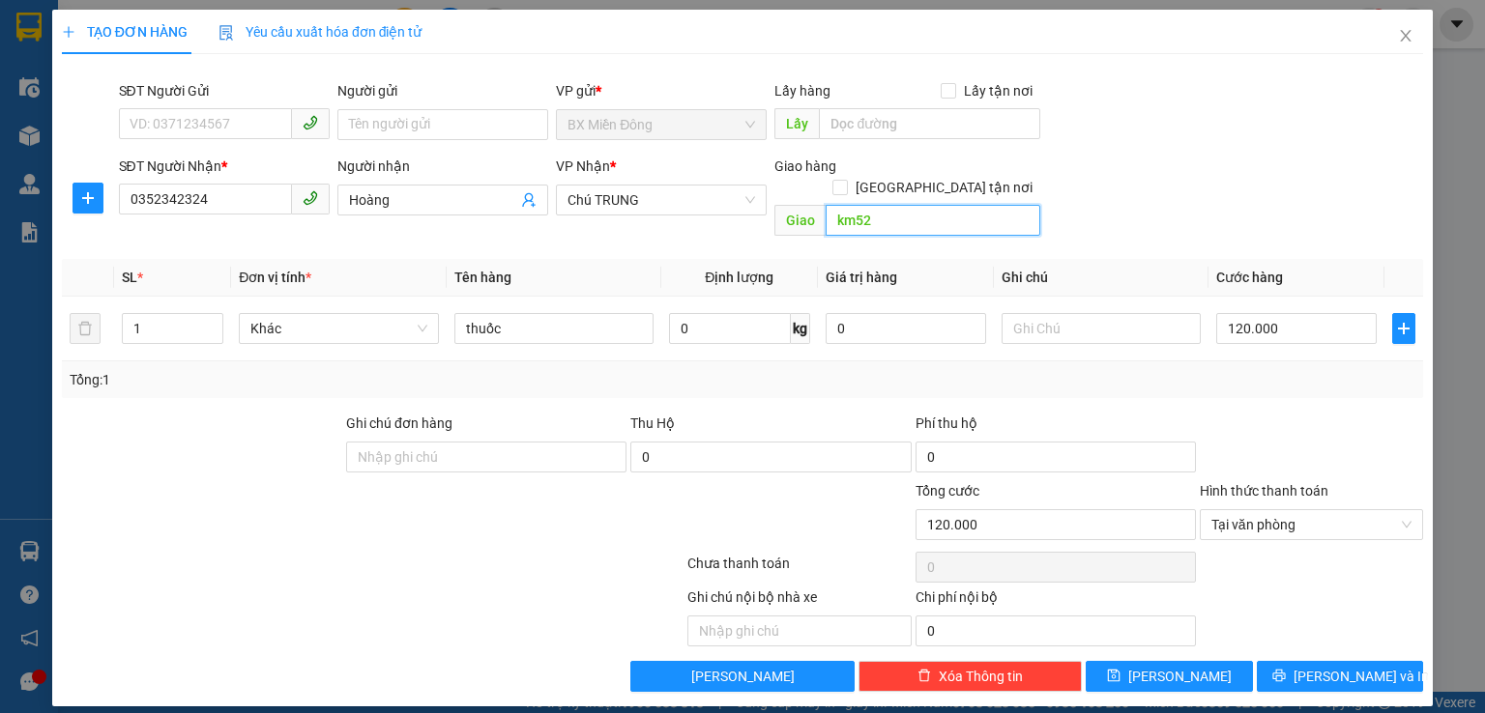
click at [928, 205] on input "km52" at bounding box center [932, 220] width 215 height 31
click at [711, 200] on span "Chú TRUNG" at bounding box center [660, 200] width 187 height 29
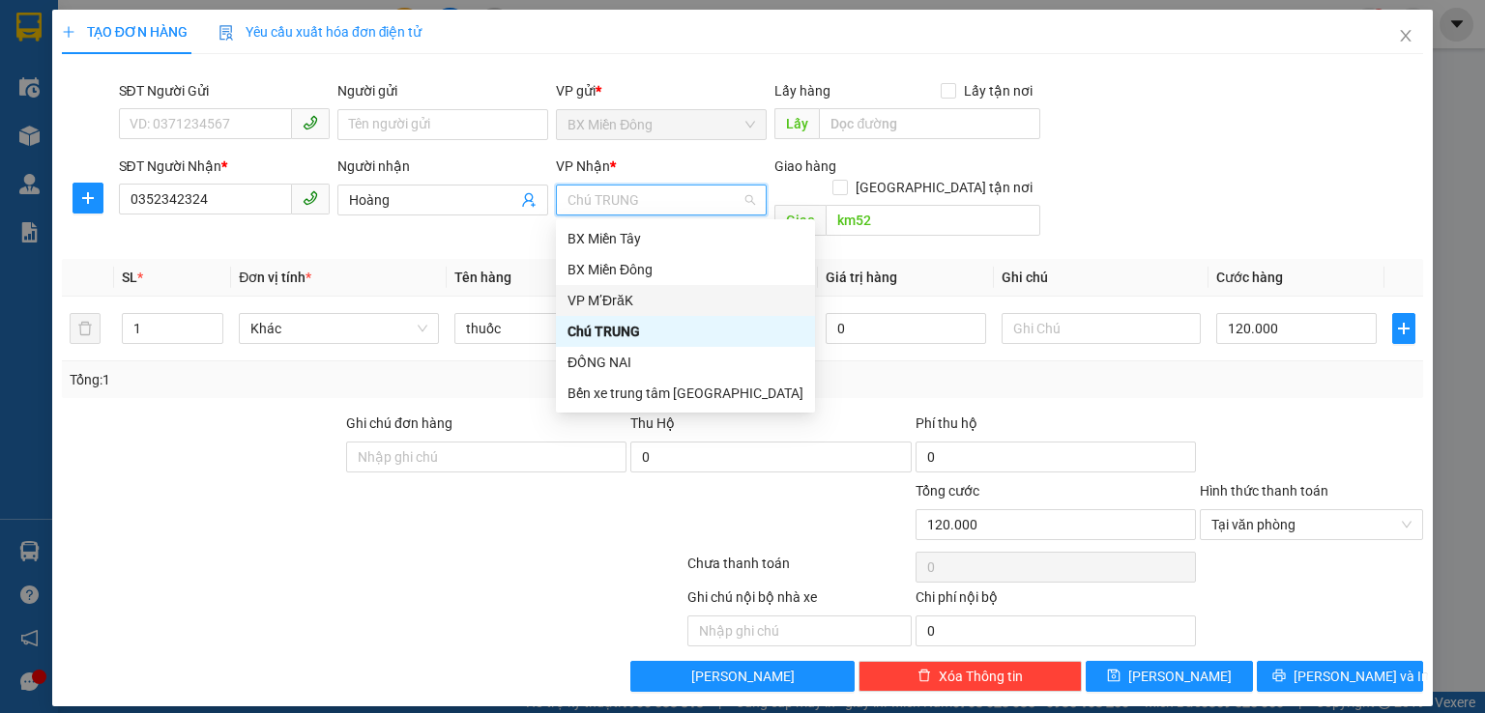
click at [628, 300] on div "VP M’ĐrăK" at bounding box center [685, 300] width 236 height 21
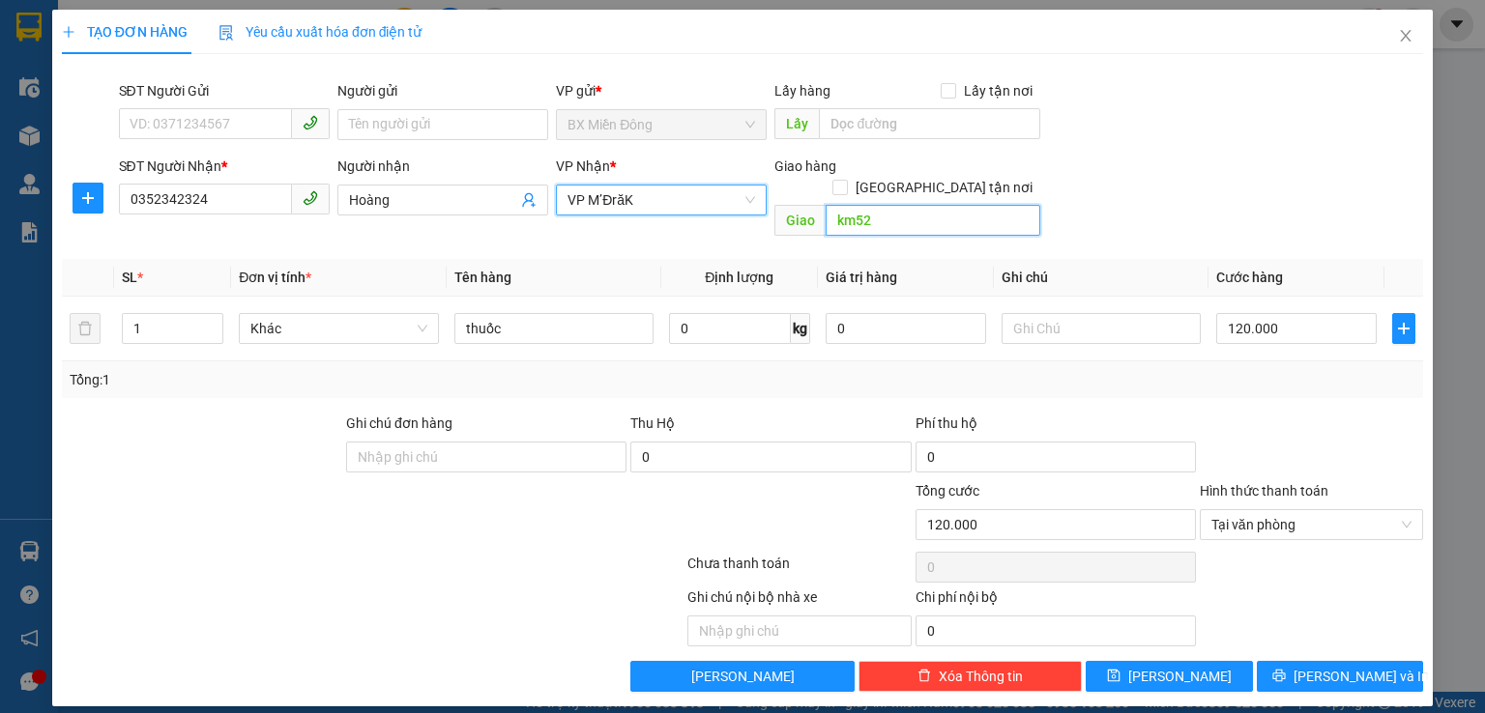
click at [878, 205] on input "km52" at bounding box center [932, 220] width 215 height 31
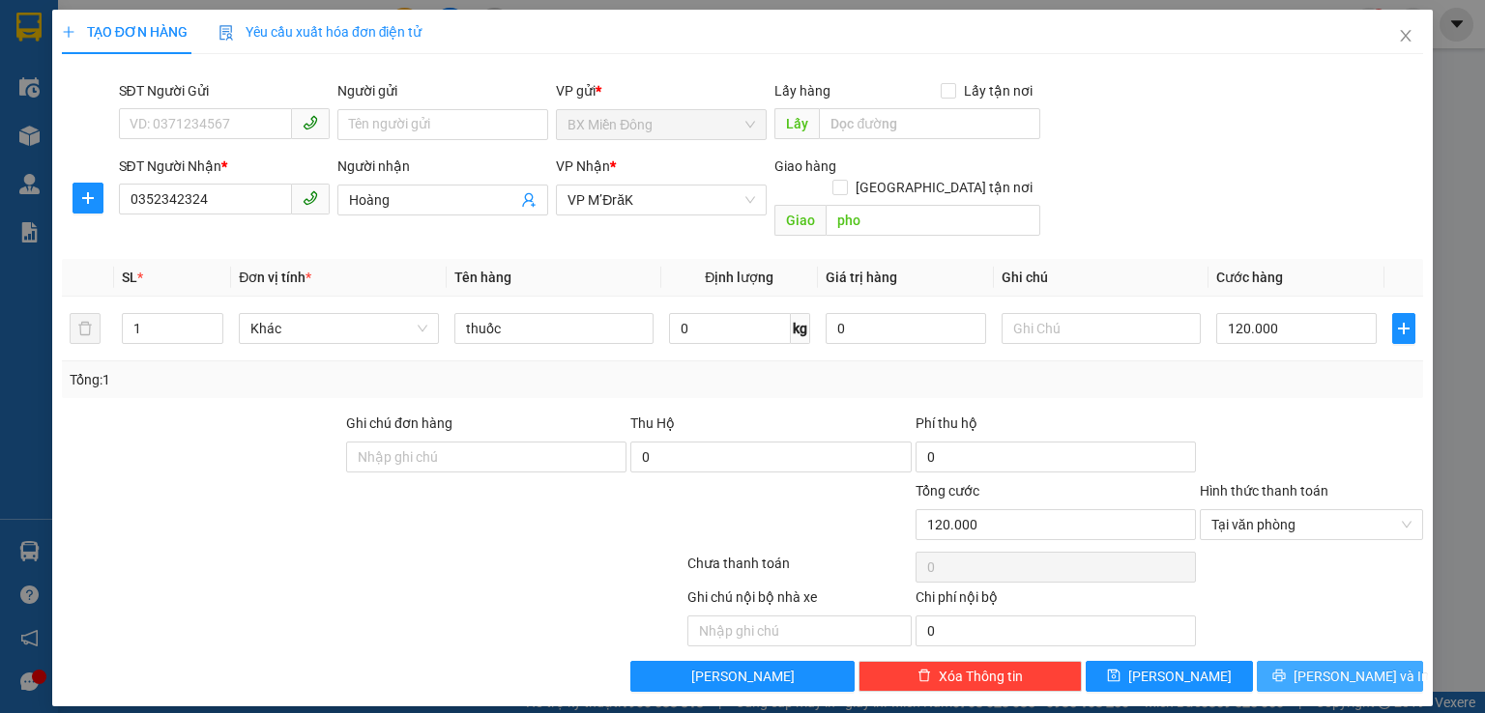
click at [1327, 666] on span "[PERSON_NAME] và In" at bounding box center [1360, 676] width 135 height 21
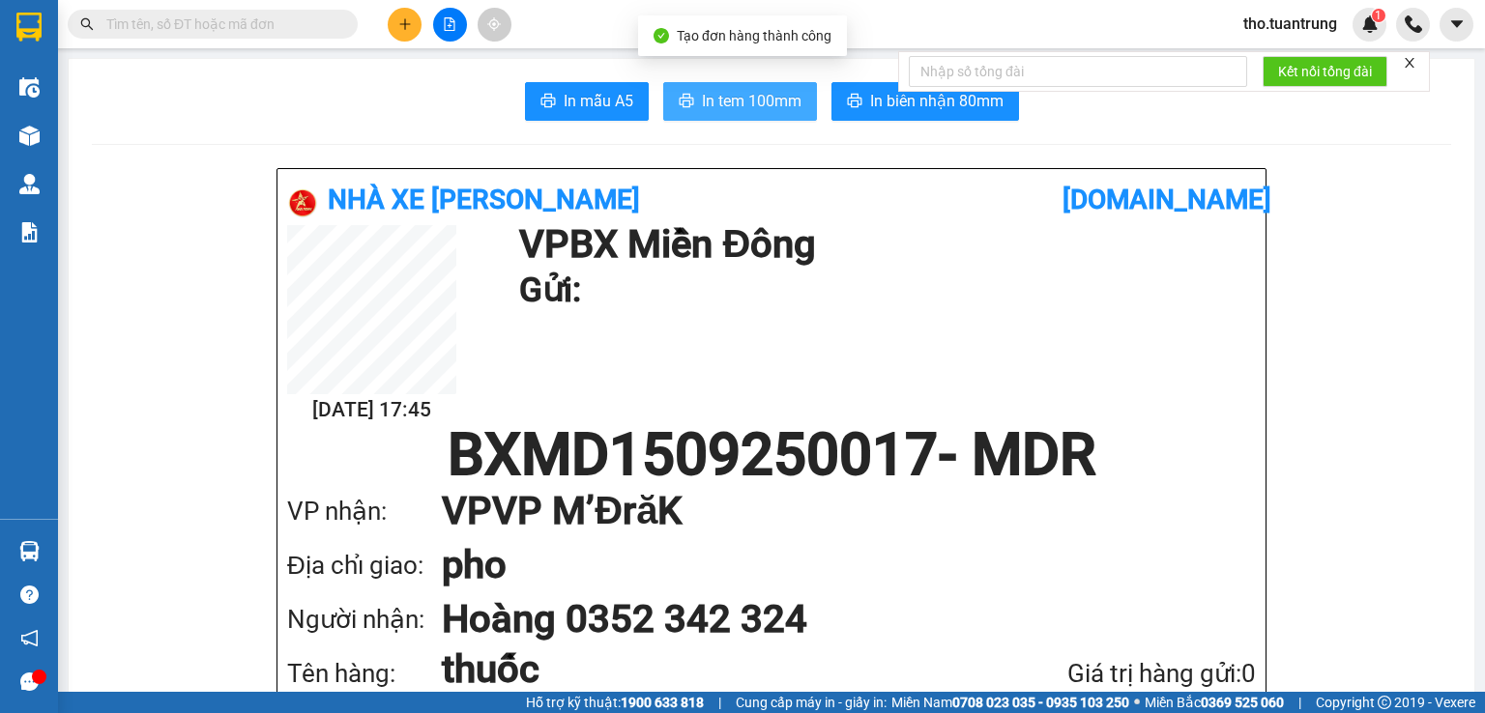
click at [773, 92] on span "In tem 100mm" at bounding box center [752, 101] width 100 height 24
click at [715, 98] on span "In tem 100mm" at bounding box center [752, 101] width 100 height 24
click at [183, 16] on input "text" at bounding box center [220, 24] width 228 height 21
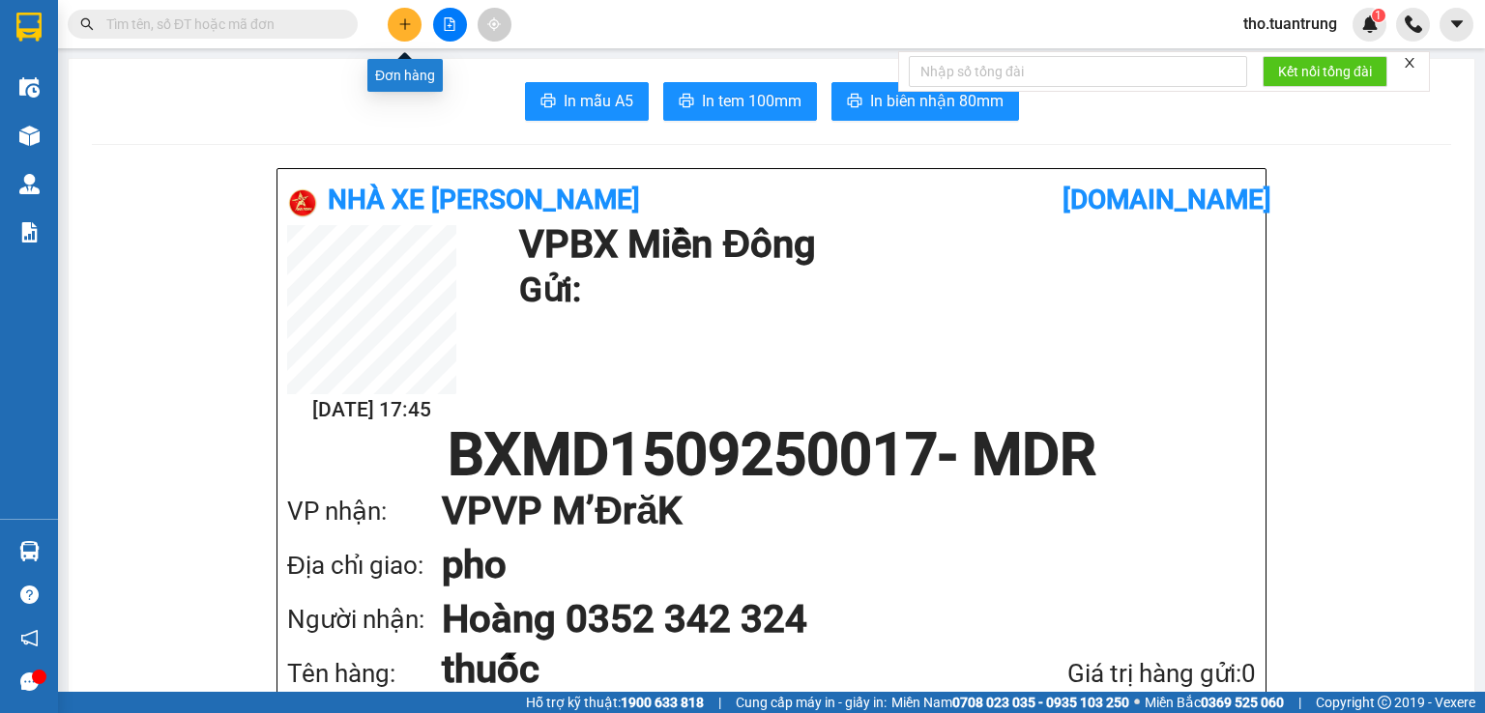
click at [414, 24] on button at bounding box center [405, 25] width 34 height 34
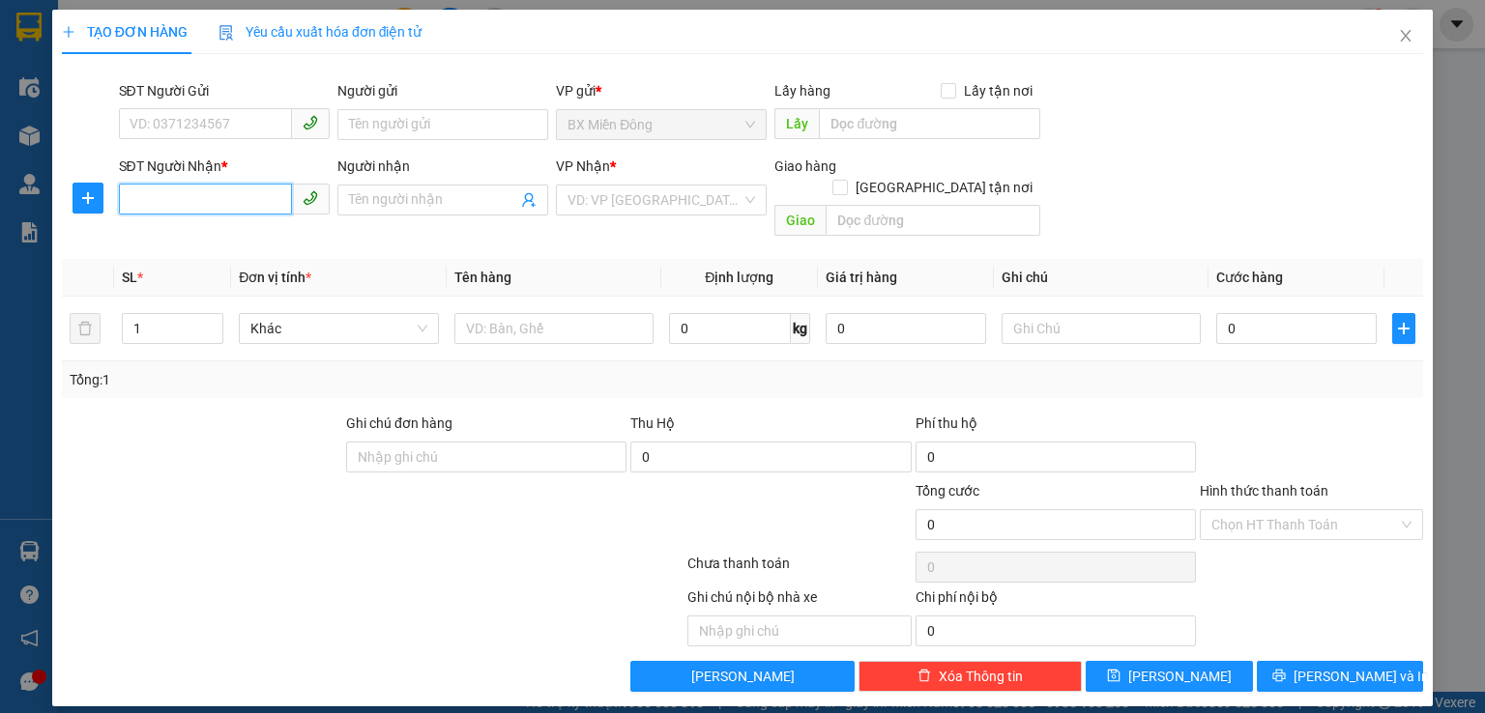
click at [179, 206] on input "SĐT Người Nhận *" at bounding box center [205, 199] width 173 height 31
click at [614, 193] on input "search" at bounding box center [654, 200] width 174 height 29
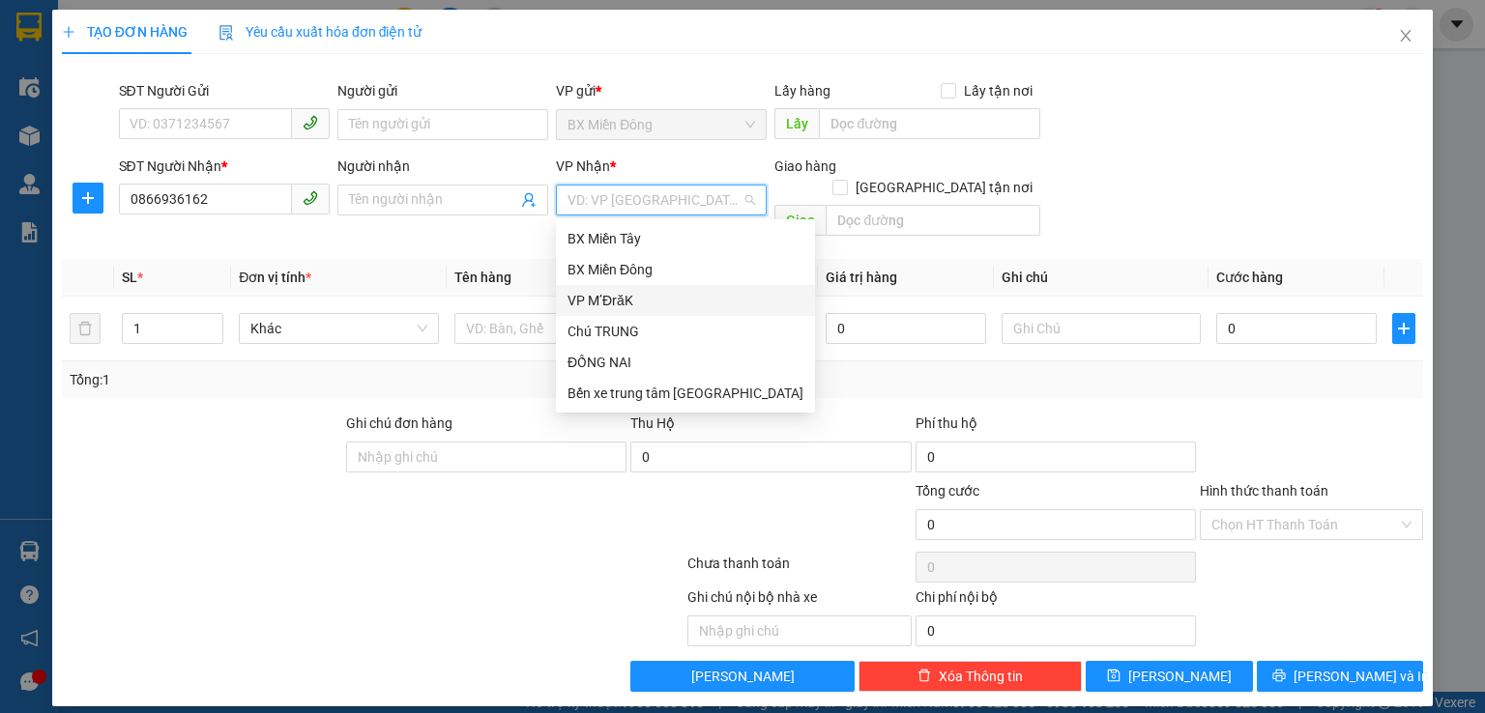
drag, startPoint x: 622, startPoint y: 305, endPoint x: 903, endPoint y: 247, distance: 286.2
click at [642, 298] on div "VP M’ĐrăK" at bounding box center [685, 300] width 236 height 21
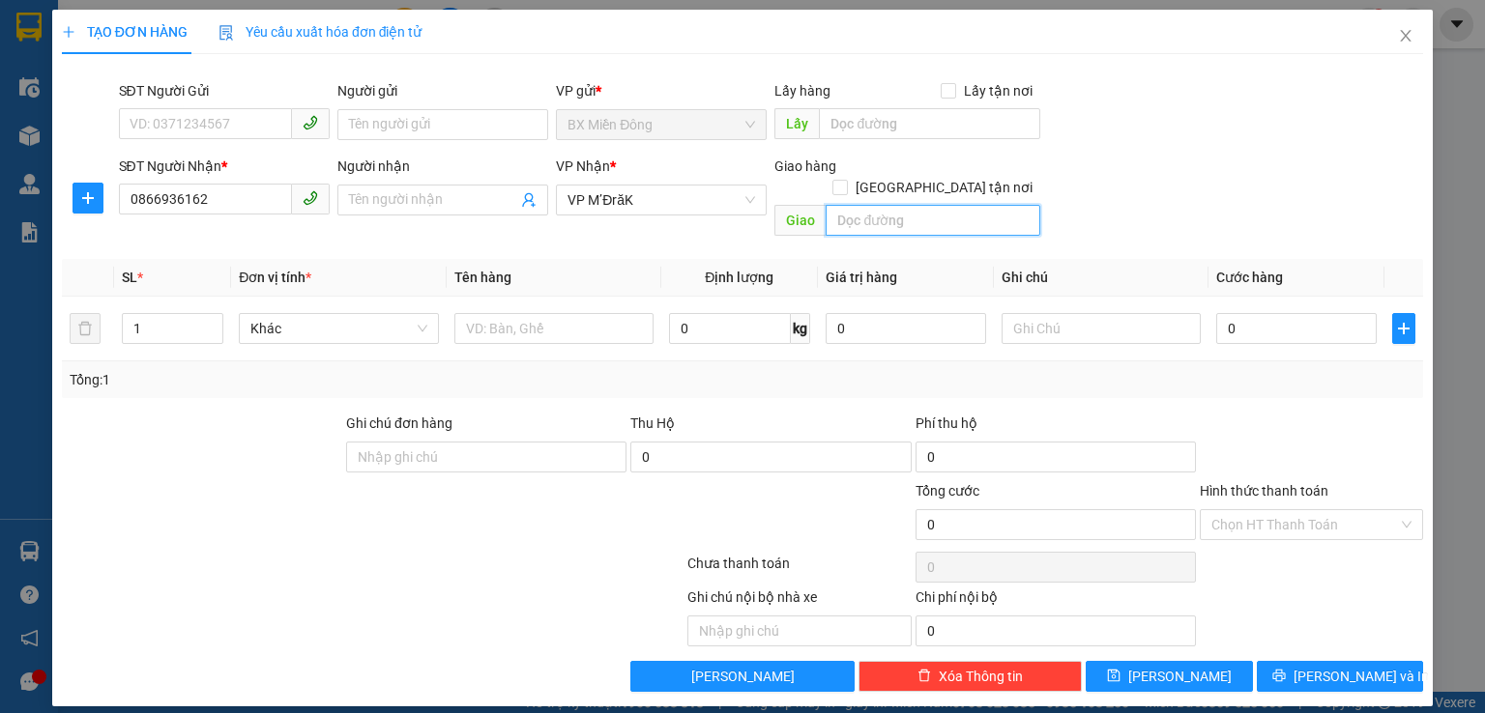
click at [890, 205] on input "text" at bounding box center [932, 220] width 215 height 31
click at [503, 313] on input "text" at bounding box center [553, 328] width 199 height 31
click at [1266, 313] on input "0" at bounding box center [1296, 328] width 160 height 31
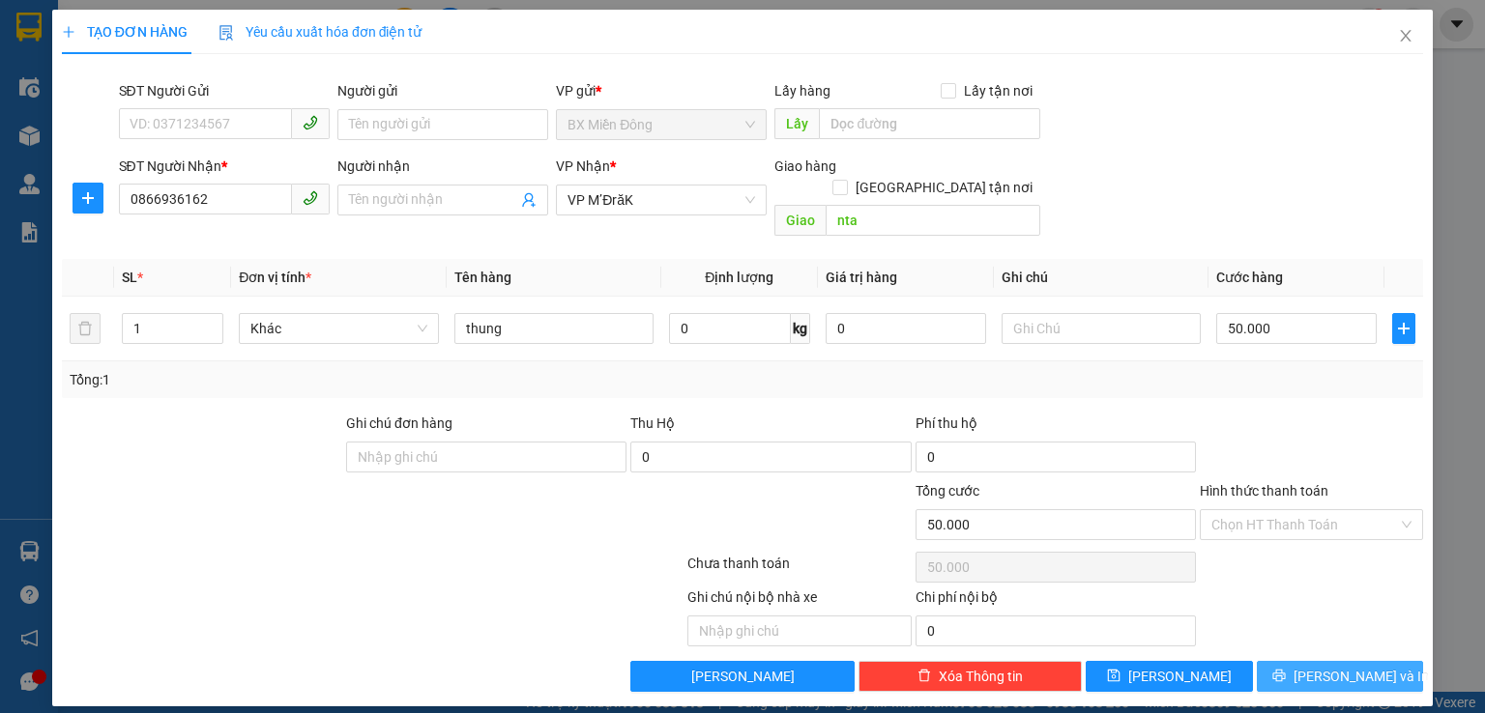
click at [1358, 666] on span "[PERSON_NAME] và In" at bounding box center [1360, 676] width 135 height 21
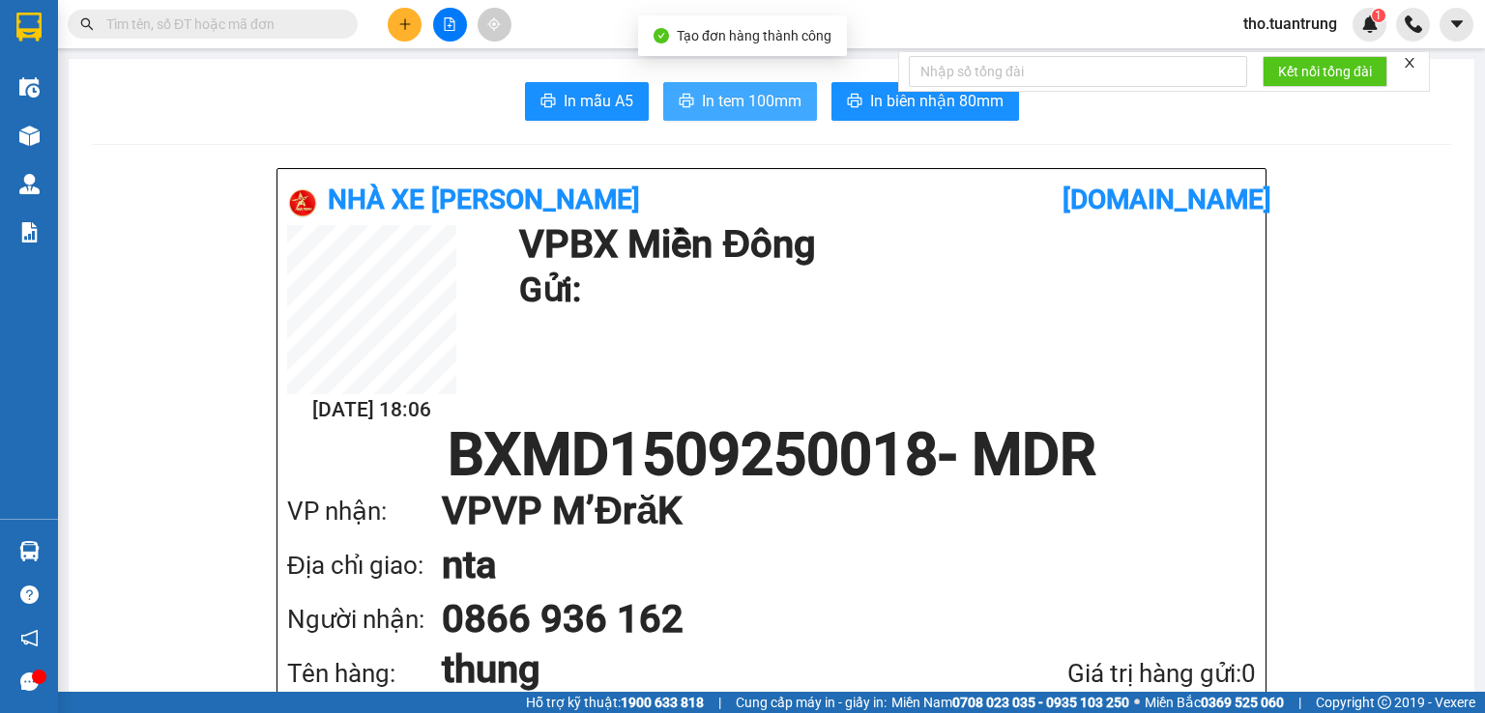
click at [745, 82] on button "In tem 100mm" at bounding box center [740, 101] width 154 height 39
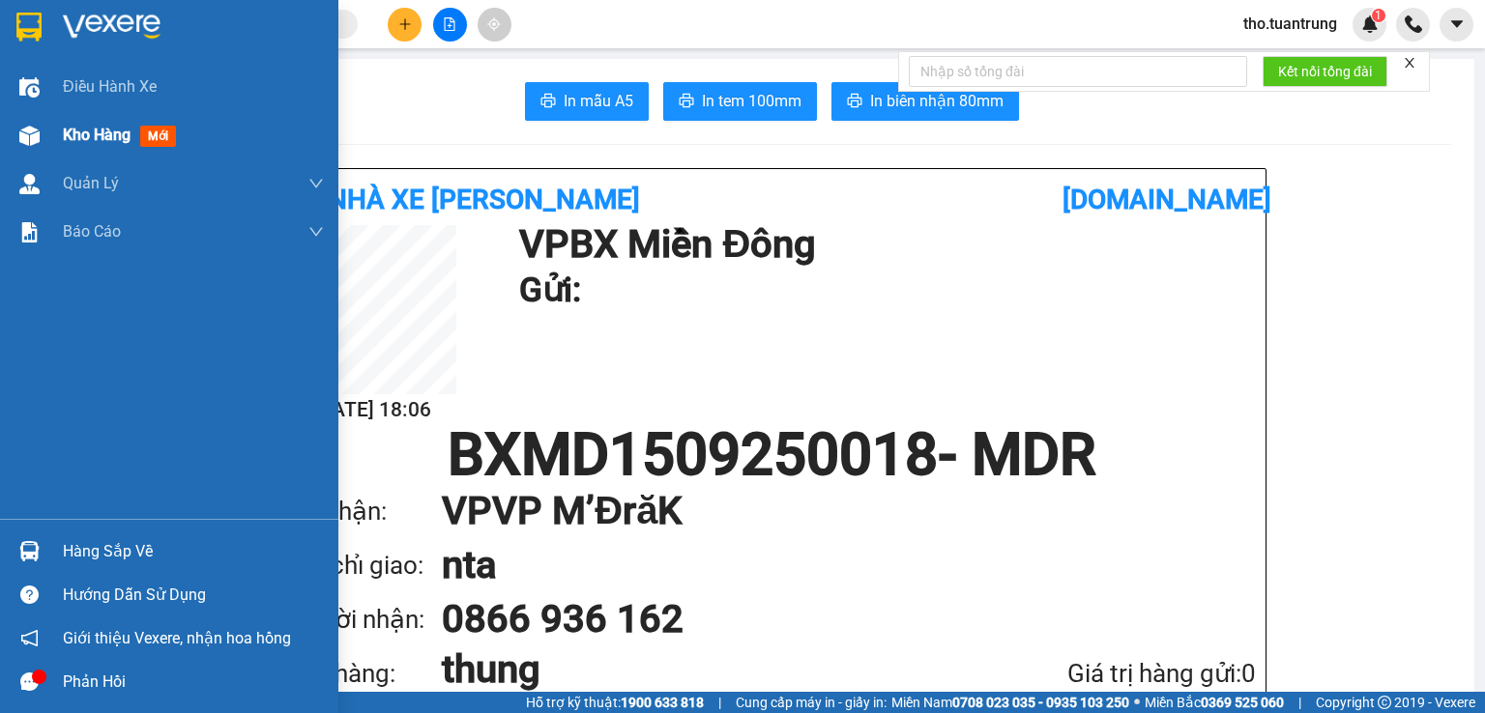
click at [78, 137] on span "Kho hàng" at bounding box center [97, 135] width 68 height 18
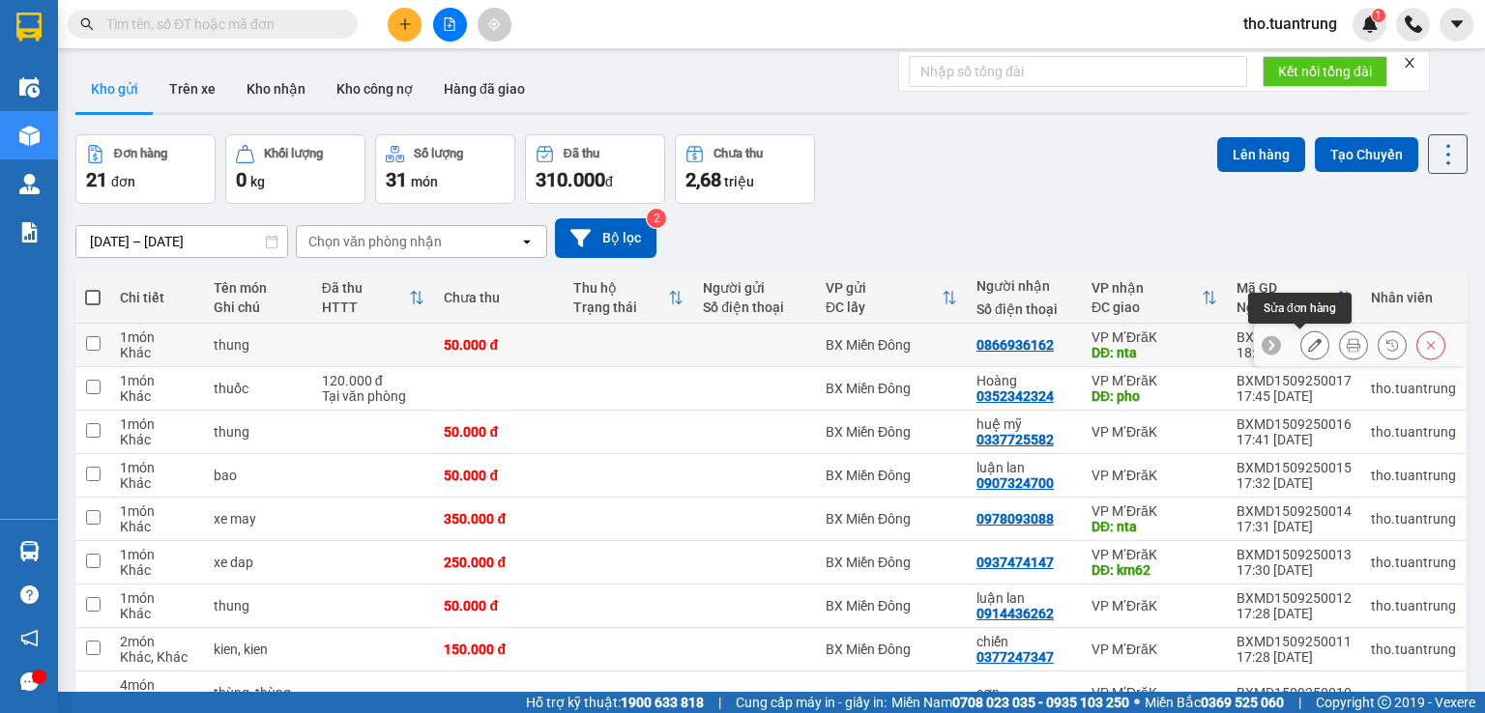
click at [1301, 347] on button at bounding box center [1314, 346] width 27 height 34
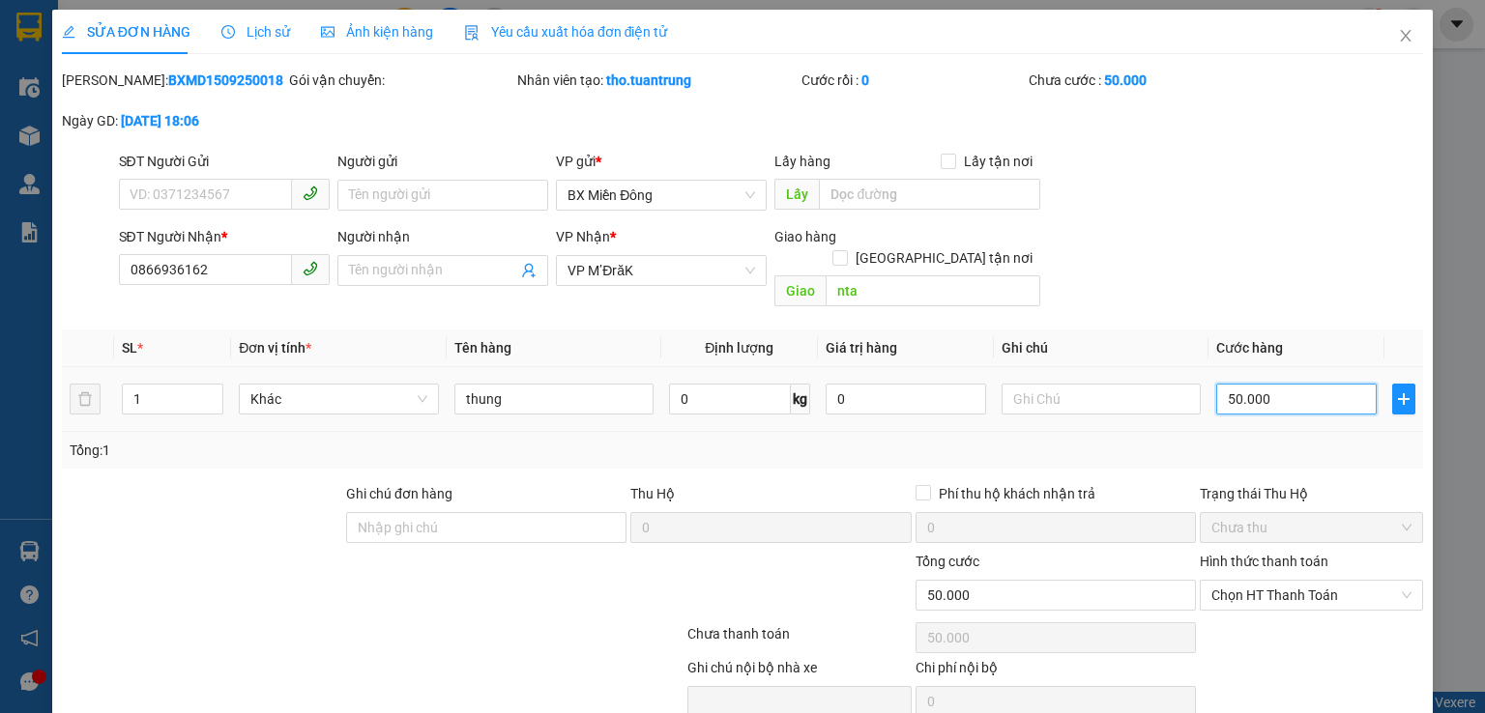
click at [1322, 389] on input "50.000" at bounding box center [1296, 399] width 160 height 31
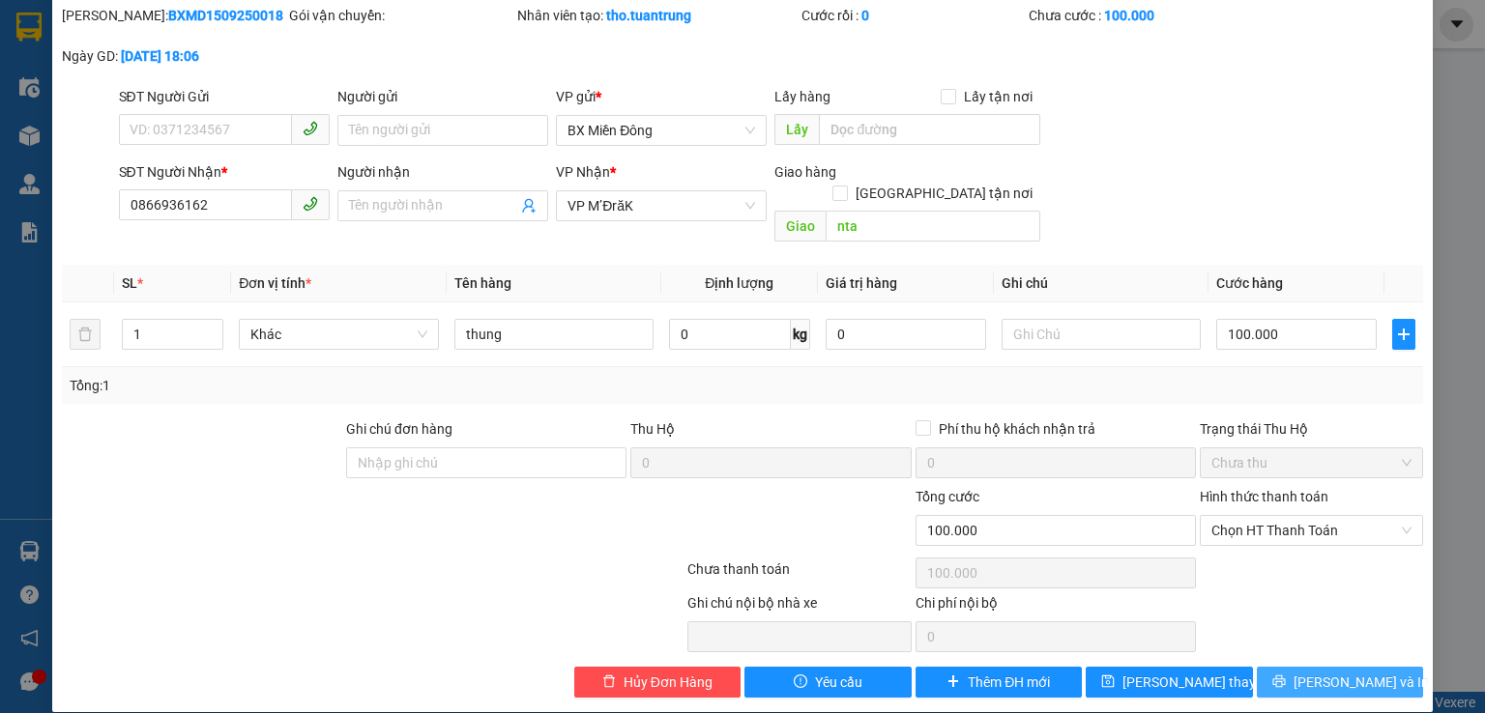
click at [1344, 672] on span "[PERSON_NAME] và In" at bounding box center [1360, 682] width 135 height 21
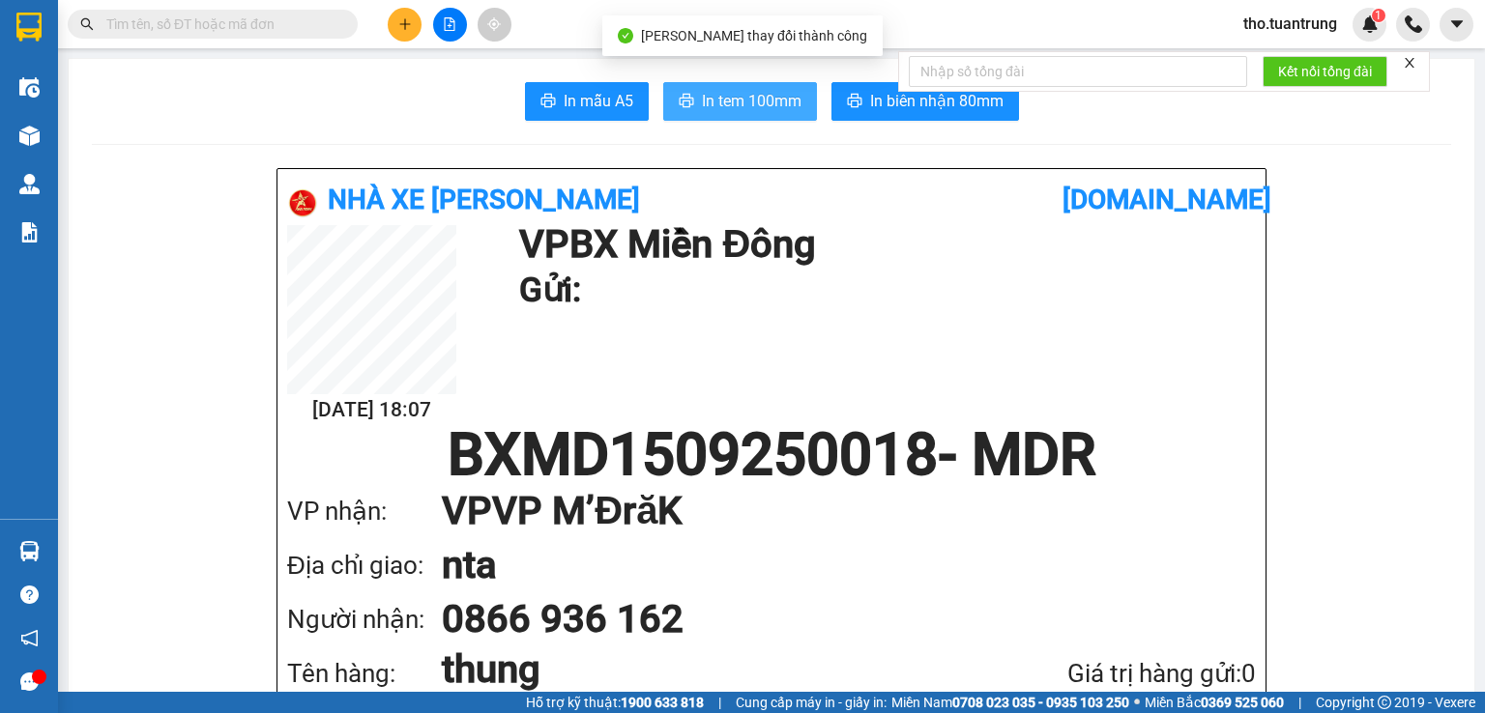
click at [734, 100] on span "In tem 100mm" at bounding box center [752, 101] width 100 height 24
